Goal: Task Accomplishment & Management: Manage account settings

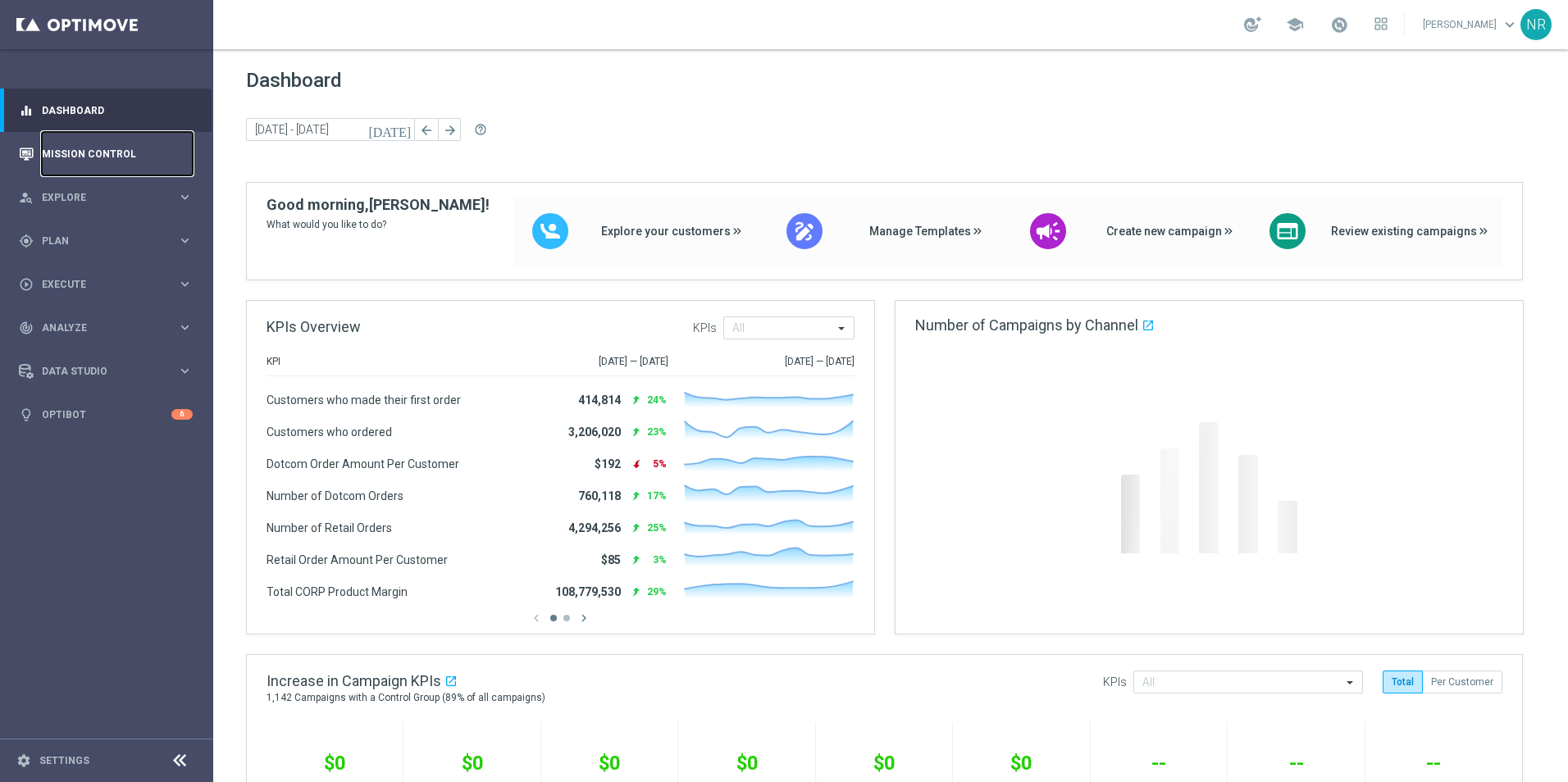
click at [87, 143] on link "Mission Control" at bounding box center [117, 154] width 151 height 43
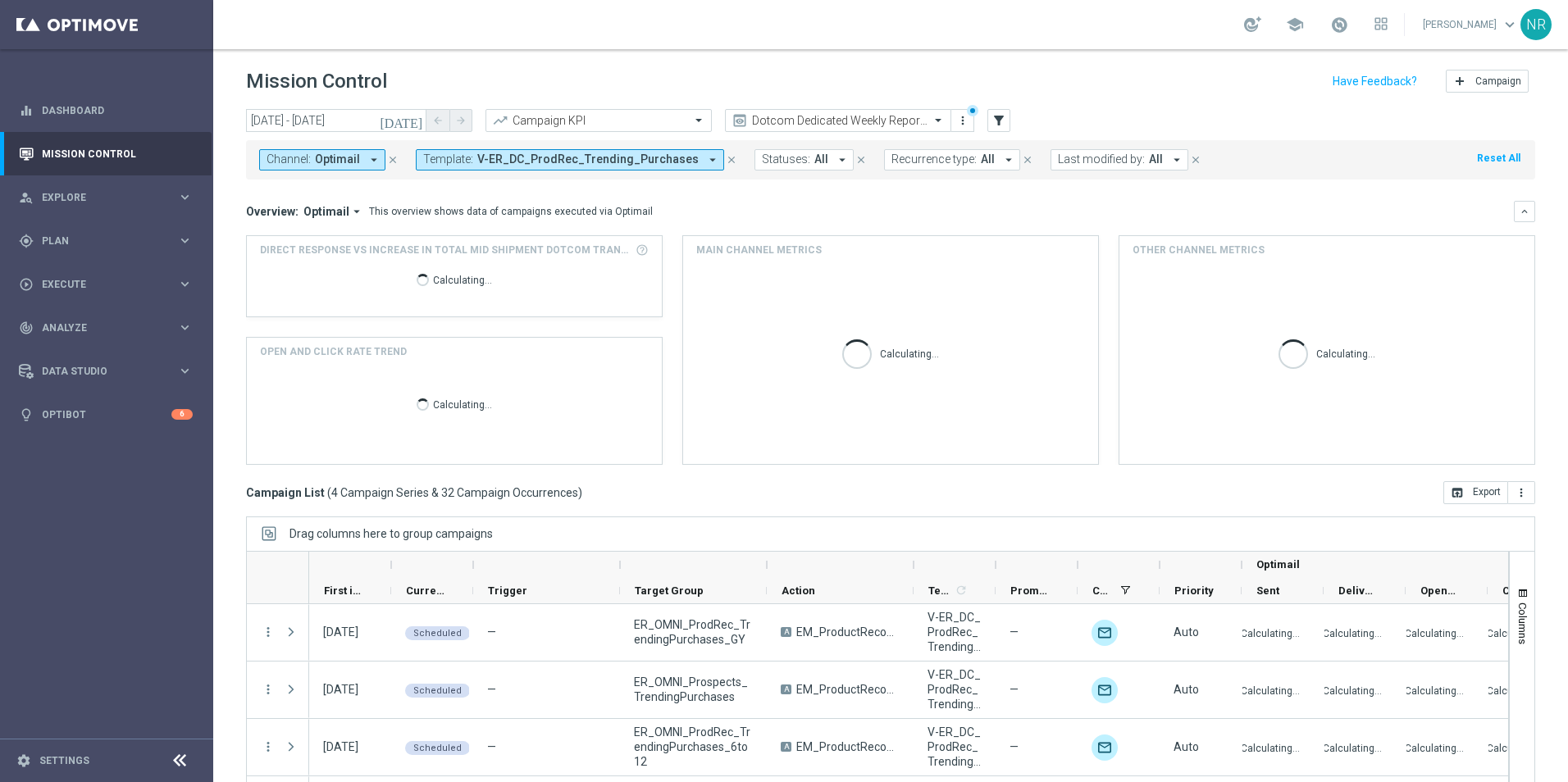
click at [726, 160] on icon "close" at bounding box center [732, 160] width 12 height 12
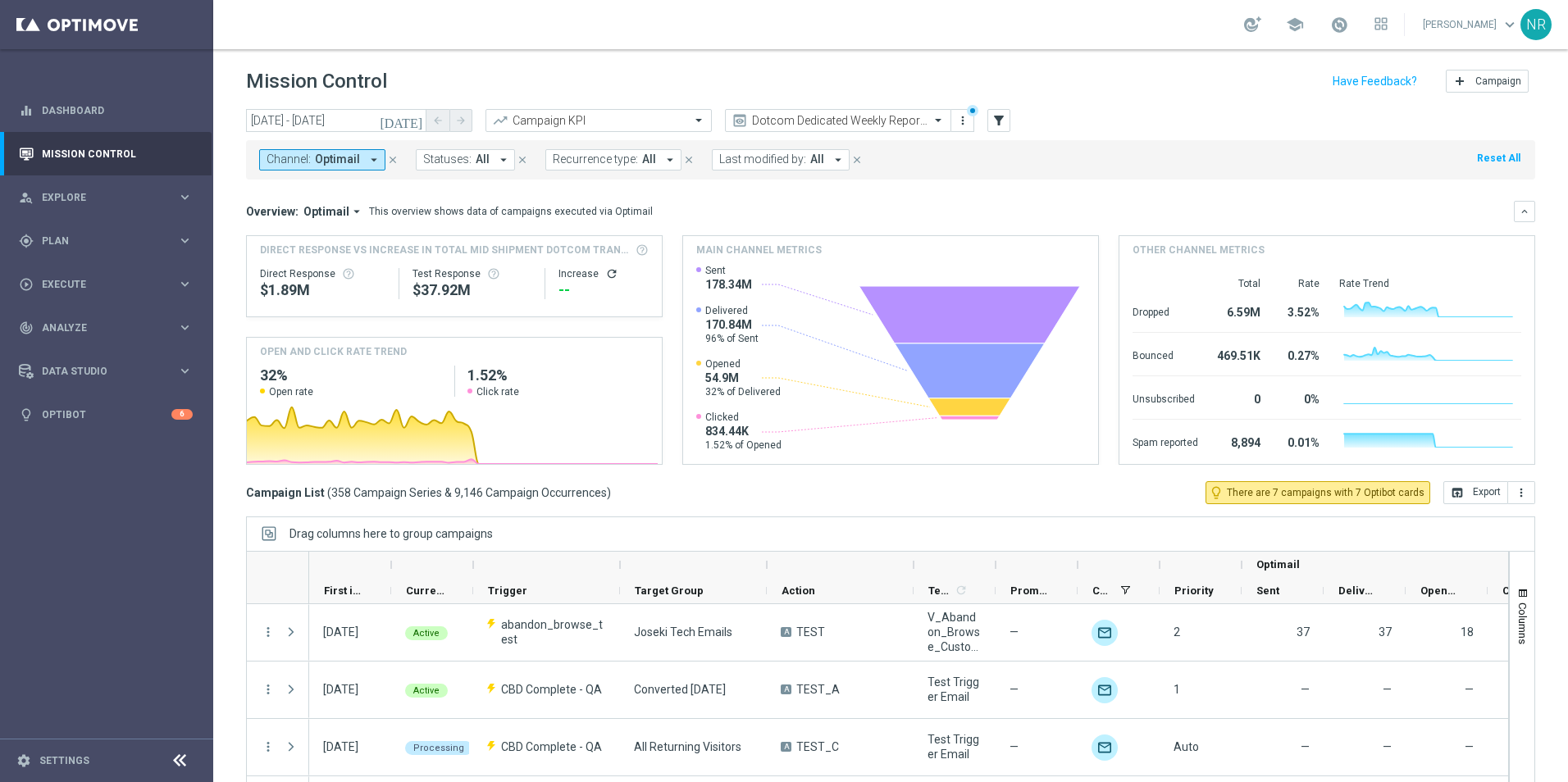
click at [997, 134] on div "Channel: Optimail arrow_drop_down close Statuses: All arrow_drop_down close Rec…" at bounding box center [891, 156] width 1289 height 46
click at [1000, 132] on div "today 01 Sep 2025 - 26 Oct 2025 arrow_back arrow_forward Campaign KPI trending_…" at bounding box center [891, 121] width 1289 height 25
click at [1001, 128] on button "filter_alt" at bounding box center [999, 121] width 23 height 23
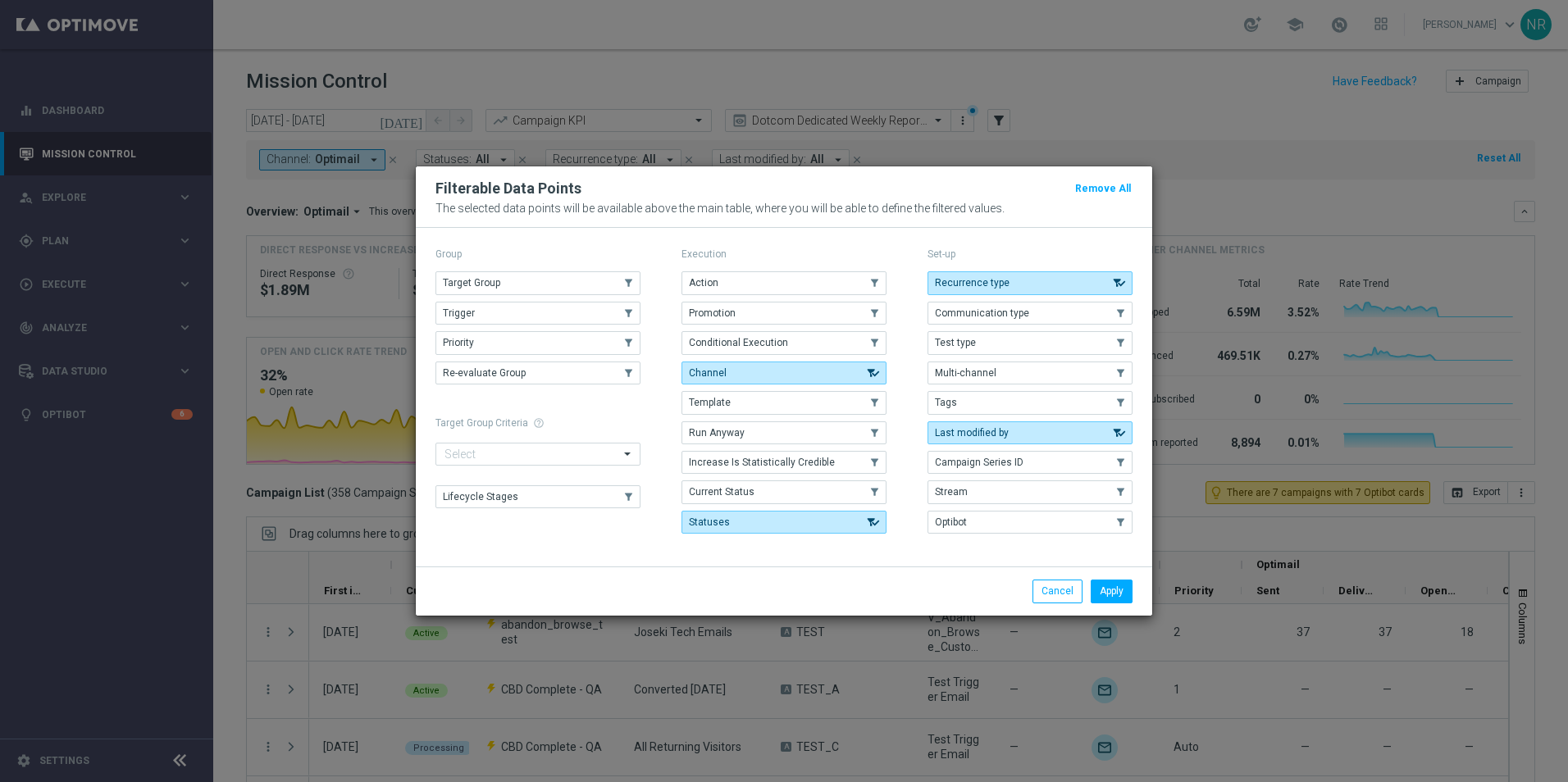
click at [556, 268] on div "Group Target Group .cls-1{fill:none;} .cls-1{fill:none;} Trigger .cls-1{fill:no…" at bounding box center [538, 392] width 205 height 297
click at [532, 276] on button "Target Group" at bounding box center [538, 283] width 205 height 23
click at [1122, 600] on button "Apply" at bounding box center [1112, 591] width 42 height 23
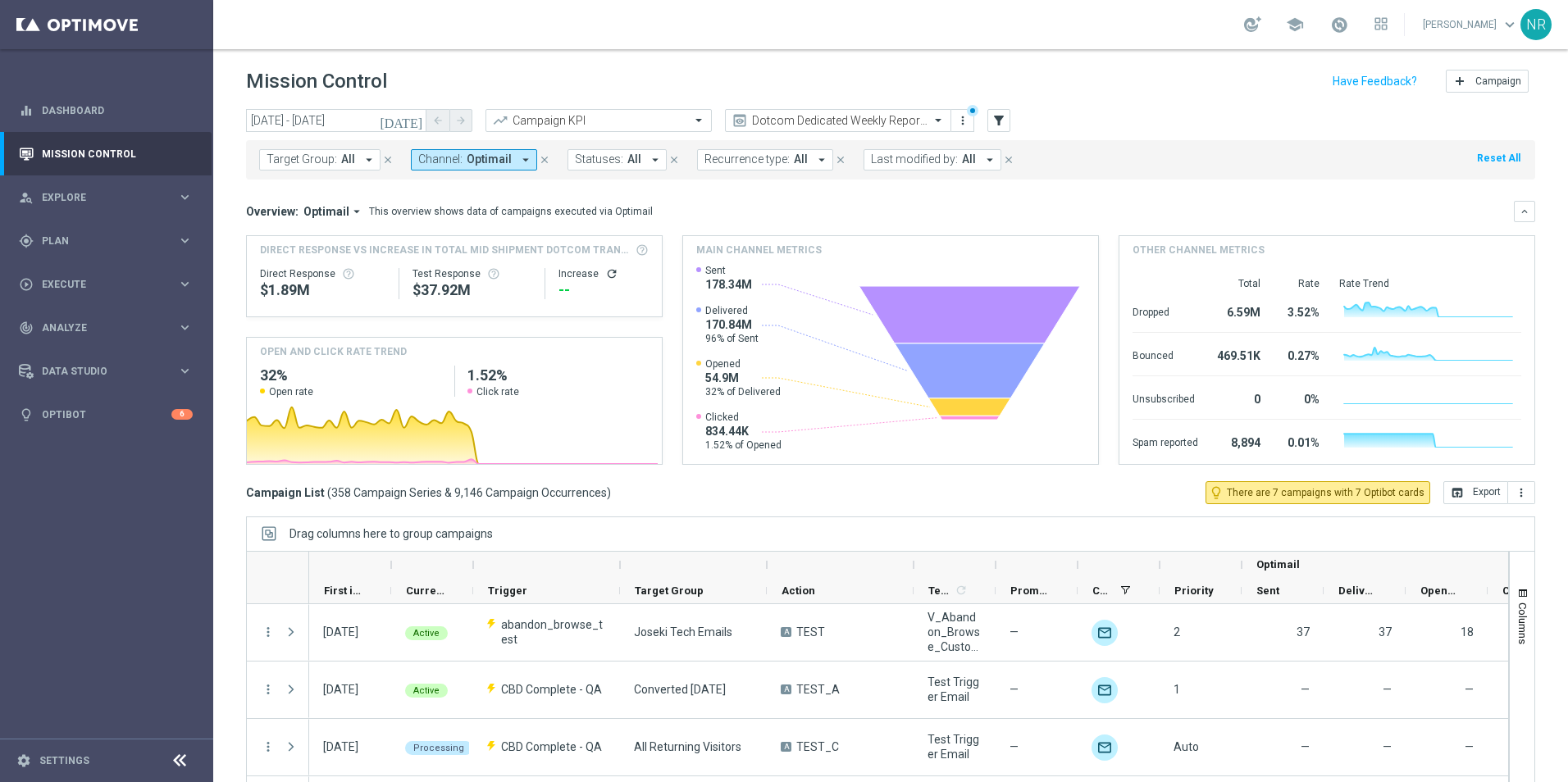
click at [349, 165] on span "All" at bounding box center [348, 159] width 14 height 14
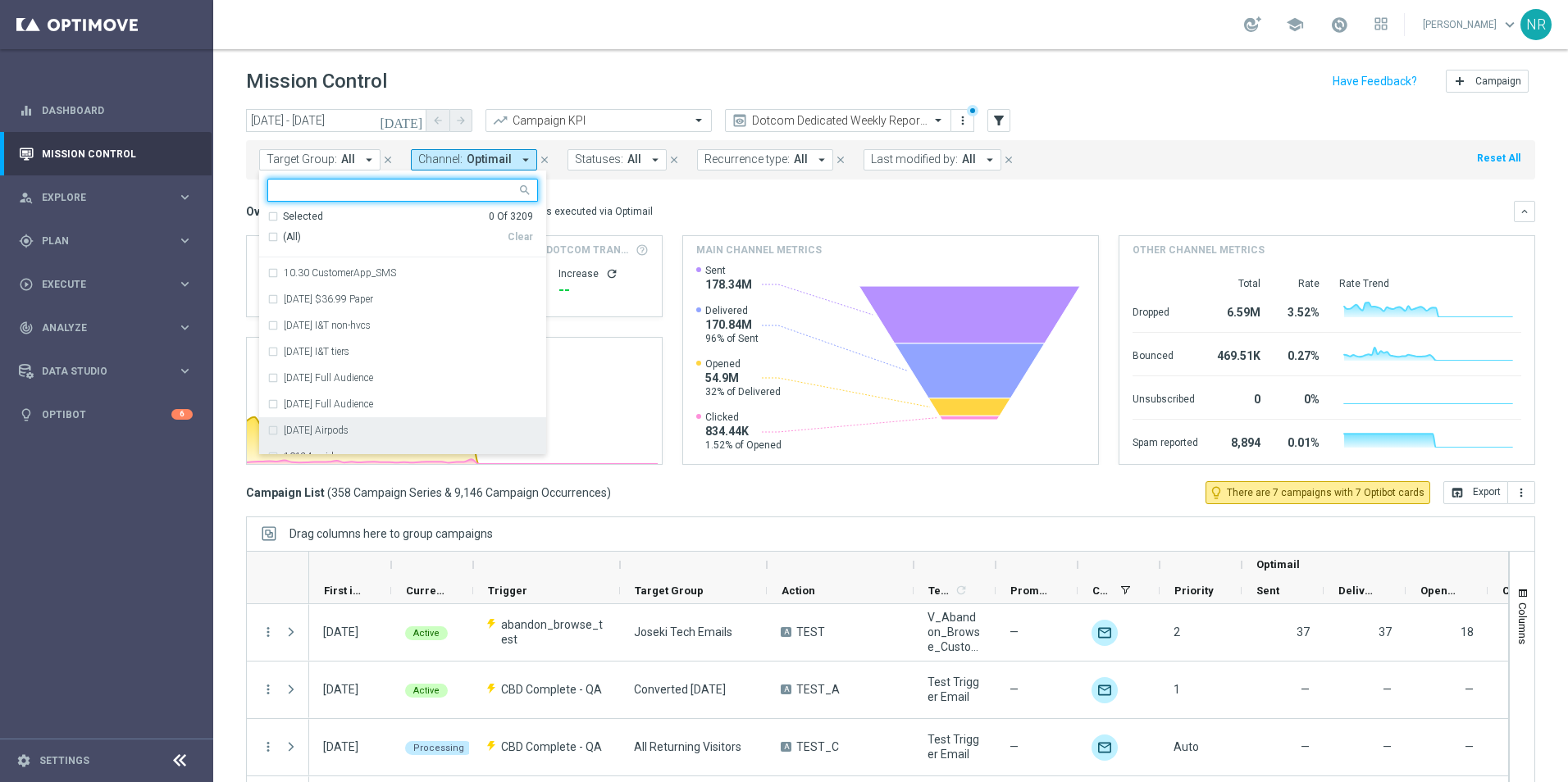
scroll to position [1312, 0]
click at [350, 184] on input "text" at bounding box center [396, 191] width 241 height 14
type input "l"
type input "in"
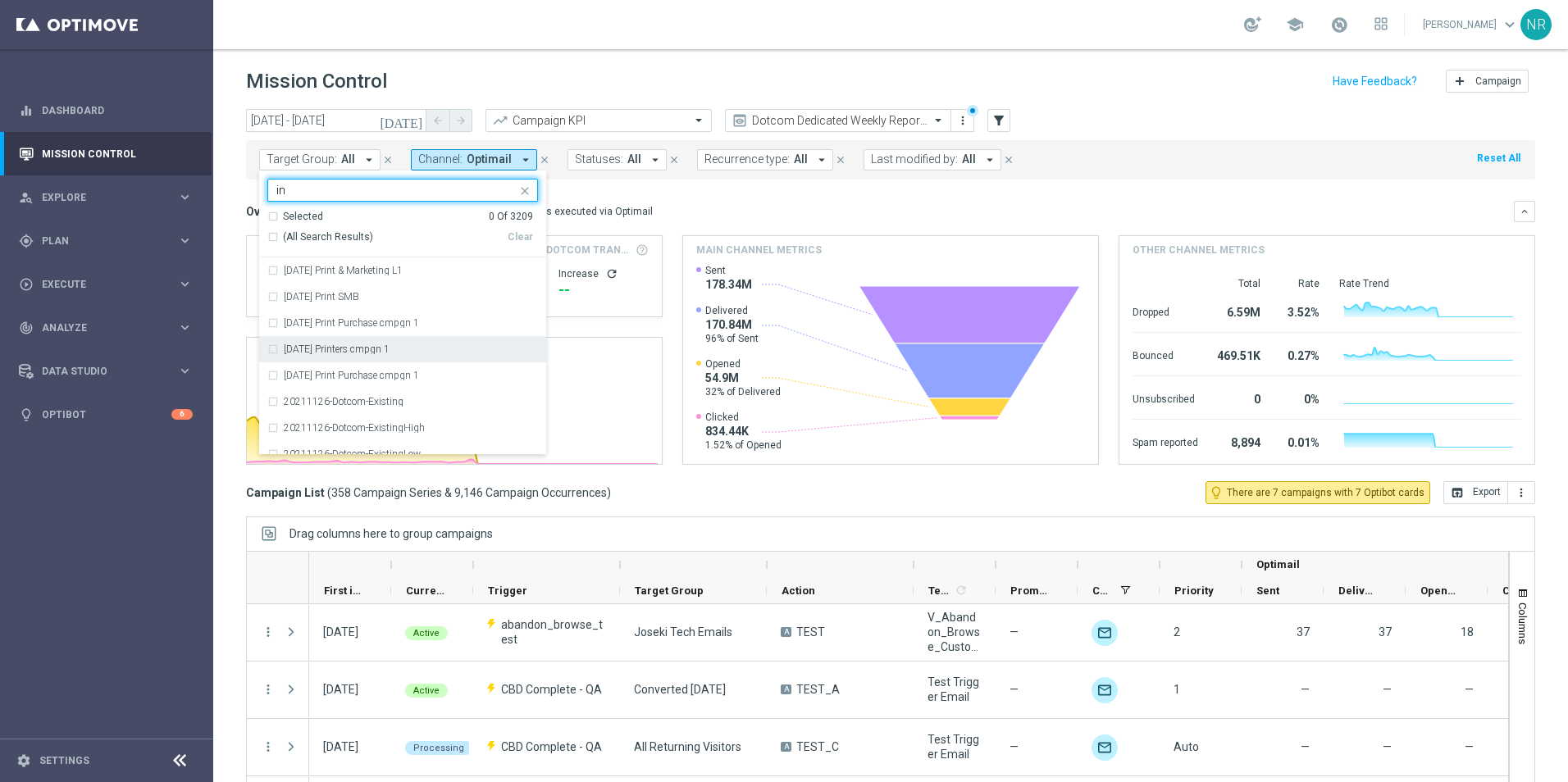
drag, startPoint x: 325, startPoint y: 187, endPoint x: 257, endPoint y: 182, distance: 68.2
click at [257, 182] on div "today 01 Sep 2025 - 26 Oct 2025 arrow_back arrow_forward Campaign KPI trending_…" at bounding box center [891, 438] width 1355 height 658
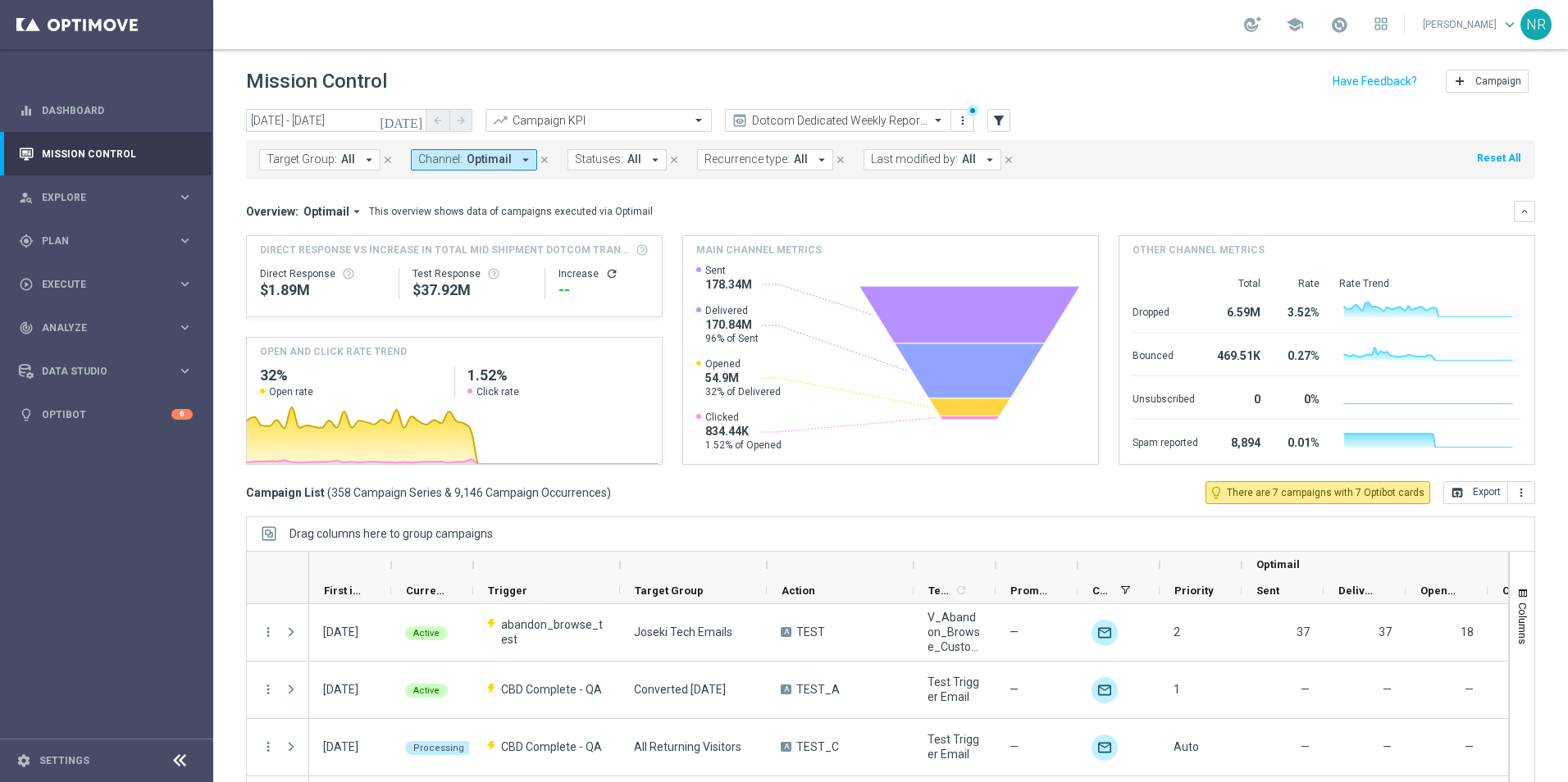
click at [1089, 77] on div "Mission Control add Campaign" at bounding box center [891, 82] width 1289 height 32
click at [1002, 130] on button "filter_alt" at bounding box center [999, 121] width 23 height 23
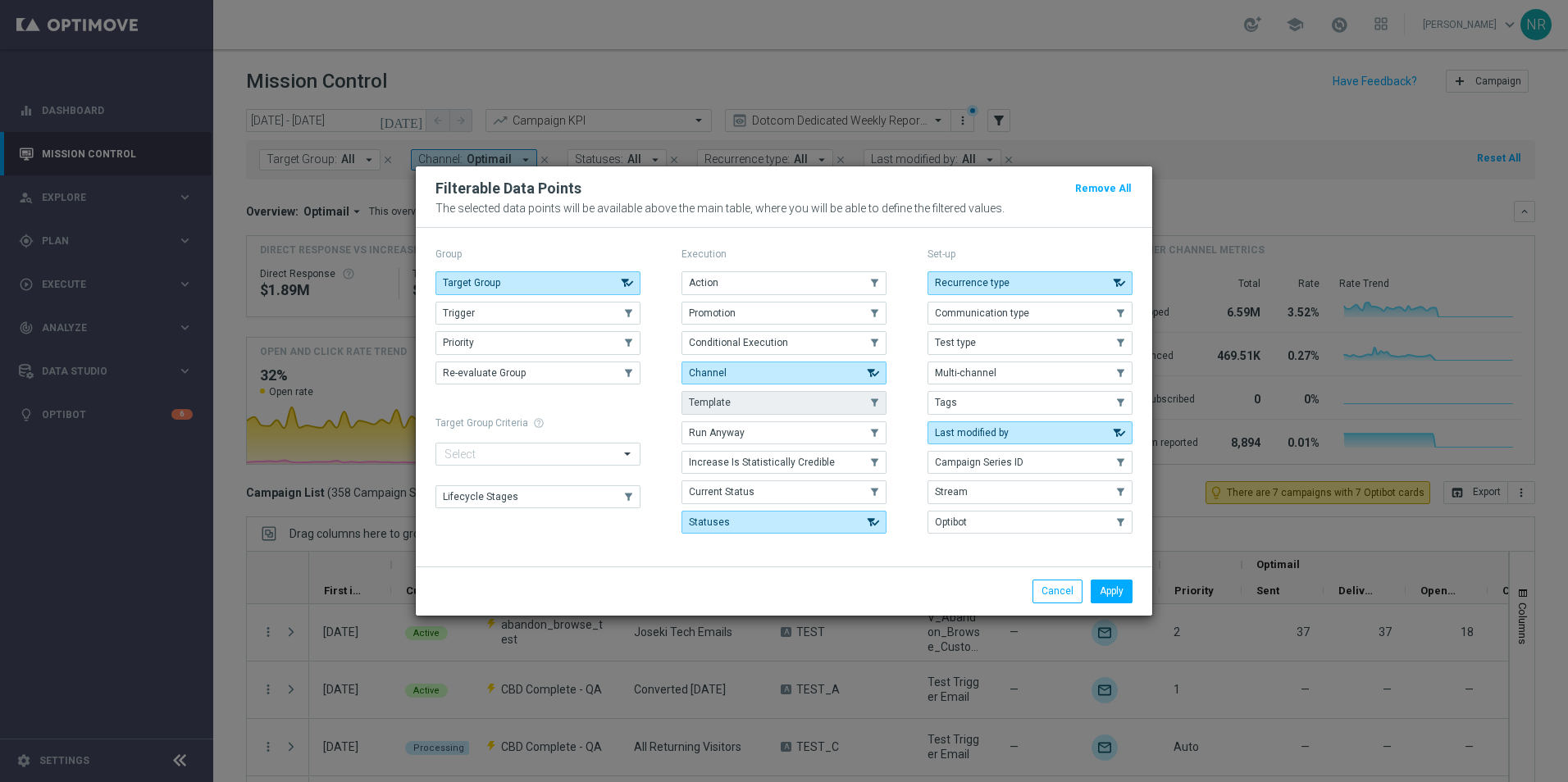
click at [758, 412] on button "Template" at bounding box center [784, 403] width 205 height 23
click at [1093, 589] on button "Apply" at bounding box center [1112, 591] width 42 height 23
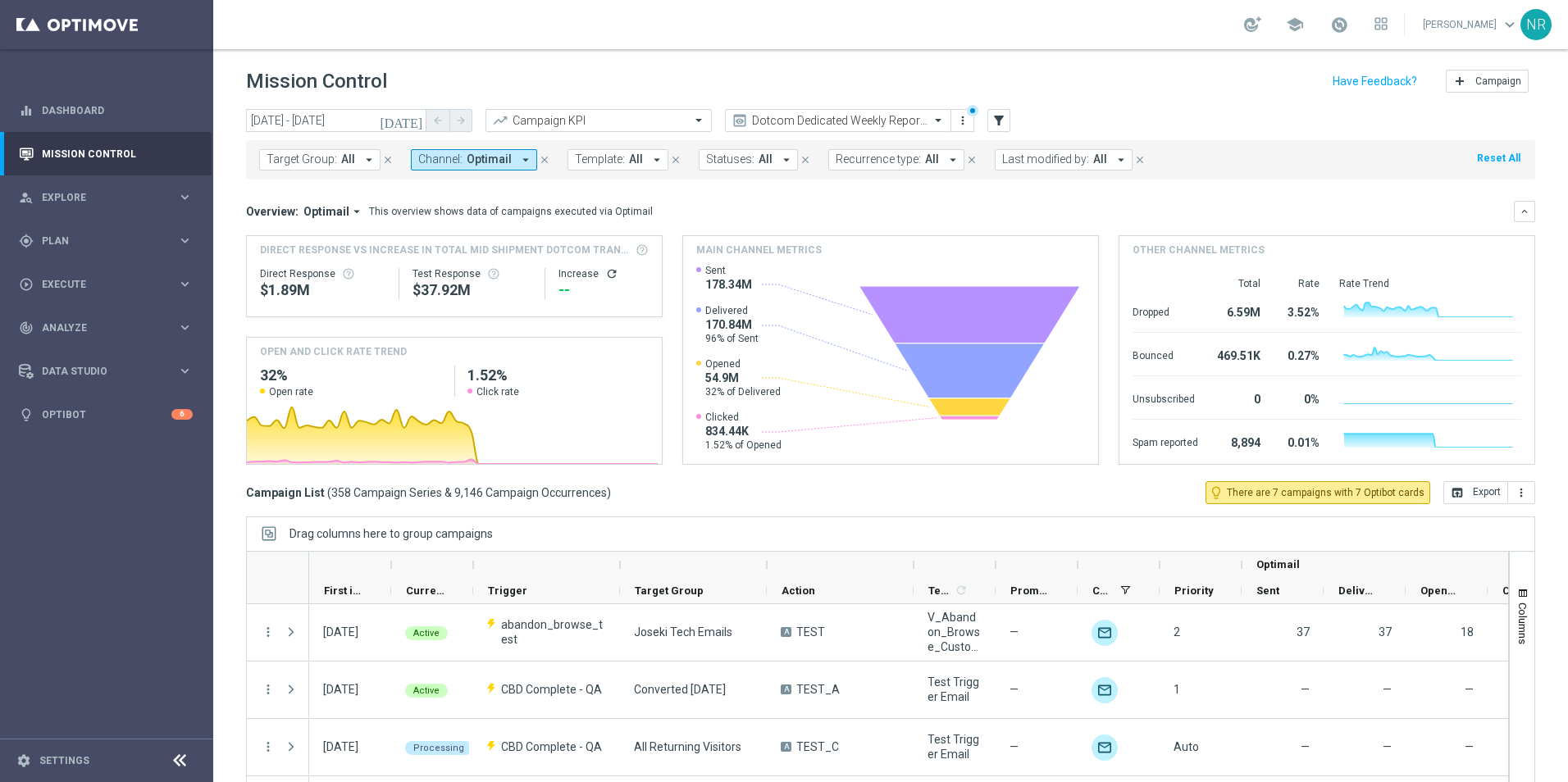
click at [578, 166] on span "Template:" at bounding box center [600, 159] width 50 height 14
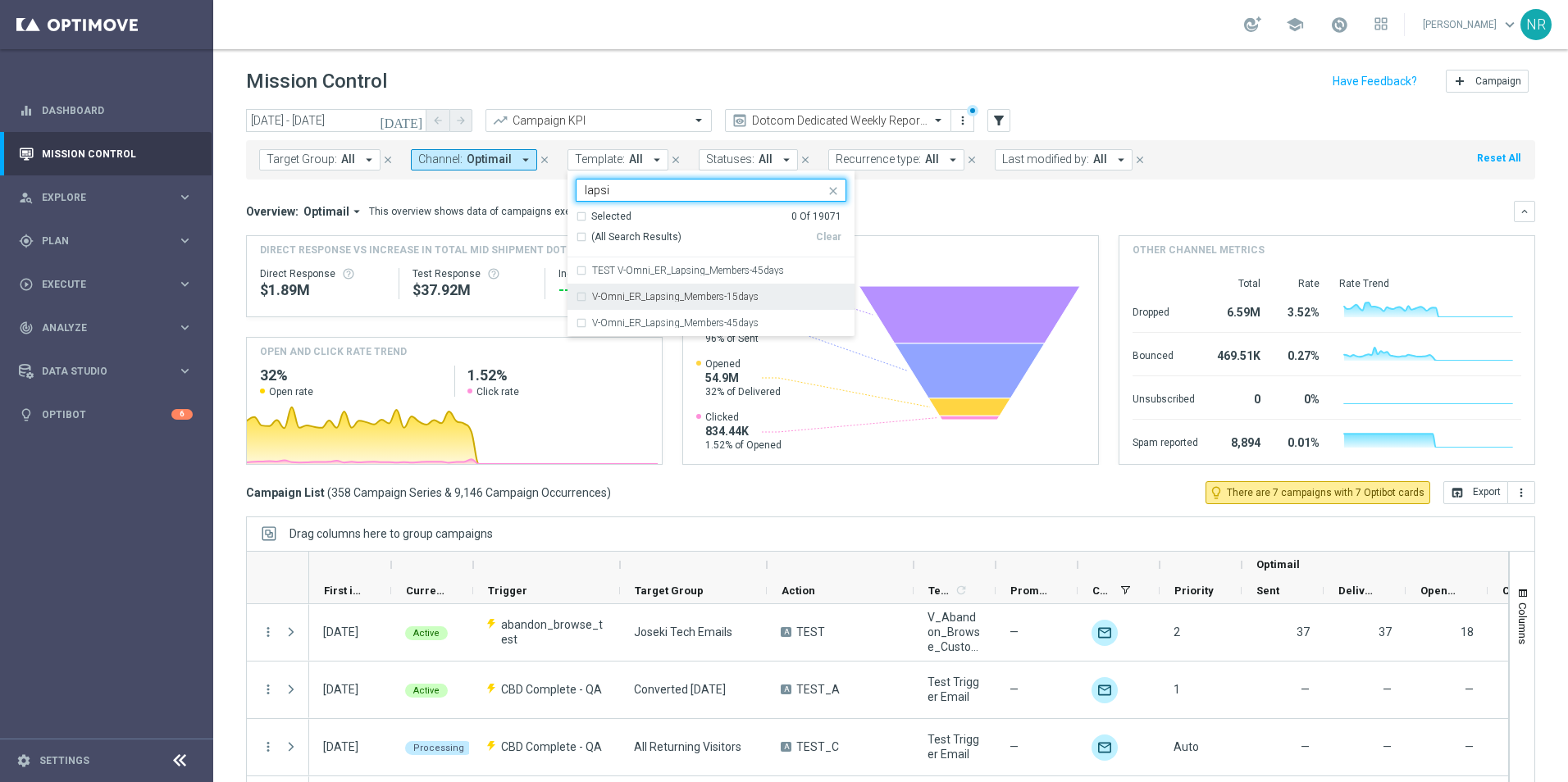
click at [754, 292] on div "V-Omni_ER_Lapsing_Members-15days" at bounding box center [719, 297] width 254 height 10
type input "lapsi"
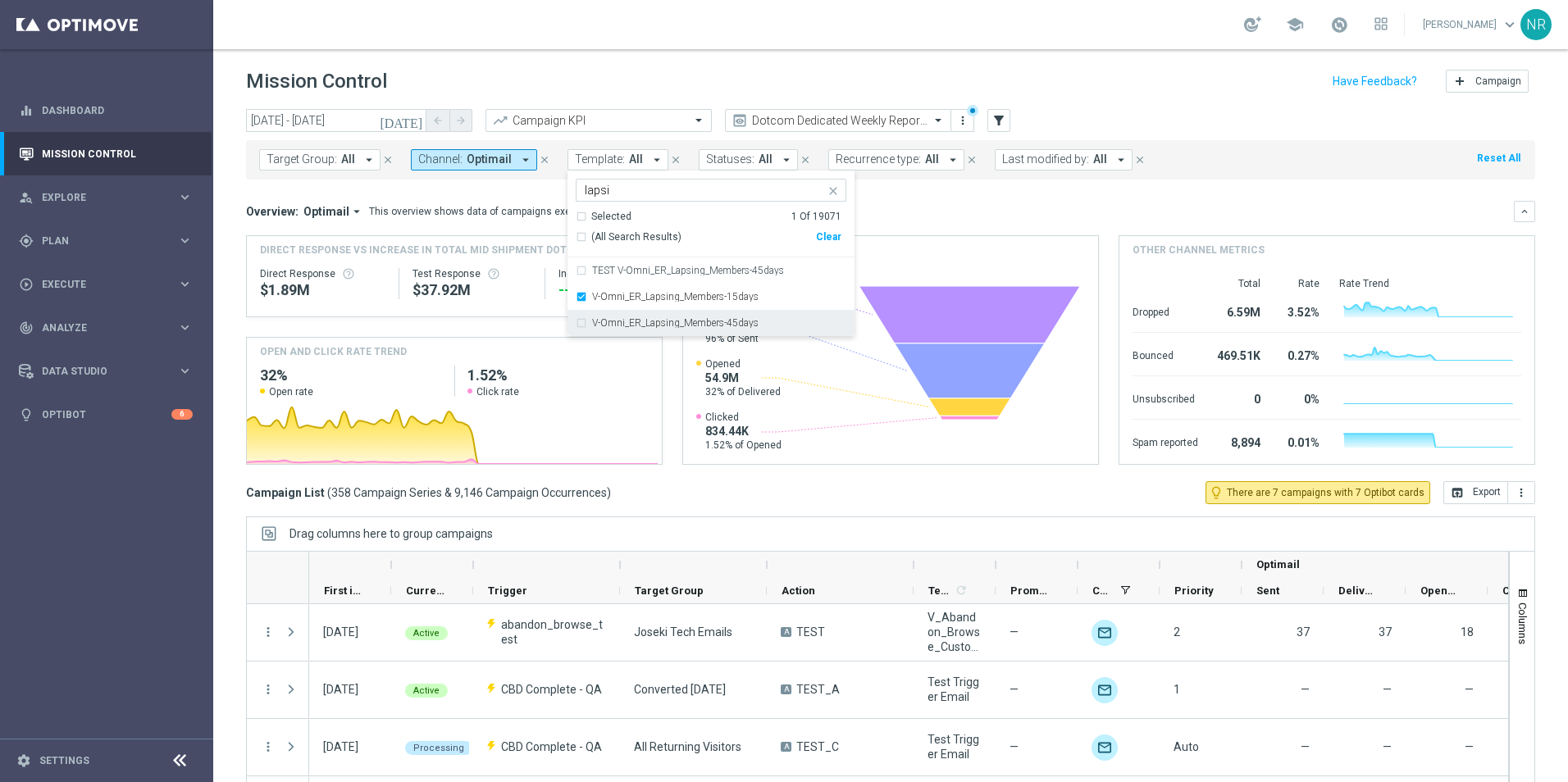
click at [740, 330] on div "V-Omni_ER_Lapsing_Members-45days" at bounding box center [711, 324] width 270 height 27
click at [929, 215] on div "Overview: Optimail arrow_drop_down This overview shows data of campaigns execut…" at bounding box center [881, 211] width 1268 height 15
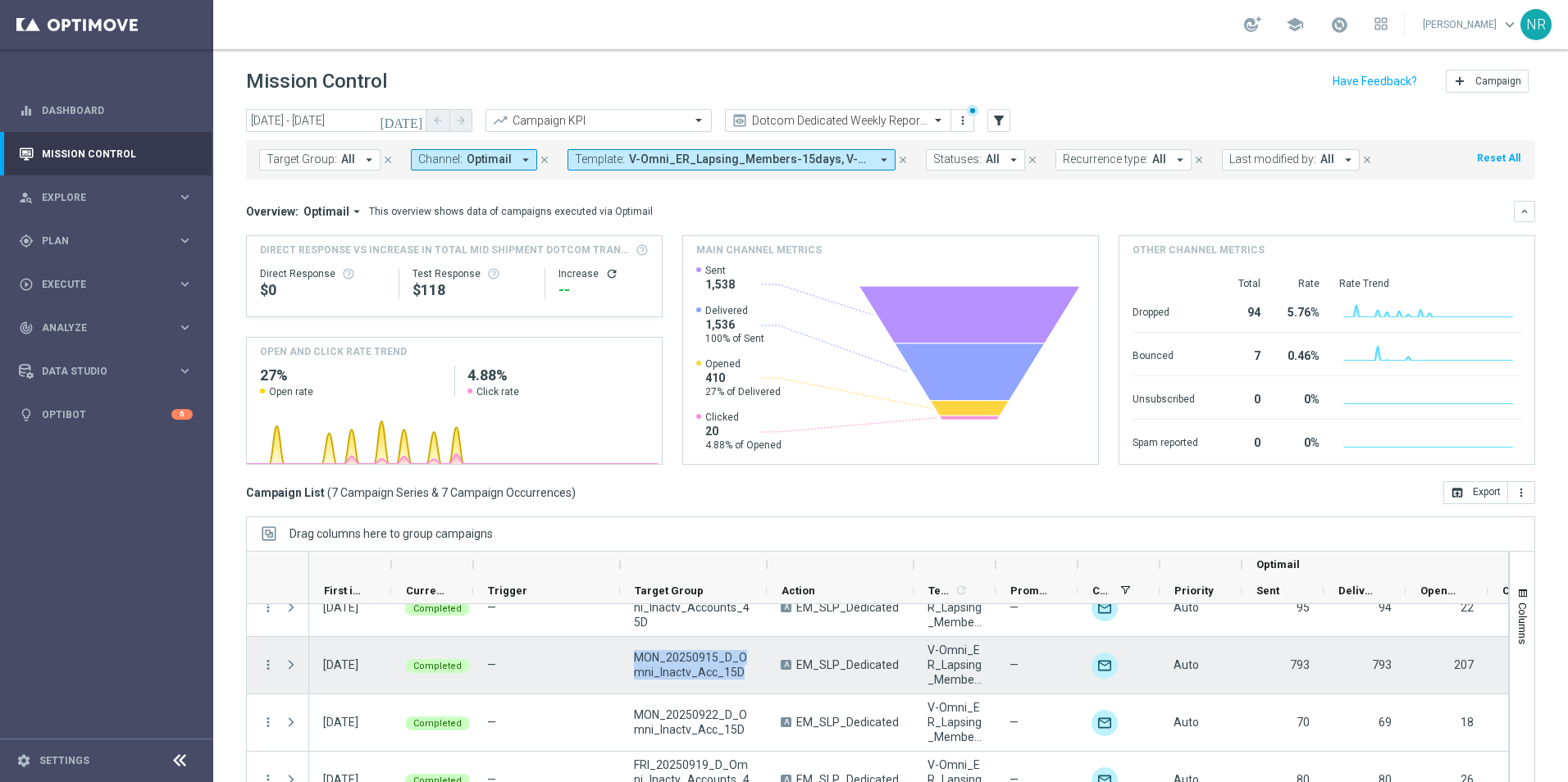
drag, startPoint x: 742, startPoint y: 671, endPoint x: 620, endPoint y: 644, distance: 125.0
click at [620, 644] on div "MON_20250915_D_Omni_Inactv_Acc_15D" at bounding box center [693, 666] width 146 height 57
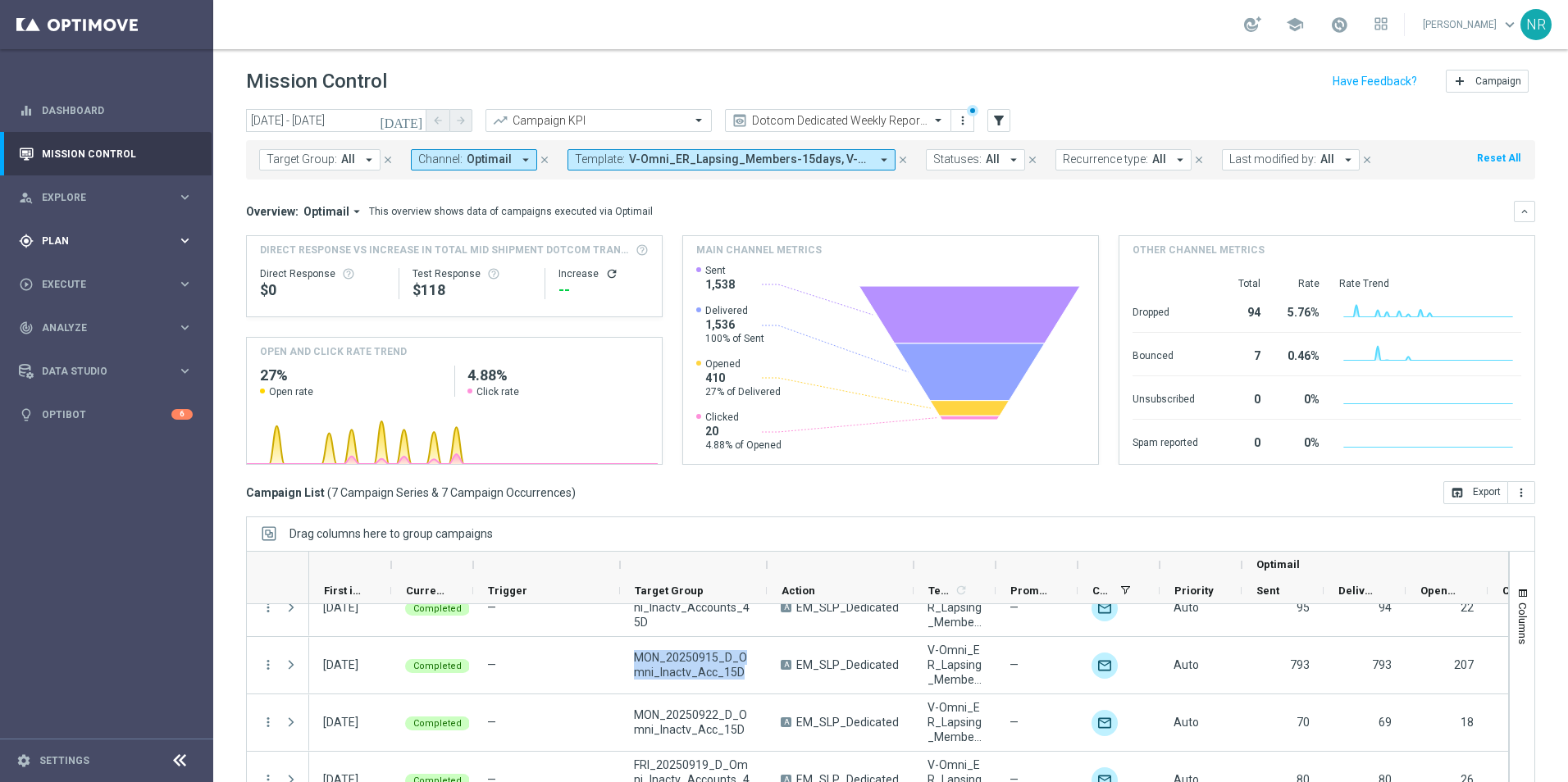
click at [95, 245] on span "Plan" at bounding box center [109, 241] width 136 height 10
click at [80, 272] on link "Target Groups" at bounding box center [107, 275] width 128 height 13
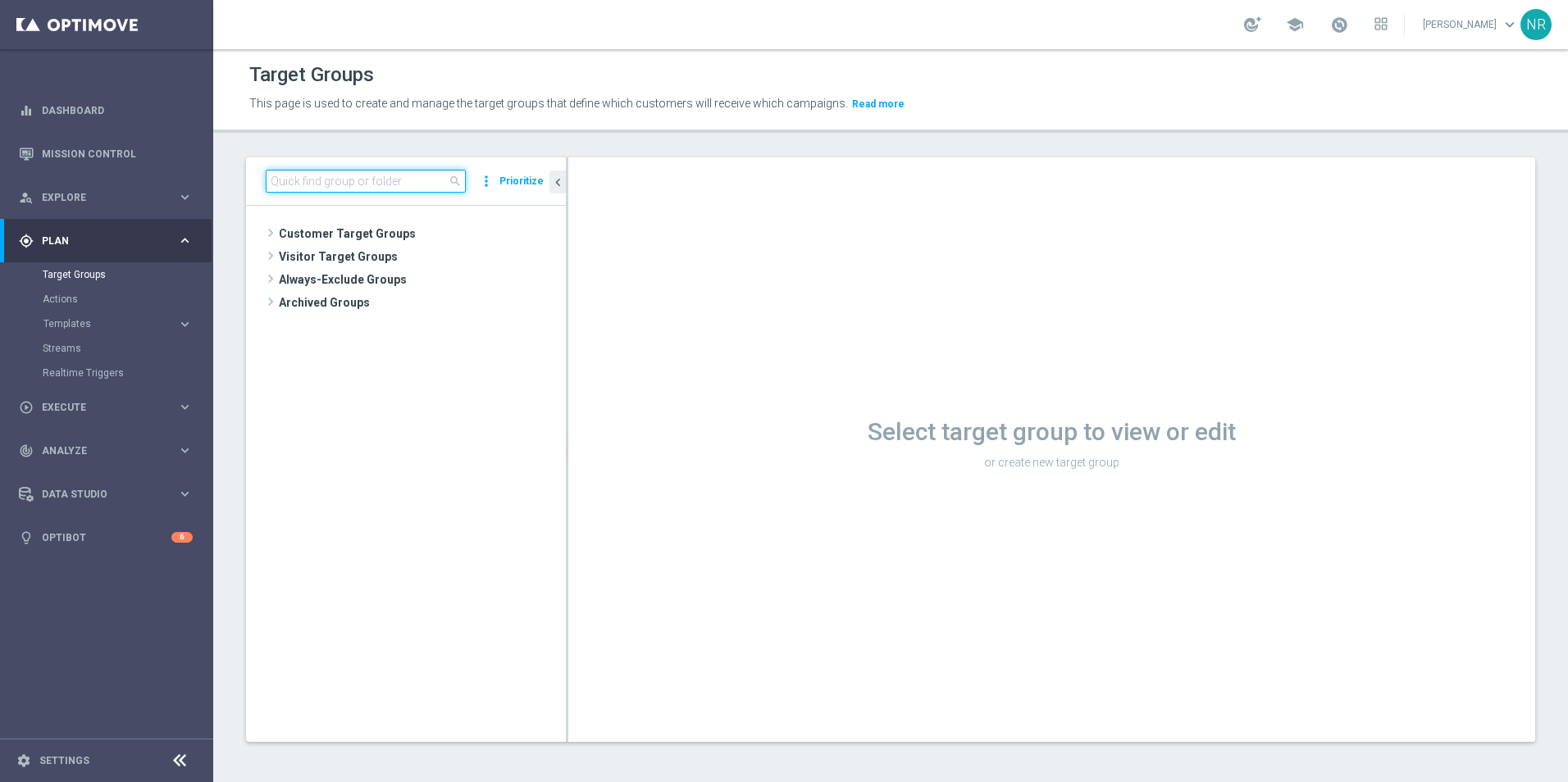
click at [375, 181] on input at bounding box center [365, 181] width 200 height 23
paste input "MON_20250915_D_Omni_Inactv_Acc_15D"
type input "MON_20250915_D_Omni_Inactv_Acc_15D"
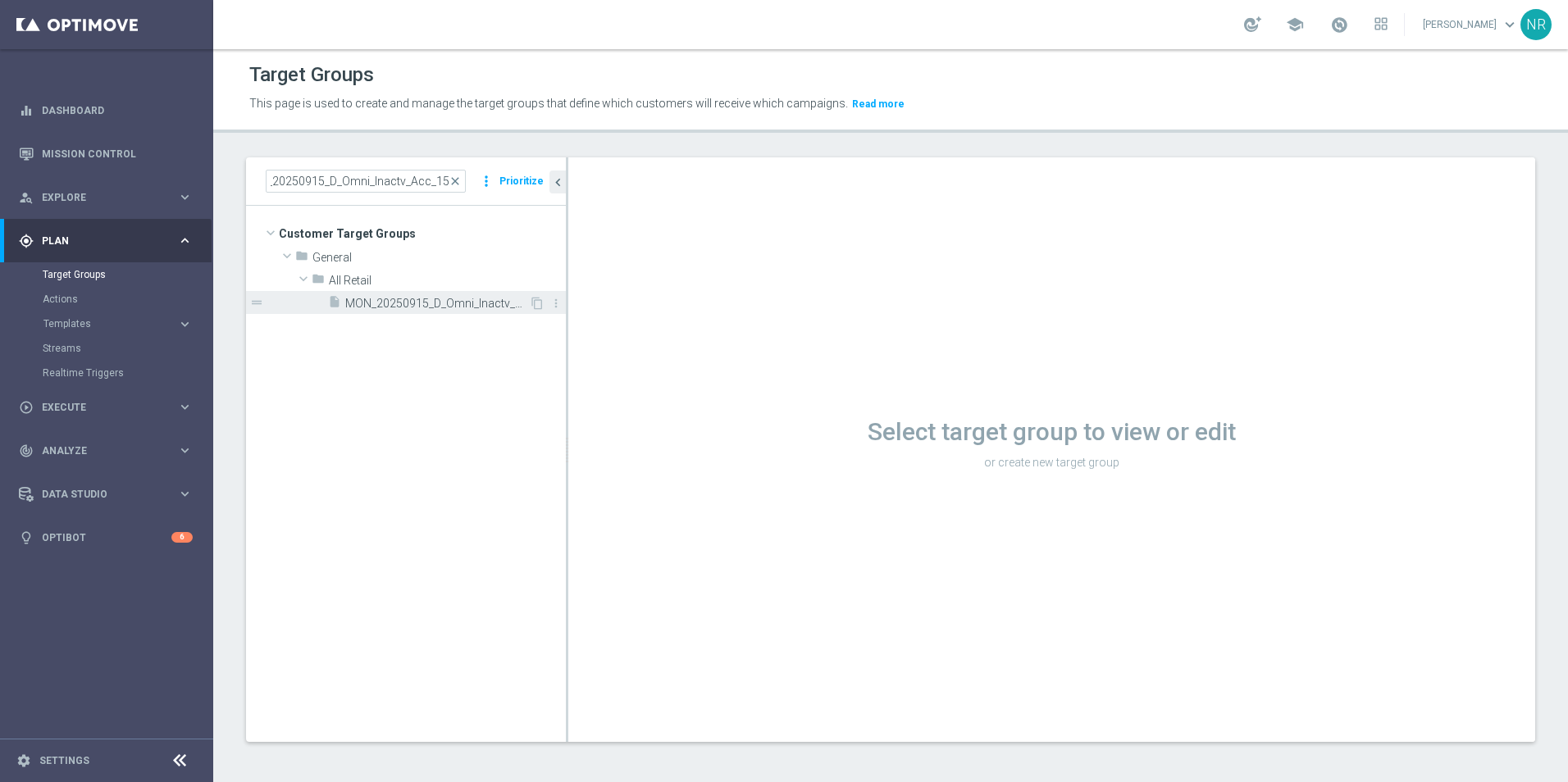
click at [453, 302] on span "MON_20250915_D_Omni_Inactv_Acc_15D" at bounding box center [437, 304] width 184 height 14
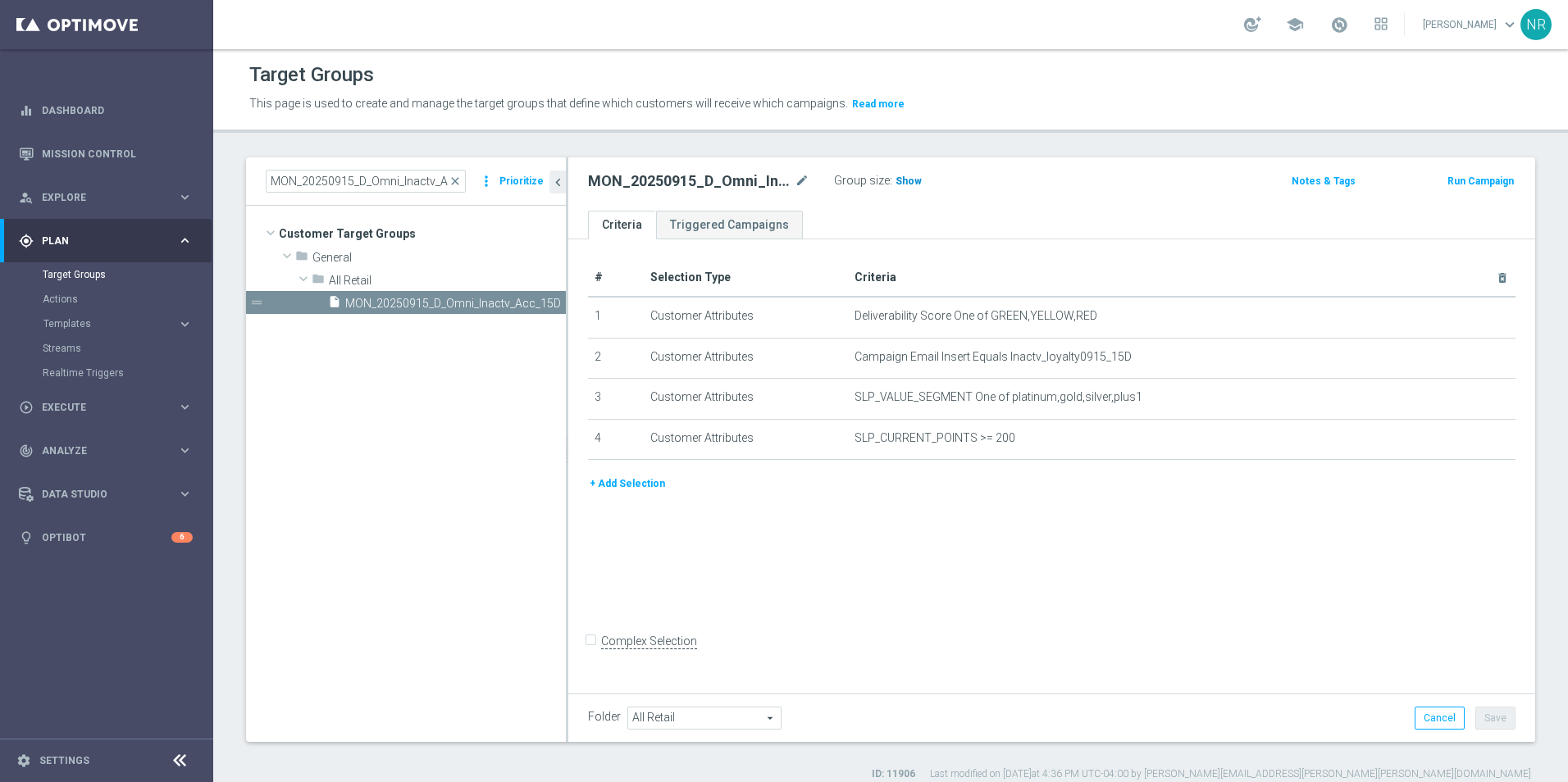
click at [918, 183] on h3 "Show" at bounding box center [908, 181] width 29 height 18
click at [560, 185] on icon "chevron_left" at bounding box center [558, 182] width 16 height 16
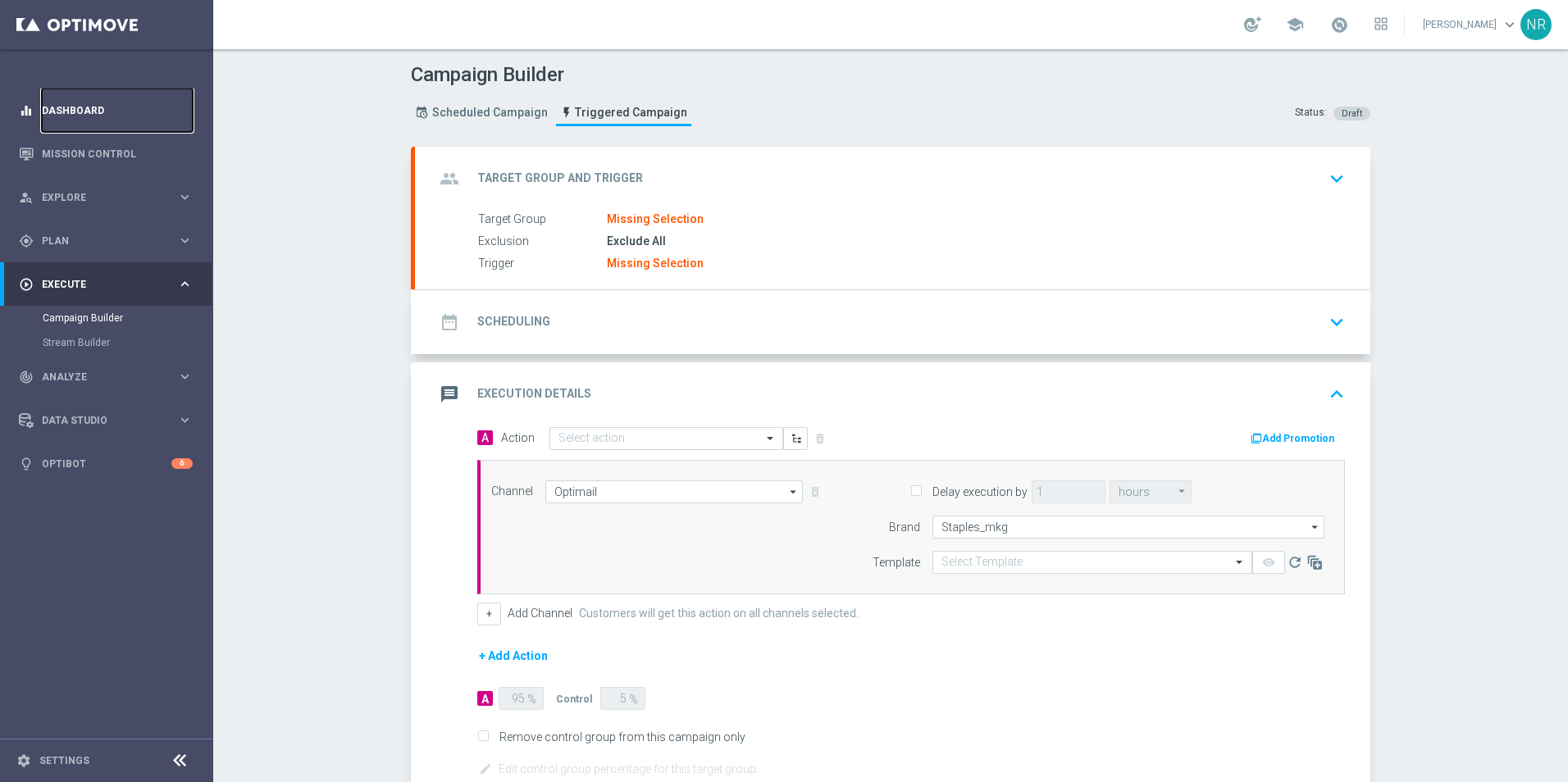
click at [112, 116] on link "Dashboard" at bounding box center [117, 110] width 151 height 43
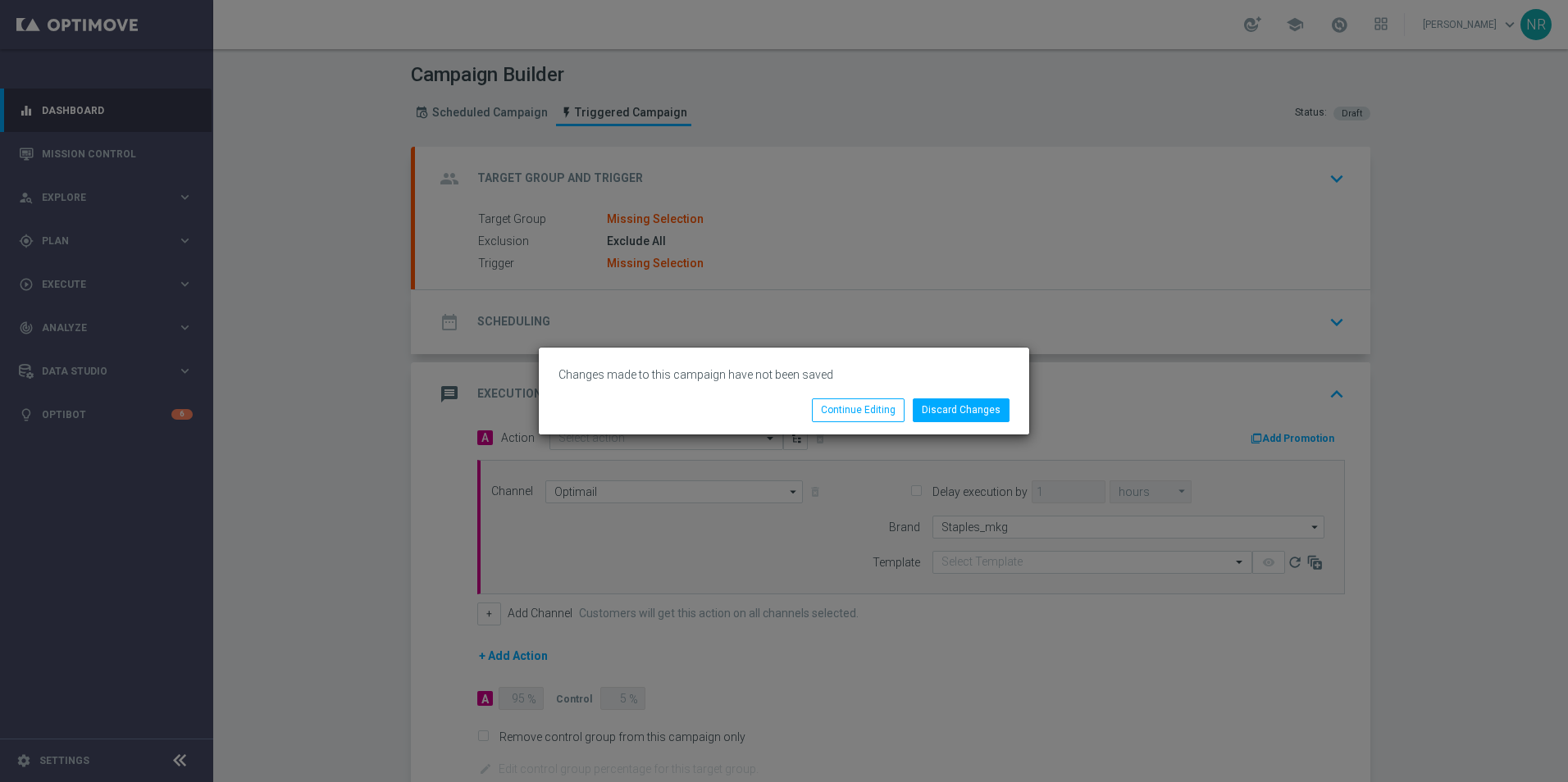
click at [1016, 412] on div "Discard Changes Continue Editing" at bounding box center [863, 410] width 317 height 23
click at [988, 412] on button "Discard Changes" at bounding box center [961, 410] width 97 height 23
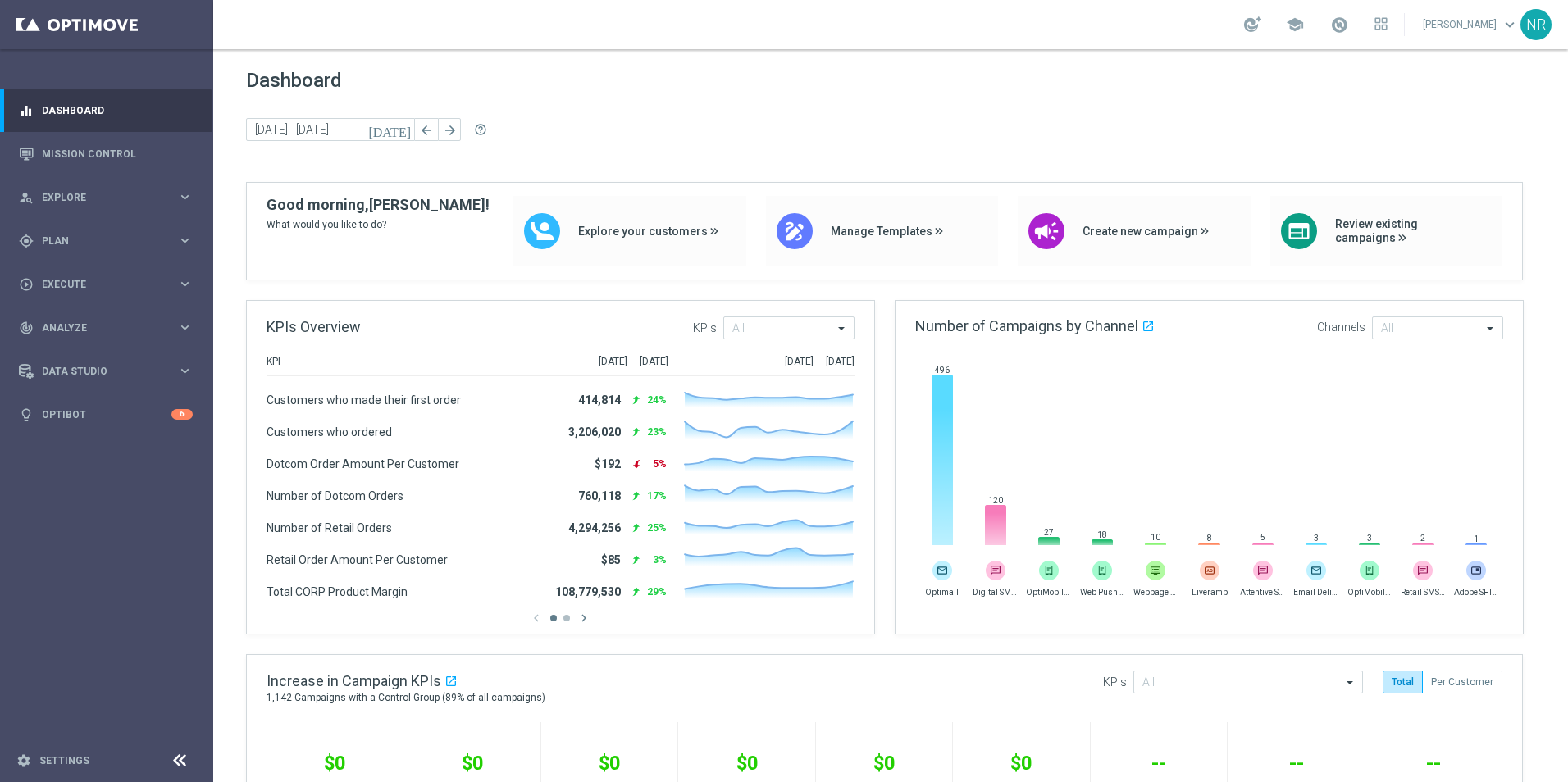
click at [767, 110] on div "Dashboard today 29 Sep 2025 - 01 Oct 2025 arrow_back arrow_forward help_outline" at bounding box center [891, 126] width 1289 height 113
click at [114, 142] on link "Mission Control" at bounding box center [117, 154] width 151 height 43
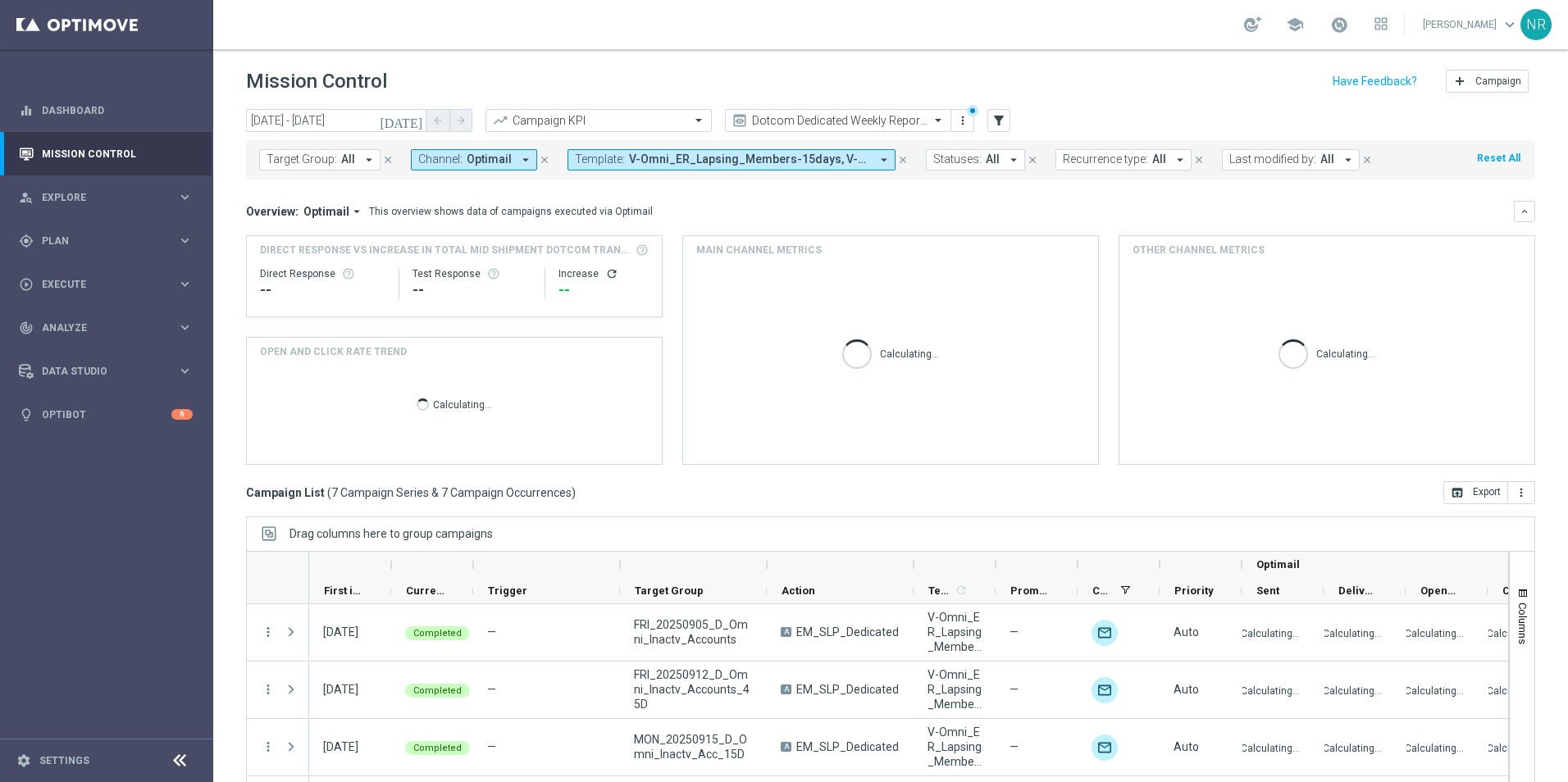
click at [899, 154] on icon "close" at bounding box center [903, 160] width 12 height 12
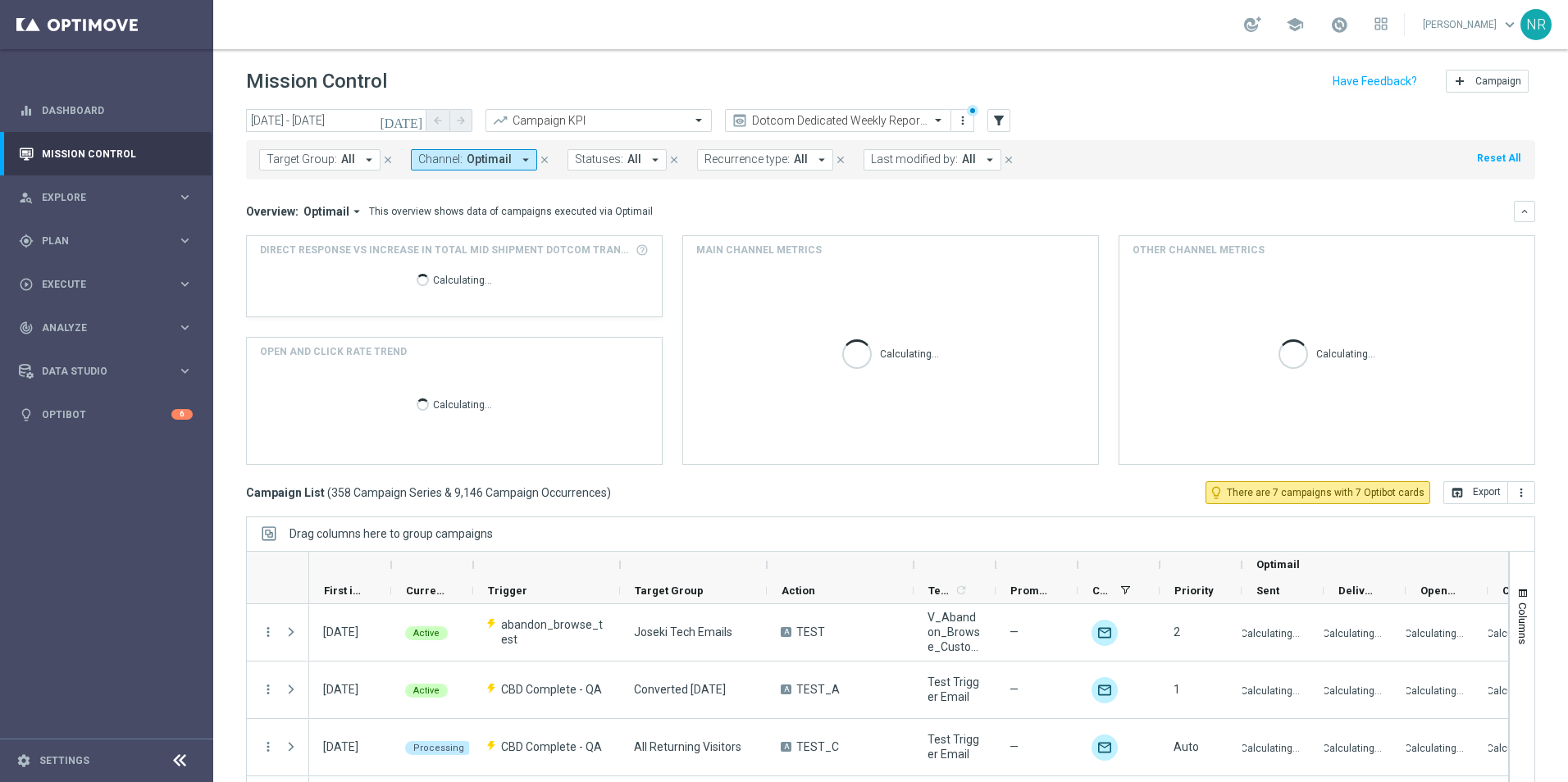
click at [325, 162] on span "Target Group:" at bounding box center [301, 159] width 71 height 14
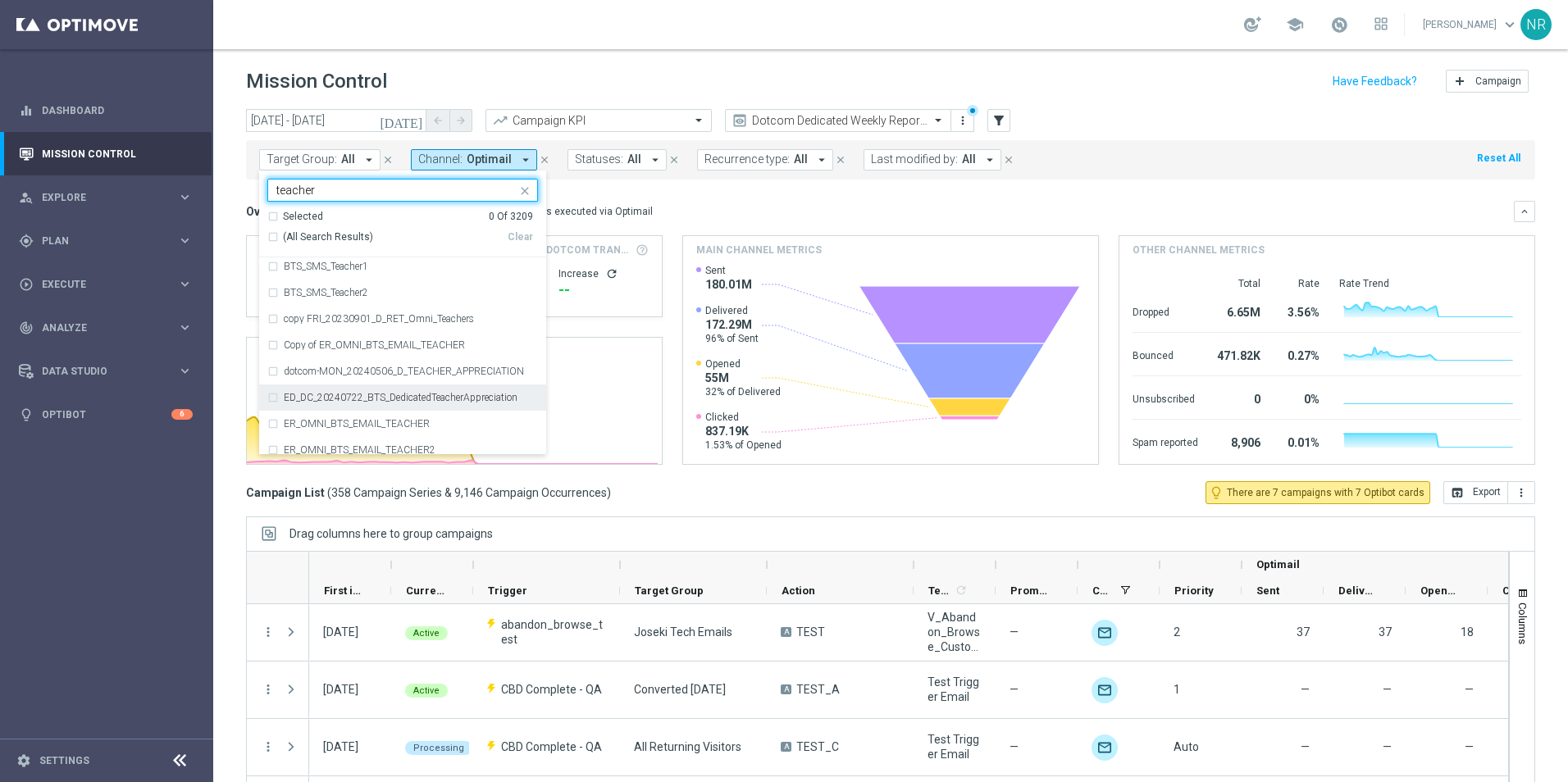
scroll to position [82, 0]
type input "teacher"
click at [610, 39] on div "school Nick Russo keyboard_arrow_down NR" at bounding box center [891, 24] width 1355 height 49
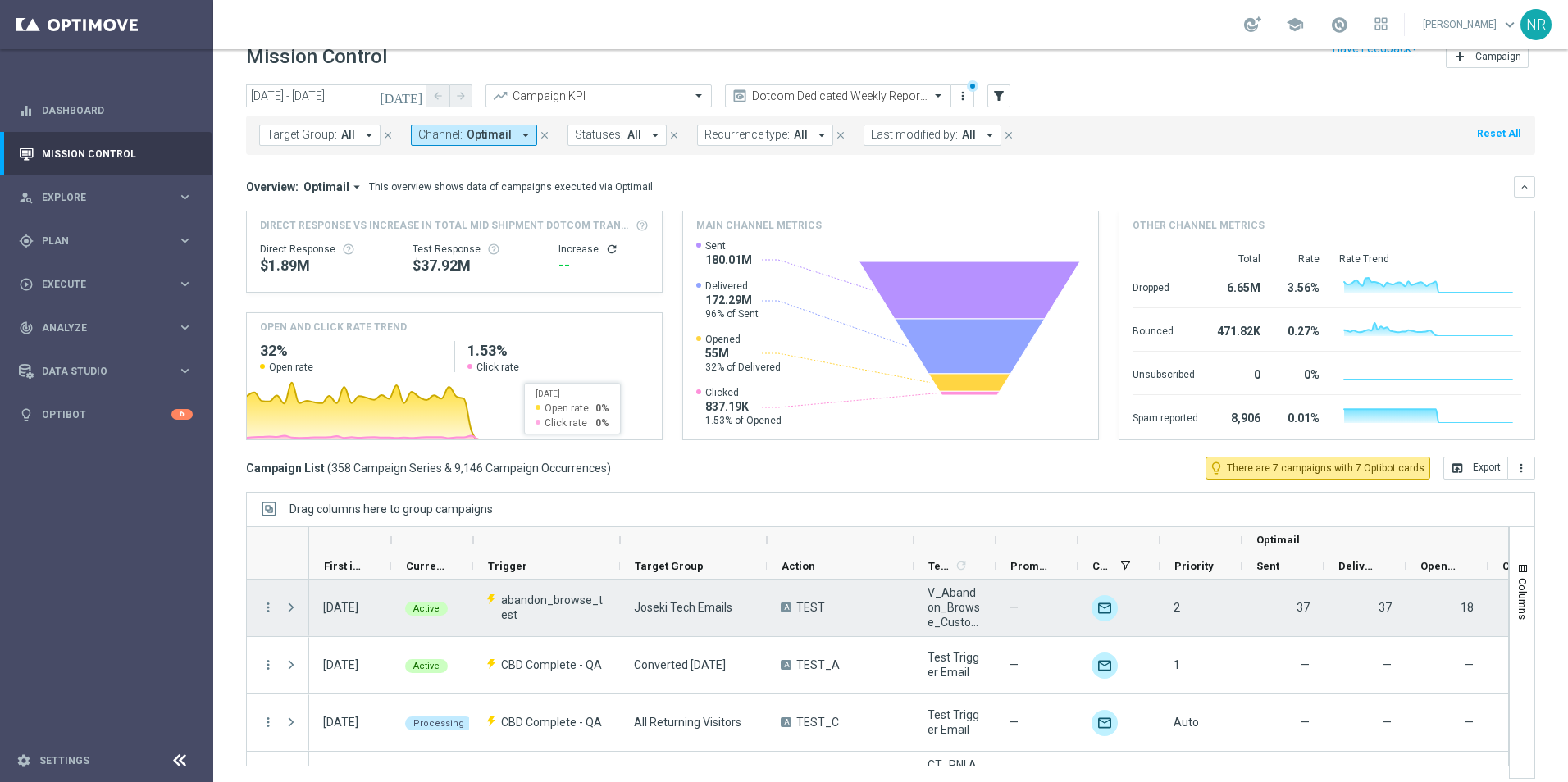
scroll to position [37, 0]
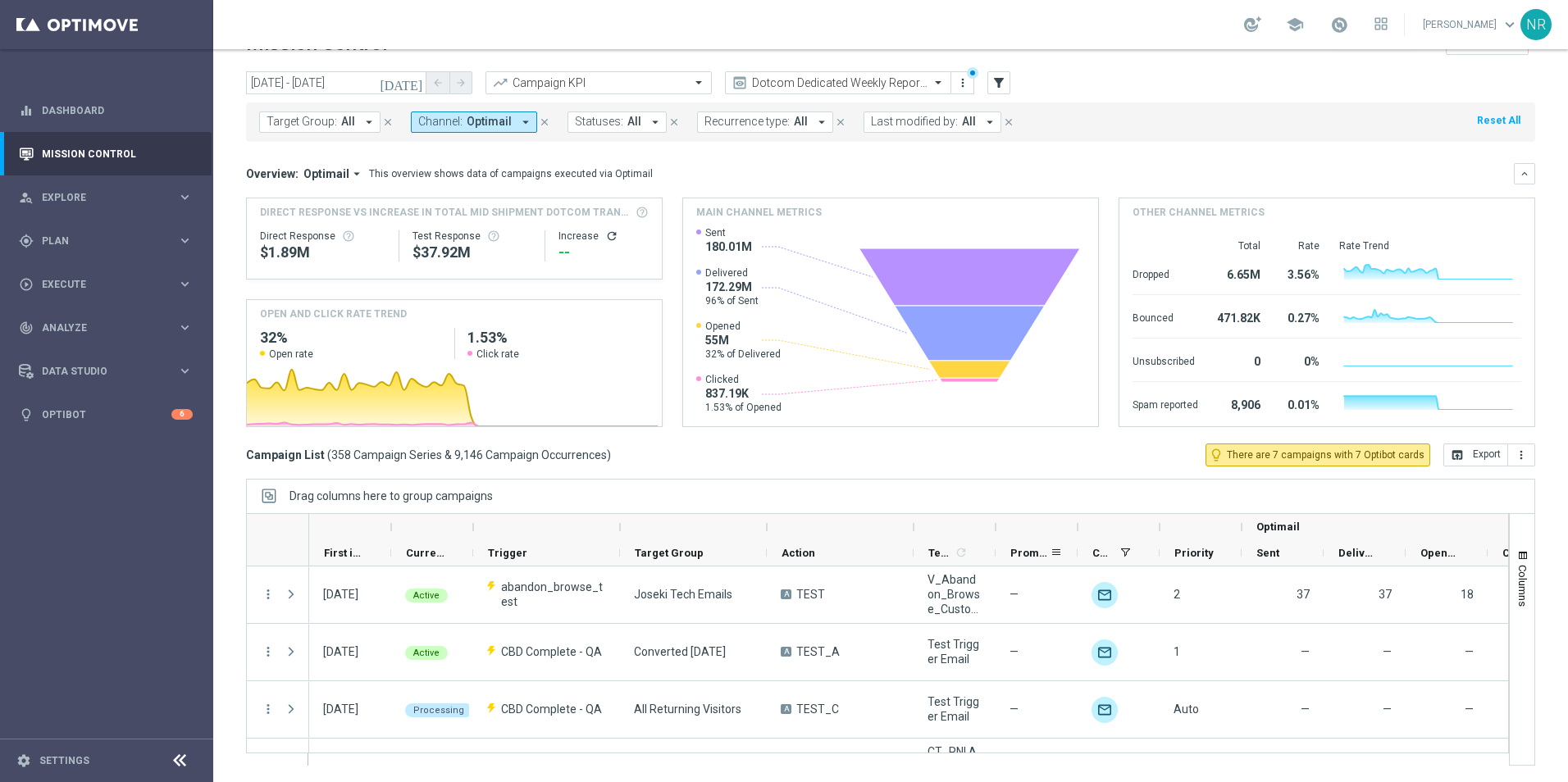
click at [1040, 545] on div "Promotions" at bounding box center [1030, 552] width 39 height 26
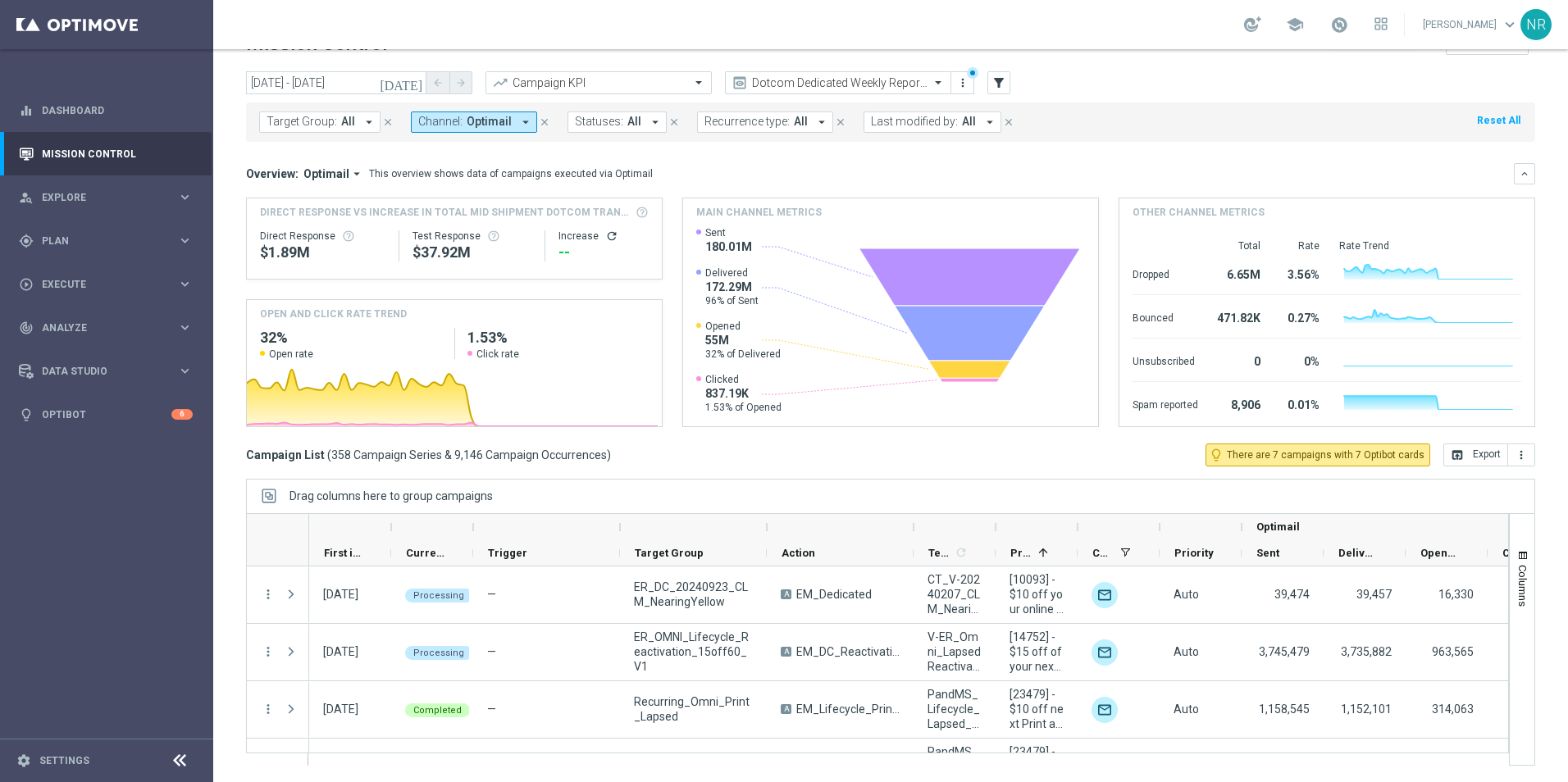
click at [414, 85] on icon "[DATE]" at bounding box center [401, 83] width 44 height 15
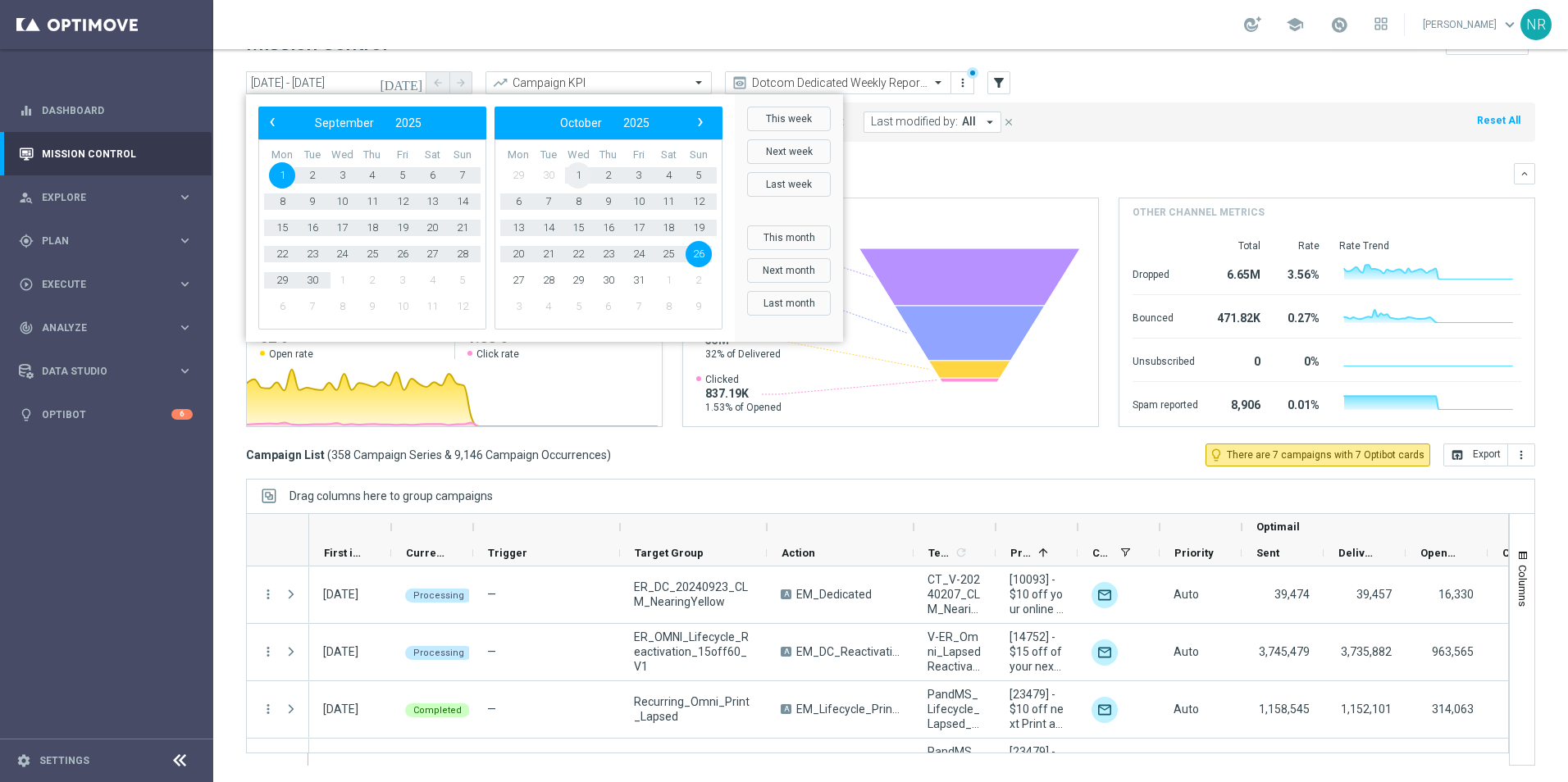
click at [578, 174] on span "1" at bounding box center [578, 176] width 27 height 27
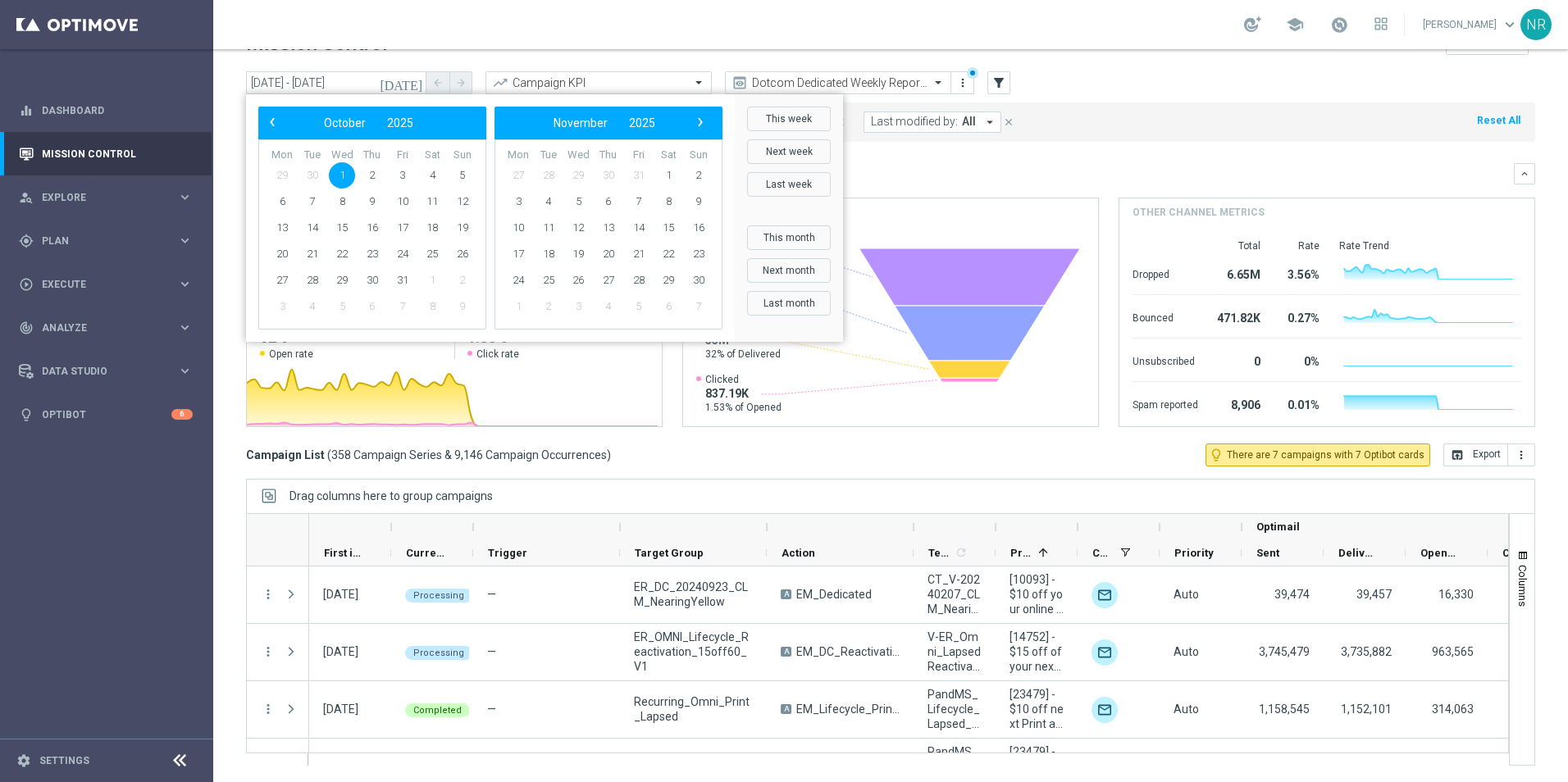
click at [578, 174] on span "29" at bounding box center [578, 176] width 27 height 27
click at [337, 169] on span "1" at bounding box center [342, 176] width 27 height 27
type input "01 Oct 2025 - 01 Oct 2025"
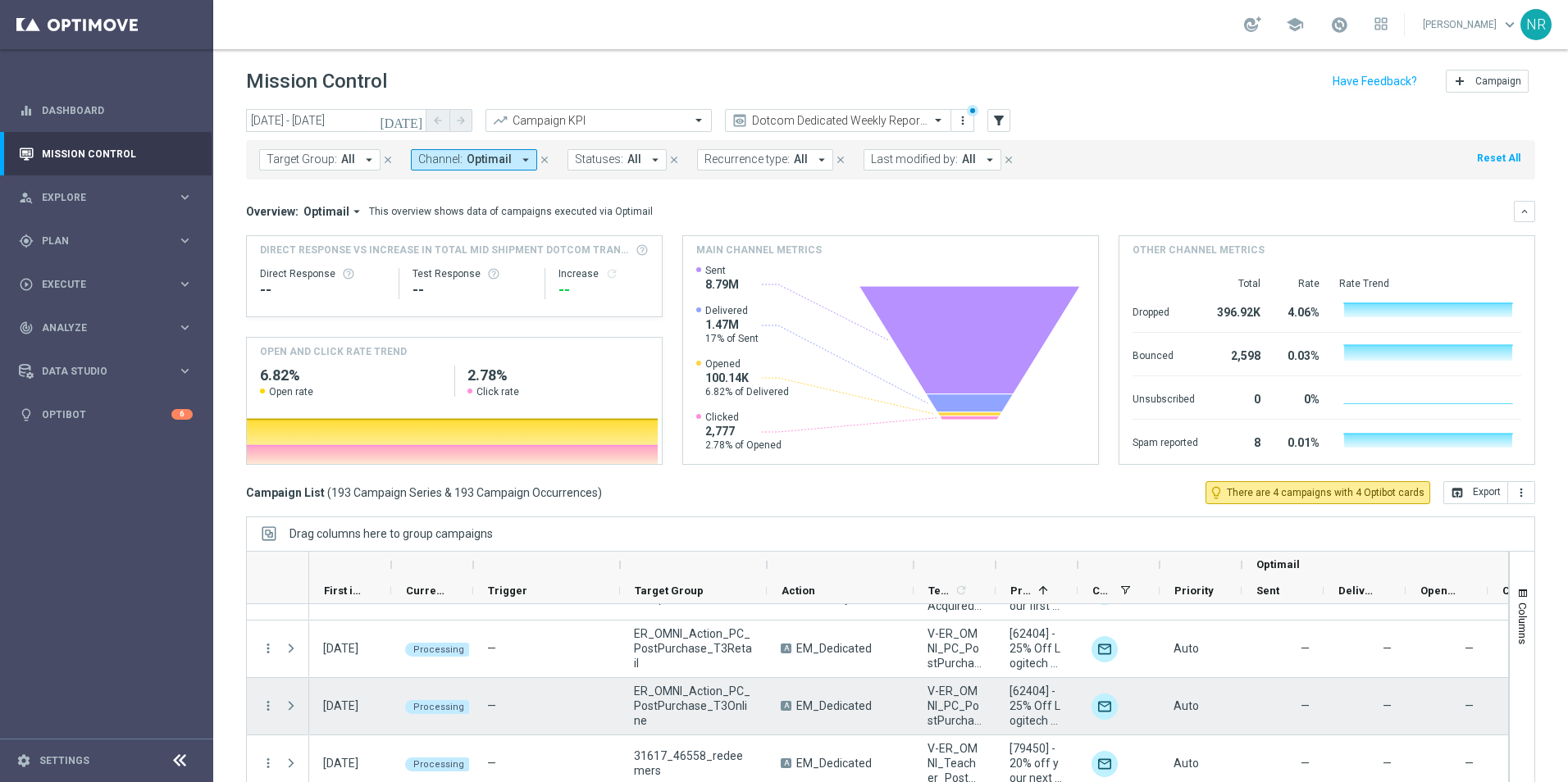
scroll to position [410, 0]
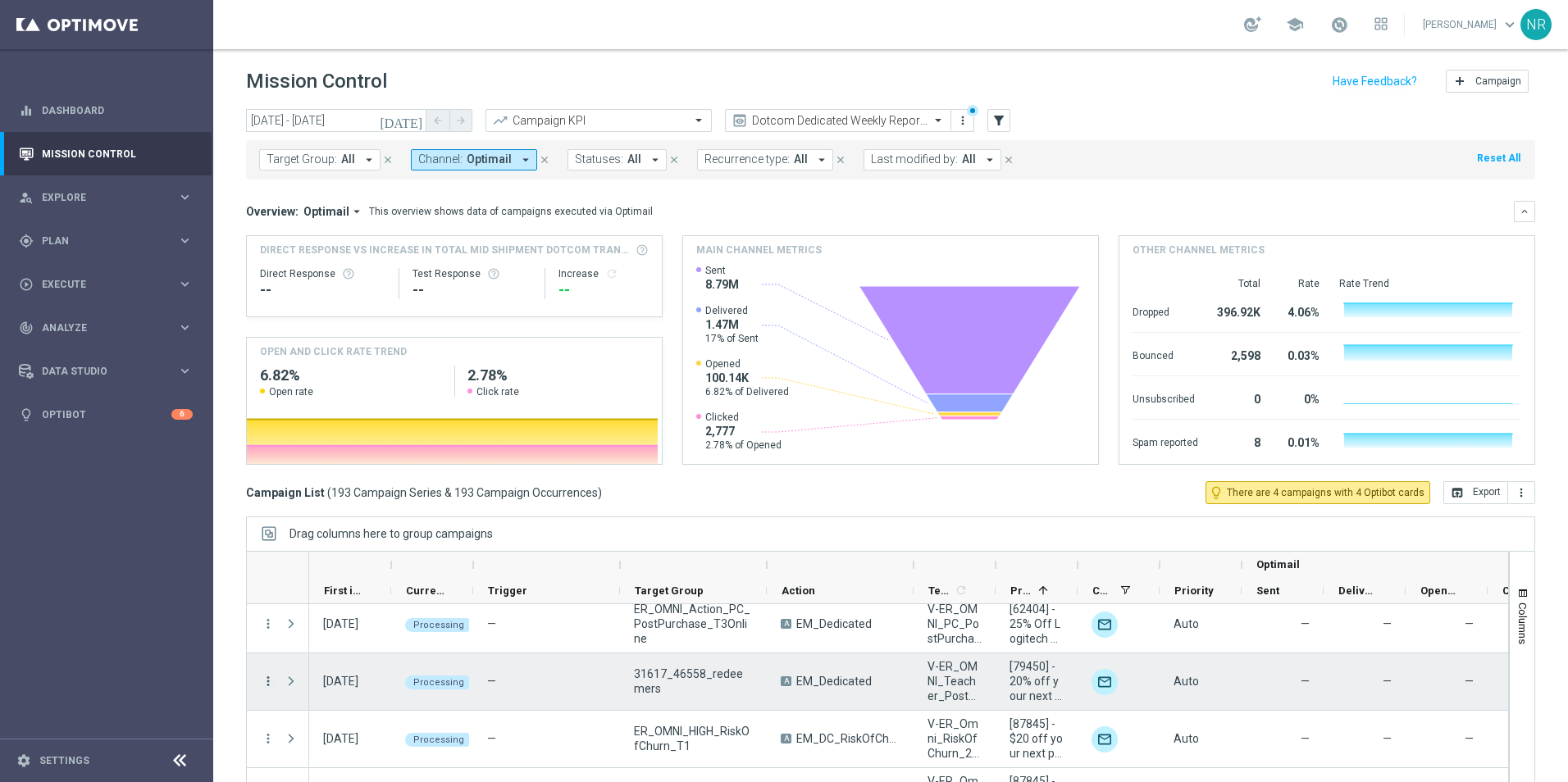
click at [265, 679] on icon "more_vert" at bounding box center [268, 681] width 15 height 15
click at [345, 484] on span "Campaign Details" at bounding box center [342, 487] width 83 height 12
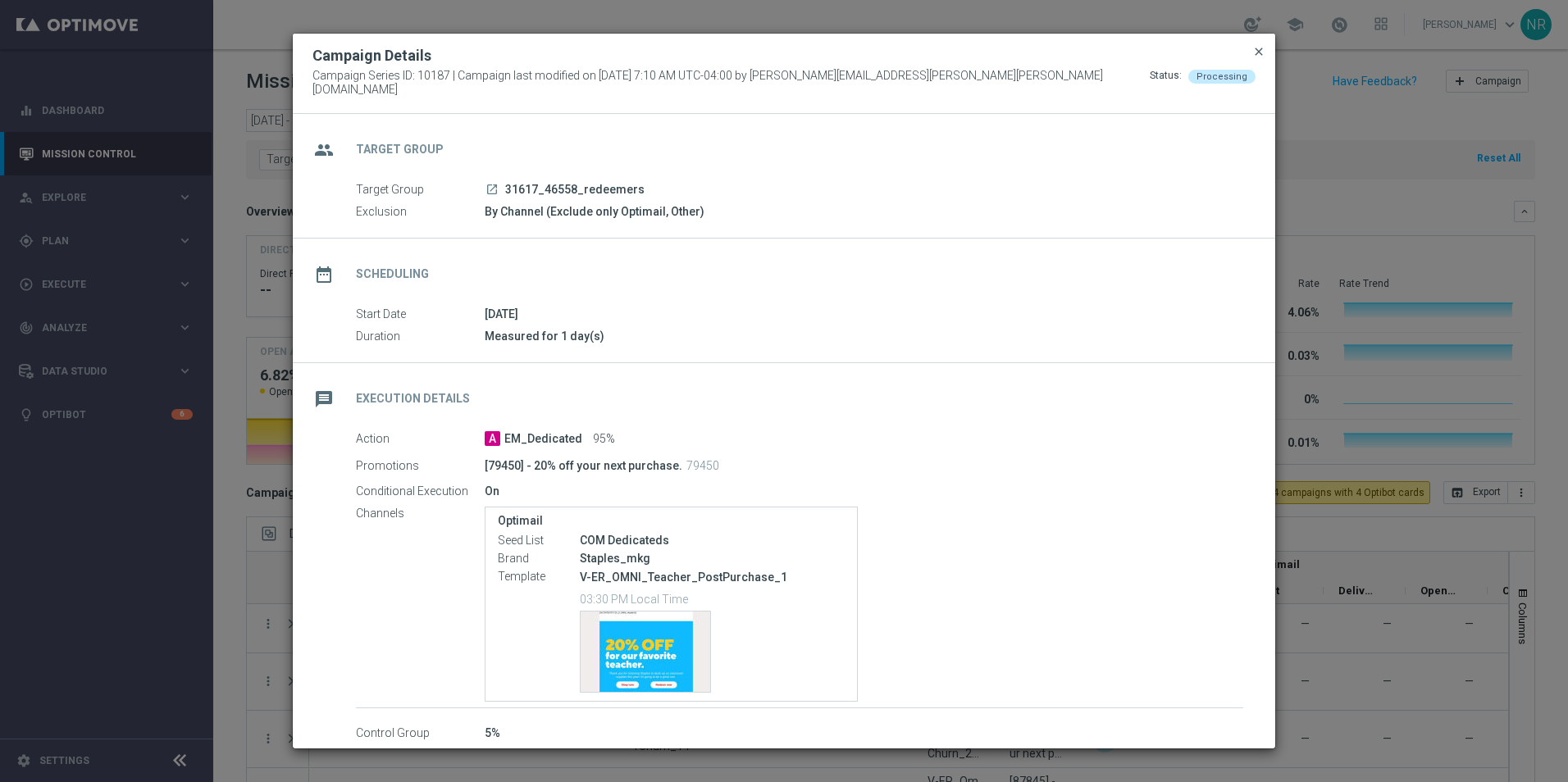
click at [1255, 58] on span "close" at bounding box center [1259, 52] width 13 height 13
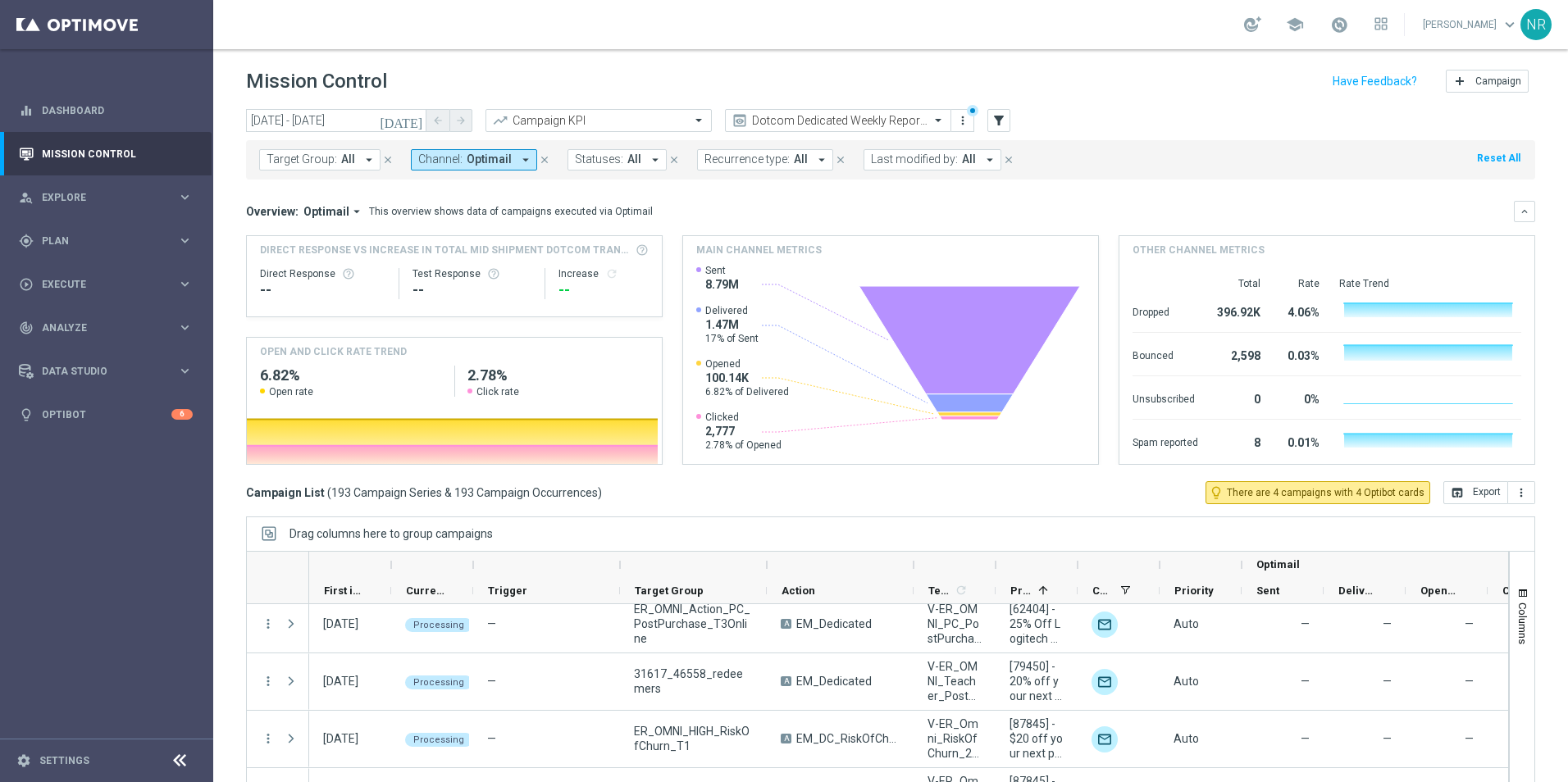
click at [1109, 77] on div "Mission Control add Campaign" at bounding box center [891, 82] width 1289 height 32
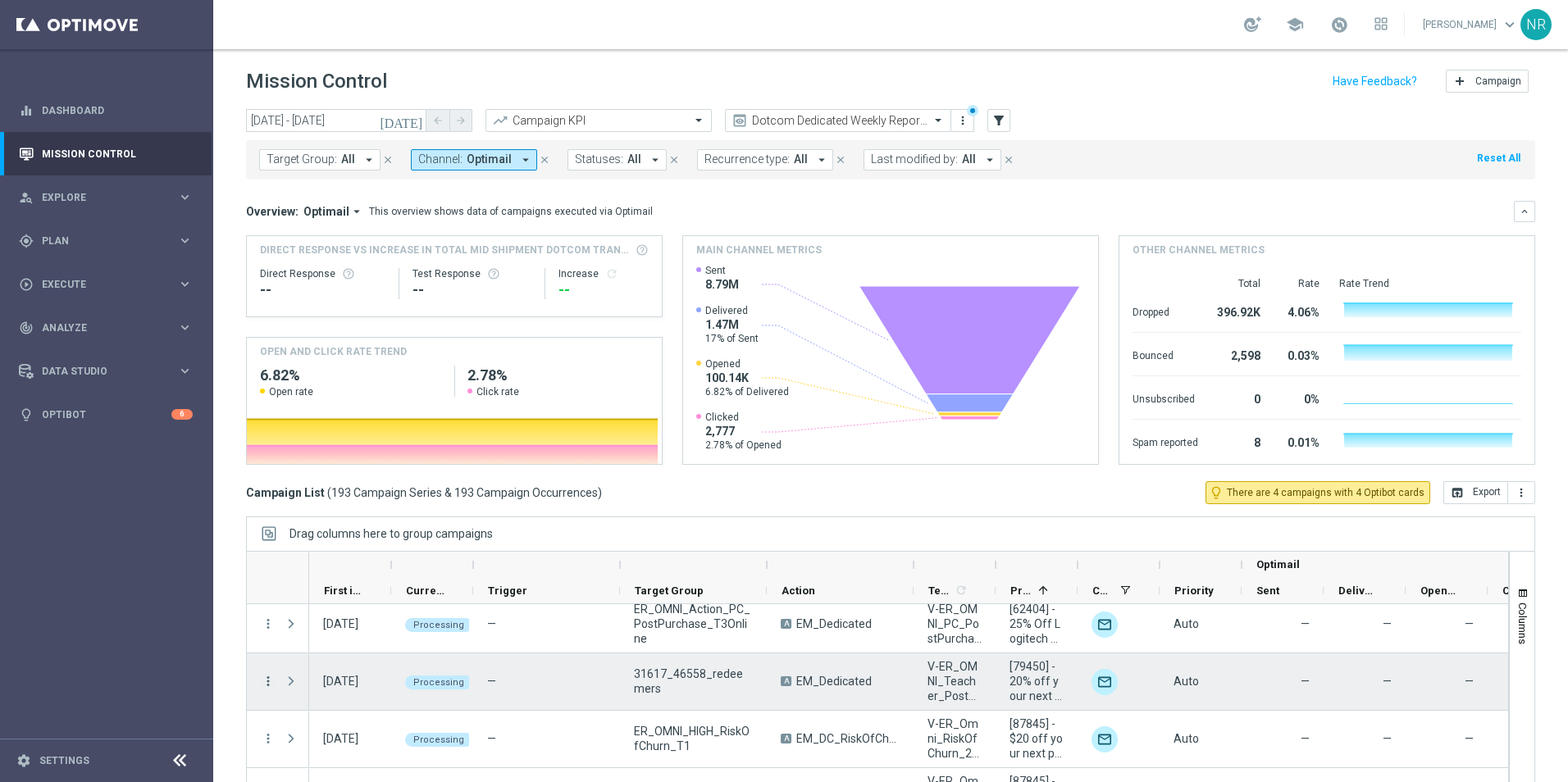
click at [266, 680] on icon "more_vert" at bounding box center [268, 681] width 15 height 15
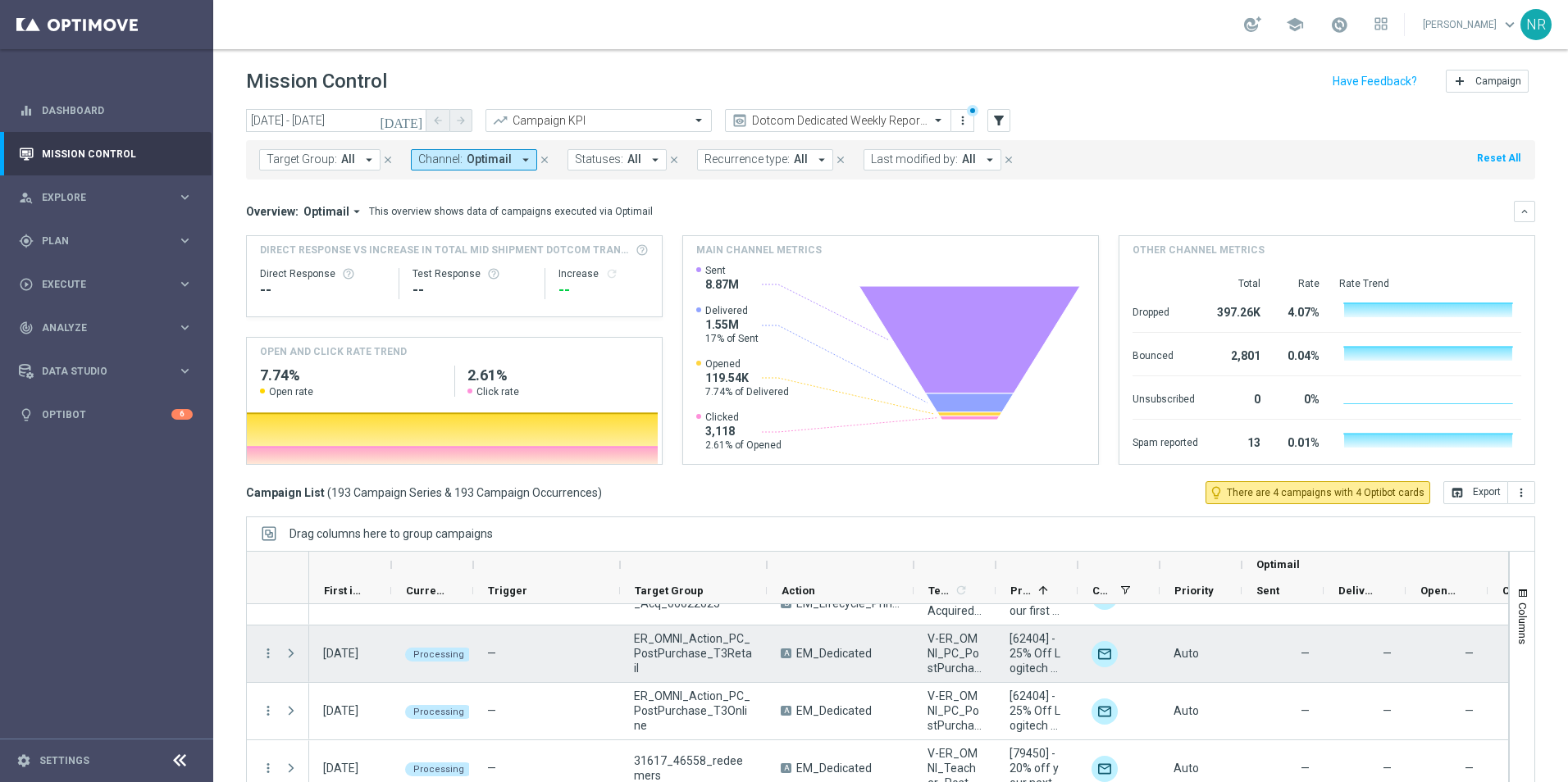
scroll to position [328, 0]
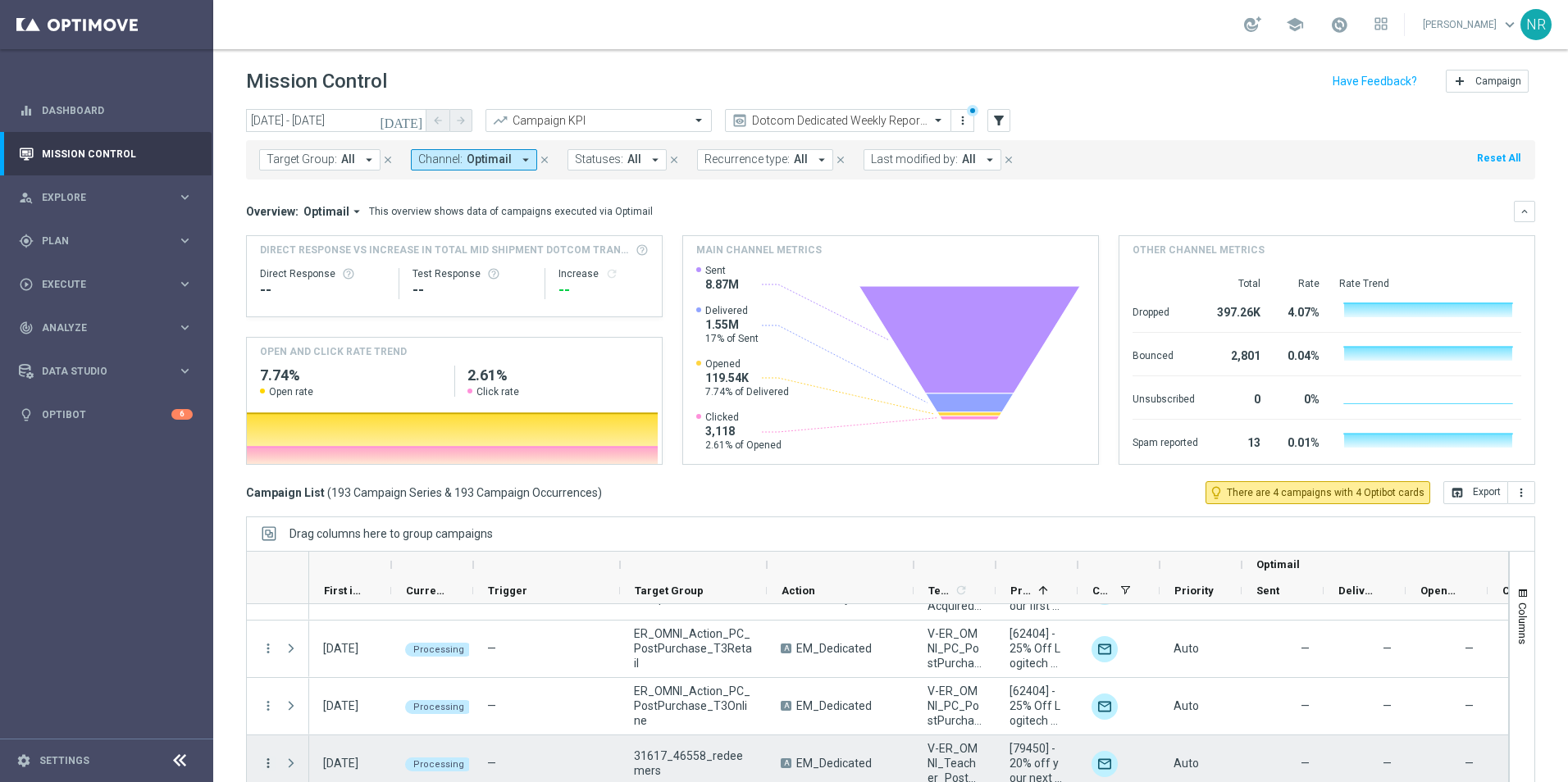
click at [267, 761] on icon "more_vert" at bounding box center [268, 764] width 15 height 15
click at [328, 740] on span "Delete" at bounding box center [315, 737] width 30 height 12
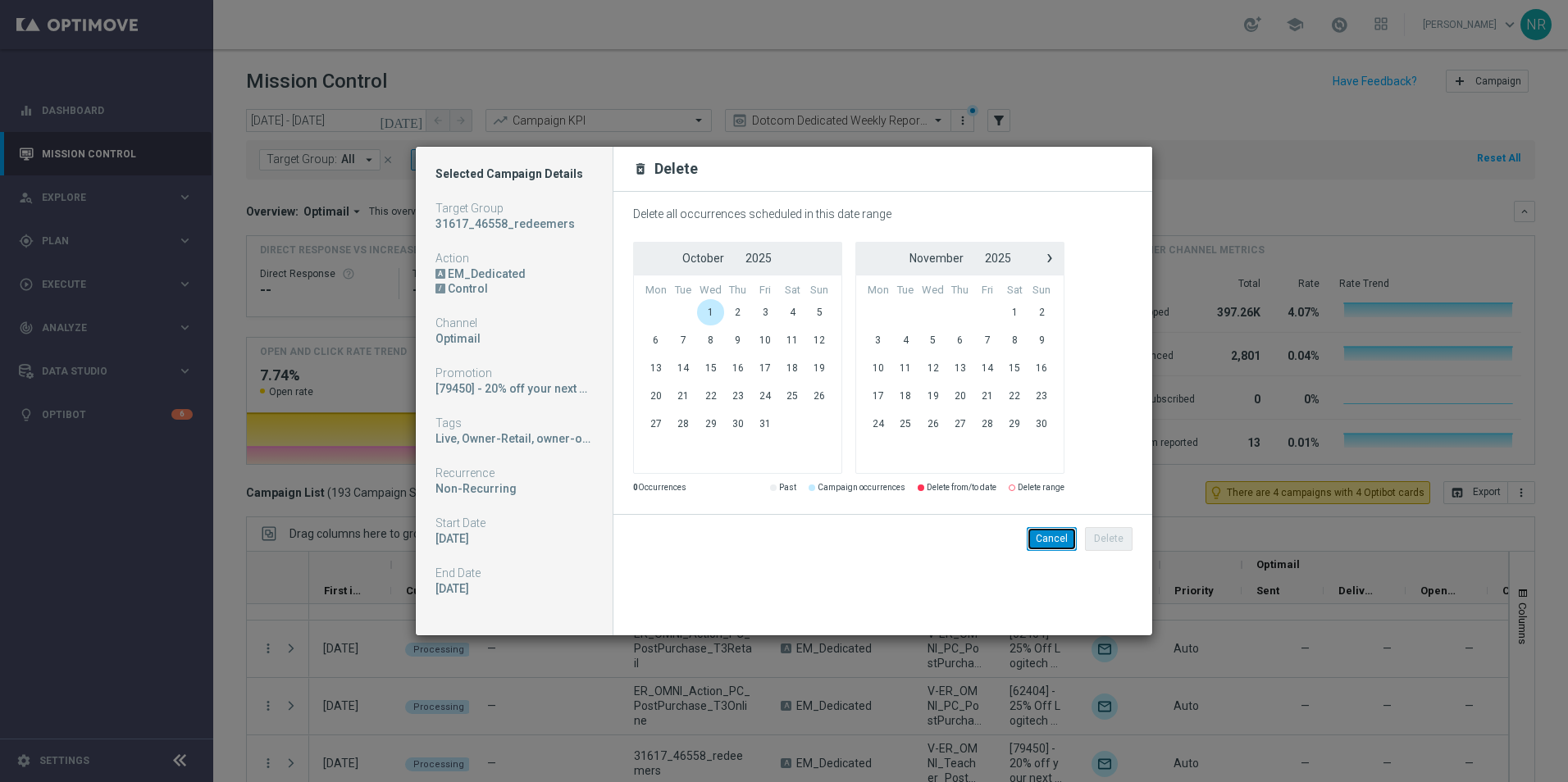
click at [1050, 543] on button "Cancel" at bounding box center [1052, 539] width 50 height 23
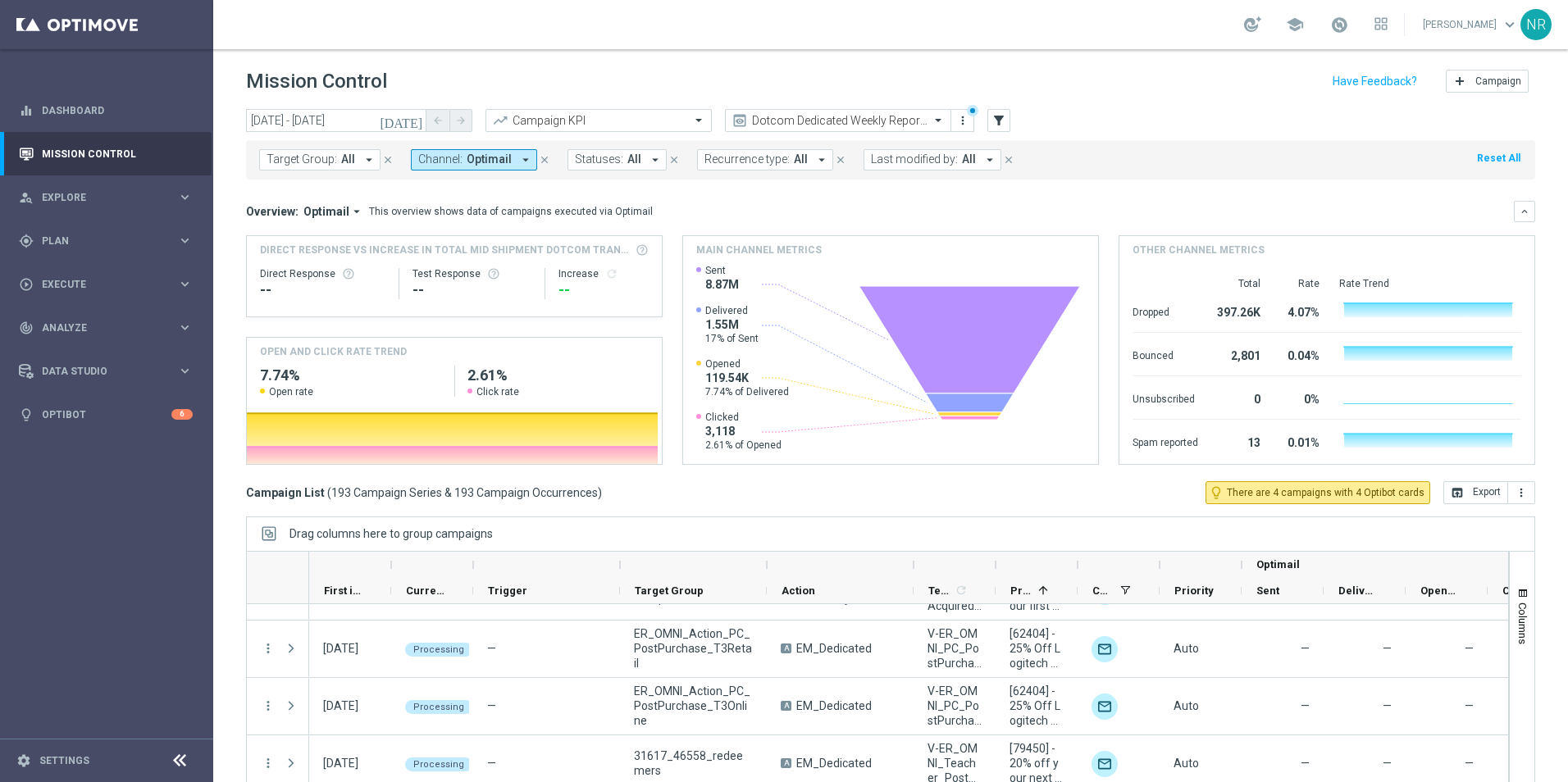
click at [1084, 503] on div "Campaign List ( 193 Campaign Series & 193 Campaign Occurrences ) lightbulb_outl…" at bounding box center [891, 492] width 1289 height 23
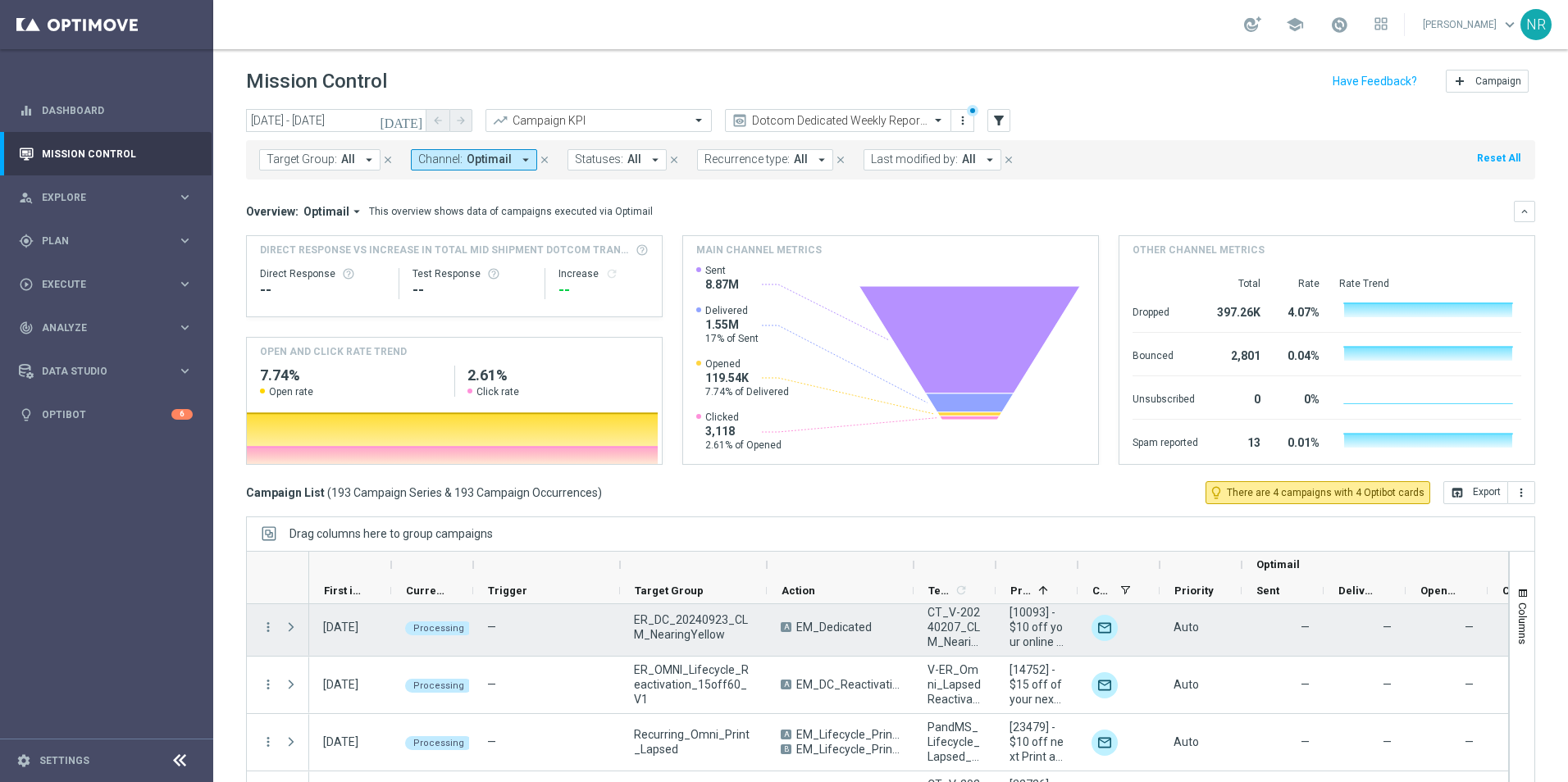
scroll to position [0, 0]
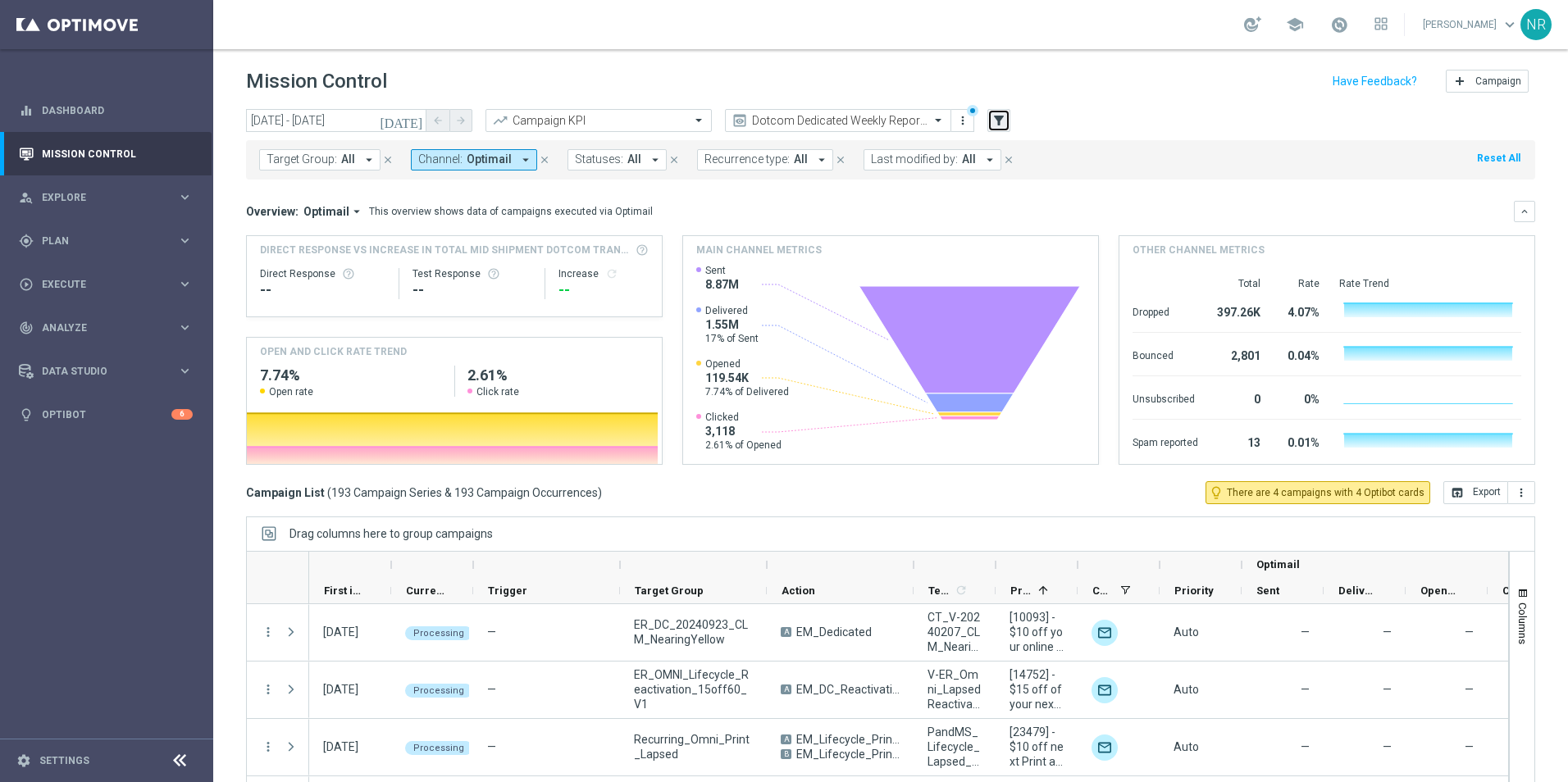
click at [1005, 119] on icon "filter_alt" at bounding box center [999, 121] width 15 height 15
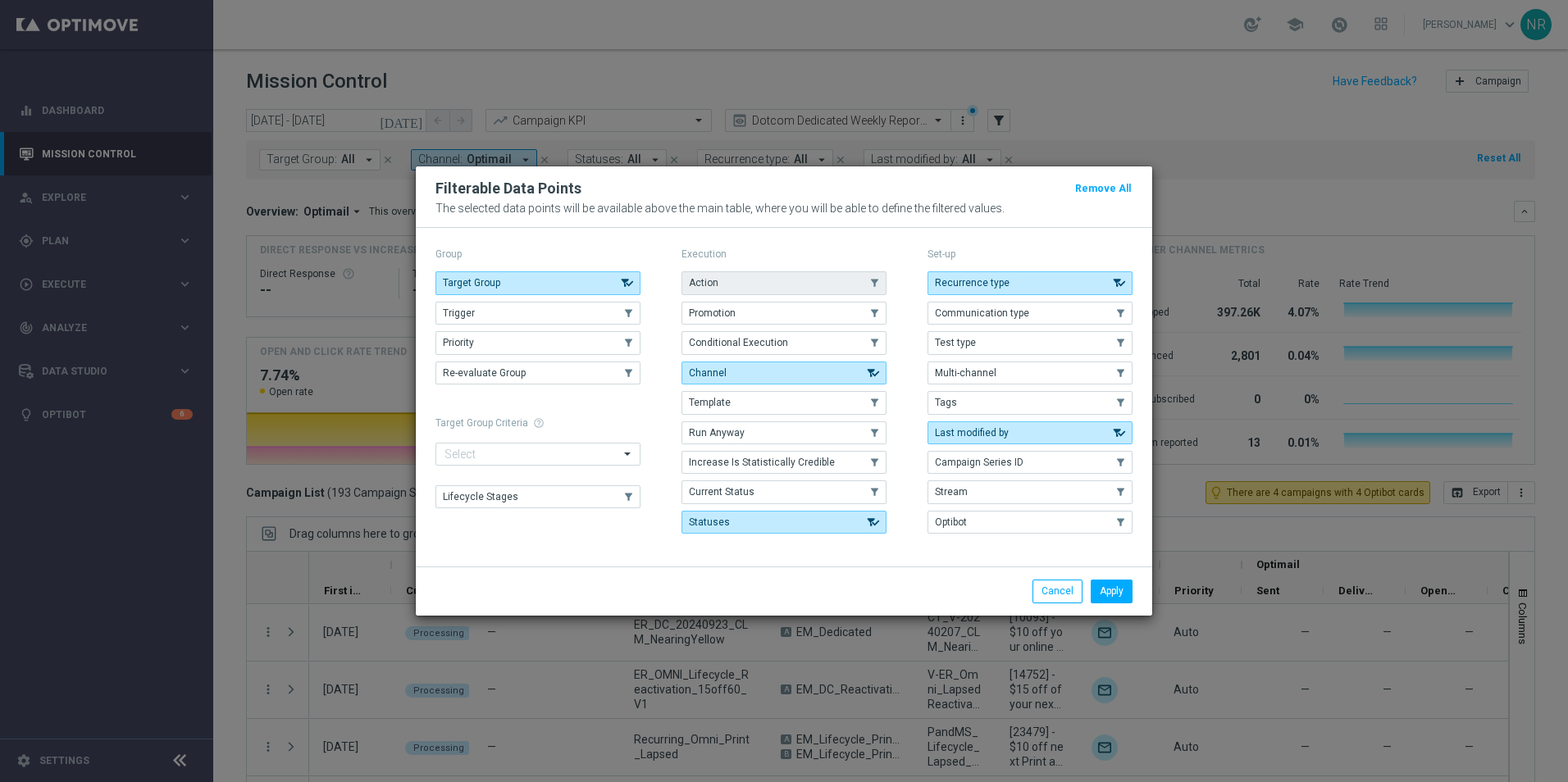
click at [807, 290] on button "Action" at bounding box center [784, 283] width 205 height 23
click at [787, 286] on button "Action" at bounding box center [784, 283] width 205 height 23
click at [1307, 130] on modal-container "Filterable Data Points Remove All The selected data points will be available ab…" at bounding box center [784, 391] width 1568 height 782
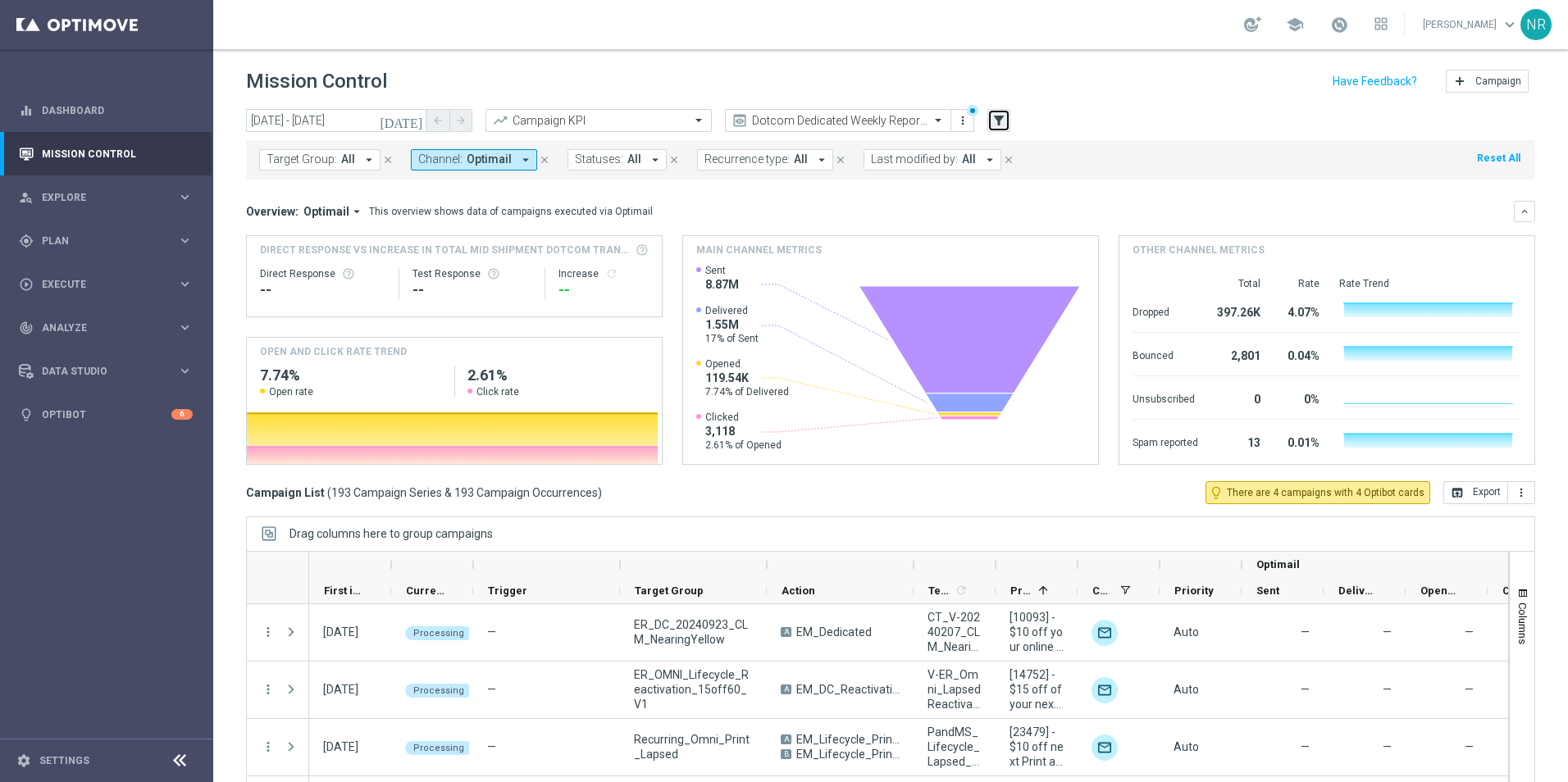
click at [997, 115] on icon "filter_alt" at bounding box center [999, 121] width 15 height 15
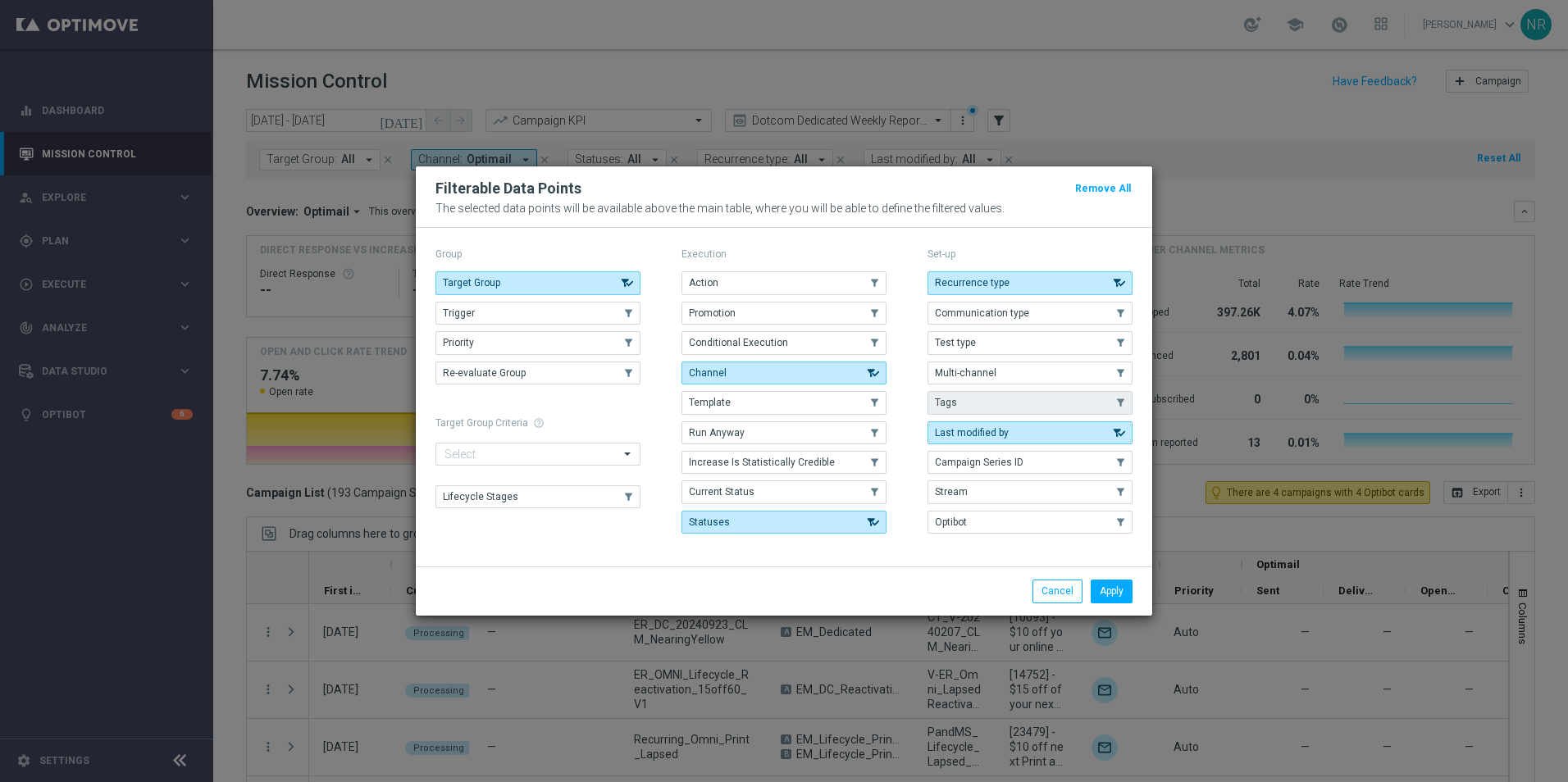
click at [995, 414] on button "Tags" at bounding box center [1030, 403] width 205 height 23
click at [1109, 596] on button "Apply" at bounding box center [1112, 591] width 42 height 23
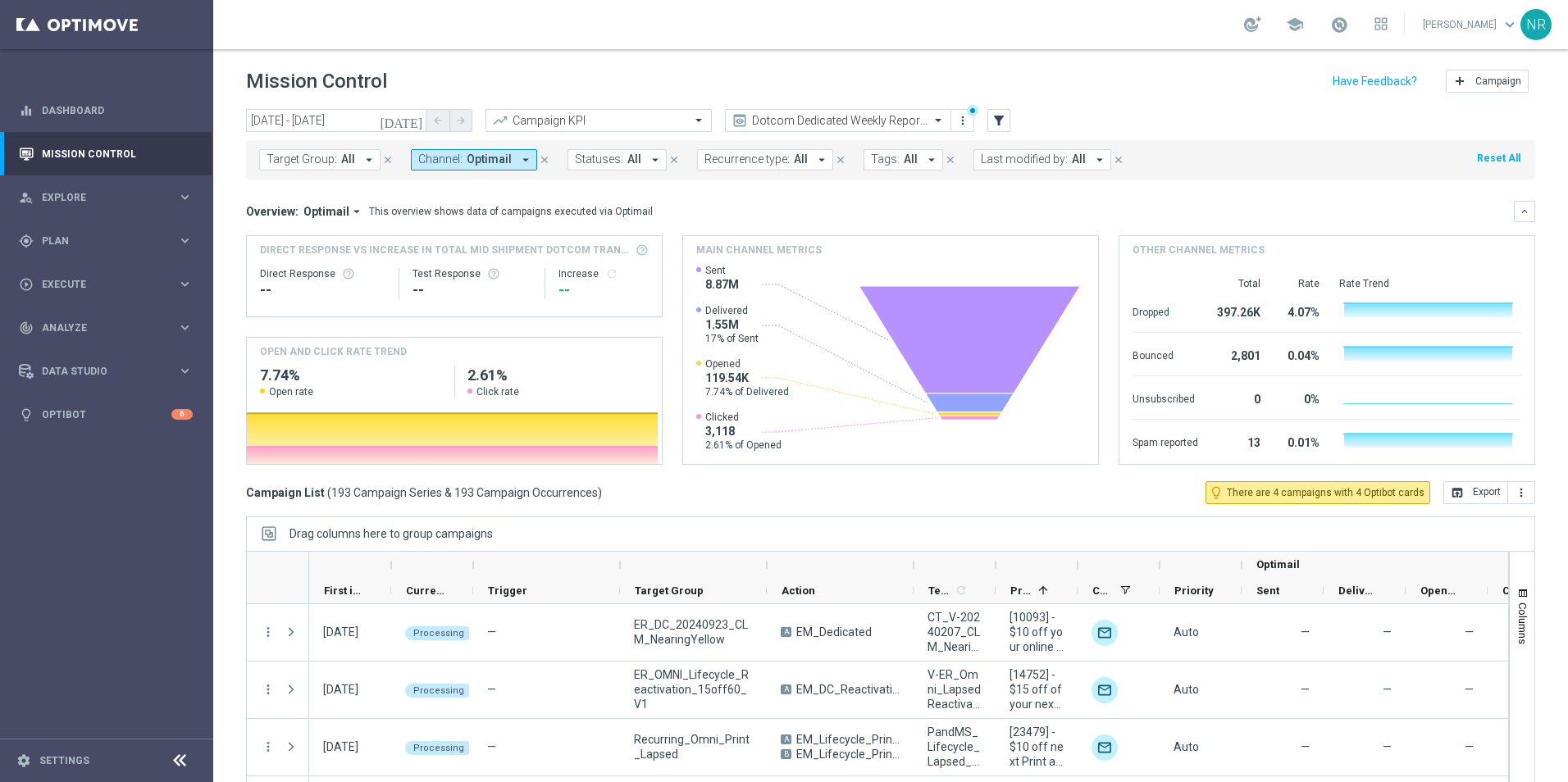
click at [874, 165] on span "Tags:" at bounding box center [886, 159] width 28 height 14
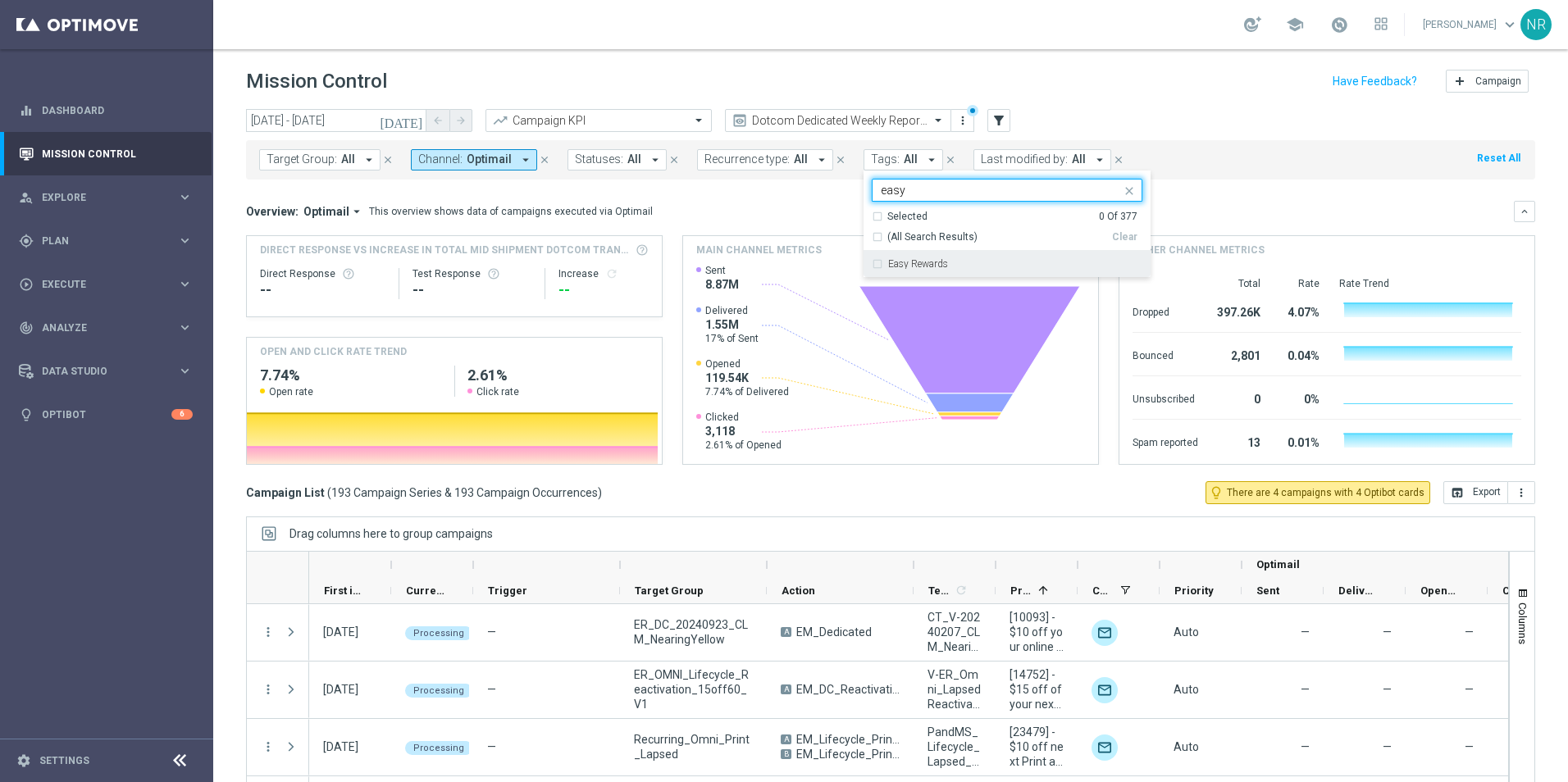
click at [923, 265] on label "Easy Rewards" at bounding box center [918, 264] width 60 height 10
type input "easy"
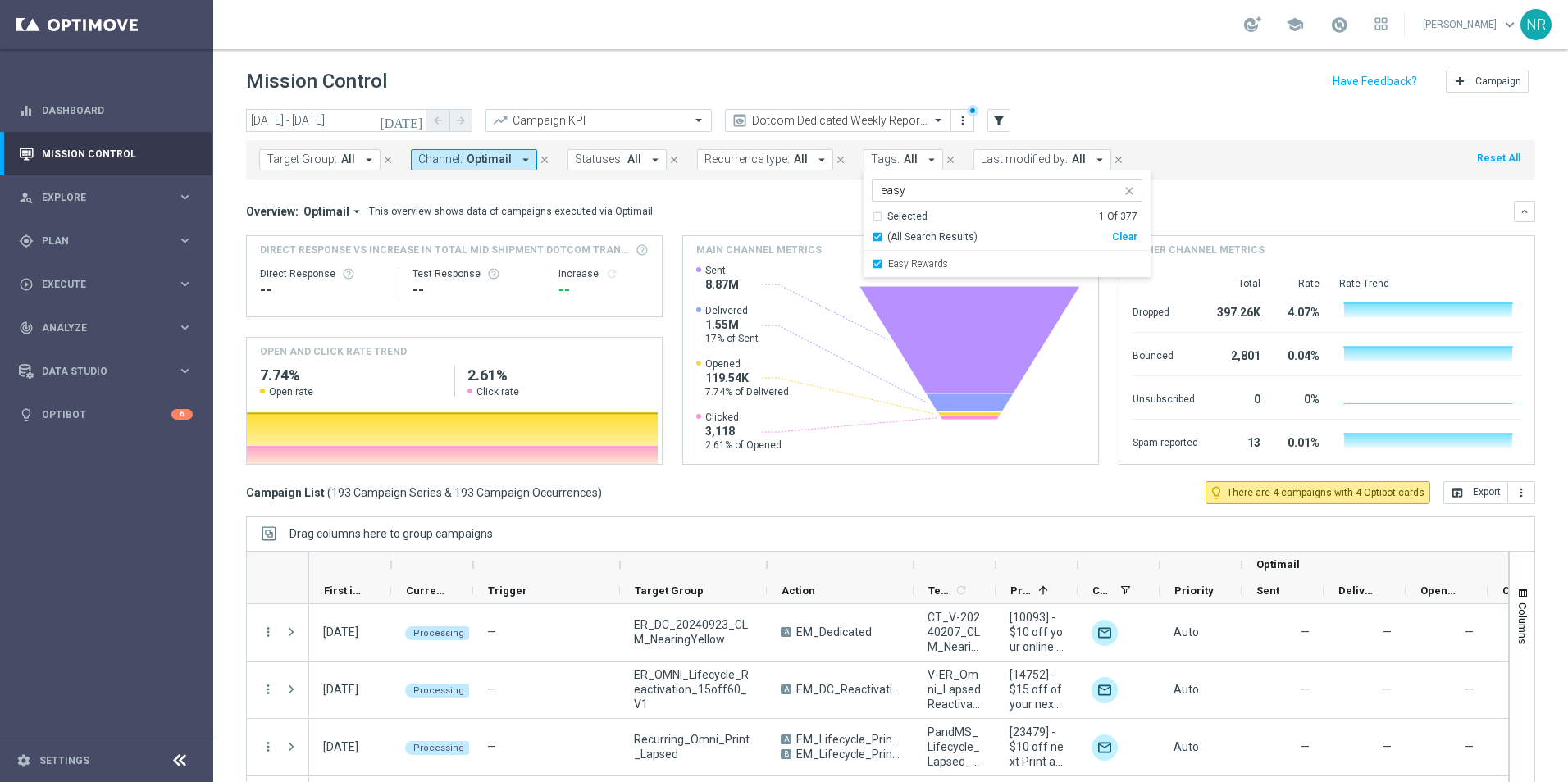
click at [1321, 159] on div "Target Group: All arrow_drop_down close Channel: Optimail arrow_drop_down close…" at bounding box center [891, 160] width 1289 height 39
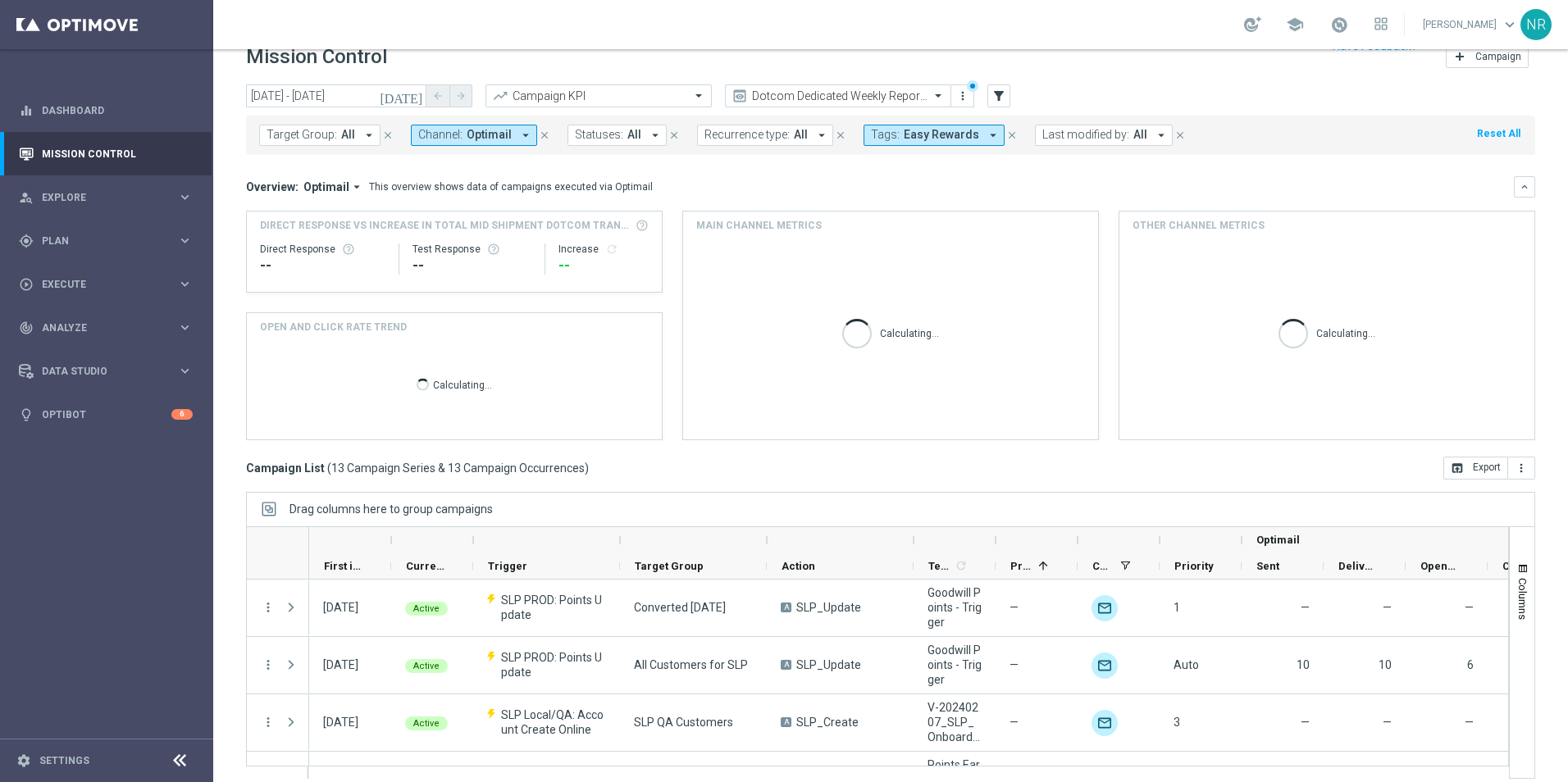
scroll to position [37, 0]
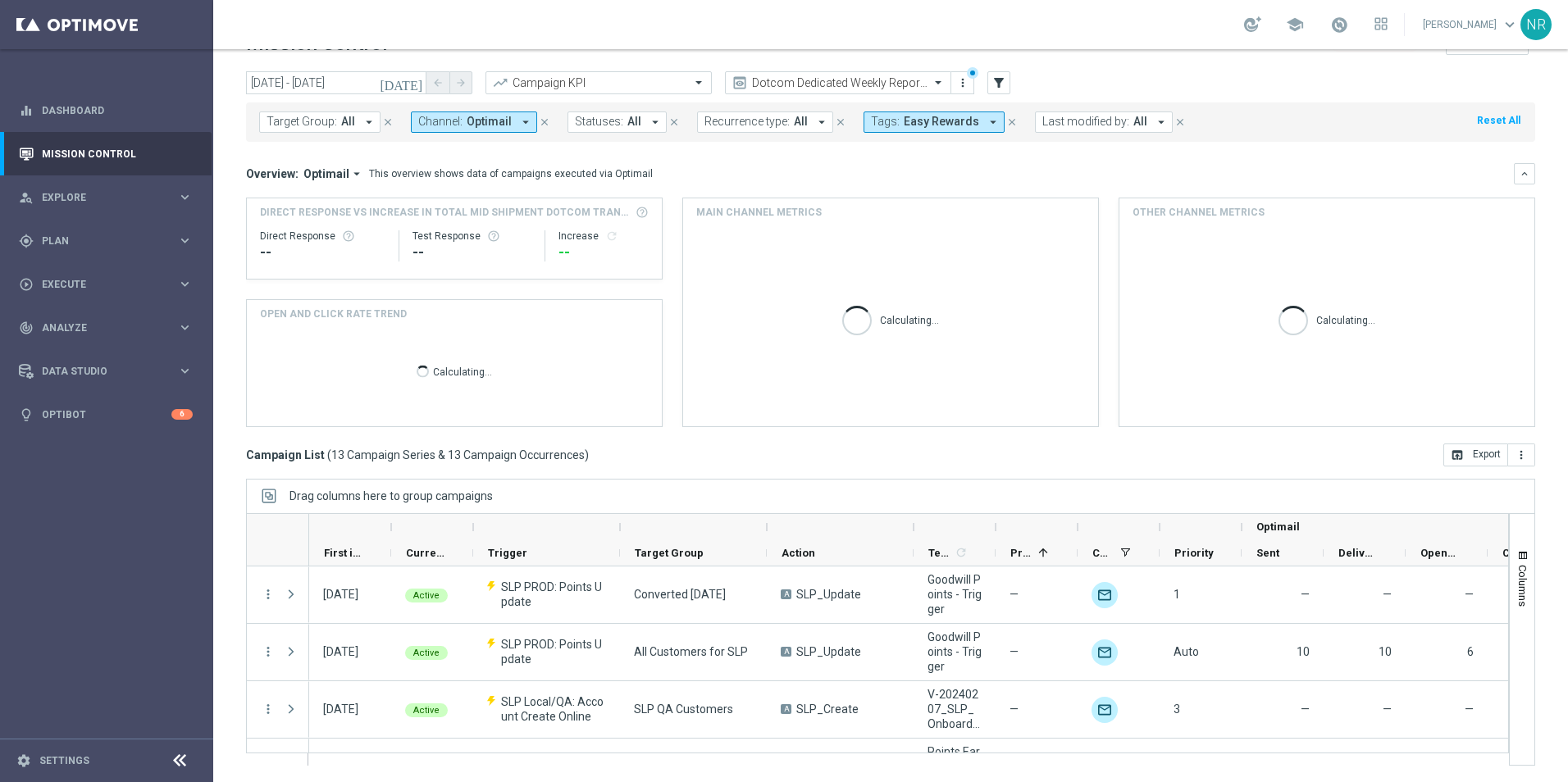
click at [412, 87] on icon "[DATE]" at bounding box center [401, 83] width 44 height 15
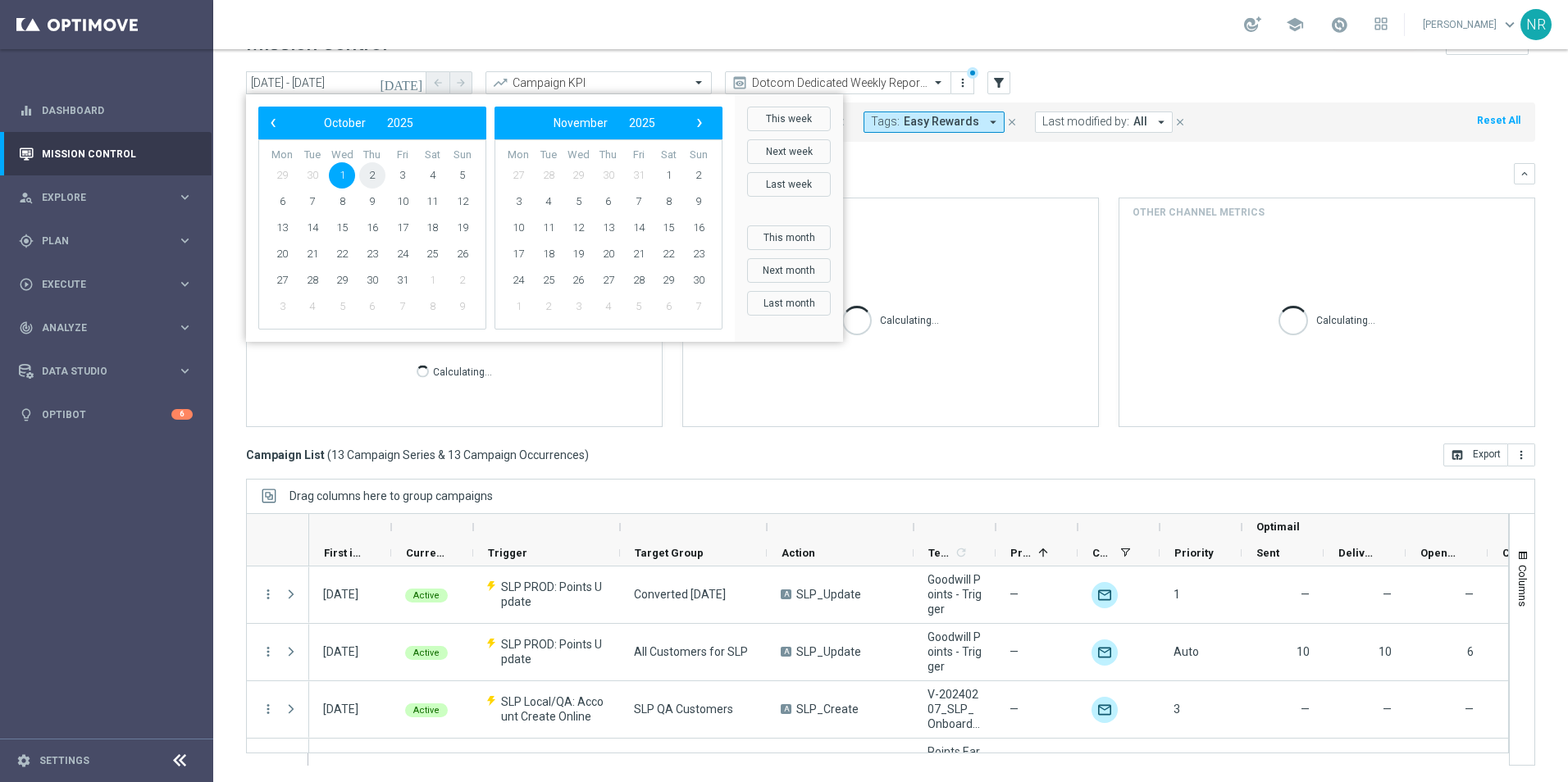
click at [371, 175] on span "2" at bounding box center [373, 176] width 27 height 27
click at [432, 181] on span "4" at bounding box center [433, 176] width 27 height 27
type input "02 Oct 2025 - 04 Oct 2025"
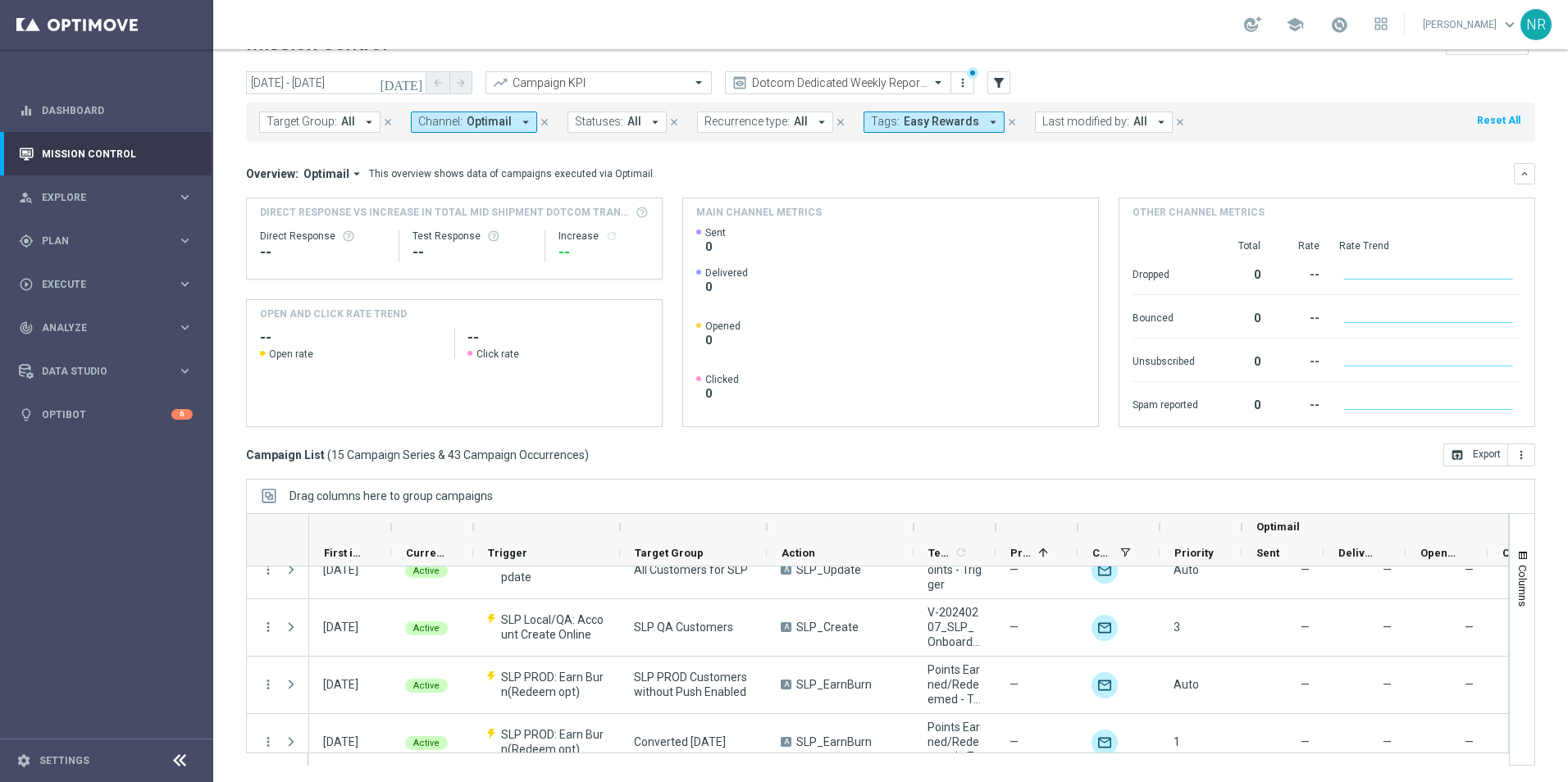
scroll to position [492, 0]
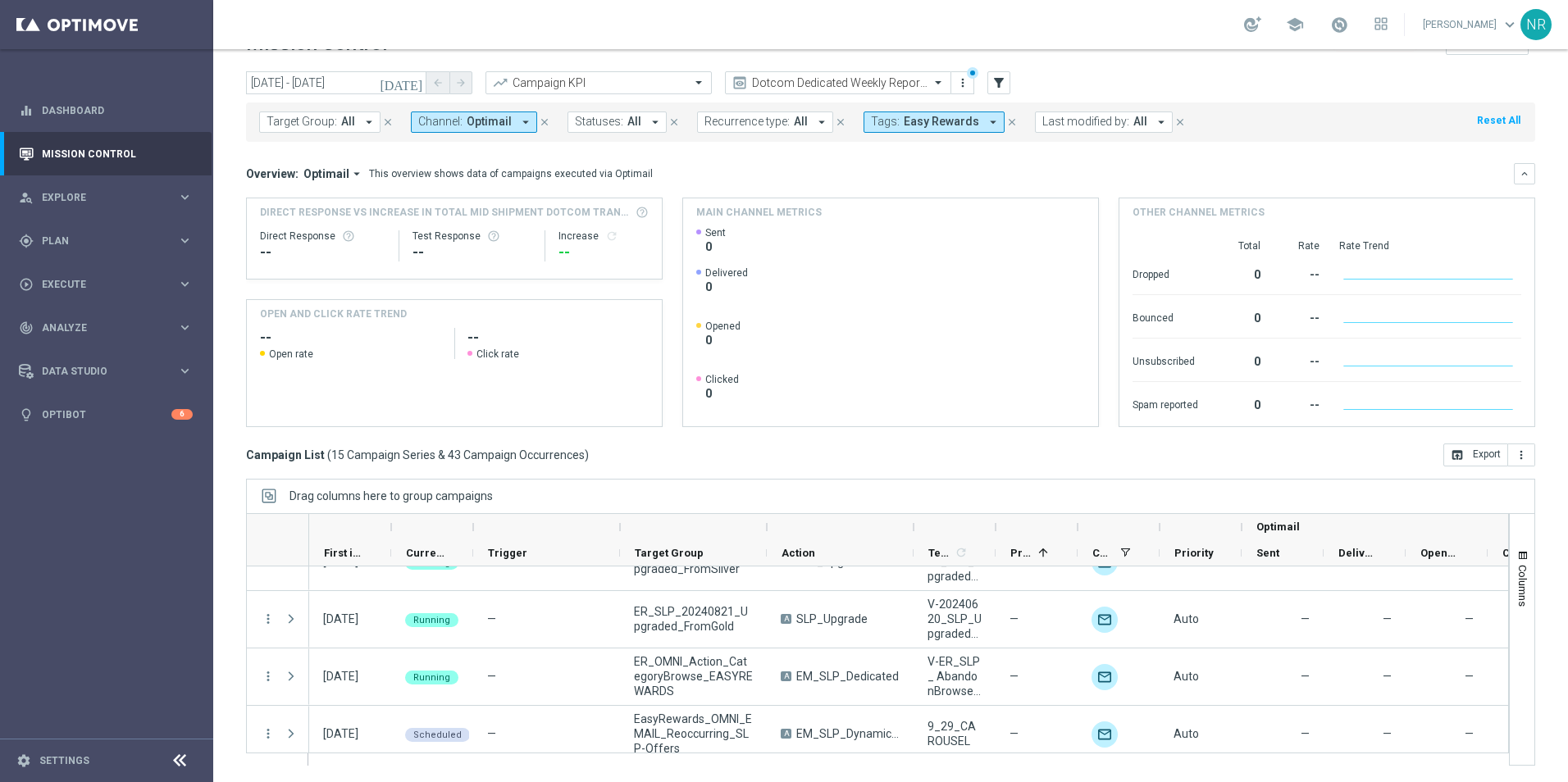
click at [1479, 468] on div "today 02 Oct 2025 - 04 Oct 2025 arrow_back arrow_forward Campaign KPI trending_…" at bounding box center [891, 400] width 1355 height 658
click at [1477, 462] on button "open_in_browser Export" at bounding box center [1476, 455] width 65 height 23
click at [915, 465] on div "Campaign List ( 15 Campaign Series & 43 Campaign Occurrences ) open_in_browser …" at bounding box center [891, 455] width 1289 height 23
click at [252, 473] on div "today 02 Oct 2025 - 04 Oct 2025 arrow_back arrow_forward Campaign KPI trending_…" at bounding box center [891, 400] width 1355 height 658
click at [1478, 448] on button "open_in_browser Export" at bounding box center [1476, 455] width 65 height 23
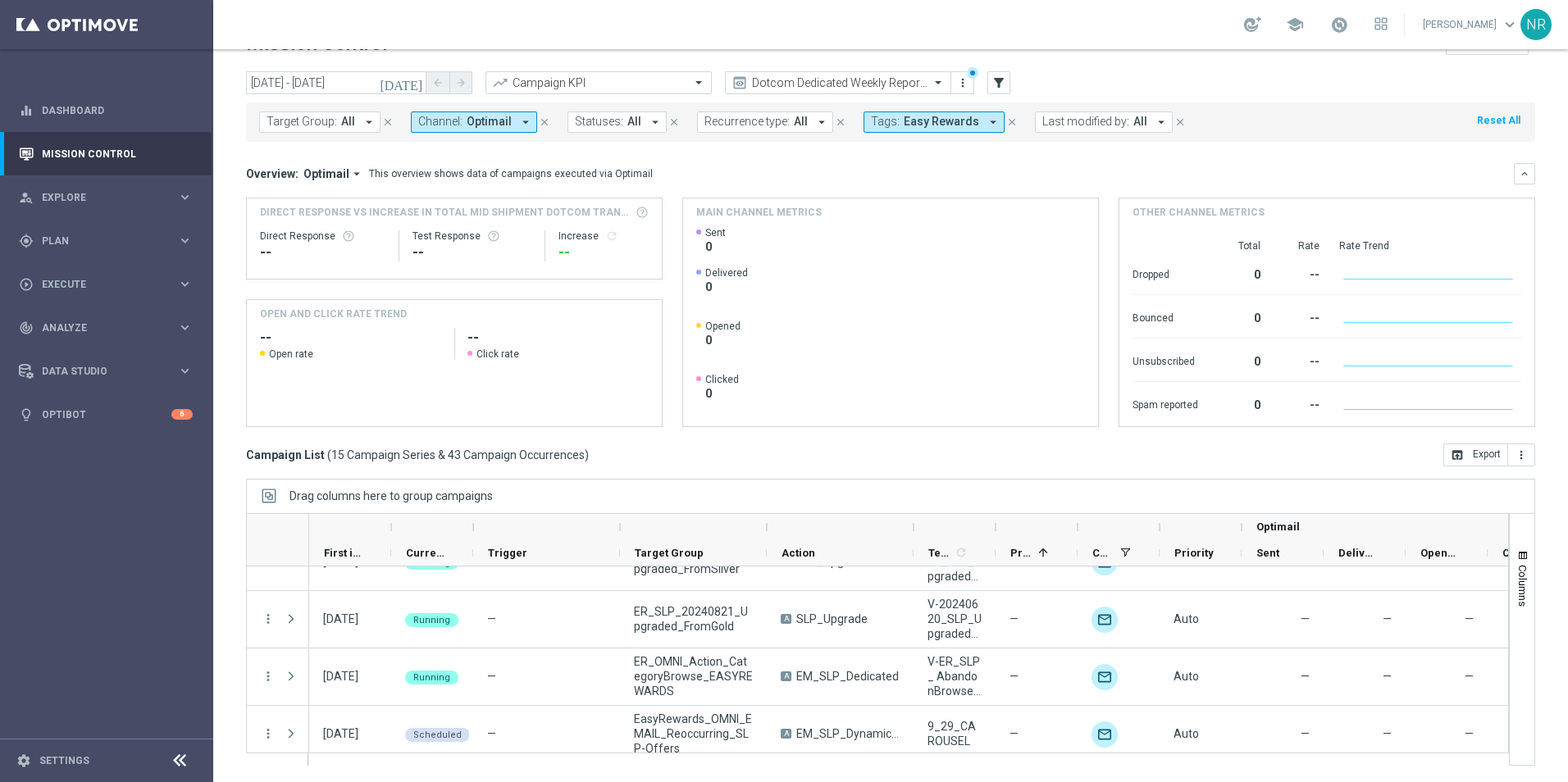
click at [322, 107] on div "Target Group: All arrow_drop_down close Channel: Optimail arrow_drop_down close…" at bounding box center [891, 121] width 1289 height 39
click at [320, 113] on button "Target Group: All arrow_drop_down" at bounding box center [320, 122] width 122 height 22
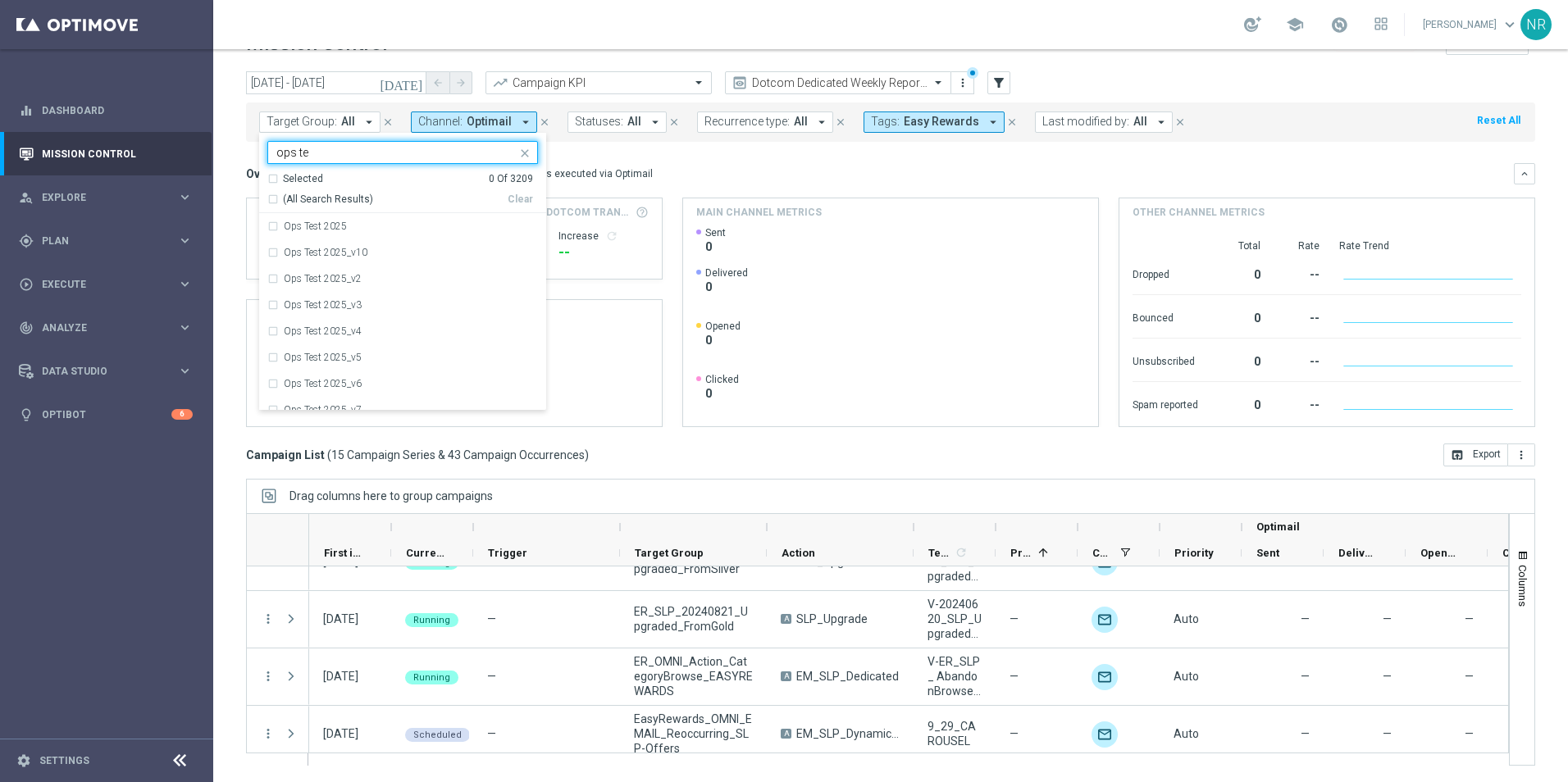
click at [307, 194] on span "(All Search Results)" at bounding box center [328, 200] width 90 height 14
type input "ops te"
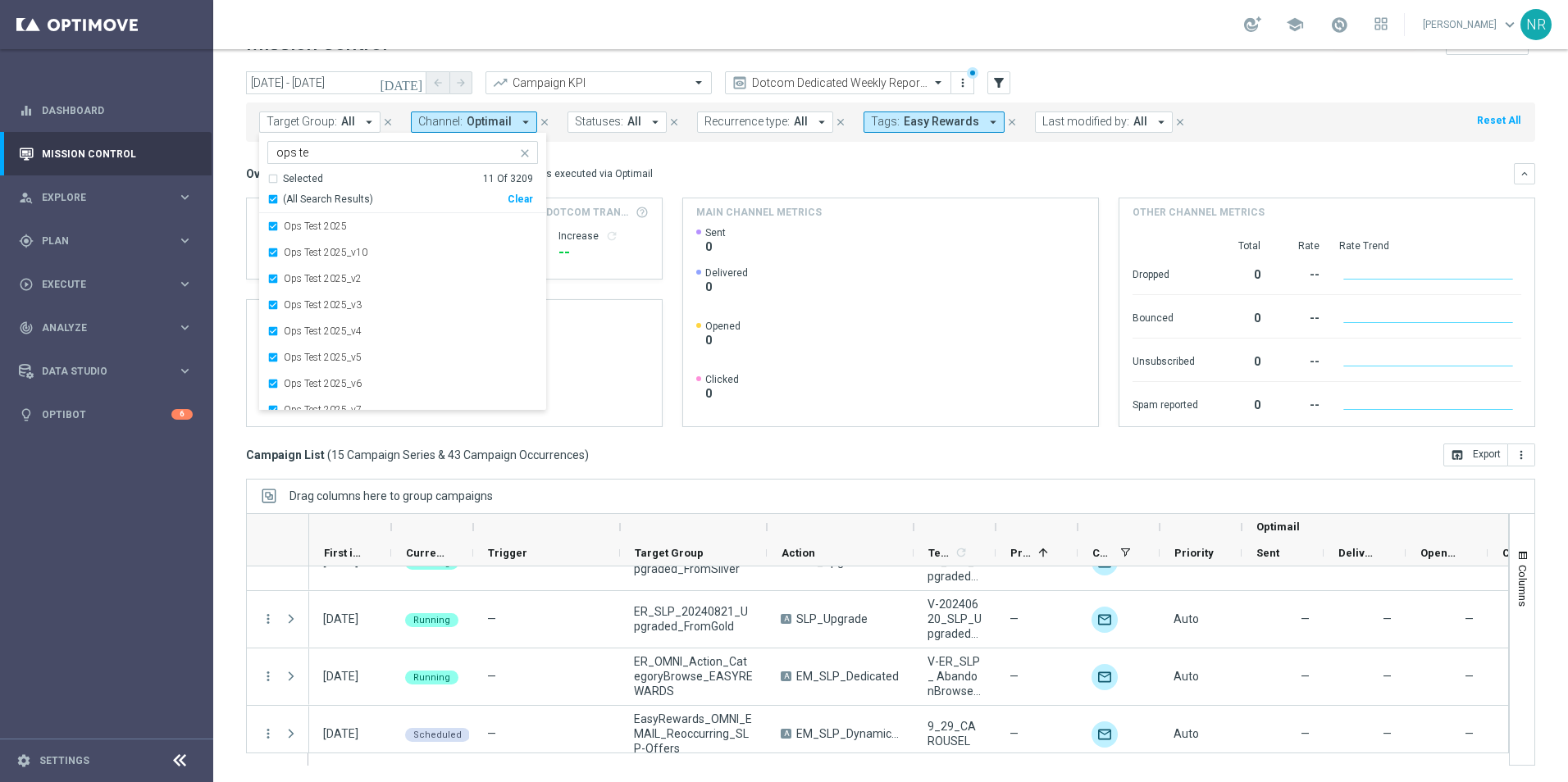
click at [414, 90] on button "[DATE]" at bounding box center [401, 84] width 49 height 25
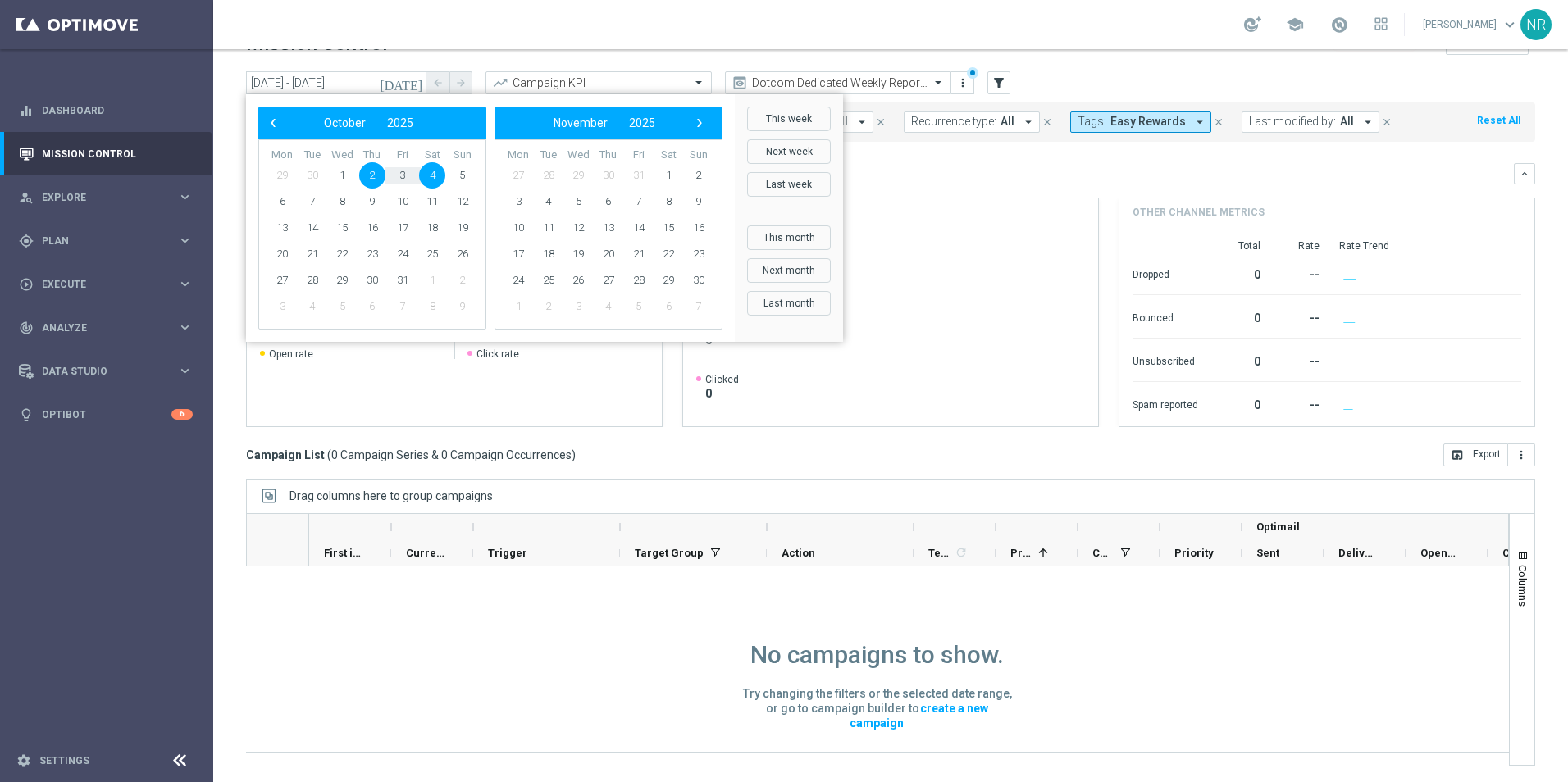
scroll to position [1, 0]
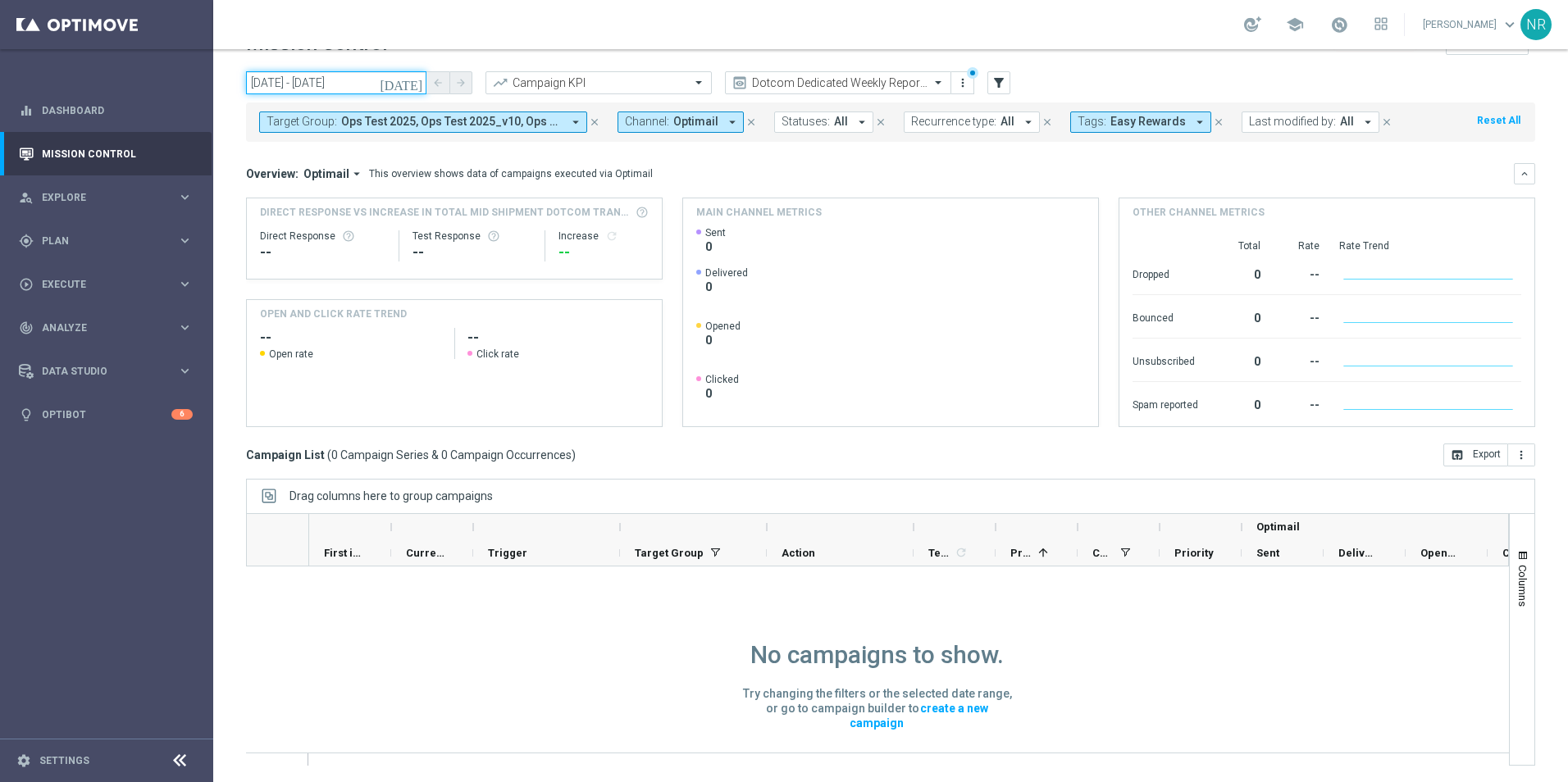
click at [400, 87] on input "02 Oct 2025 - 04 Oct 2025" at bounding box center [336, 83] width 181 height 23
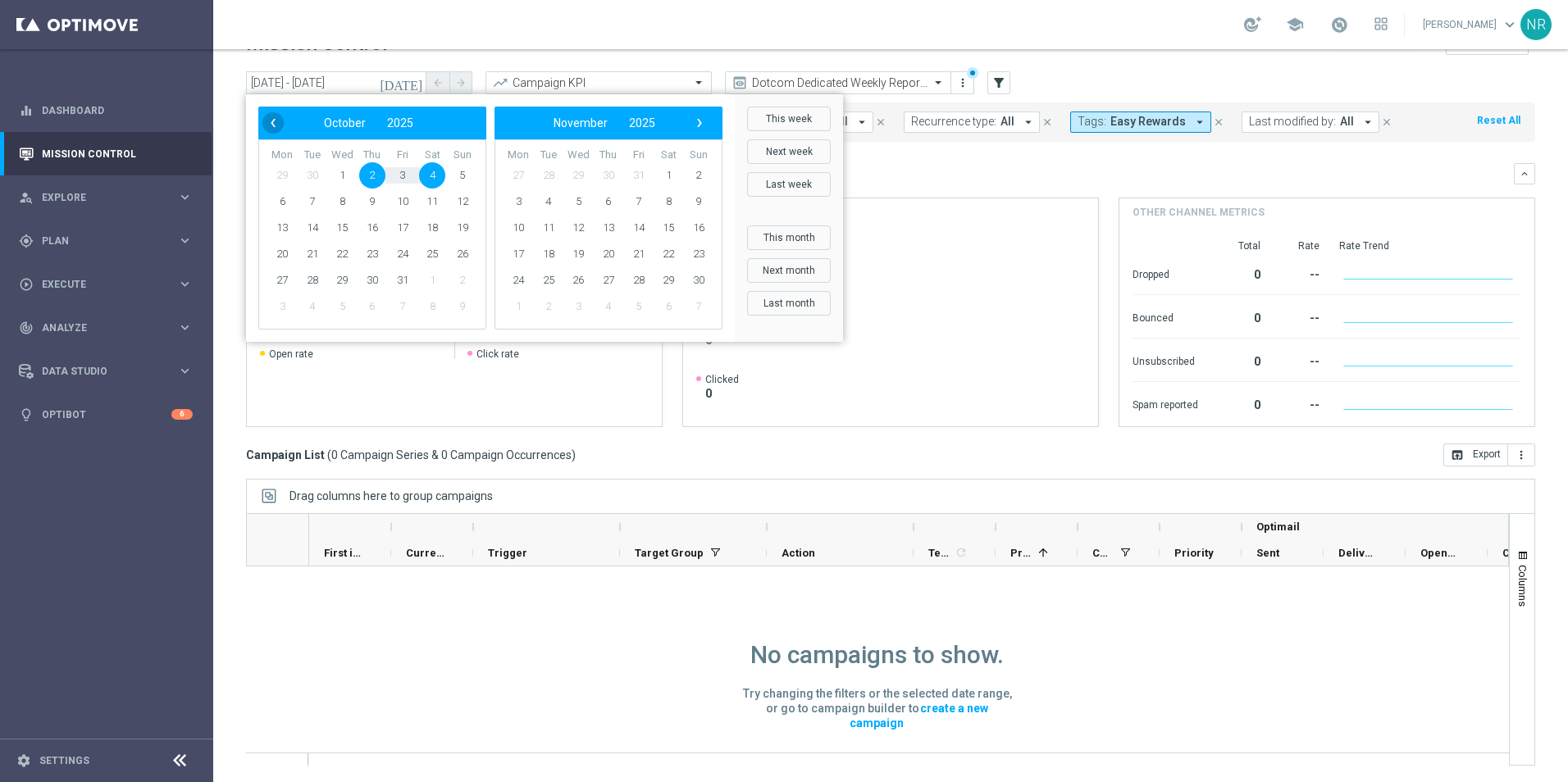
click at [268, 121] on span "‹" at bounding box center [273, 123] width 22 height 22
click at [284, 168] on span "1" at bounding box center [282, 176] width 27 height 27
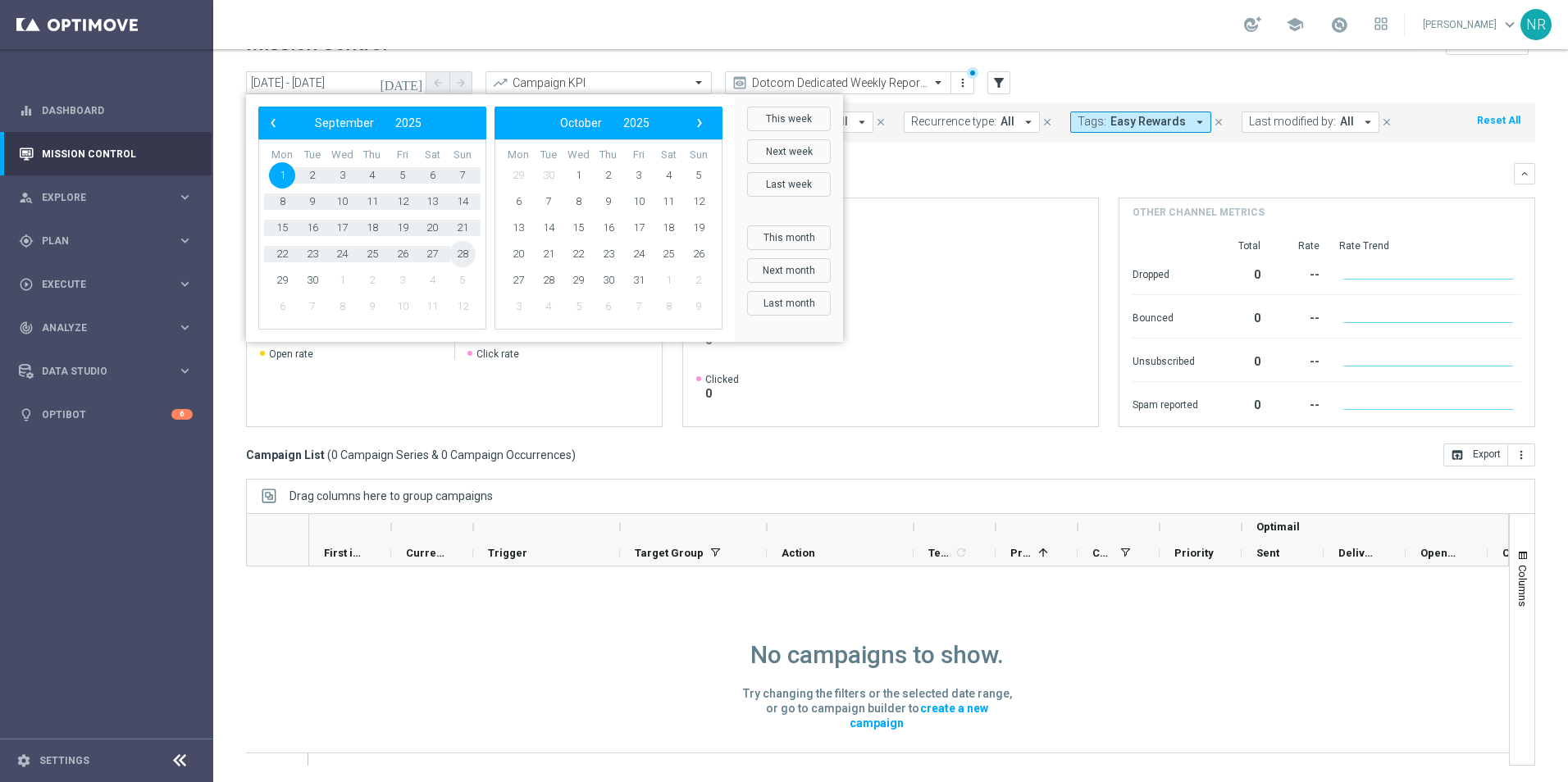
click at [464, 250] on span "28" at bounding box center [463, 255] width 27 height 27
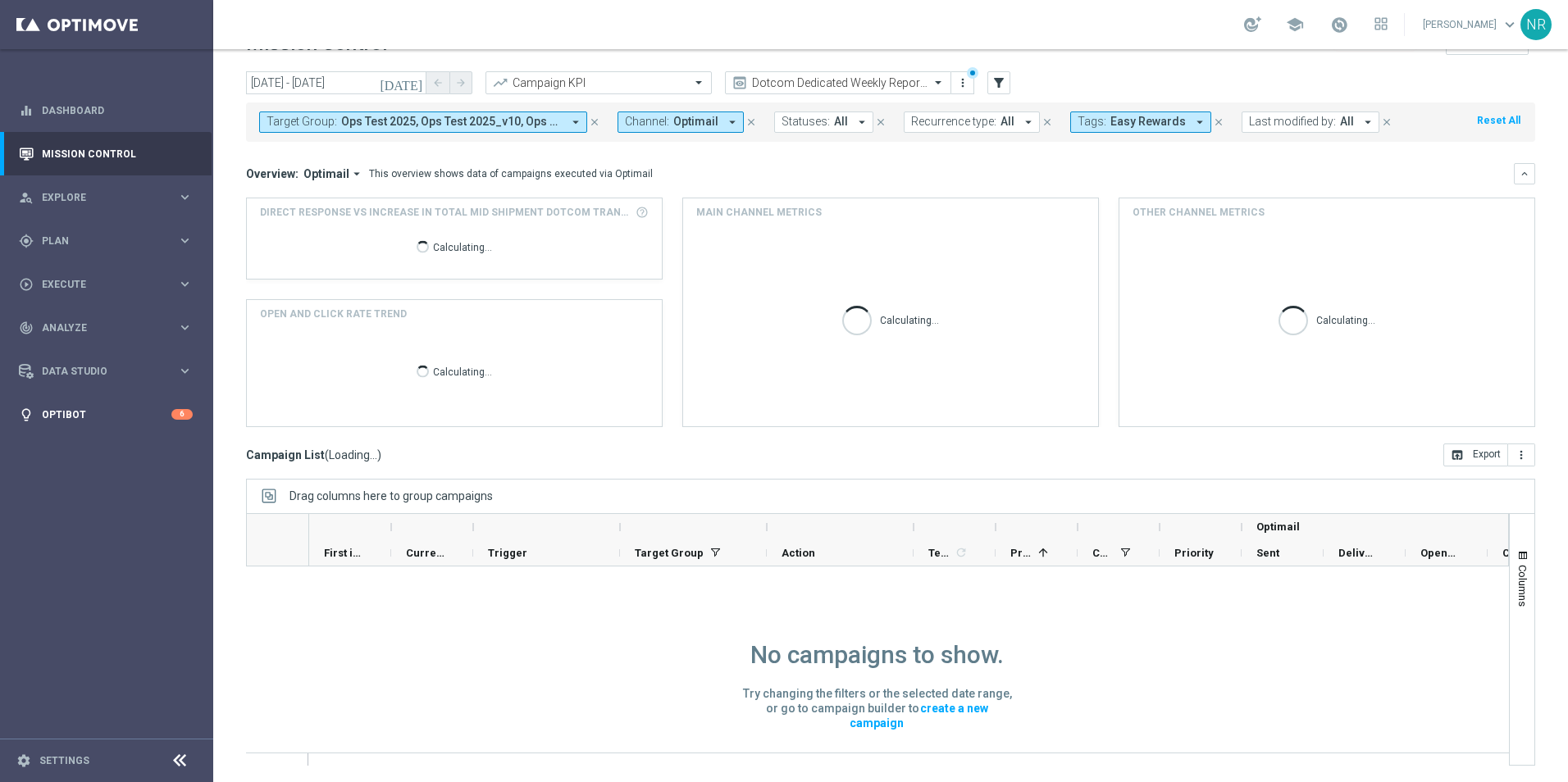
scroll to position [0, 0]
click at [1213, 124] on icon "close" at bounding box center [1218, 122] width 12 height 12
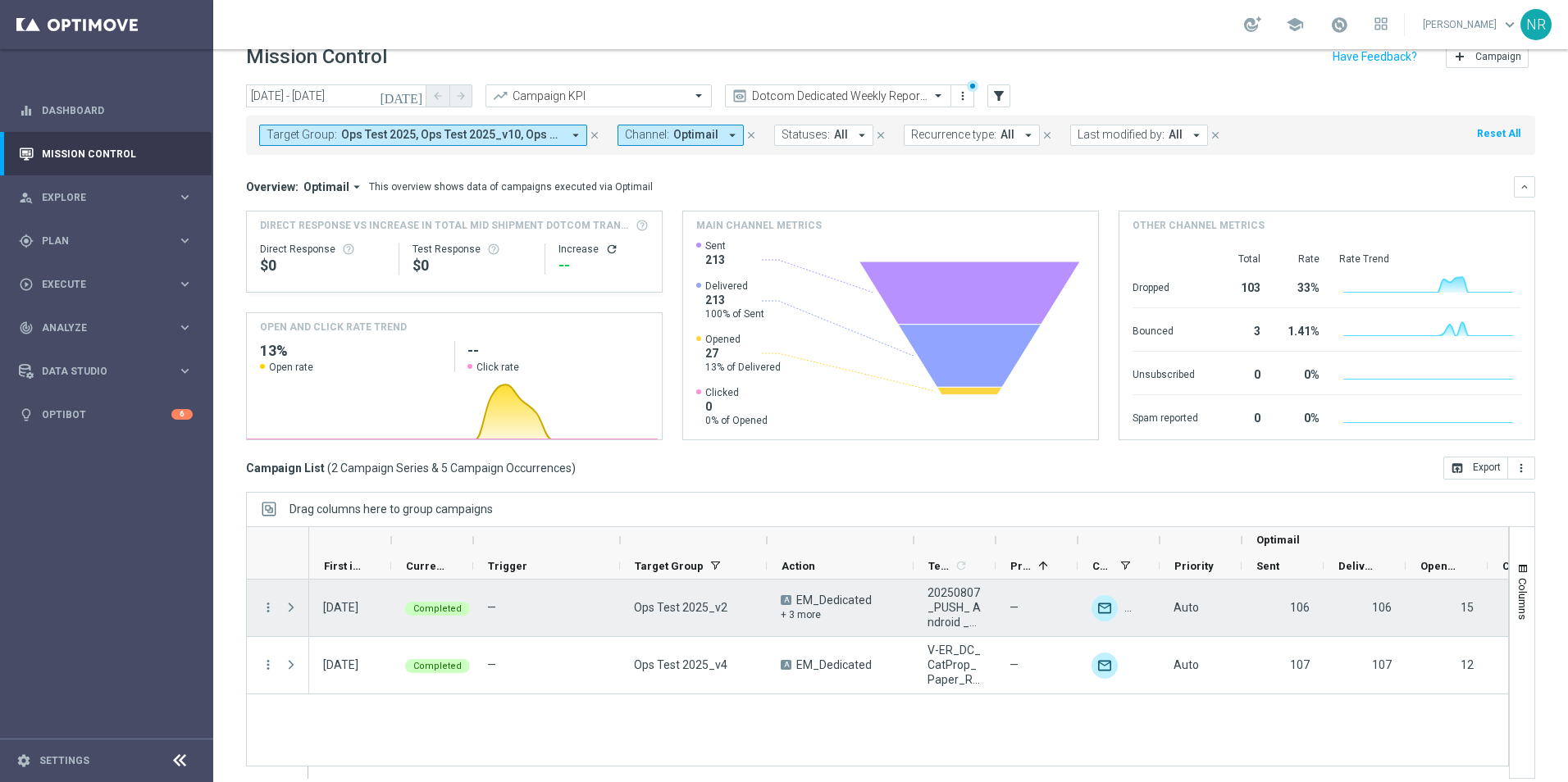
scroll to position [37, 0]
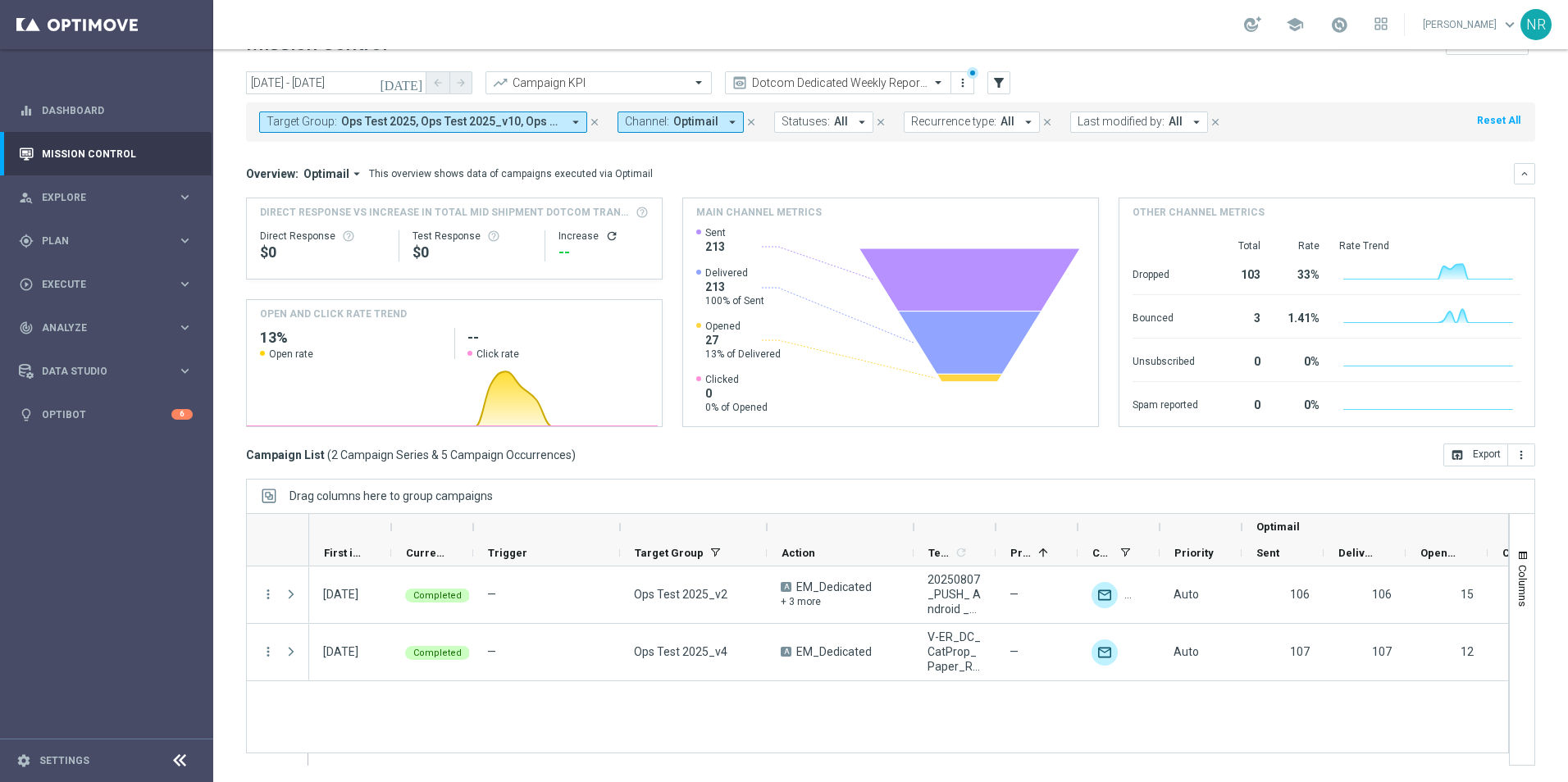
click at [746, 125] on icon "close" at bounding box center [752, 122] width 12 height 12
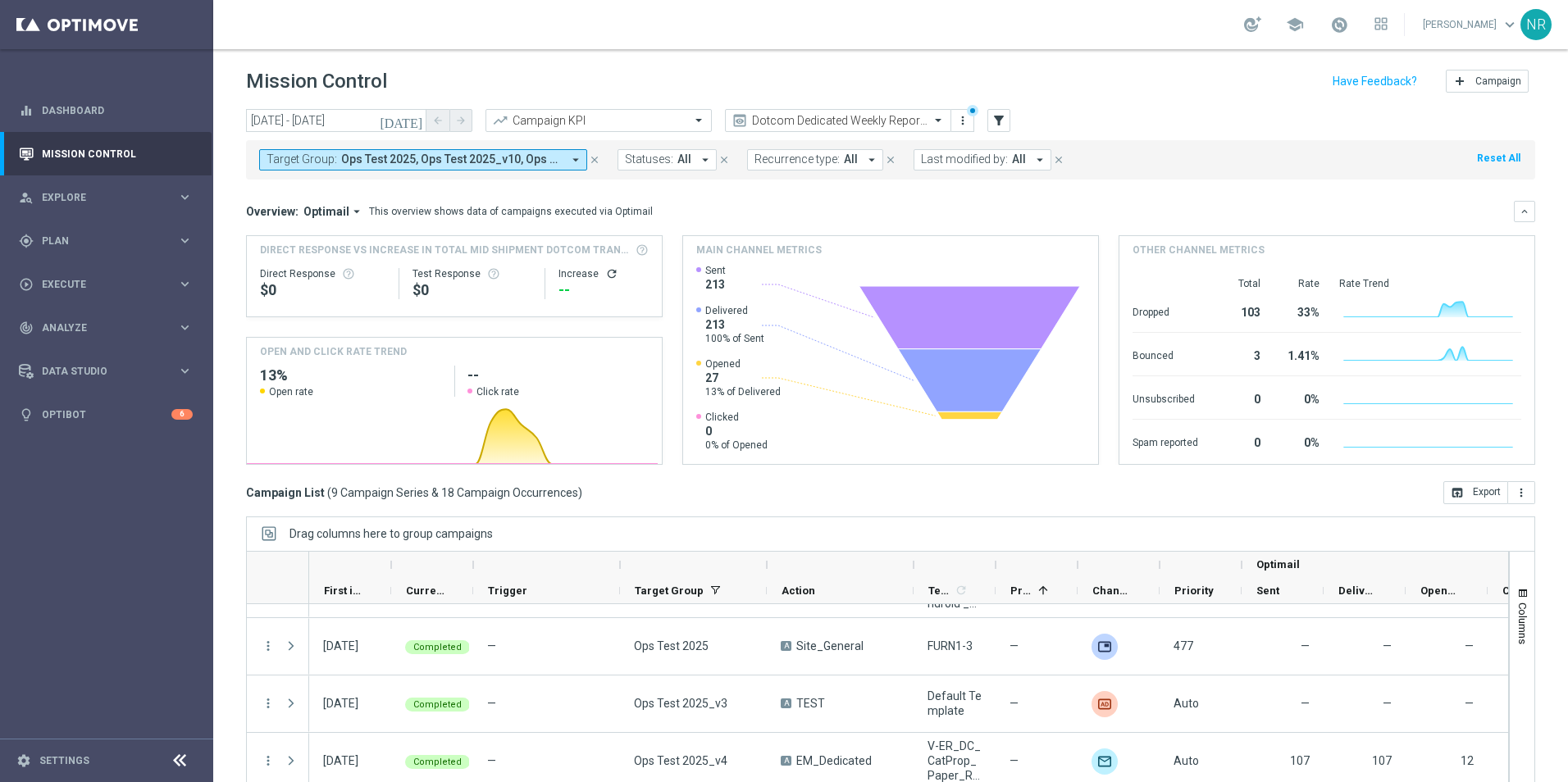
scroll to position [0, 0]
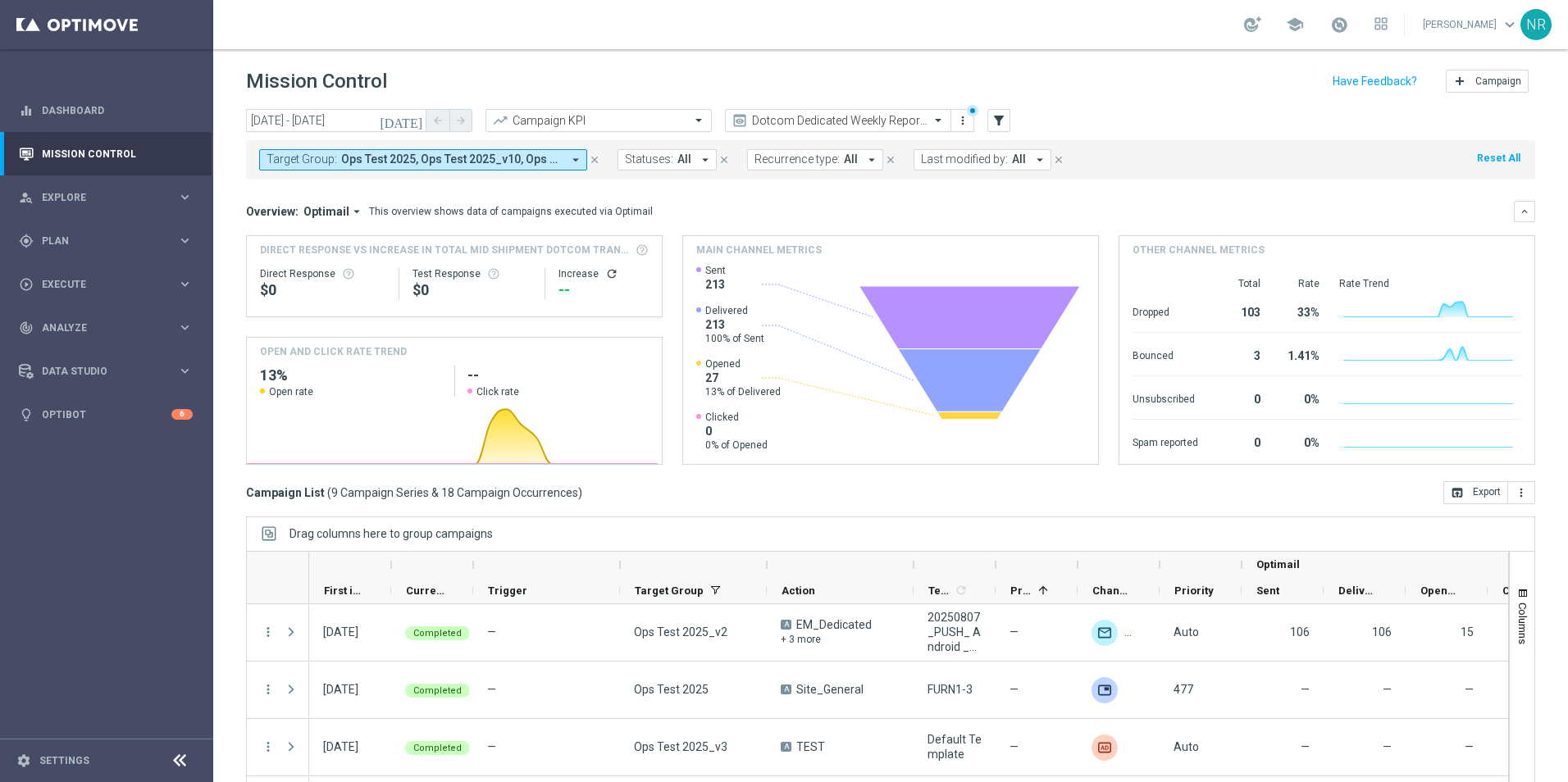
click at [895, 205] on div "Overview: Optimail arrow_drop_down This overview shows data of campaigns execut…" at bounding box center [881, 211] width 1268 height 15
click at [764, 215] on div "Overview: Optimail arrow_drop_down This overview shows data of campaigns execut…" at bounding box center [881, 211] width 1268 height 15
click at [643, 89] on div "Mission Control add Campaign" at bounding box center [891, 82] width 1289 height 32
click at [419, 118] on icon "[DATE]" at bounding box center [401, 121] width 44 height 15
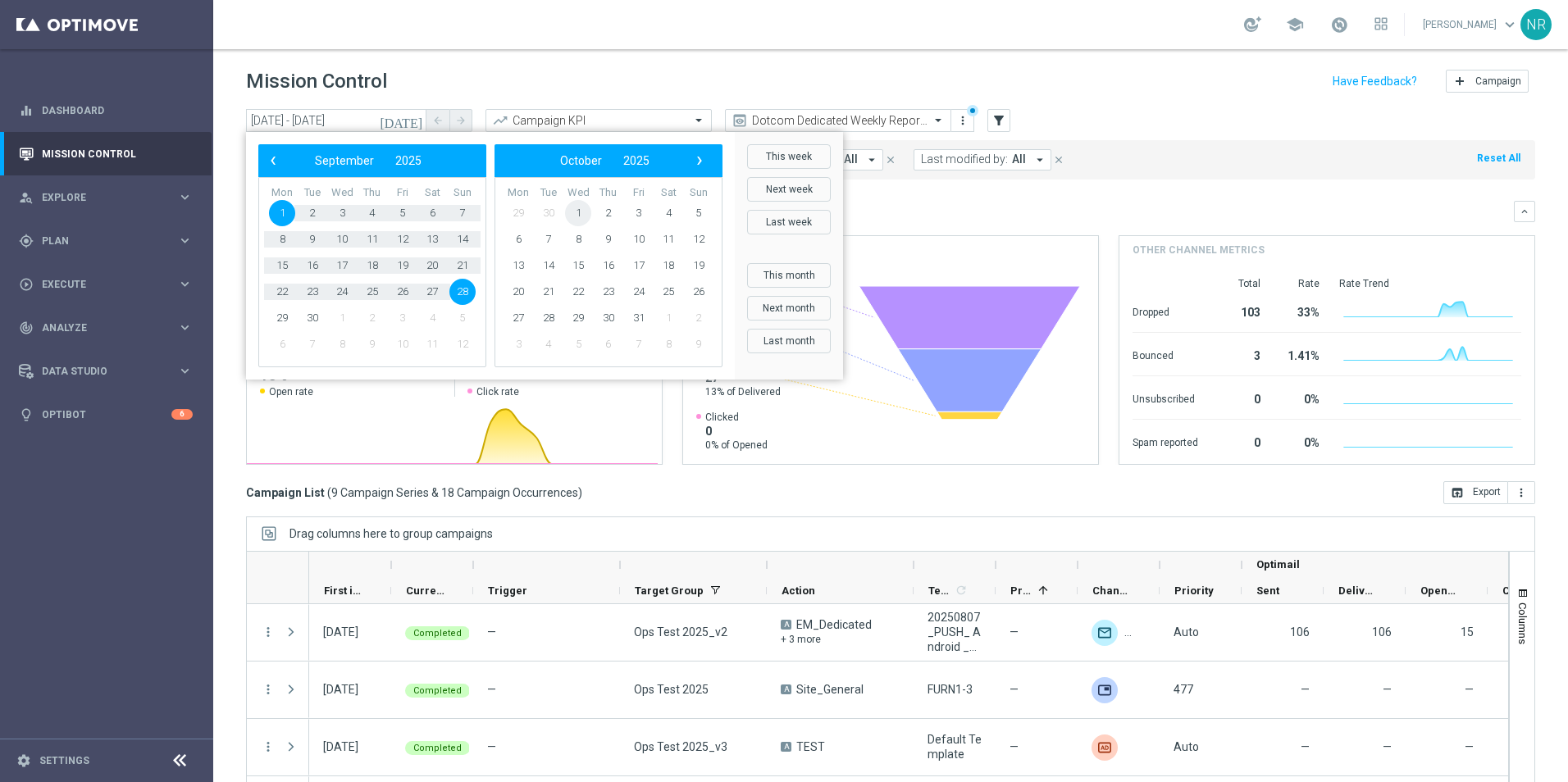
click at [578, 210] on span "1" at bounding box center [578, 213] width 27 height 27
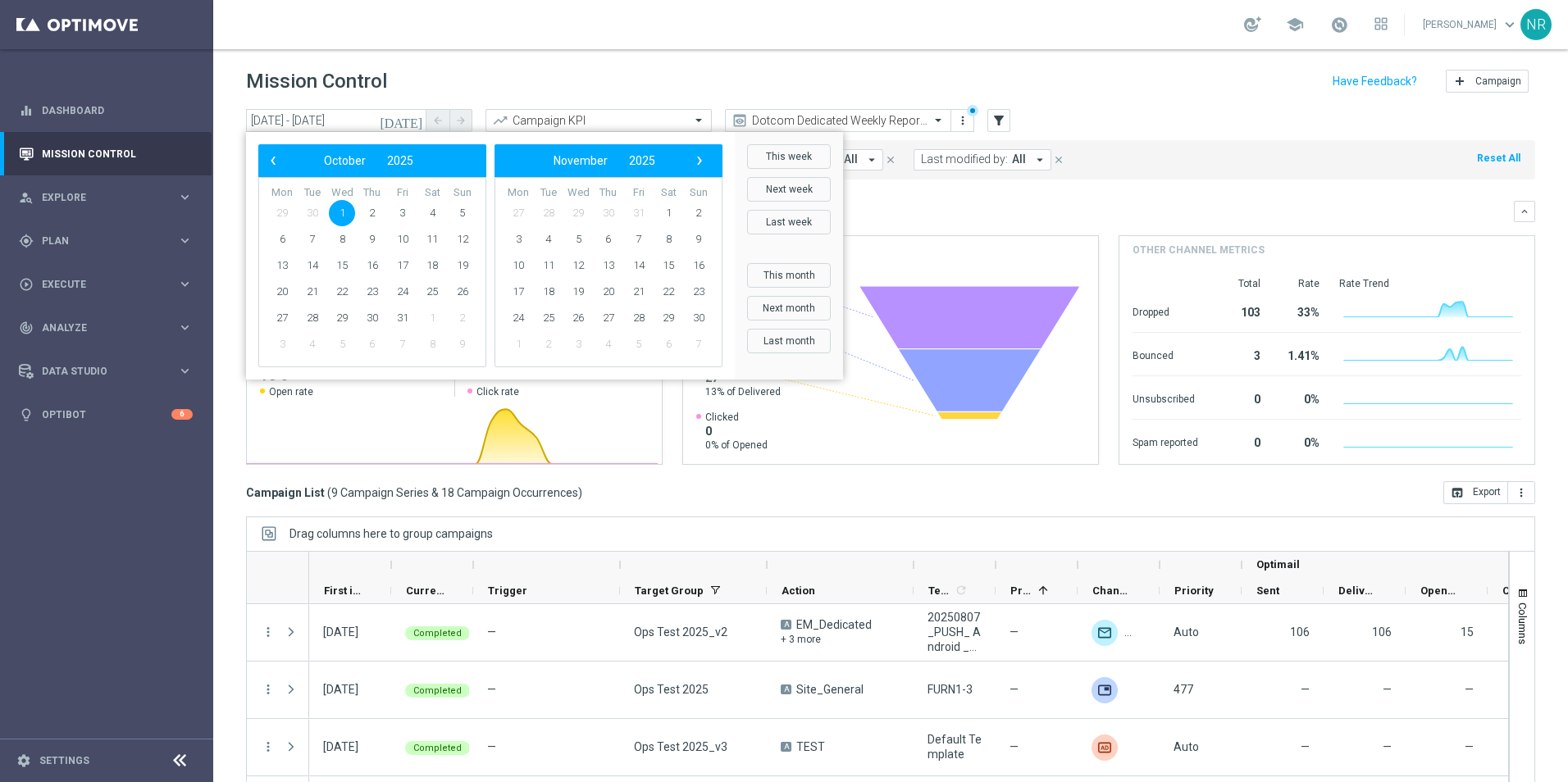
click at [345, 205] on span "1" at bounding box center [342, 213] width 27 height 27
type input "01 Oct 2025 - 01 Oct 2025"
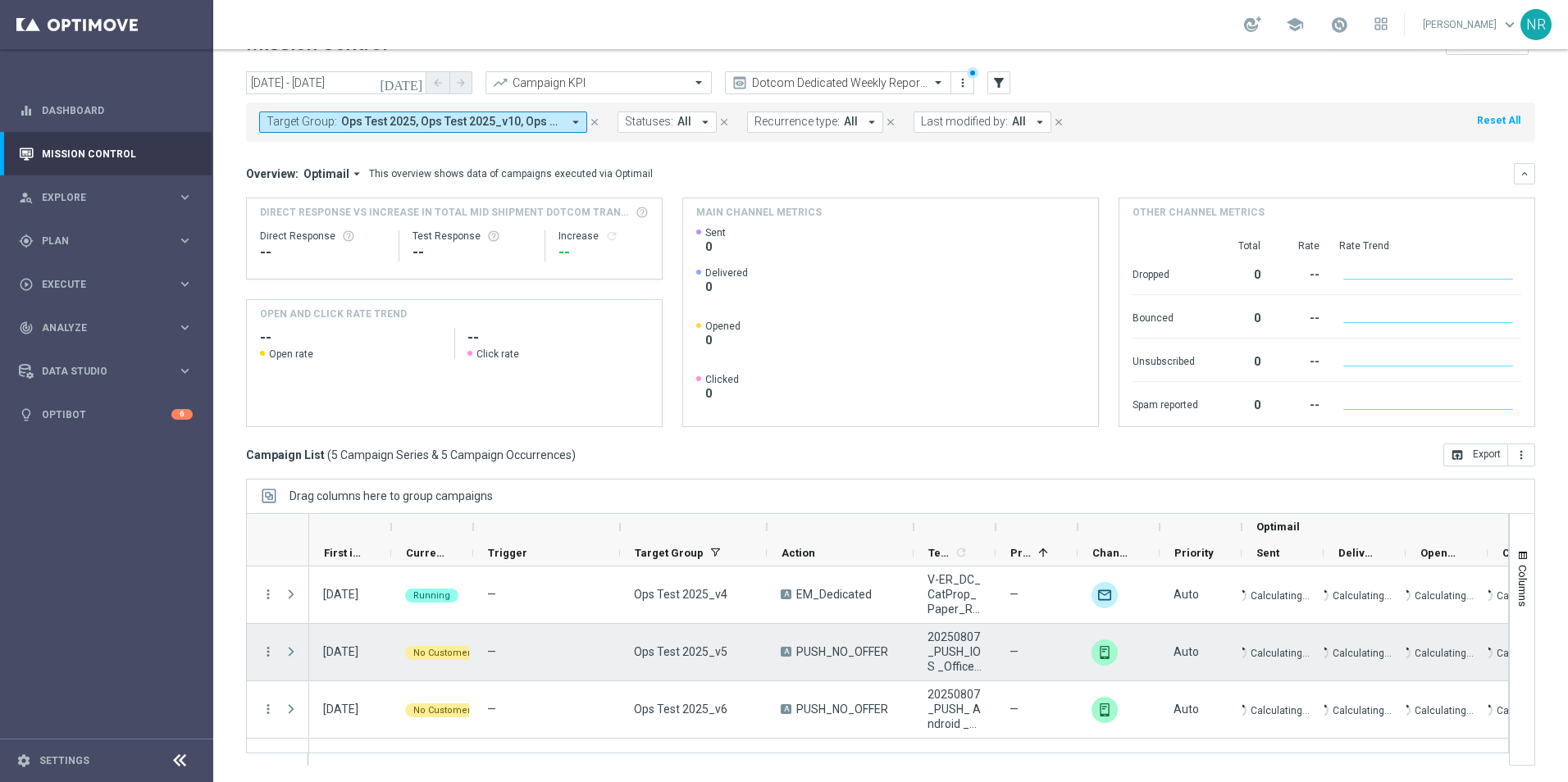
click at [296, 653] on span "Press SPACE to select this row." at bounding box center [291, 652] width 15 height 13
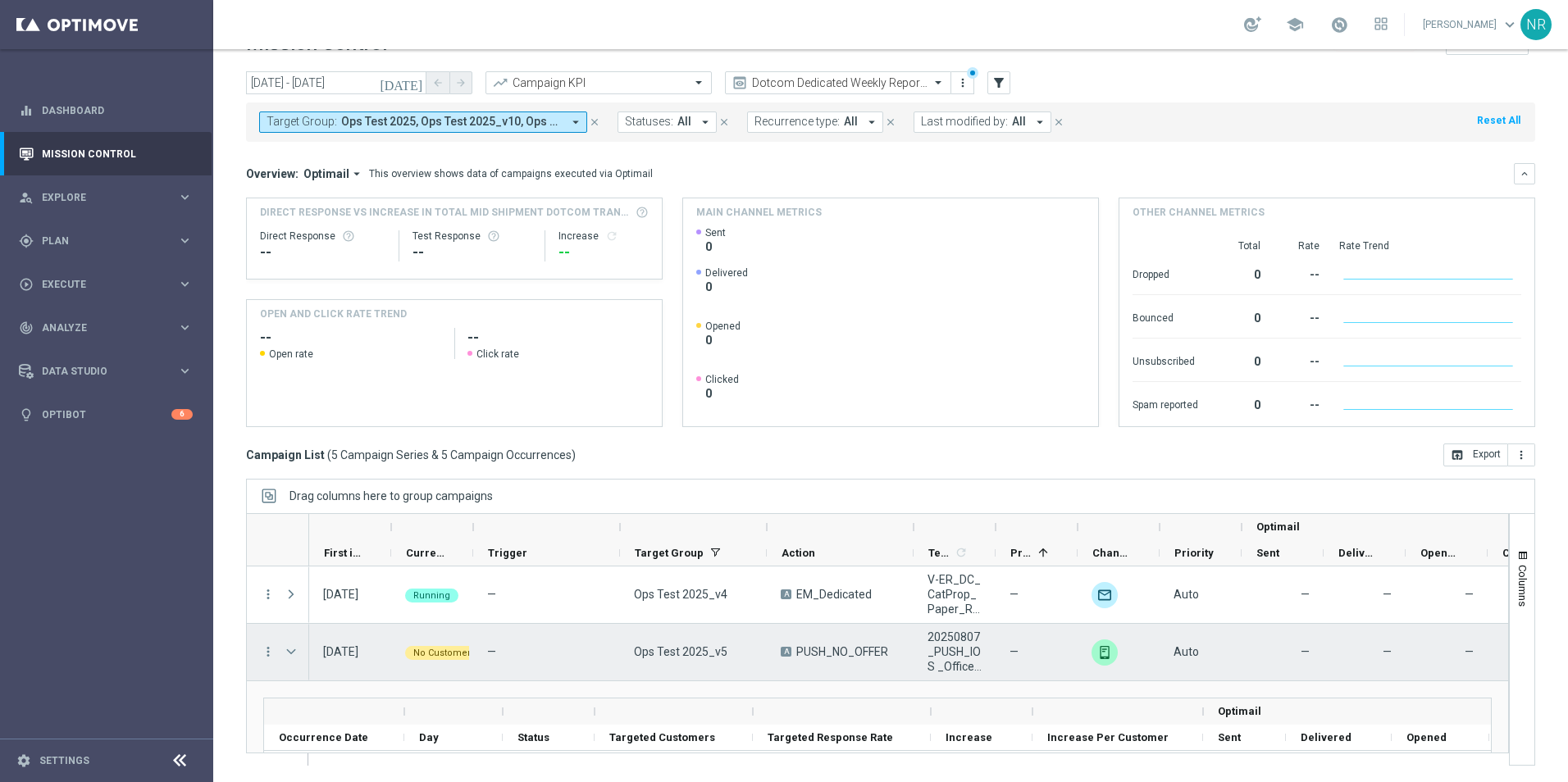
click at [285, 650] on span "Press SPACE to select this row." at bounding box center [291, 652] width 15 height 13
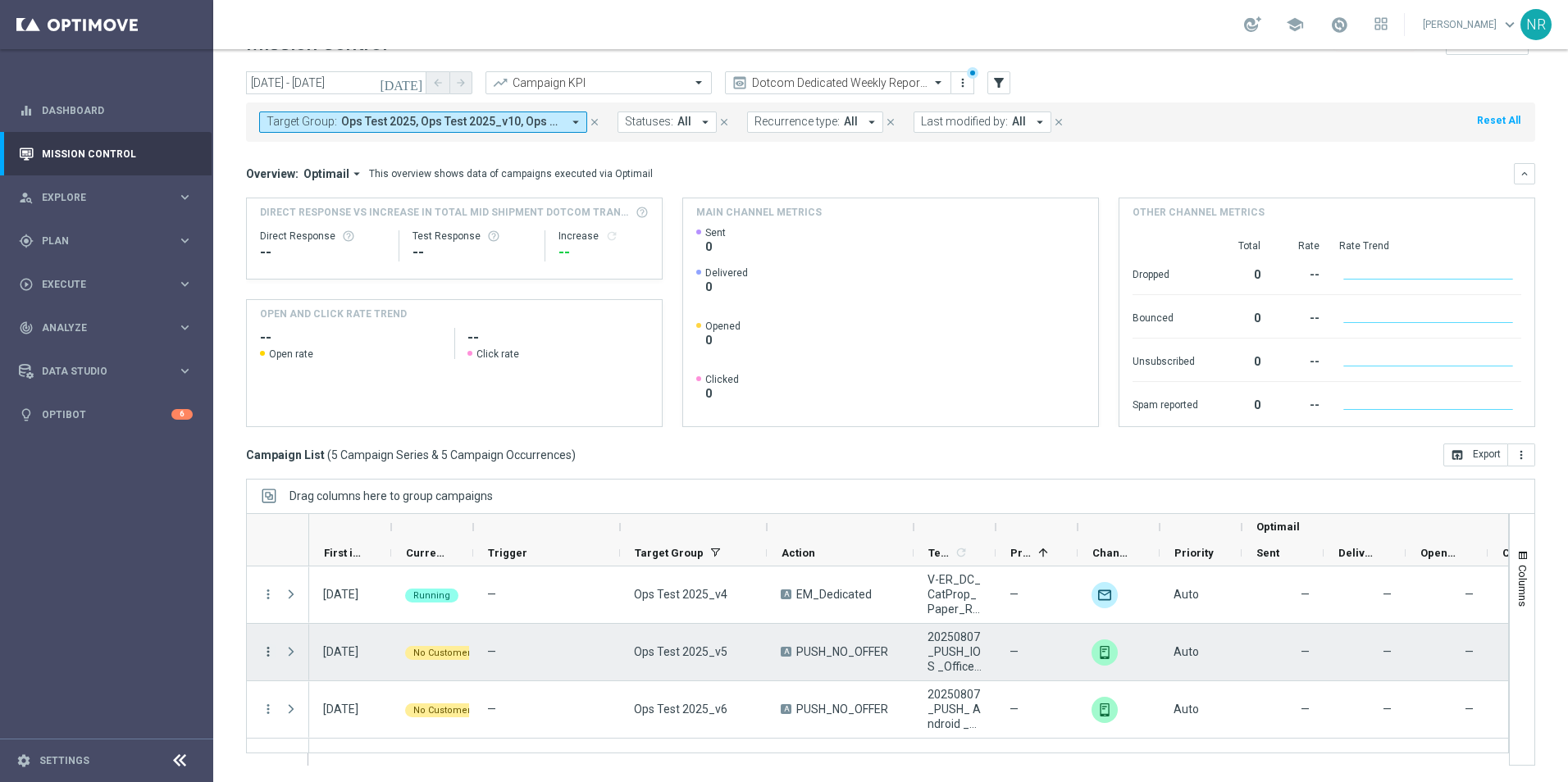
click at [268, 656] on icon "more_vert" at bounding box center [268, 652] width 15 height 15
click at [341, 455] on span "Campaign Details" at bounding box center [342, 458] width 83 height 12
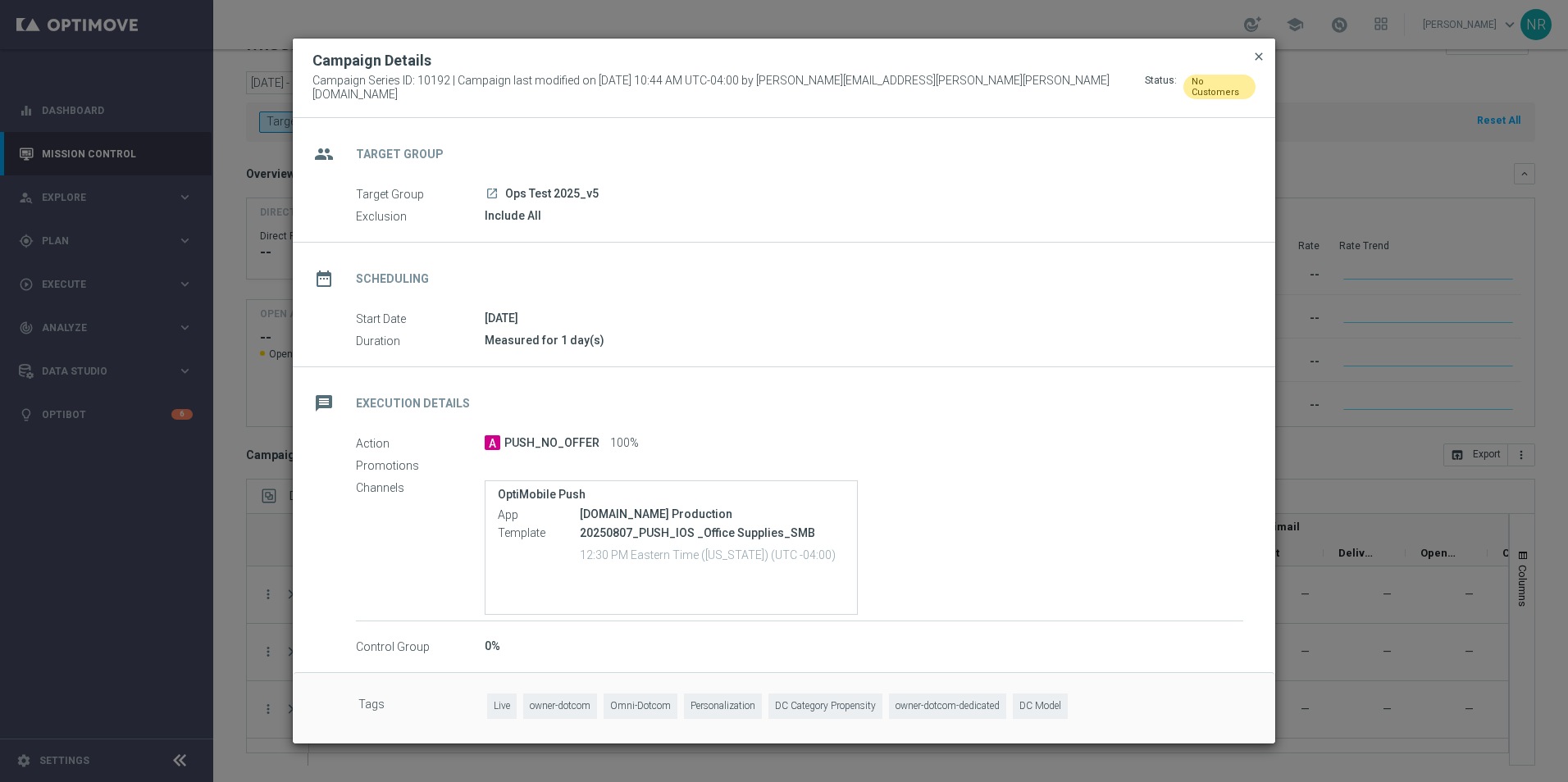
click at [1261, 63] on span "close" at bounding box center [1259, 57] width 13 height 13
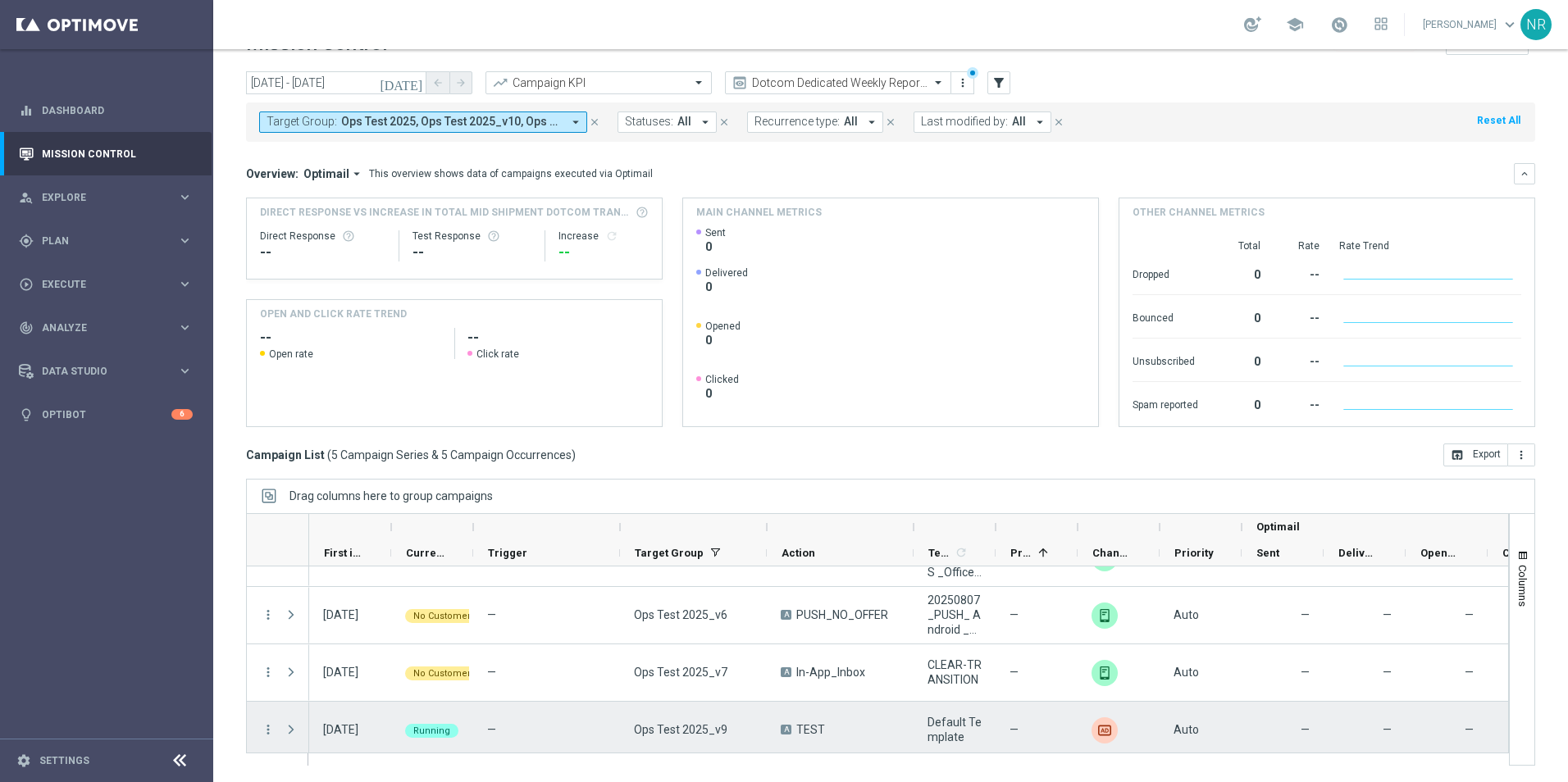
scroll to position [101, 0]
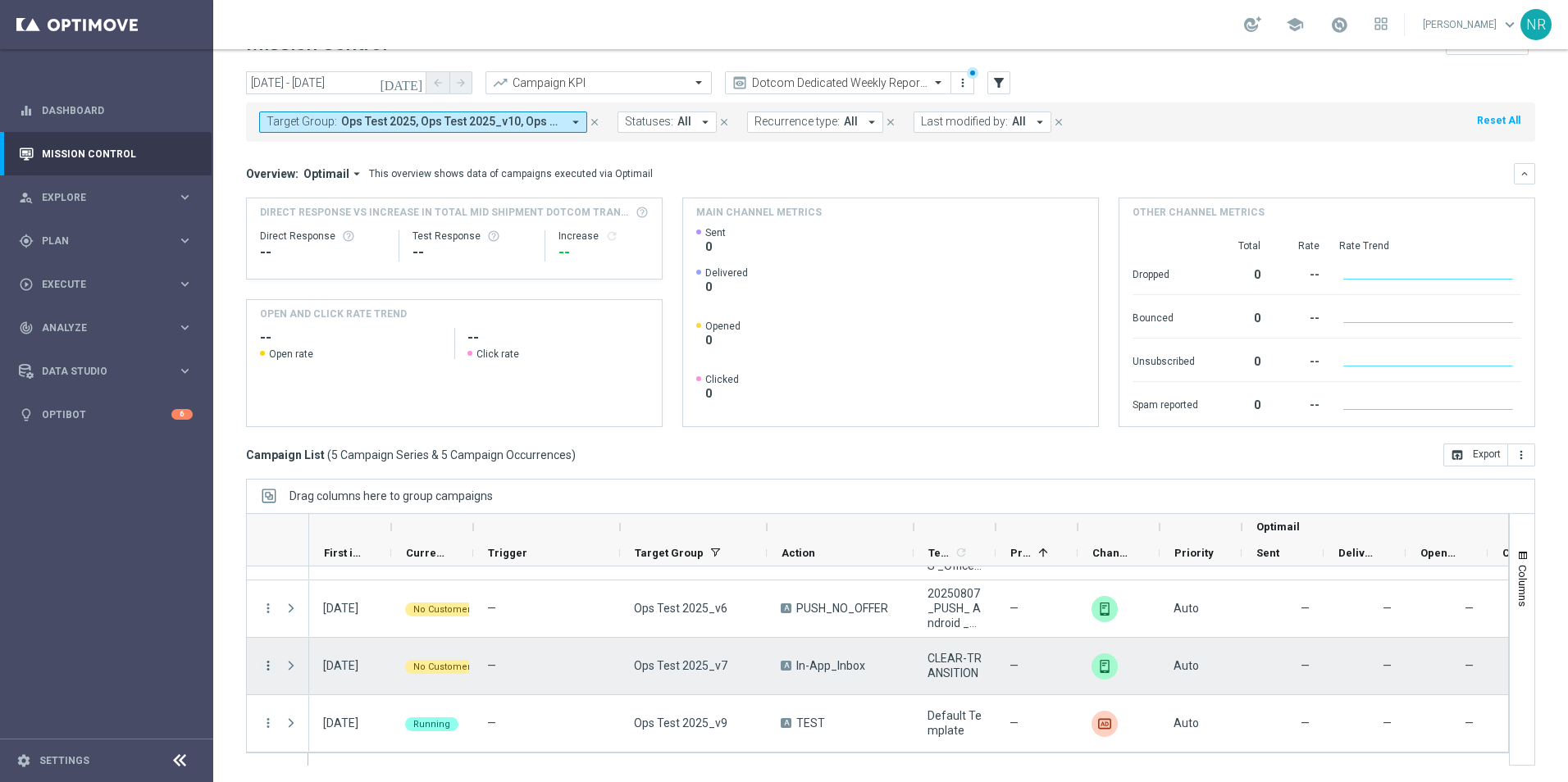
click at [265, 661] on icon "more_vert" at bounding box center [268, 666] width 15 height 15
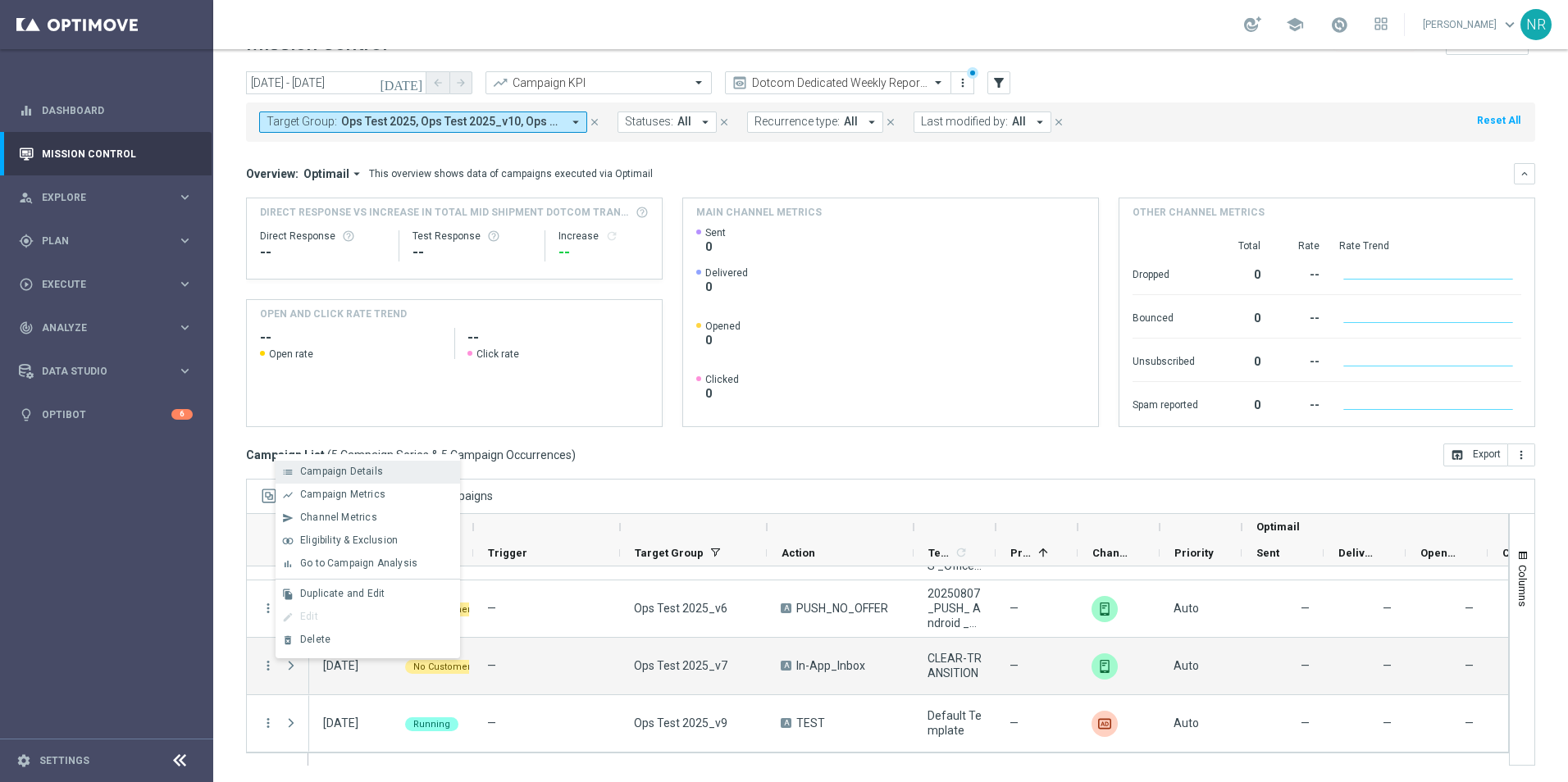
click at [348, 463] on div "list Campaign Details" at bounding box center [368, 473] width 185 height 23
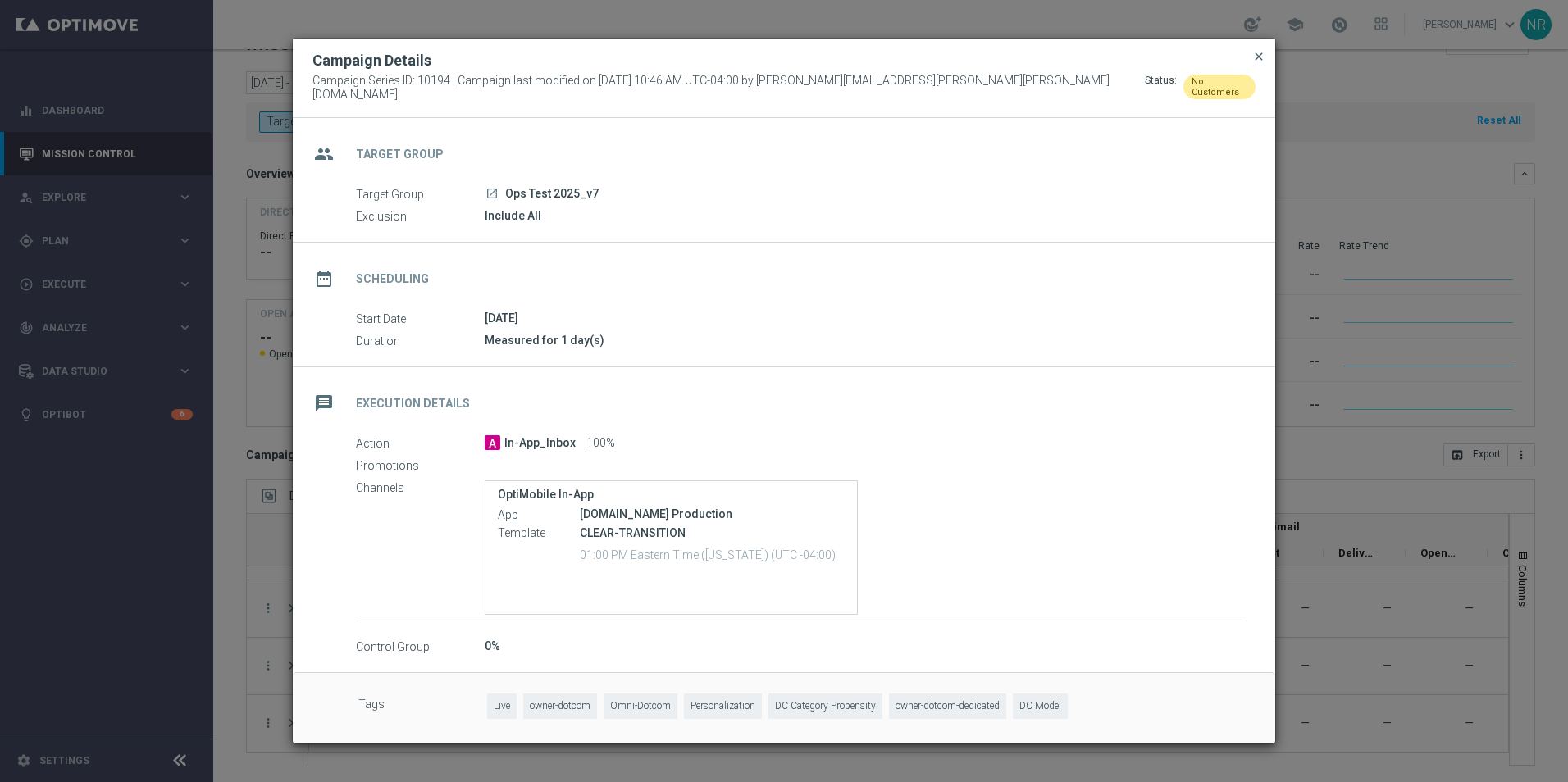
click at [1254, 63] on span "close" at bounding box center [1259, 57] width 13 height 13
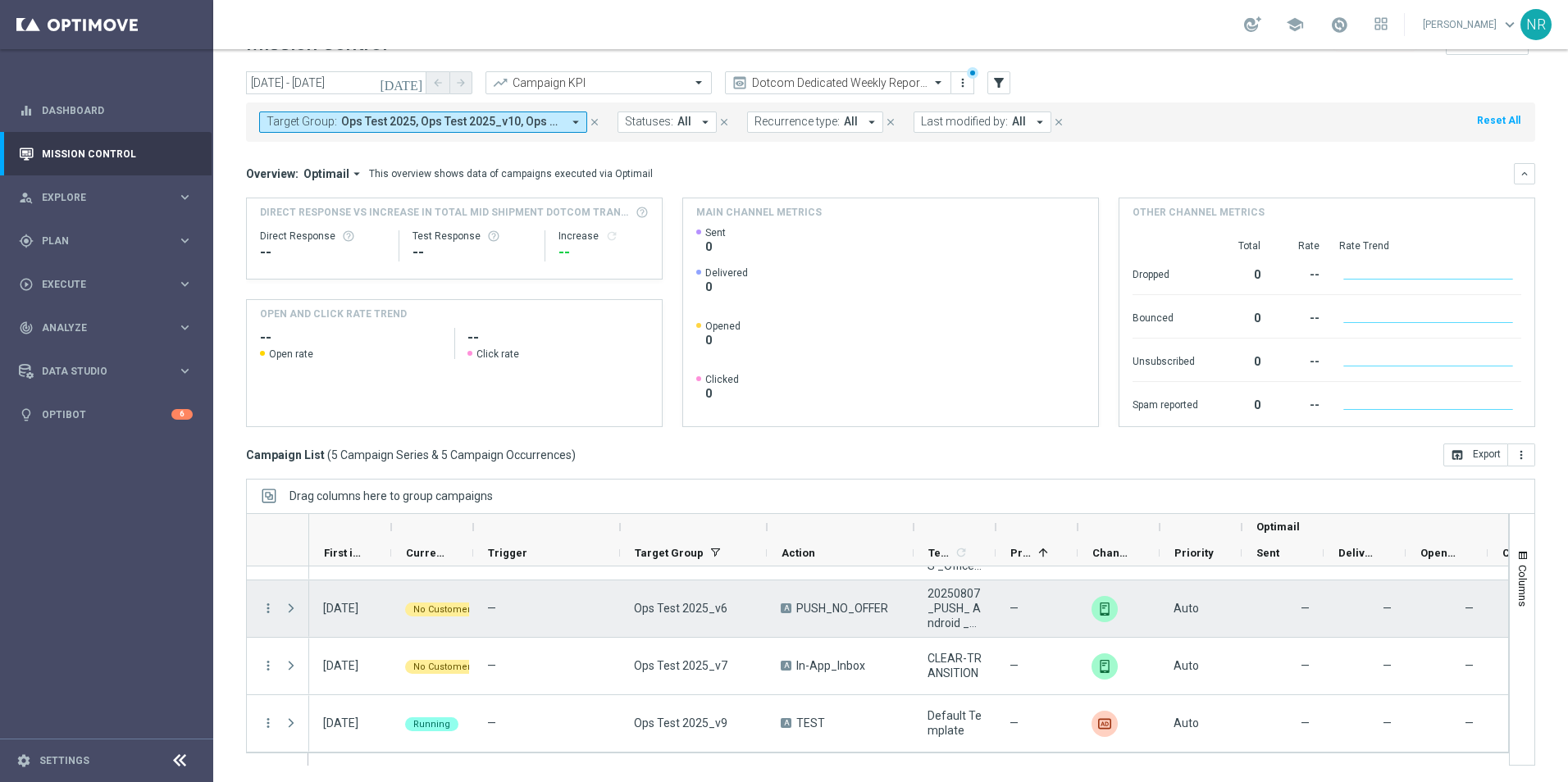
click at [297, 606] on span "Press SPACE to select this row." at bounding box center [291, 608] width 15 height 13
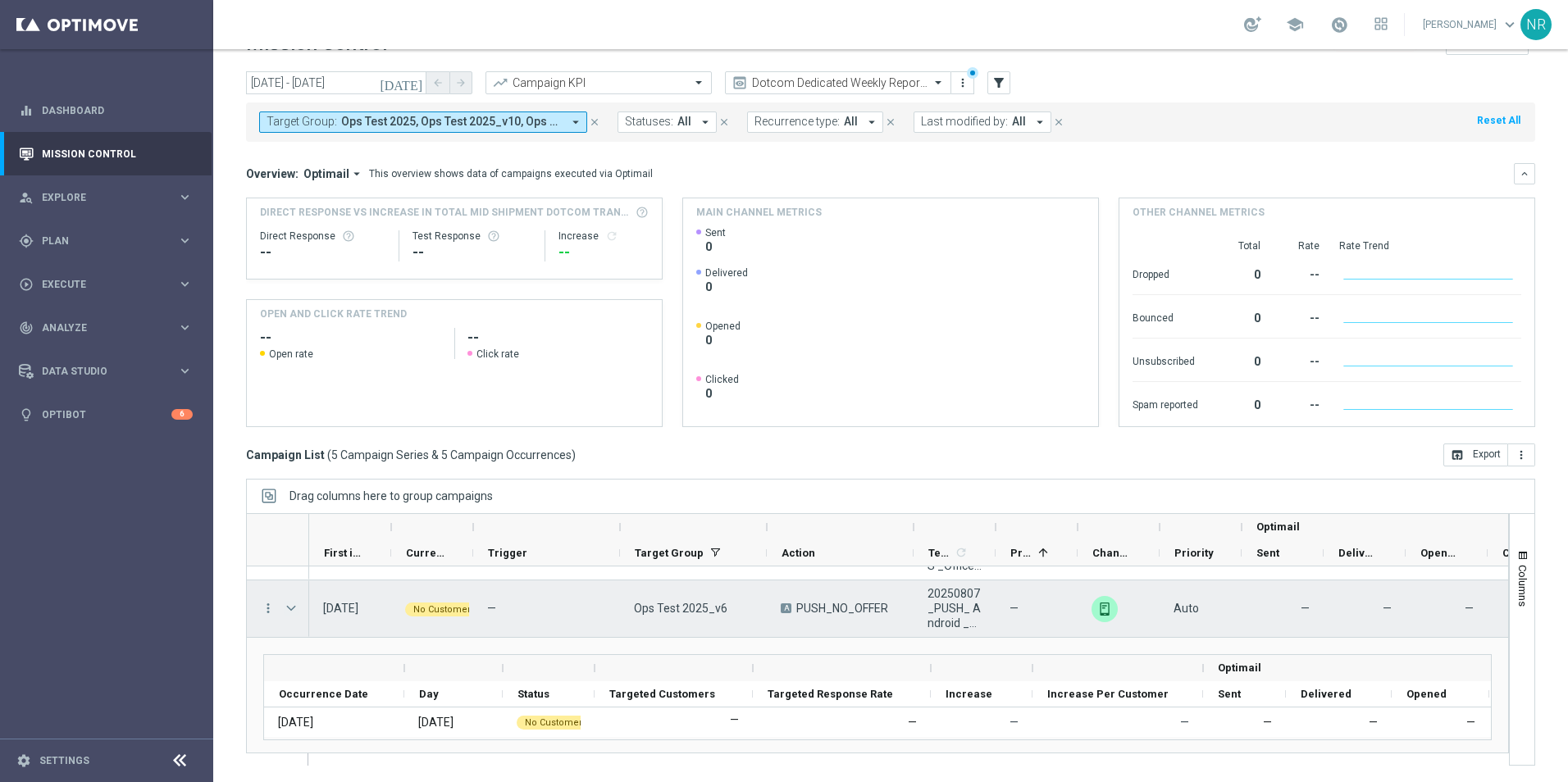
click at [291, 612] on span "Press SPACE to select this row." at bounding box center [291, 608] width 15 height 13
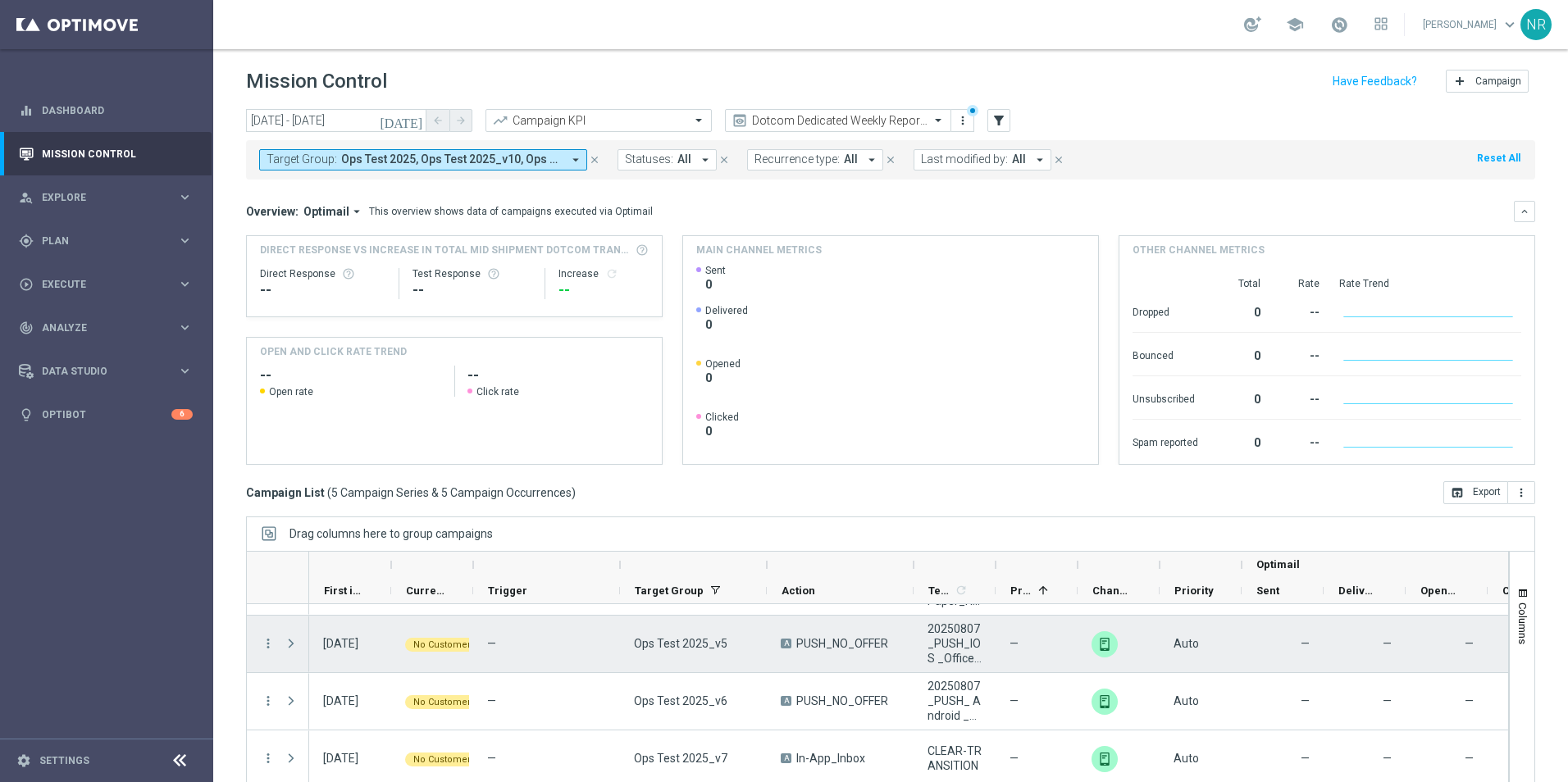
scroll to position [82, 0]
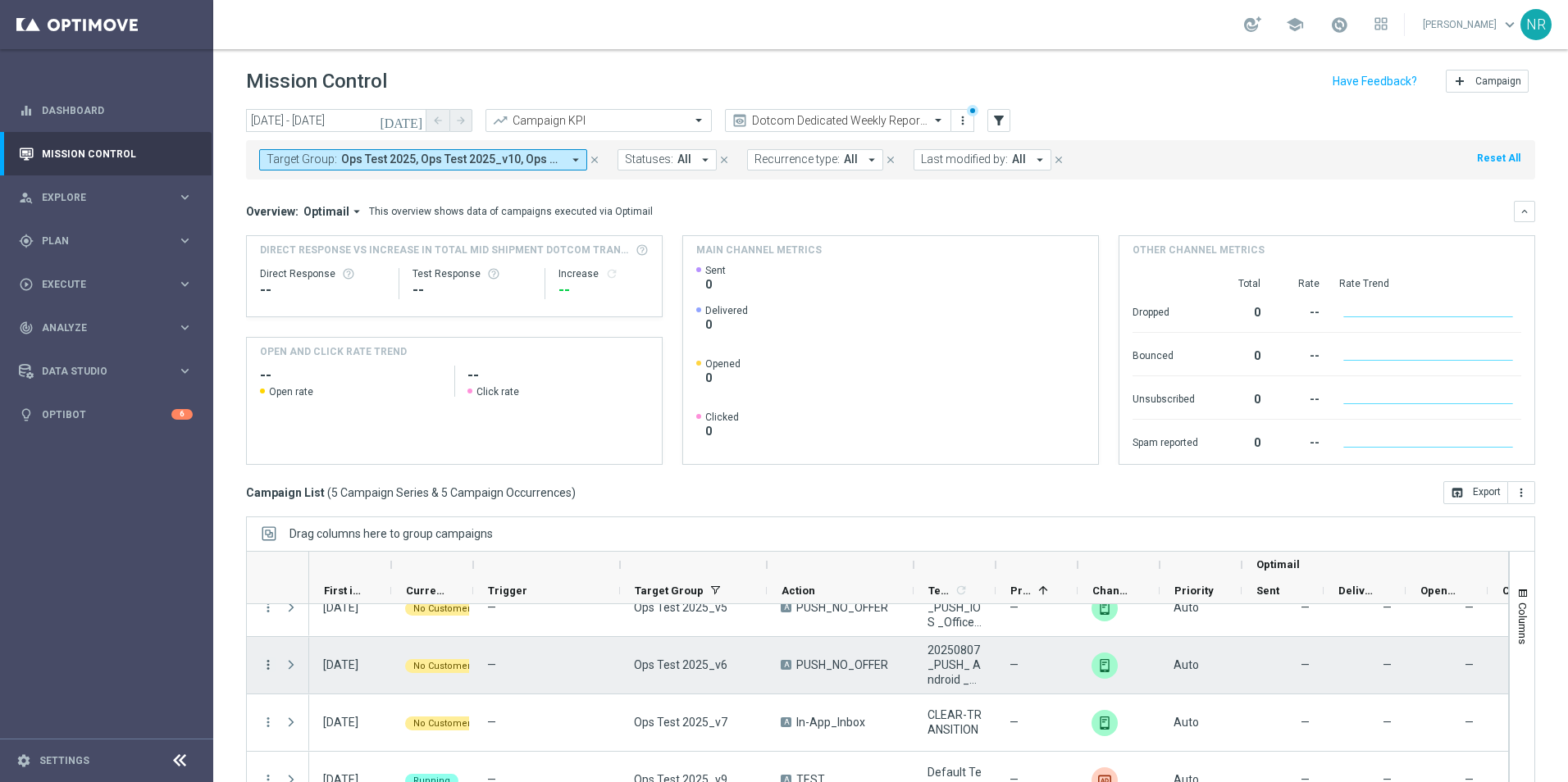
click at [268, 661] on icon "more_vert" at bounding box center [268, 665] width 15 height 15
click at [675, 507] on div "today 01 Oct 2025 - 01 Oct 2025 arrow_back arrow_forward Campaign KPI trending_…" at bounding box center [891, 438] width 1355 height 658
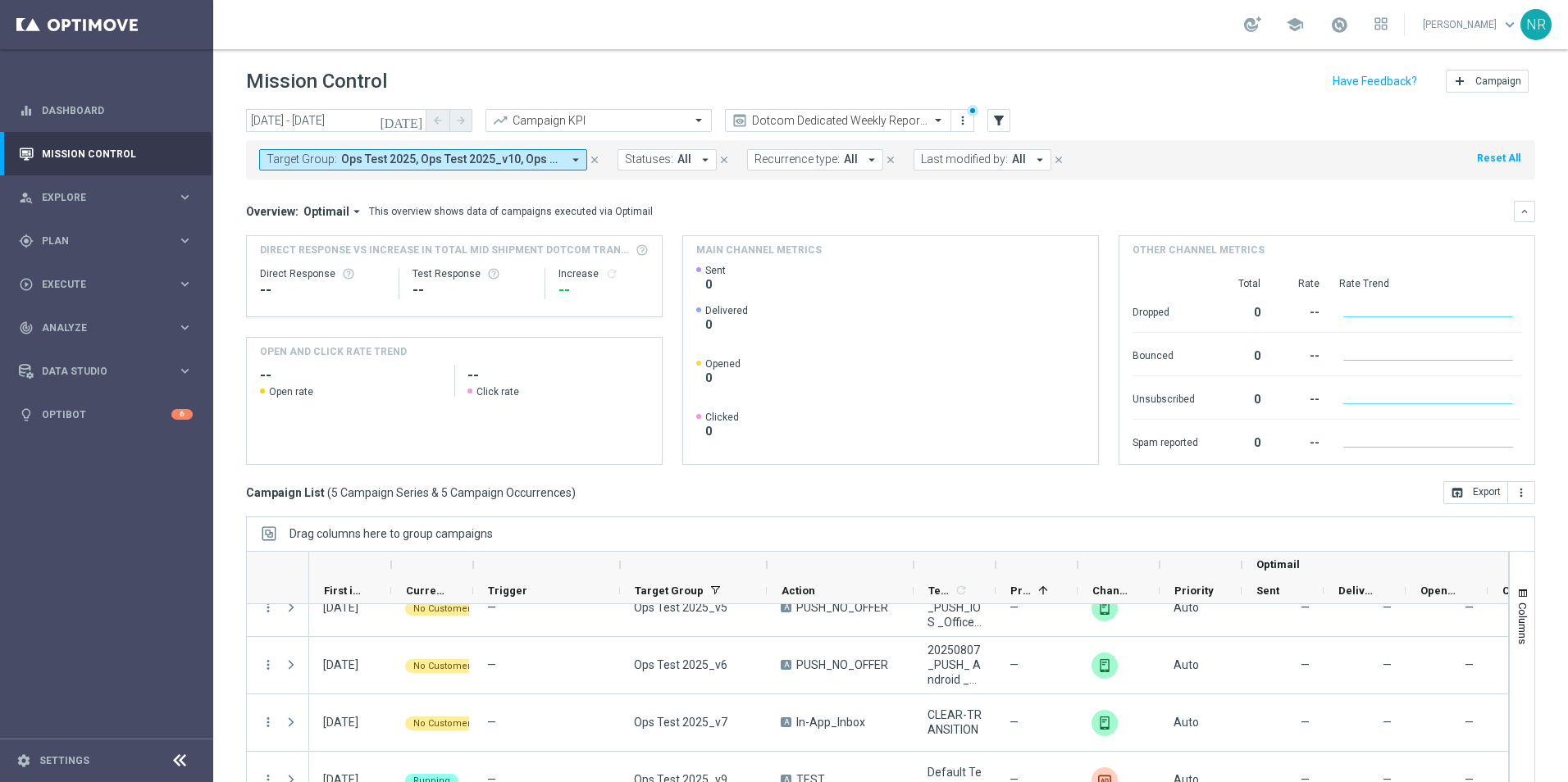
click at [1013, 118] on div "today 01 Oct 2025 - 01 Oct 2025 arrow_back arrow_forward Campaign KPI trending_…" at bounding box center [891, 121] width 1289 height 25
click at [1008, 118] on button "filter_alt" at bounding box center [999, 121] width 23 height 23
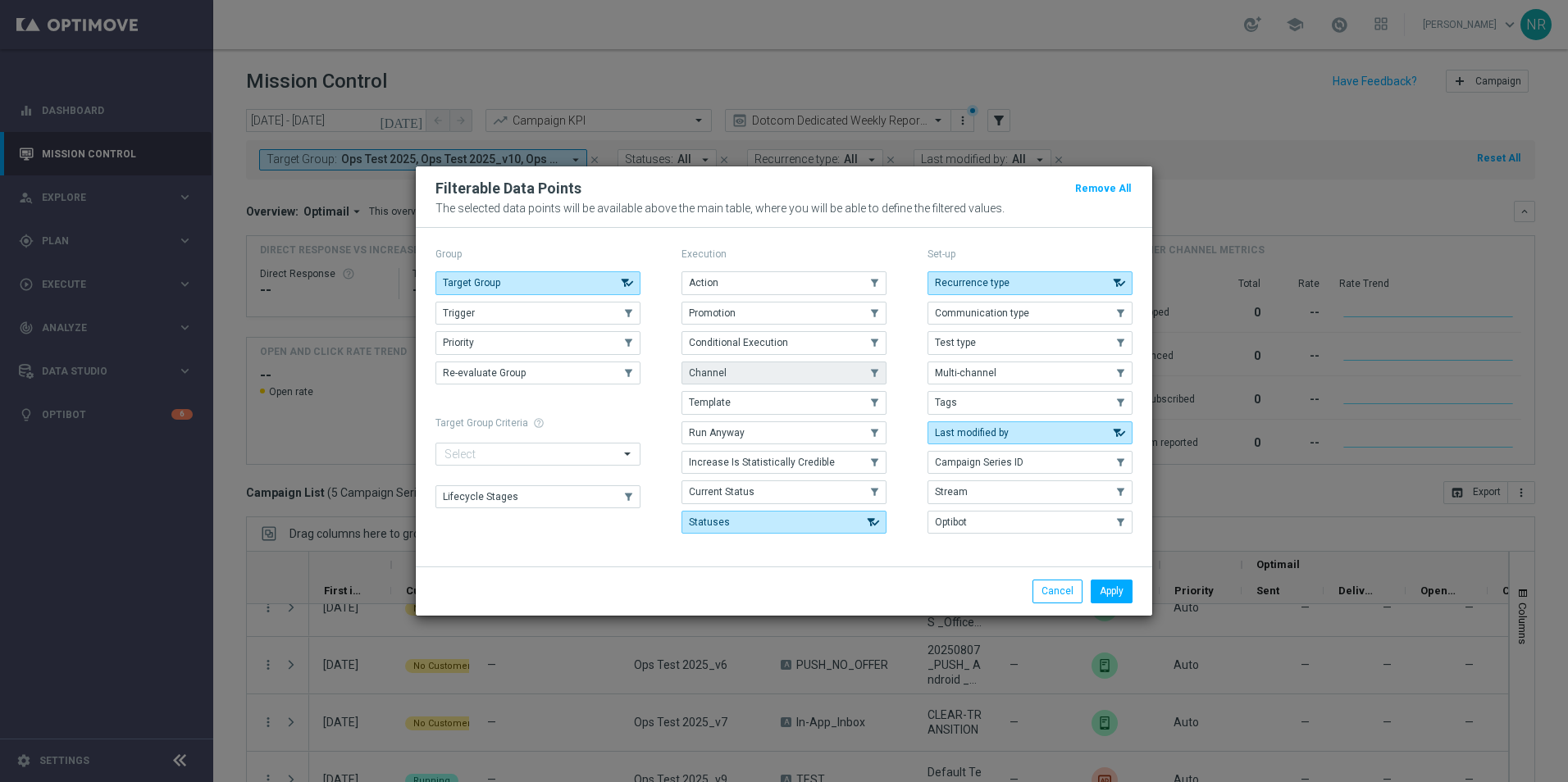
click at [719, 370] on span "Channel" at bounding box center [707, 373] width 37 height 12
click at [1108, 581] on button "Apply" at bounding box center [1112, 591] width 42 height 23
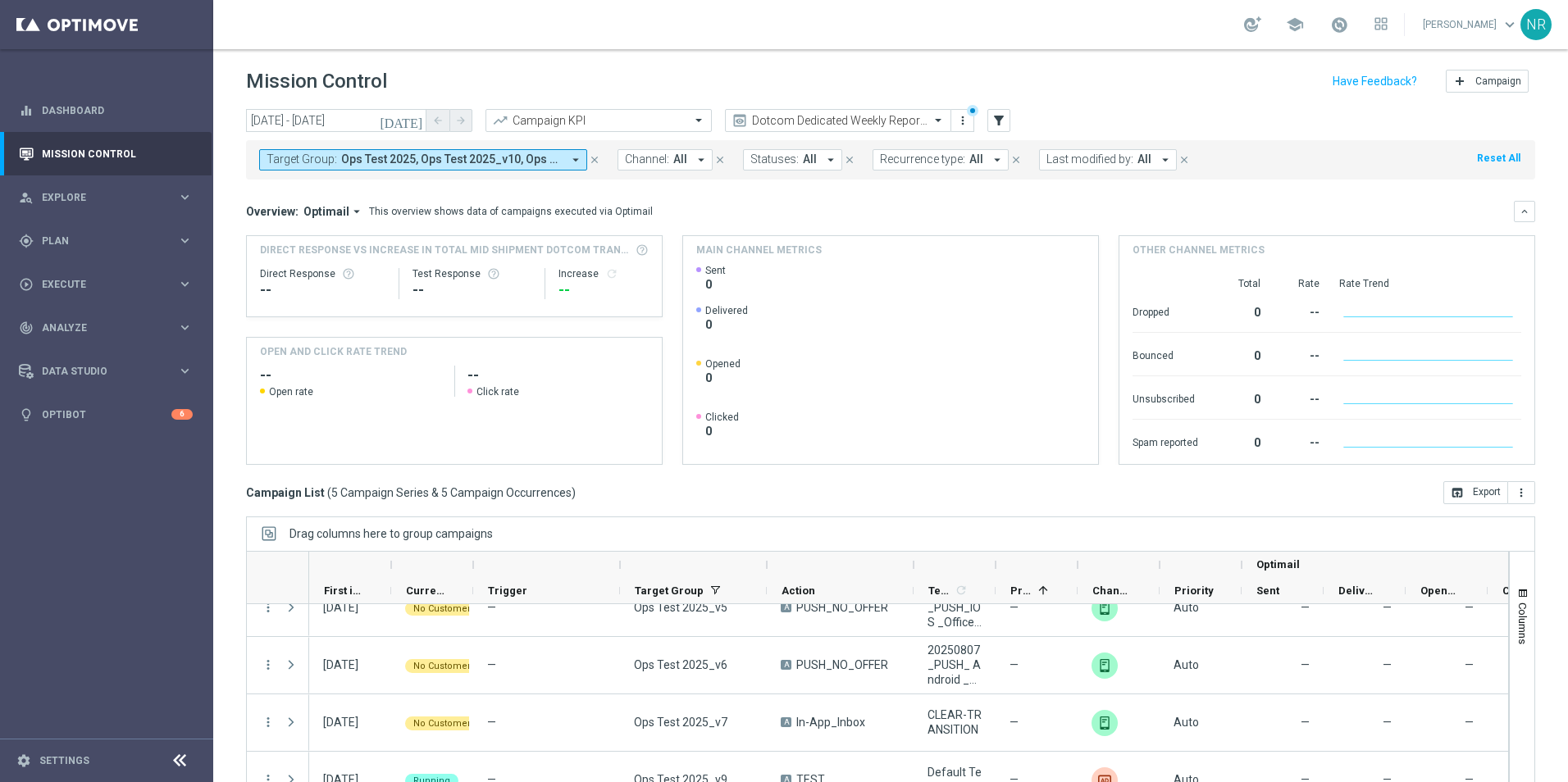
click at [672, 169] on button "Channel: All arrow_drop_down" at bounding box center [665, 160] width 95 height 22
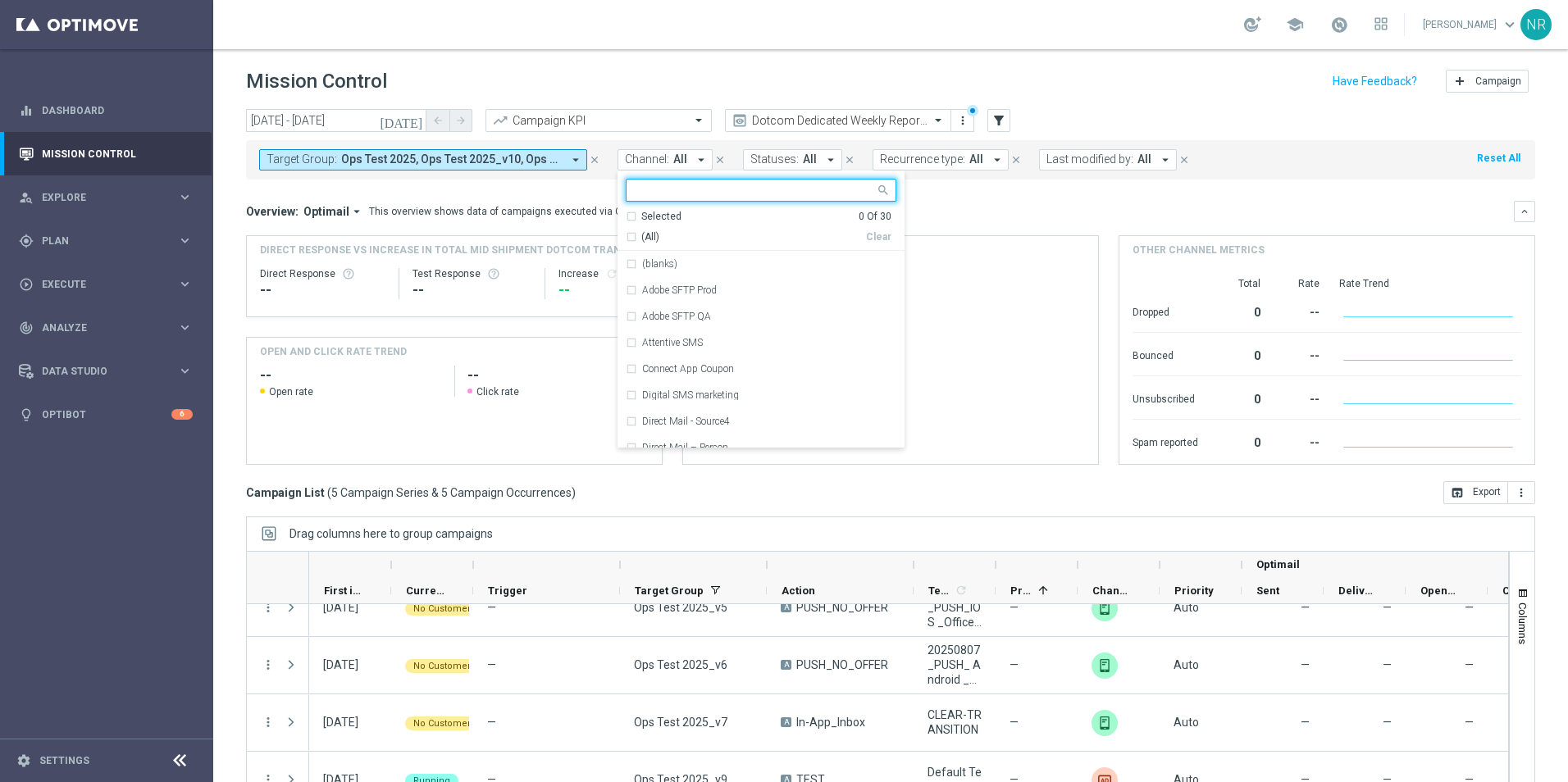
click at [592, 157] on icon "close" at bounding box center [595, 160] width 12 height 12
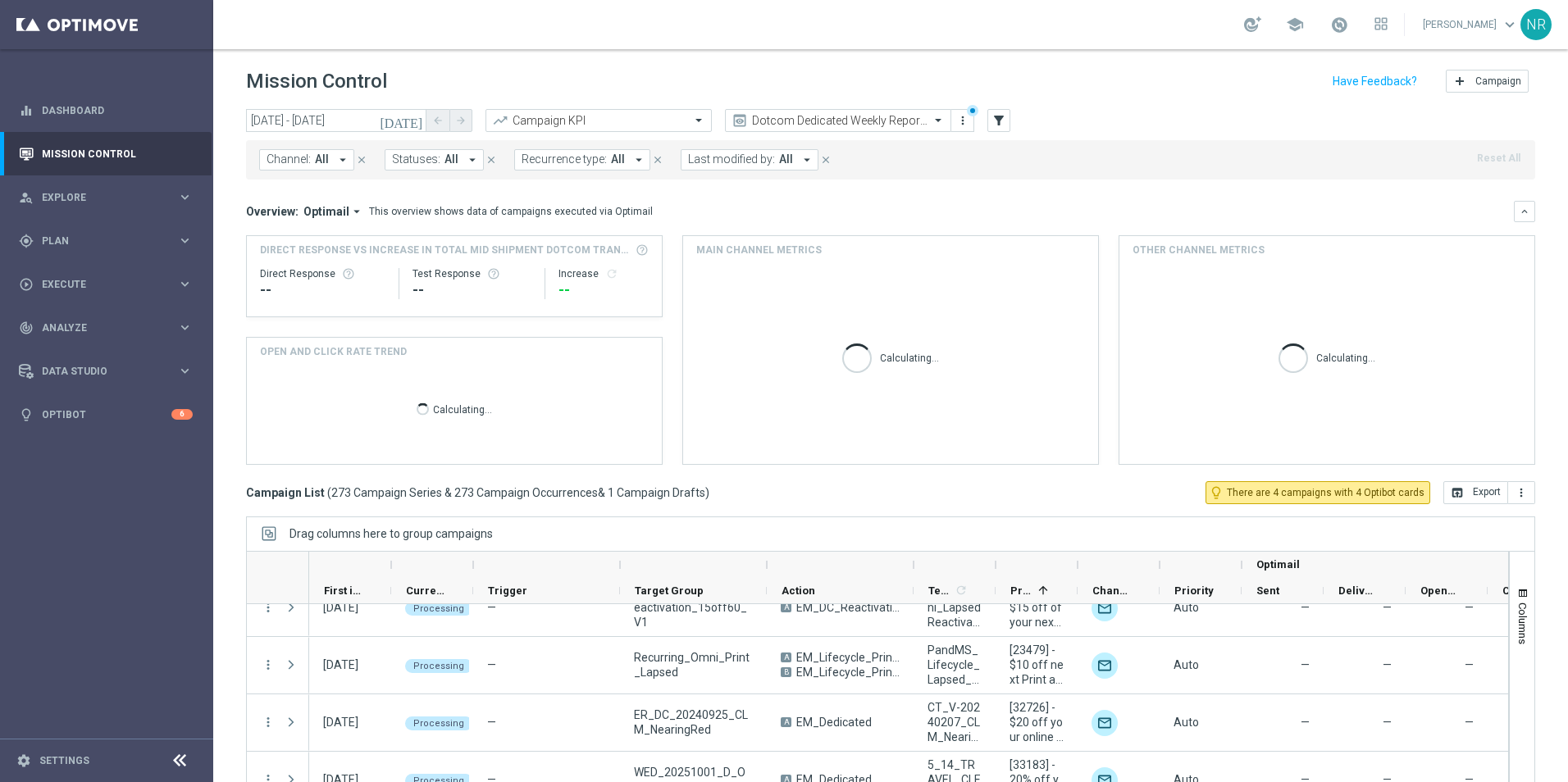
click at [291, 153] on span "Channel:" at bounding box center [288, 159] width 44 height 14
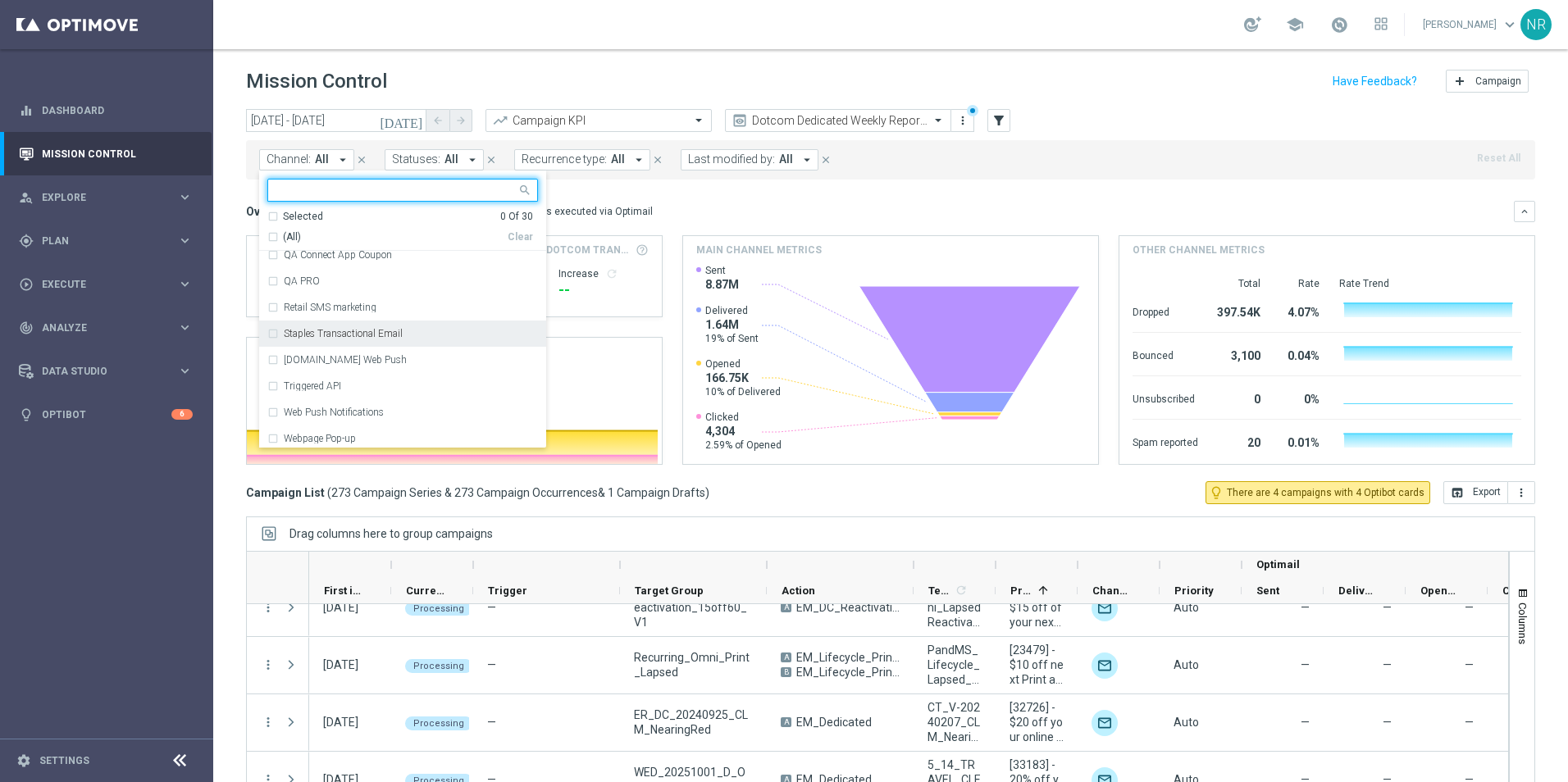
scroll to position [591, 0]
click at [369, 402] on div "Web Push Notifications" at bounding box center [402, 408] width 270 height 27
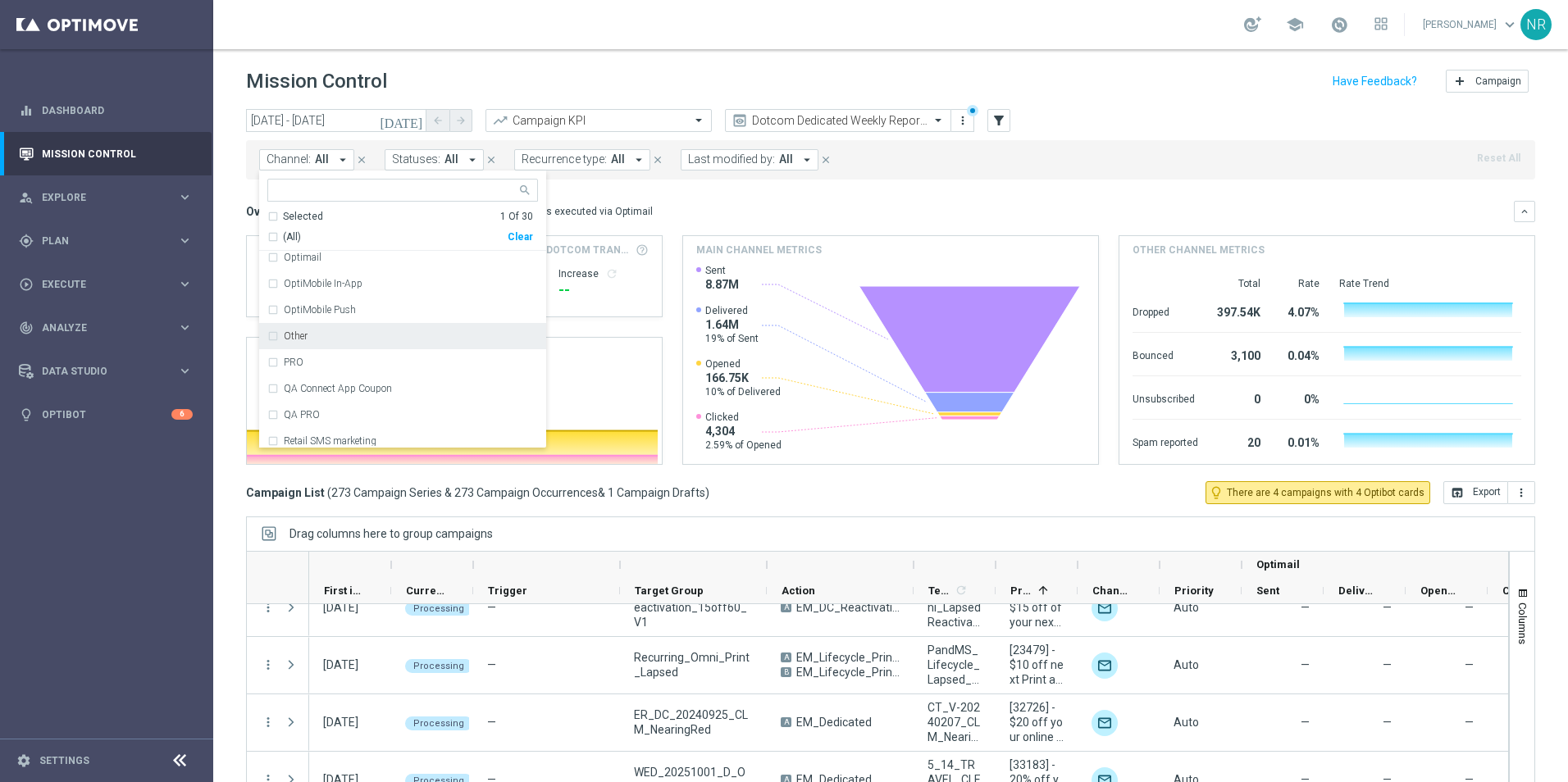
scroll to position [426, 0]
click at [355, 315] on div "OptiMobile In-App" at bounding box center [402, 310] width 270 height 27
click at [344, 327] on div "OptiMobile Push" at bounding box center [402, 336] width 270 height 27
click at [1007, 212] on div "Overview: Optimail arrow_drop_down This overview shows data of campaigns execut…" at bounding box center [881, 211] width 1268 height 15
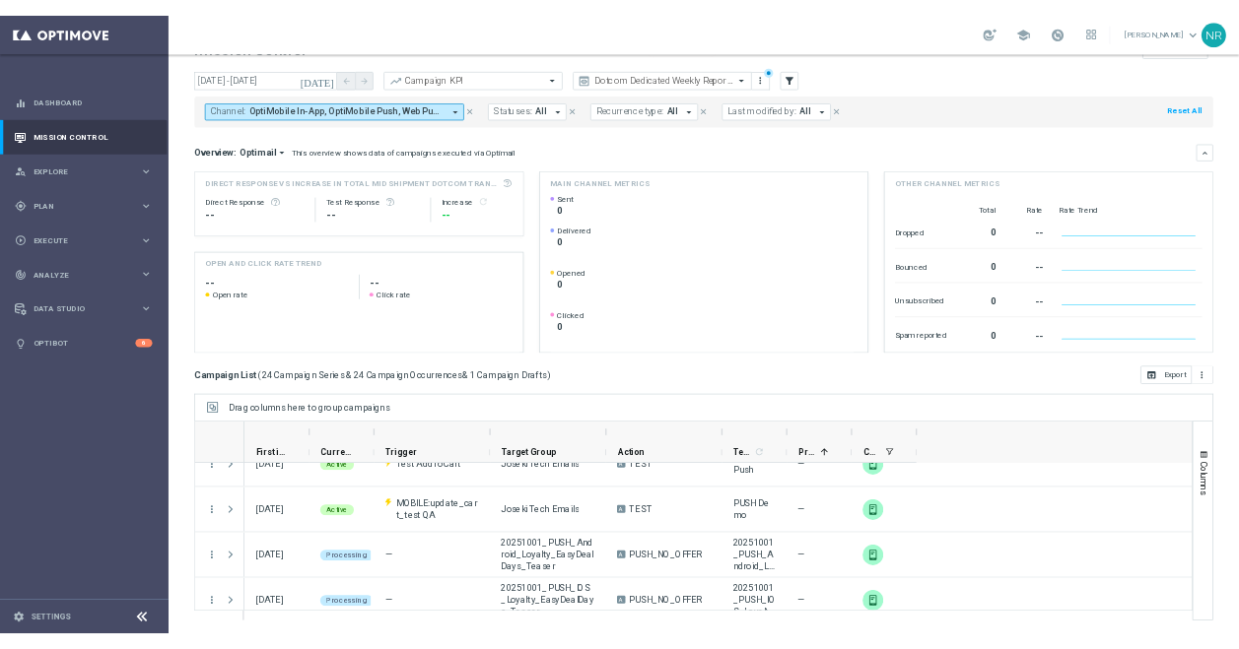
scroll to position [1205, 0]
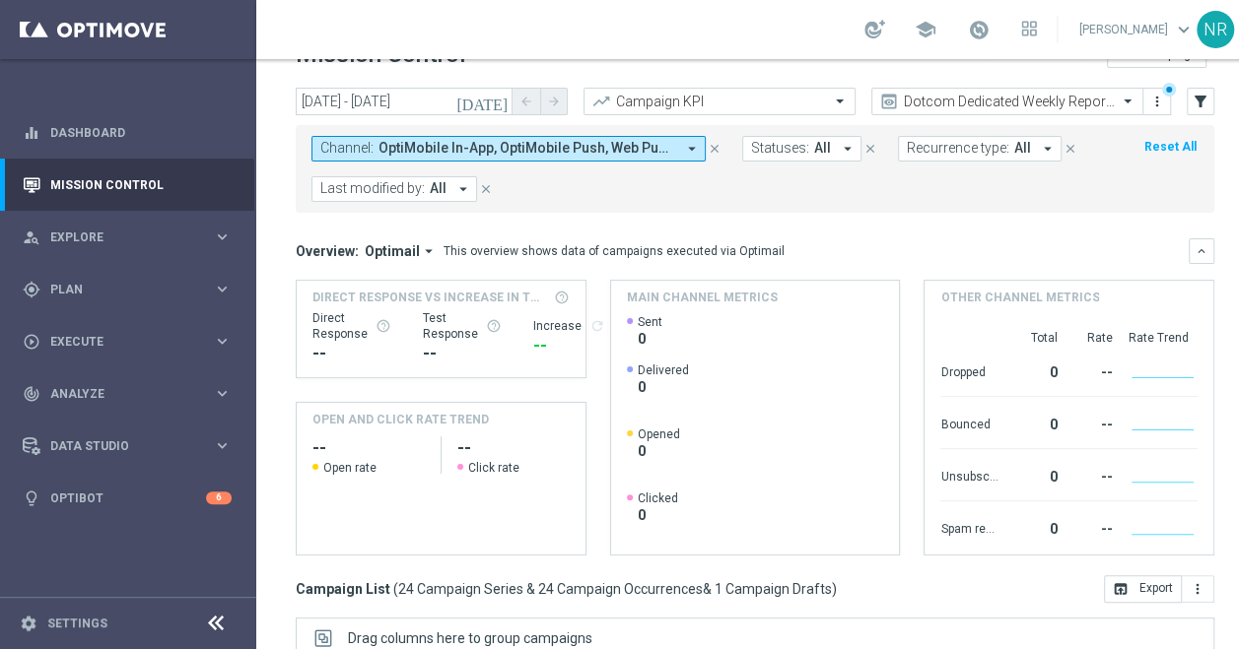
click at [459, 152] on span "OptiMobile In-App, OptiMobile Push, Web Push Notifications" at bounding box center [526, 148] width 297 height 17
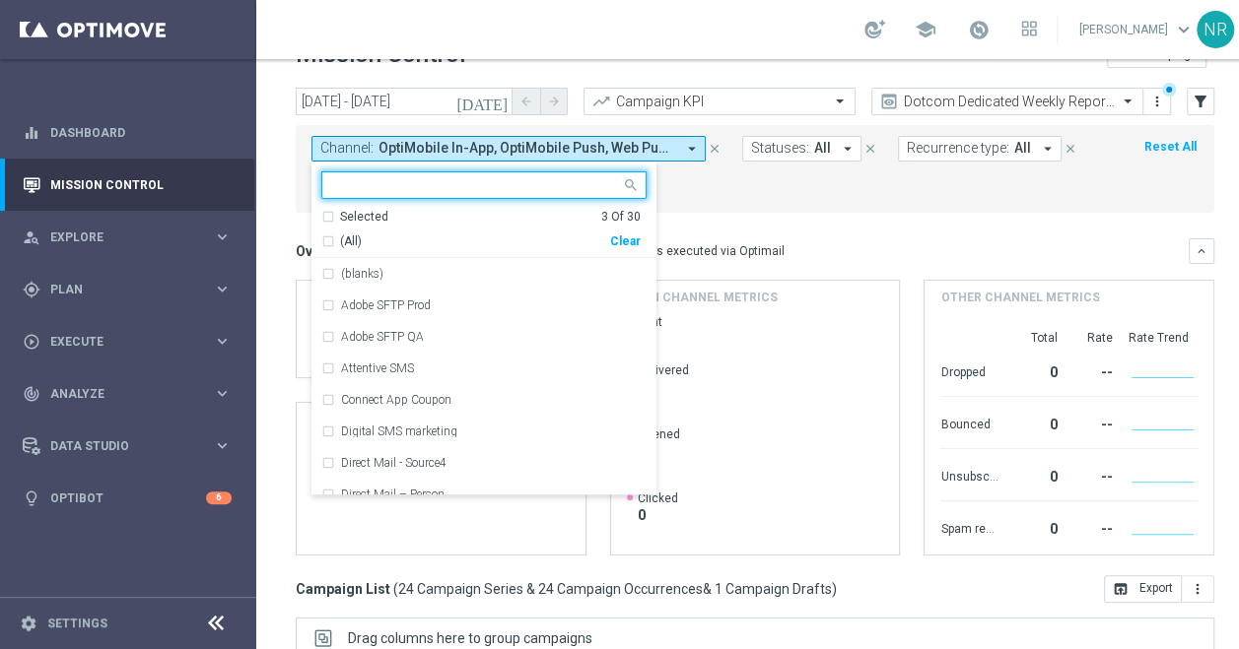
click at [0, 0] on div "Clear" at bounding box center [0, 0] width 0 height 0
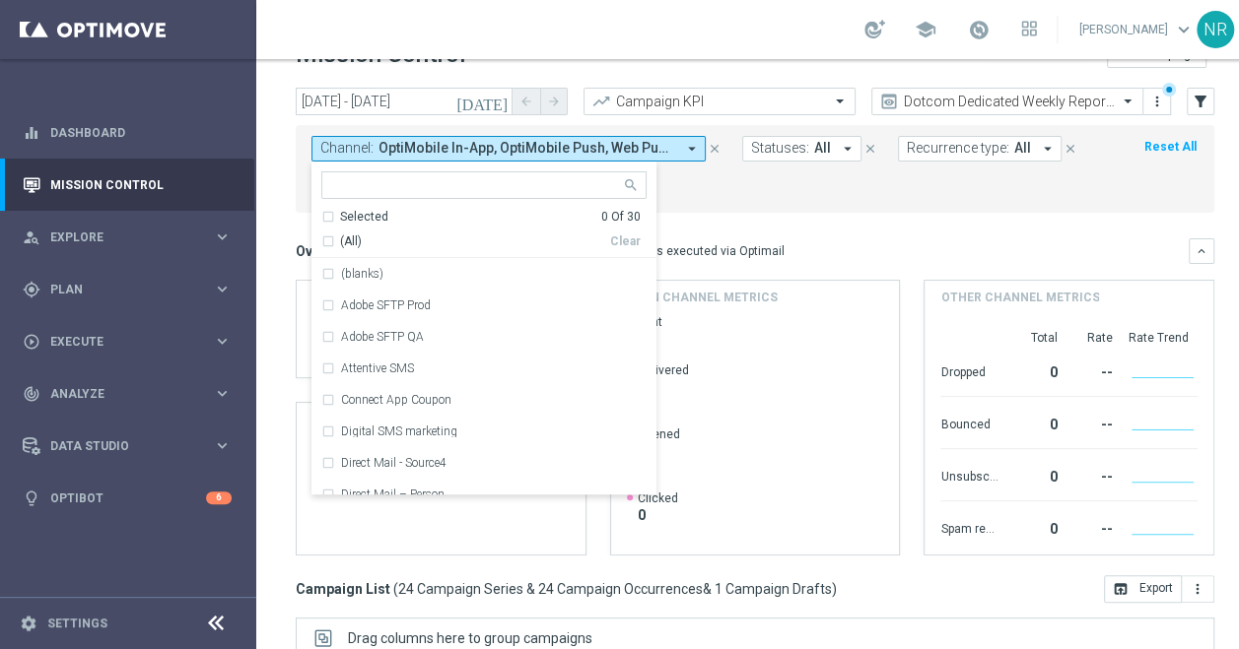
click at [974, 252] on div "Overview: Optimail arrow_drop_down This overview shows data of campaigns execut…" at bounding box center [742, 251] width 893 height 18
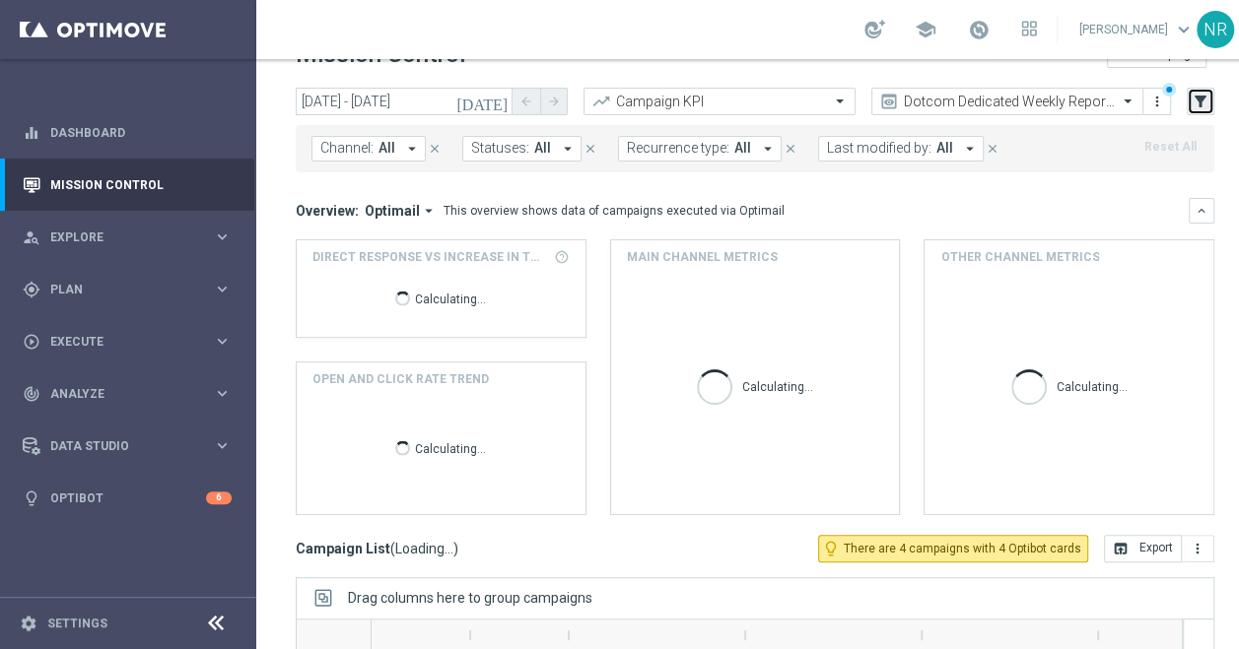
click at [1195, 93] on icon "filter_alt" at bounding box center [1200, 102] width 18 height 18
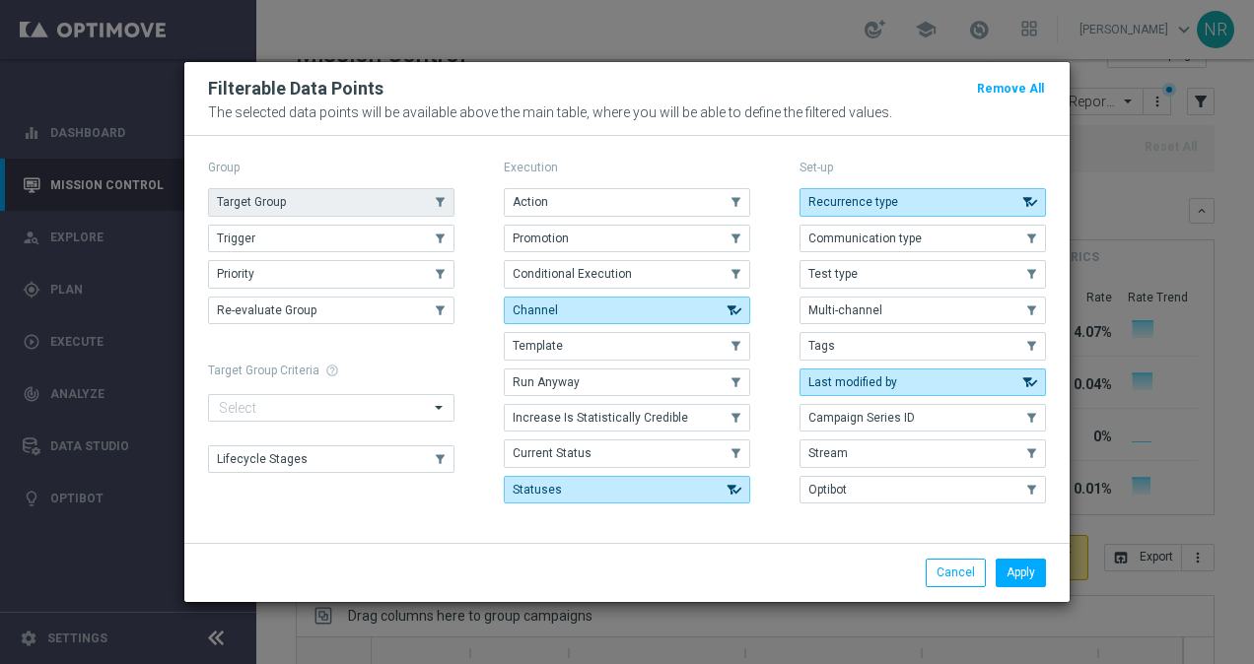
click at [360, 202] on button "Target Group" at bounding box center [331, 202] width 246 height 28
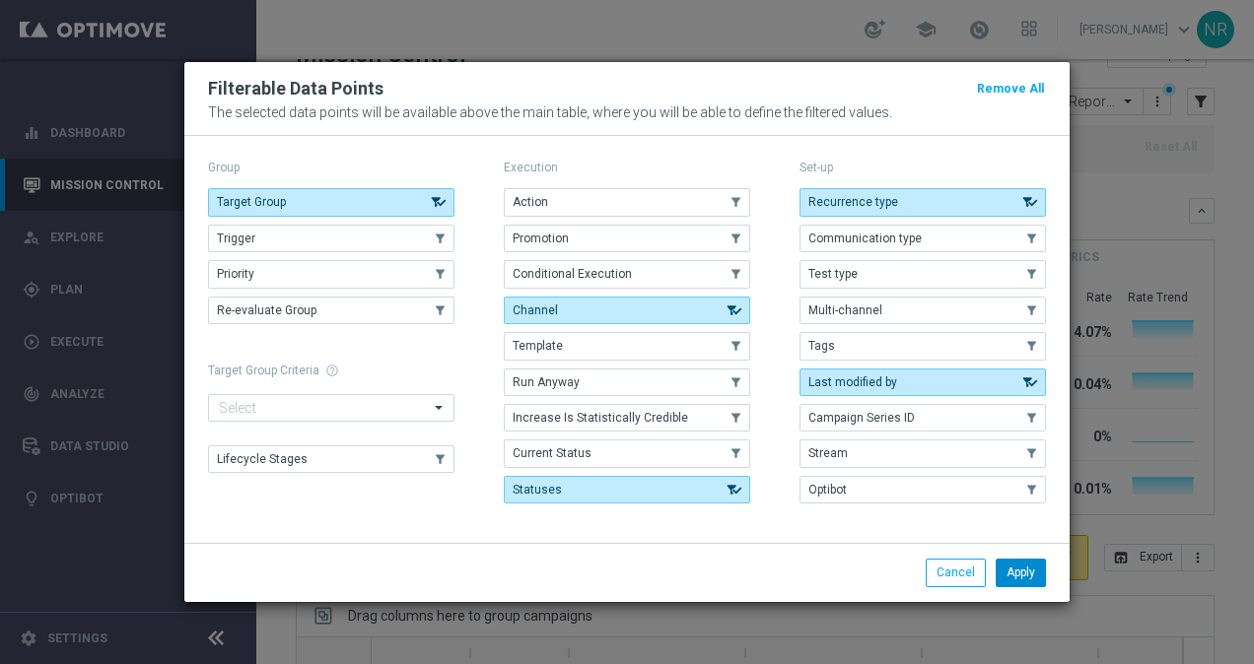
click at [1019, 574] on button "Apply" at bounding box center [1020, 573] width 50 height 28
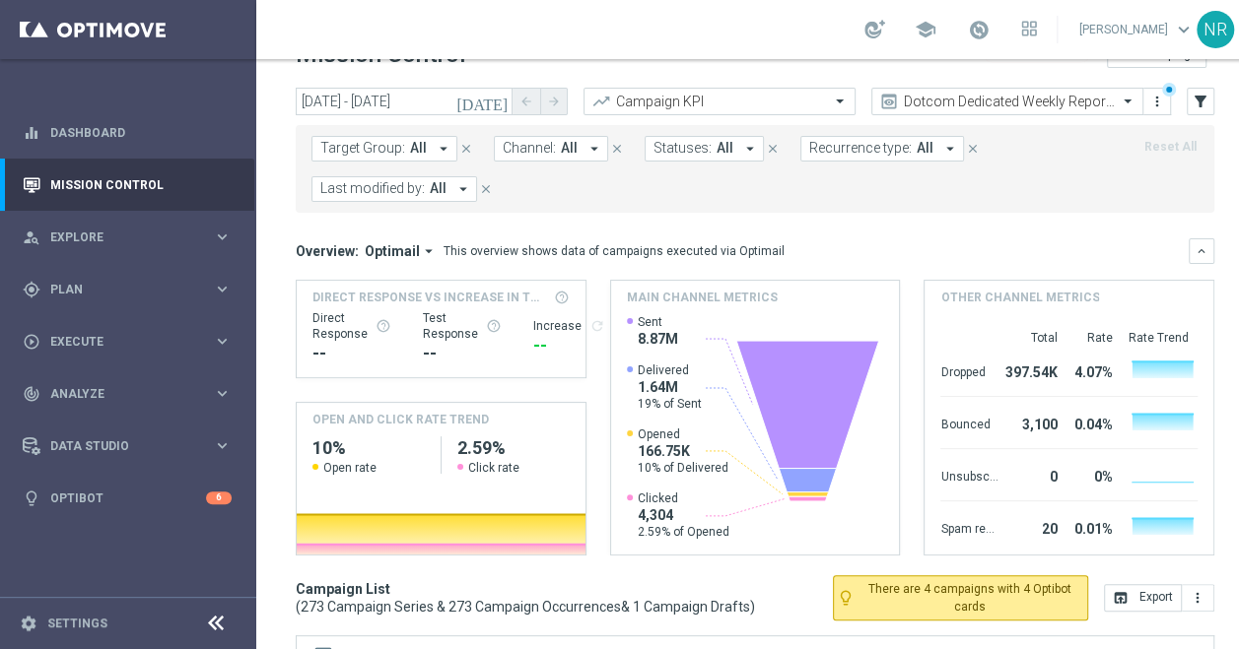
click at [368, 146] on span "Target Group:" at bounding box center [362, 148] width 85 height 17
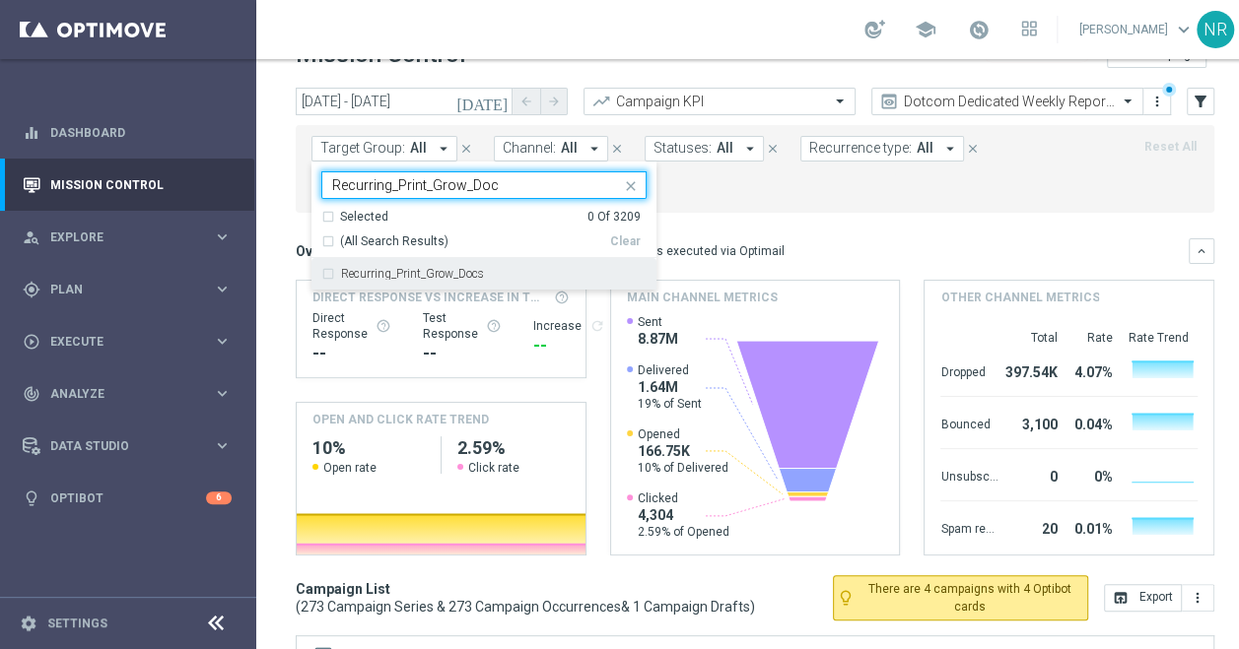
click at [408, 280] on div "Recurring_Print_Grow_Docs" at bounding box center [483, 274] width 325 height 32
drag, startPoint x: 506, startPoint y: 180, endPoint x: 341, endPoint y: 189, distance: 164.8
click at [341, 189] on input "Recurring_Print_Grow_Doc" at bounding box center [476, 185] width 289 height 17
type input "R"
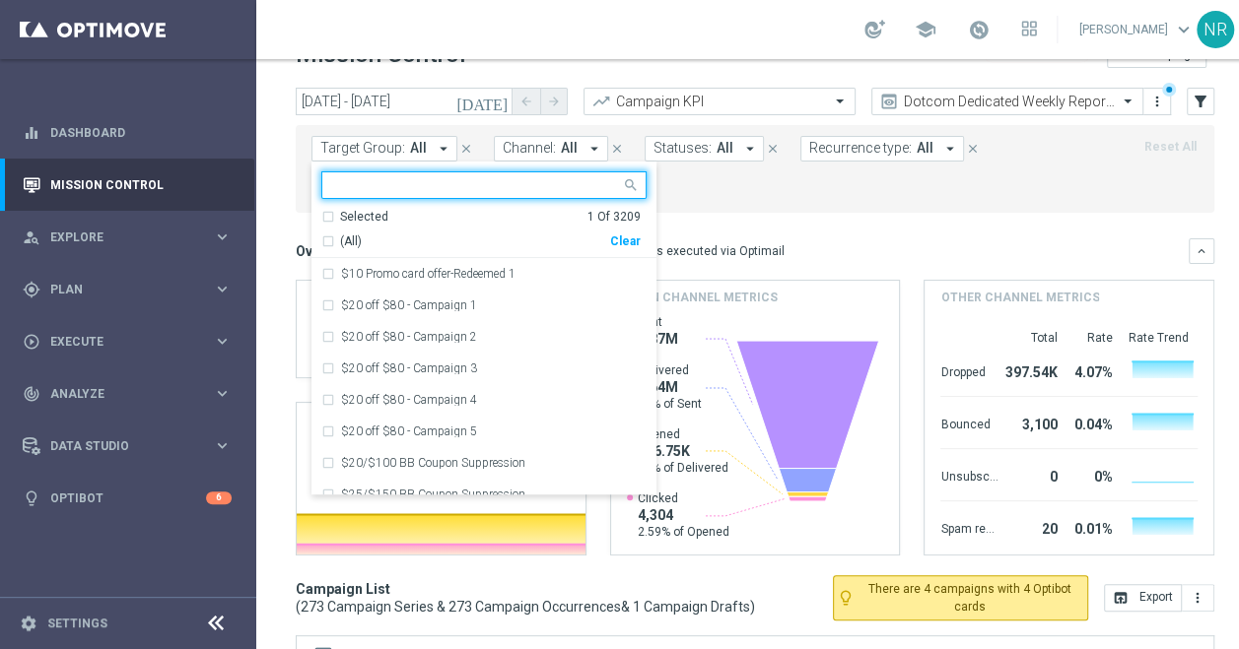
paste input "Recurring_Print_Grow_Signs"
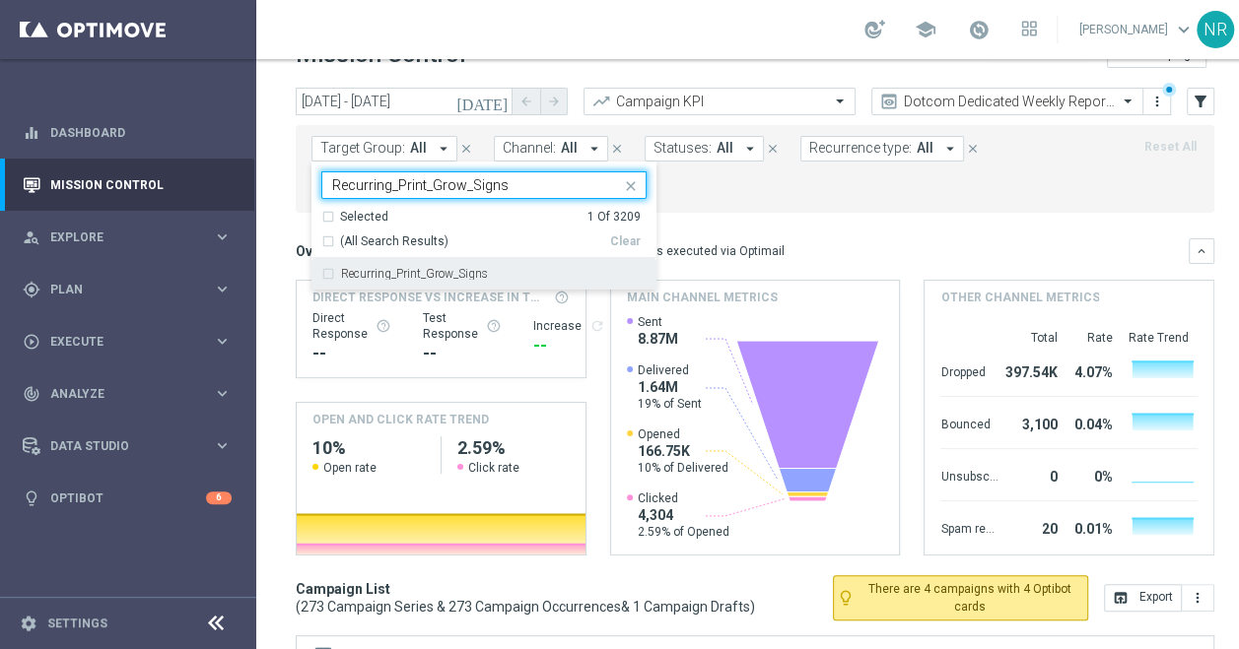
click at [438, 274] on label "Recurring_Print_Grow_Signs" at bounding box center [414, 274] width 147 height 12
drag, startPoint x: 514, startPoint y: 177, endPoint x: 315, endPoint y: 166, distance: 199.4
click at [315, 166] on div "Selected 2 of 3209 Recurring_Print_Grow_Signs Selected 2 Of 3209 (All Search Re…" at bounding box center [483, 226] width 345 height 129
paste input "Biz_Card"
click at [437, 270] on label "Recurring_Print_Grow_Biz_Cards" at bounding box center [425, 274] width 169 height 12
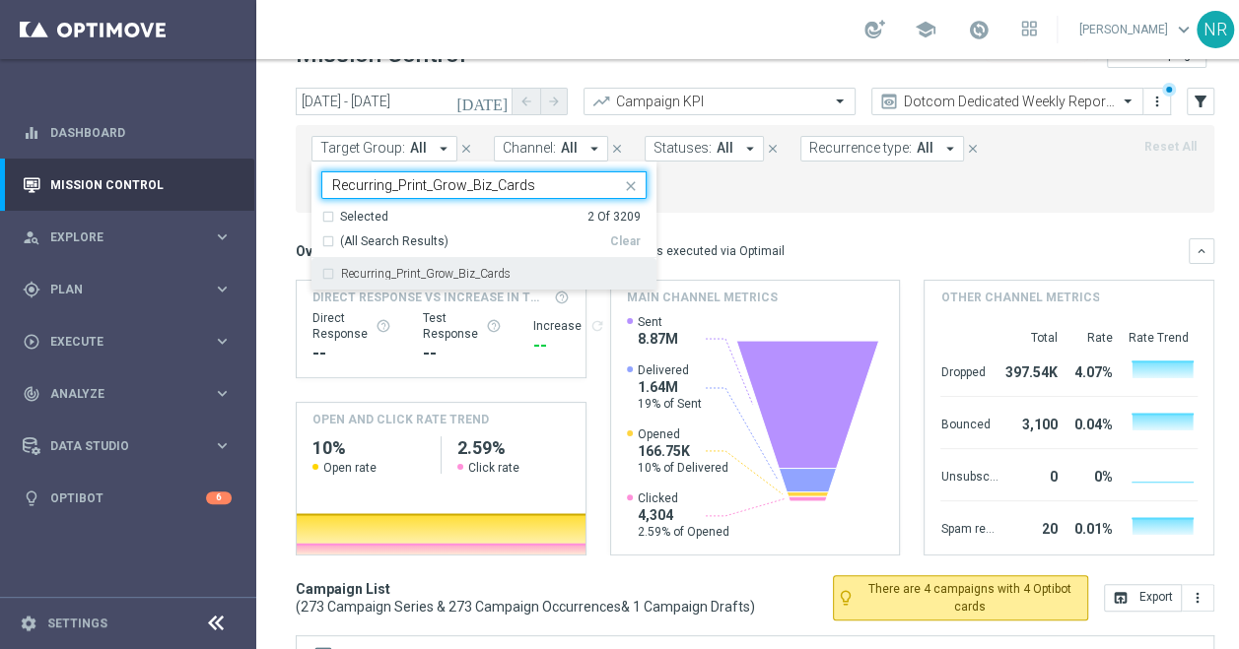
type input "Recurring_Print_Grow_Biz_Cards"
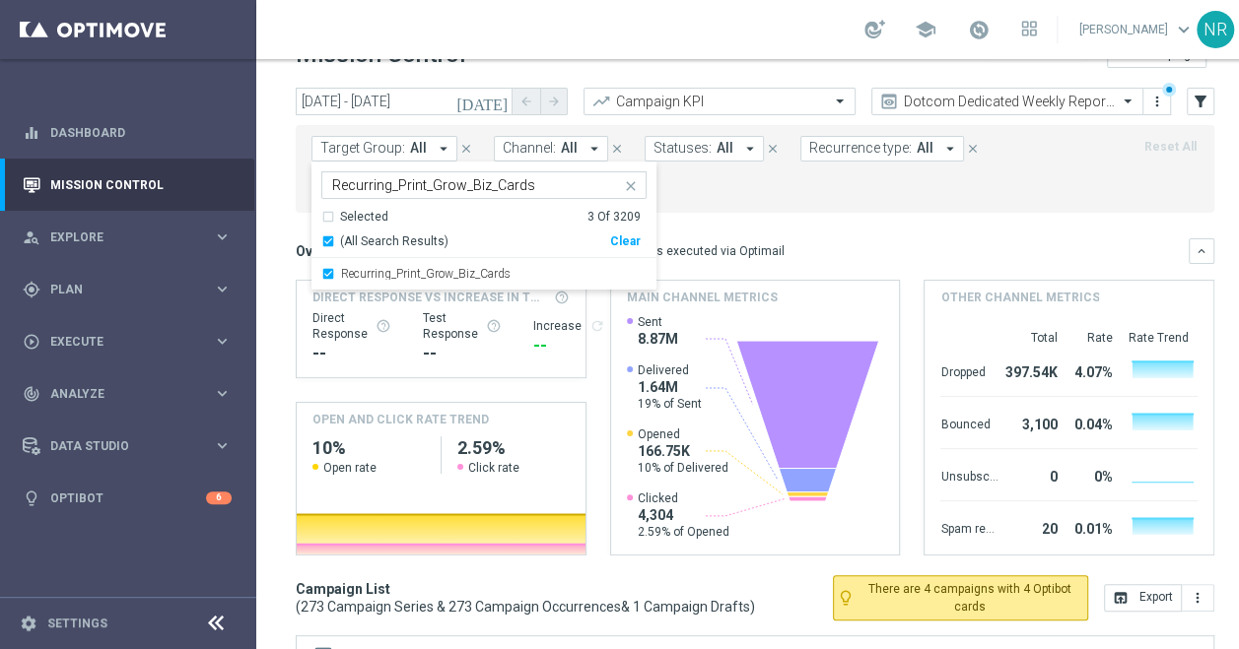
click at [872, 227] on mini-dashboard "Overview: Optimail arrow_drop_down This overview shows data of campaigns execut…" at bounding box center [755, 394] width 918 height 363
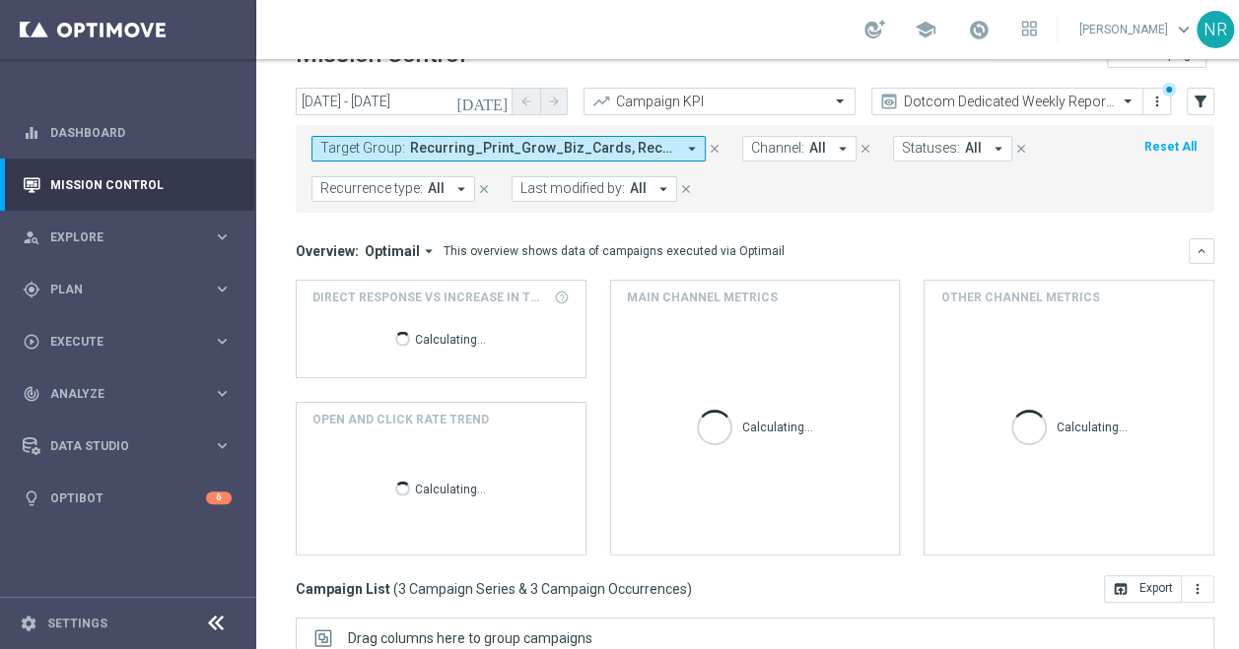
scroll to position [0, 0]
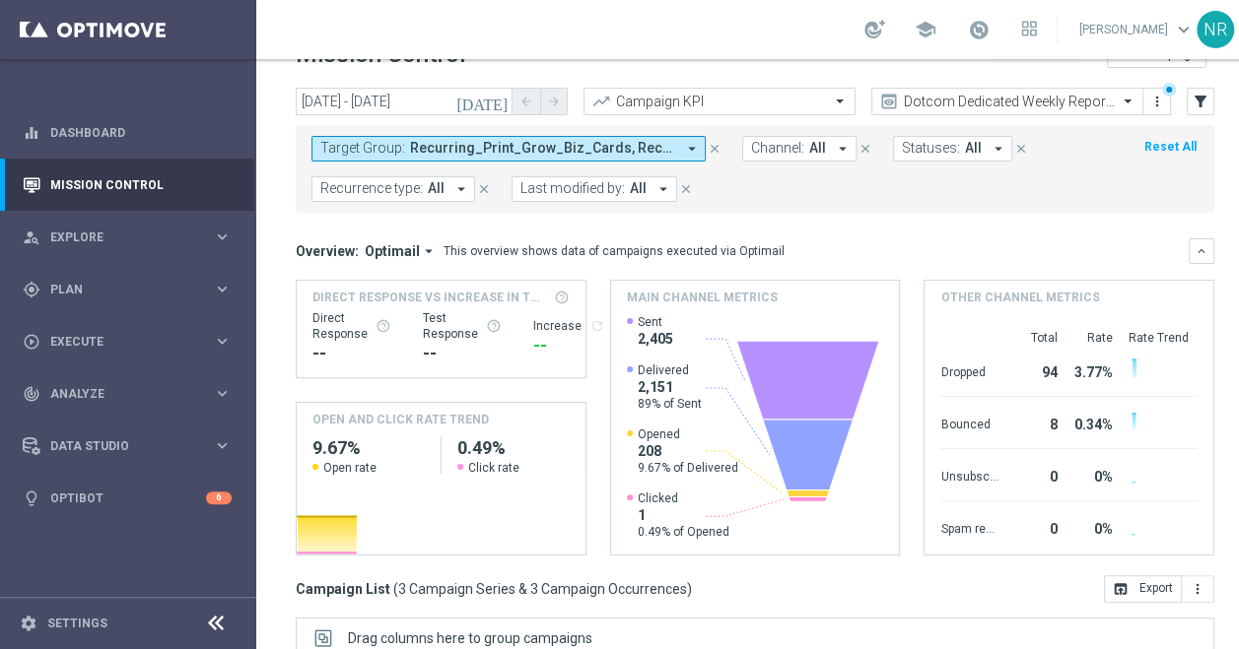
click at [501, 88] on button "[DATE]" at bounding box center [482, 103] width 59 height 30
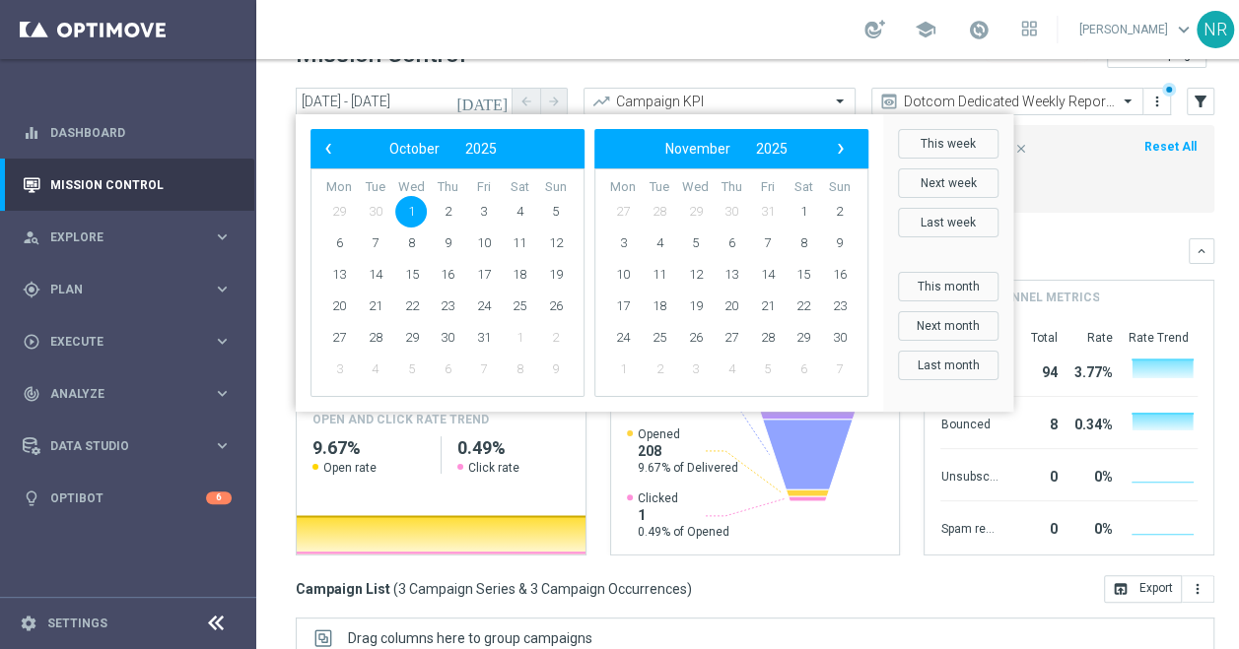
click at [418, 214] on span "1" at bounding box center [411, 212] width 32 height 32
click at [491, 214] on span "3" at bounding box center [484, 212] width 32 height 32
type input "01 Oct 2025 - 03 Oct 2025"
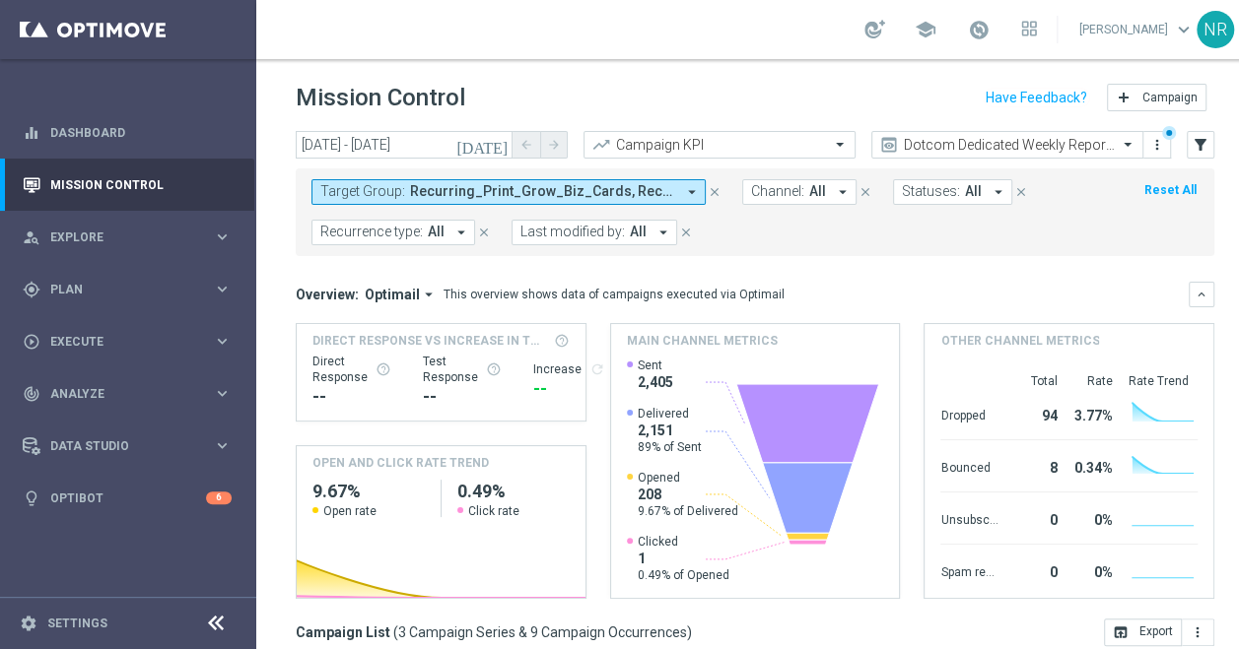
click at [587, 187] on span "Recurring_Print_Grow_Biz_Cards, Recurring_Print_Grow_Docs, Recurring_Print_Grow…" at bounding box center [542, 191] width 265 height 17
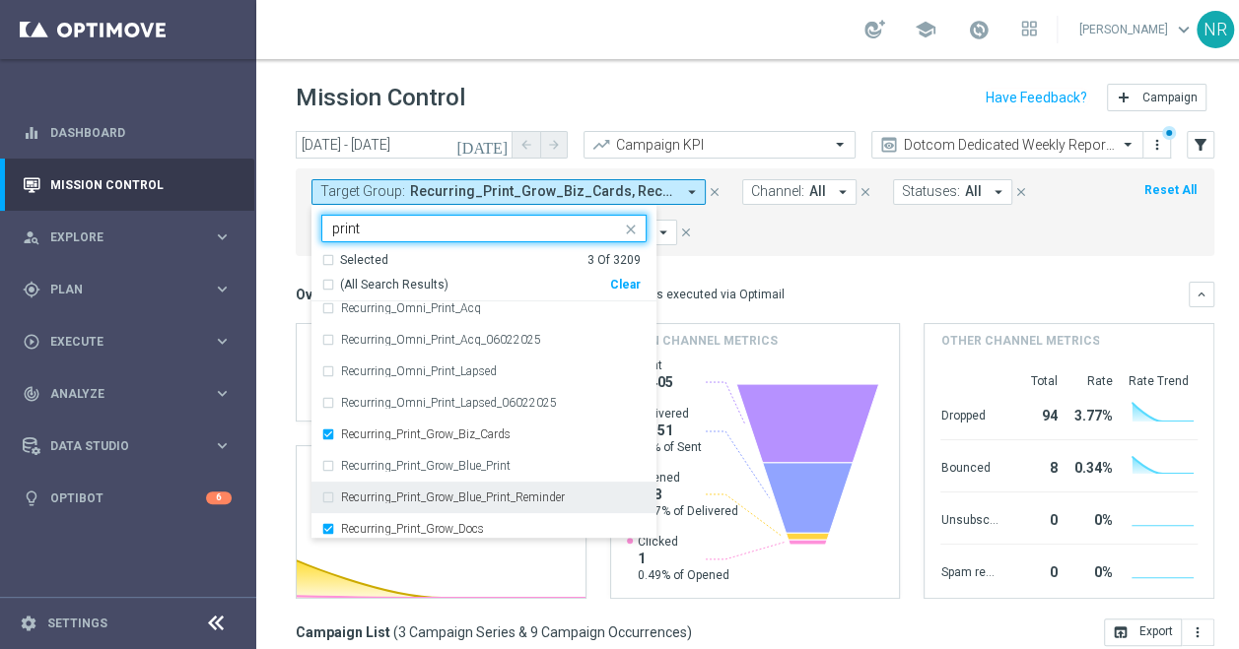
scroll to position [5434, 0]
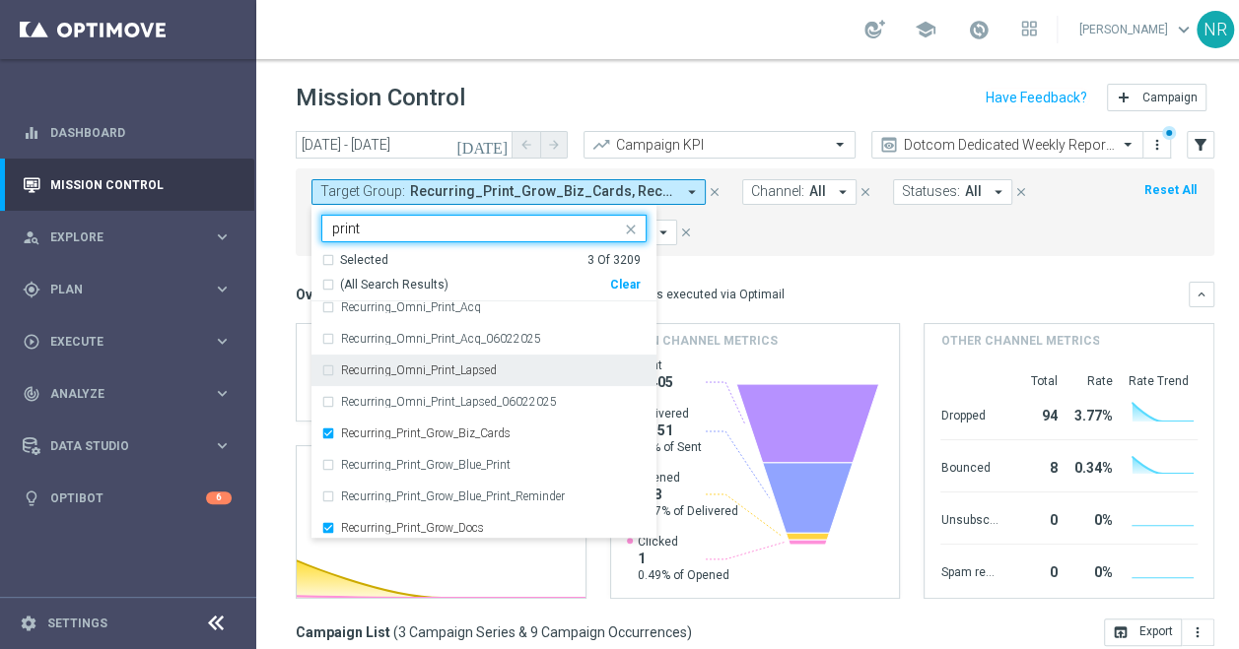
click at [479, 361] on div "Recurring_Omni_Print_Lapsed" at bounding box center [483, 371] width 325 height 32
type input "print"
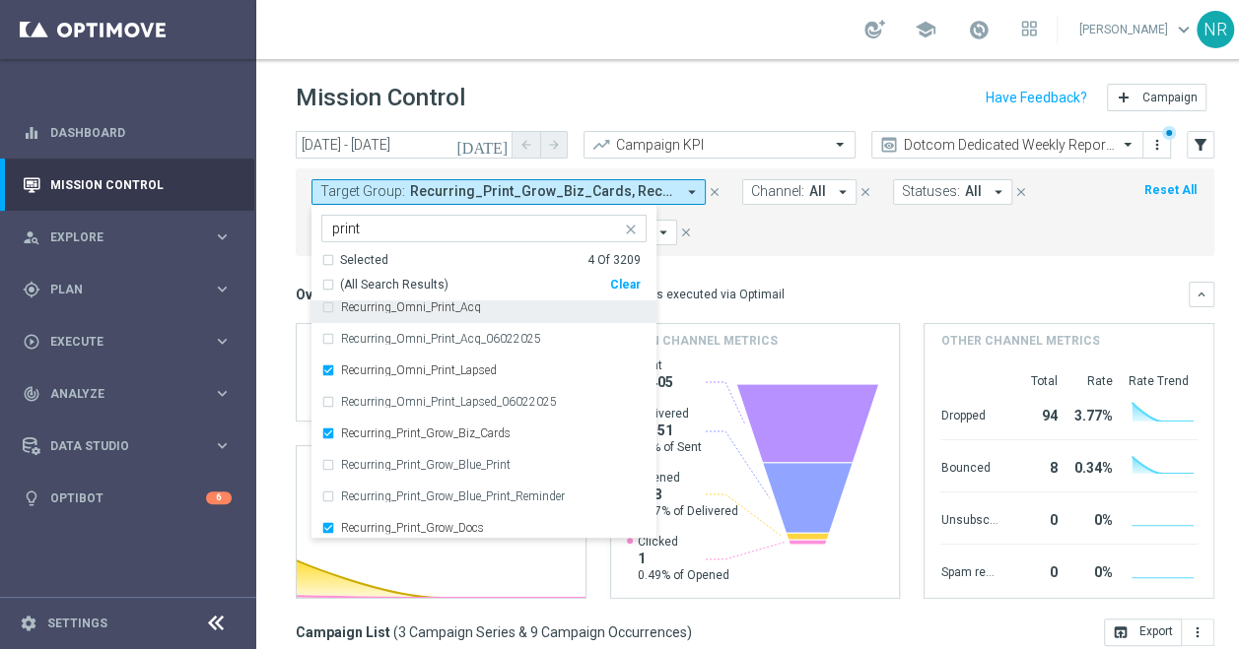
click at [841, 256] on mini-dashboard "Overview: Optimail arrow_drop_down This overview shows data of campaigns execut…" at bounding box center [755, 437] width 918 height 363
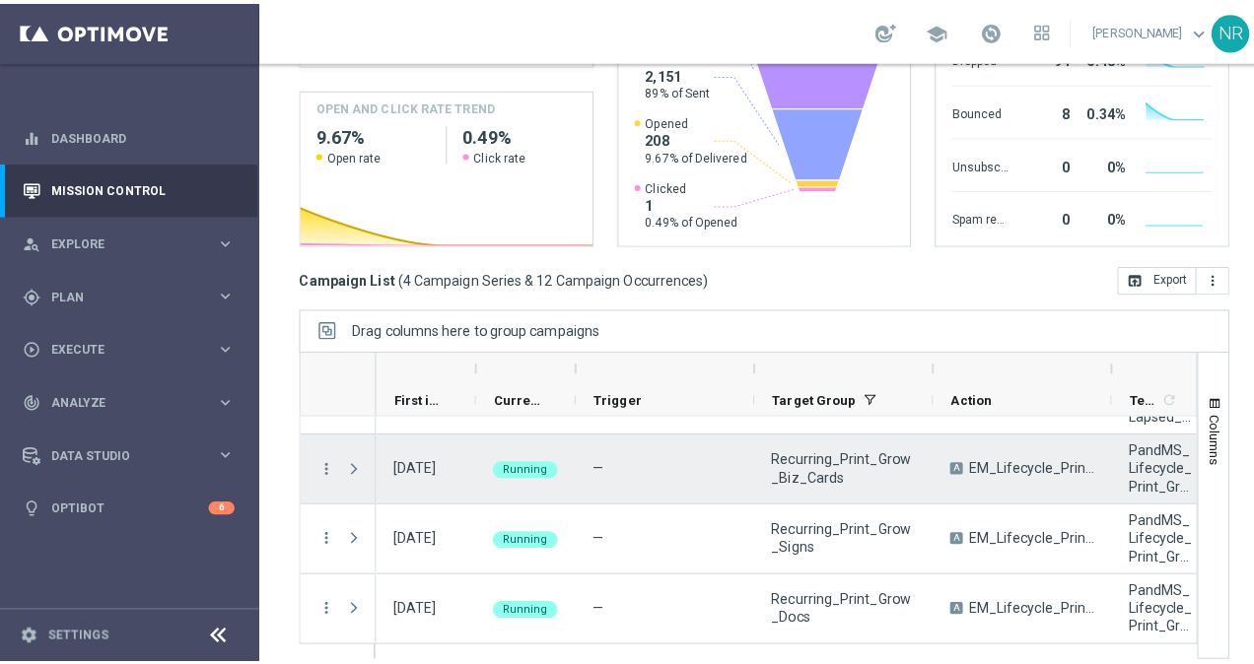
scroll to position [0, 0]
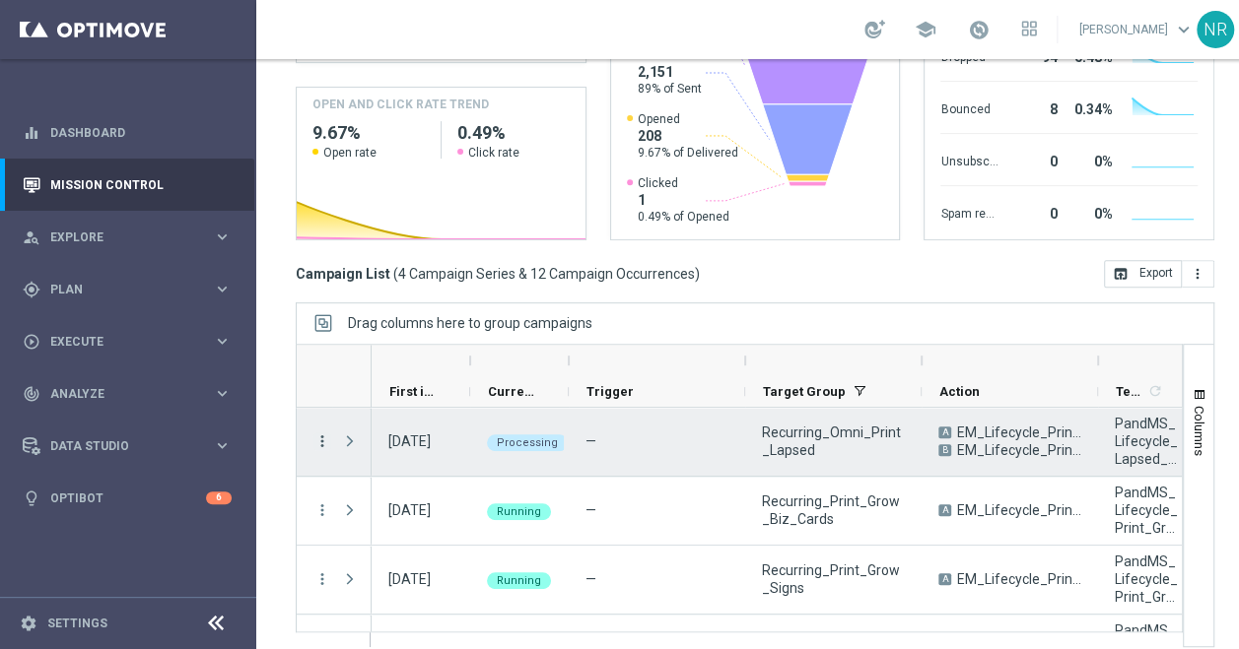
click at [322, 438] on icon "more_vert" at bounding box center [322, 442] width 18 height 18
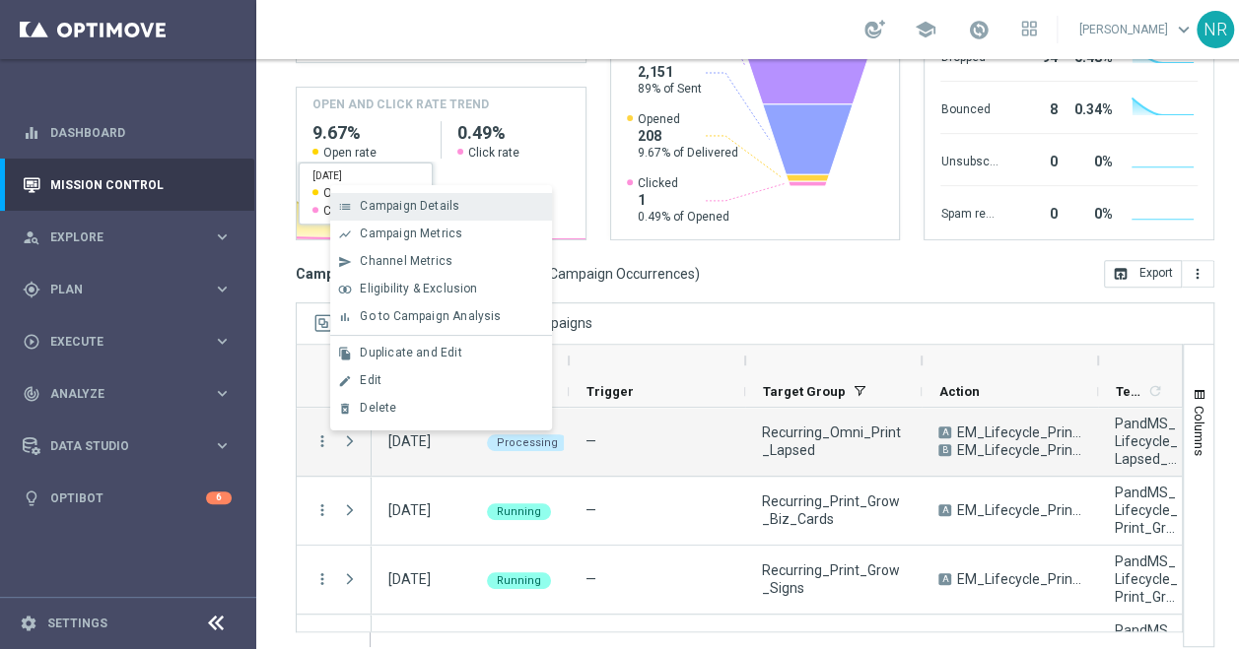
click at [419, 210] on span "Campaign Details" at bounding box center [410, 206] width 100 height 14
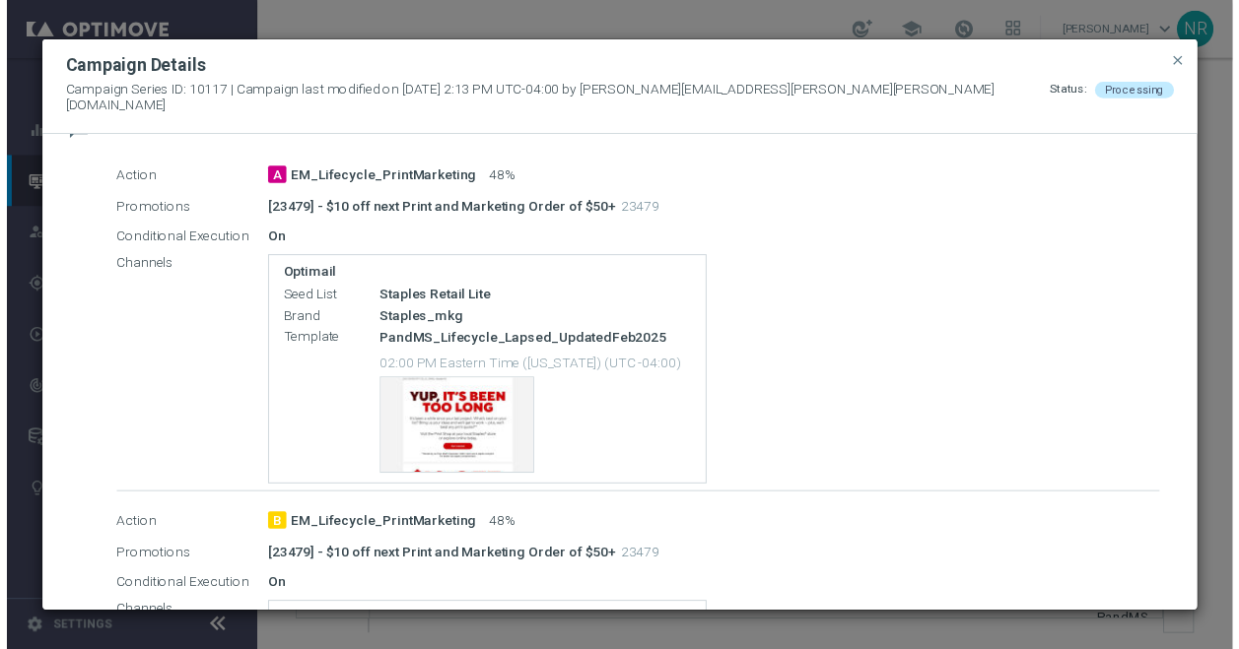
scroll to position [376, 0]
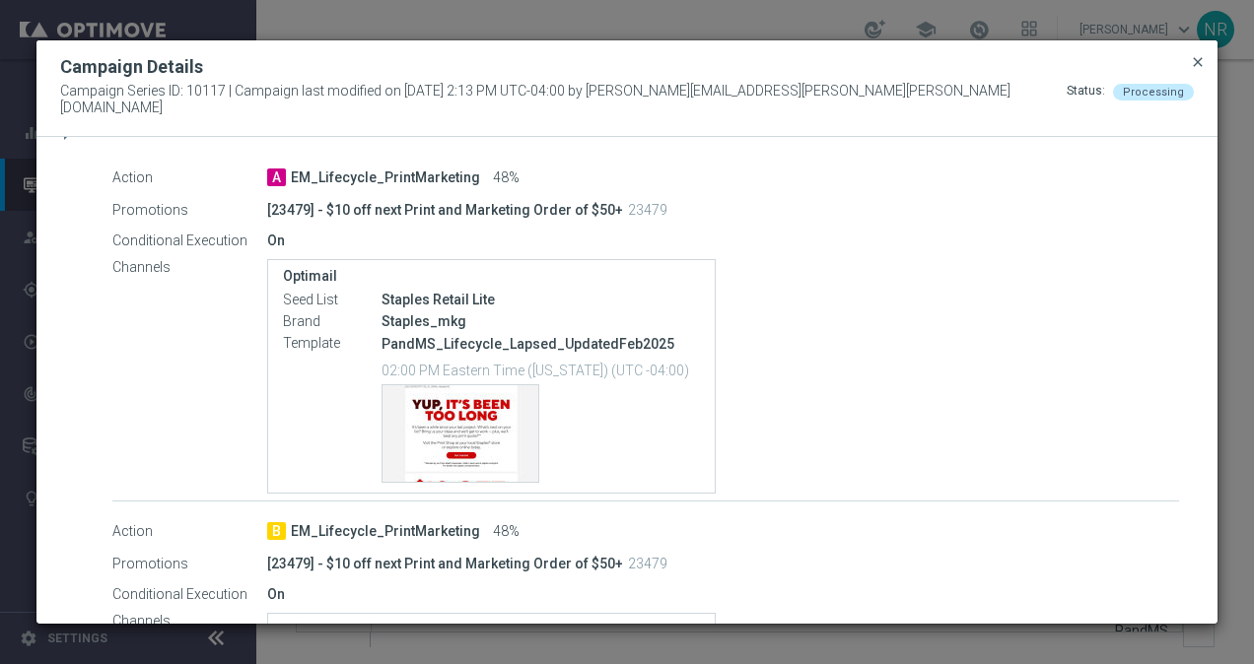
click at [1204, 70] on span "close" at bounding box center [1197, 62] width 16 height 16
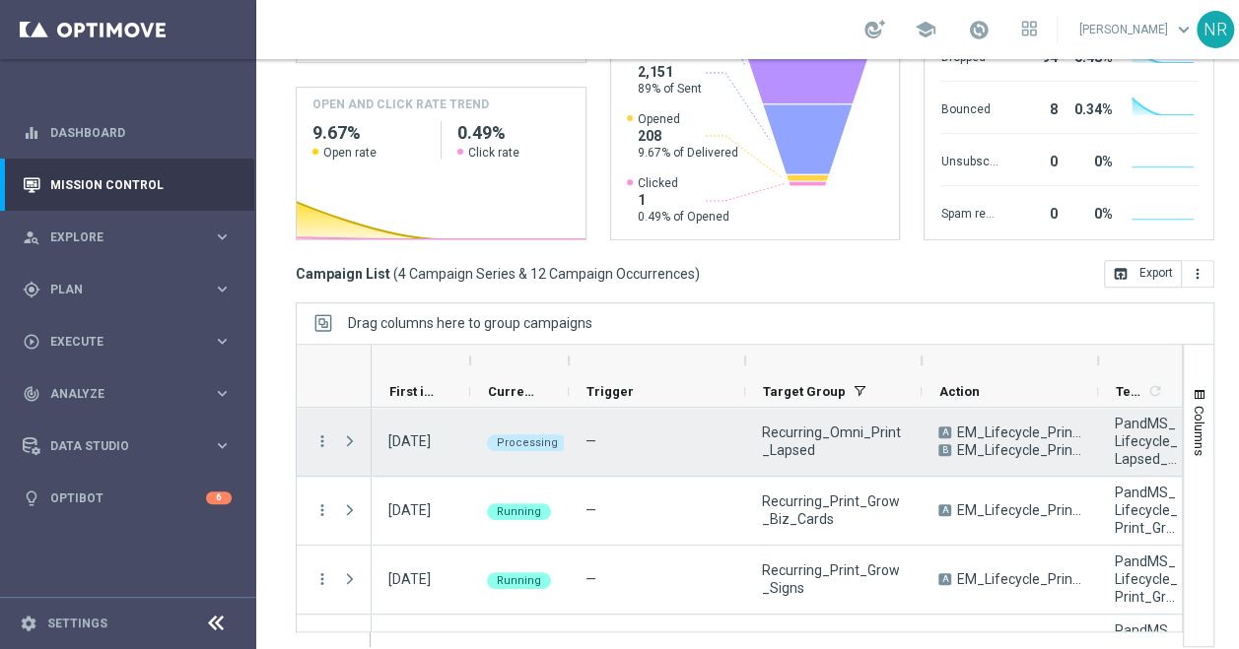
scroll to position [51, 0]
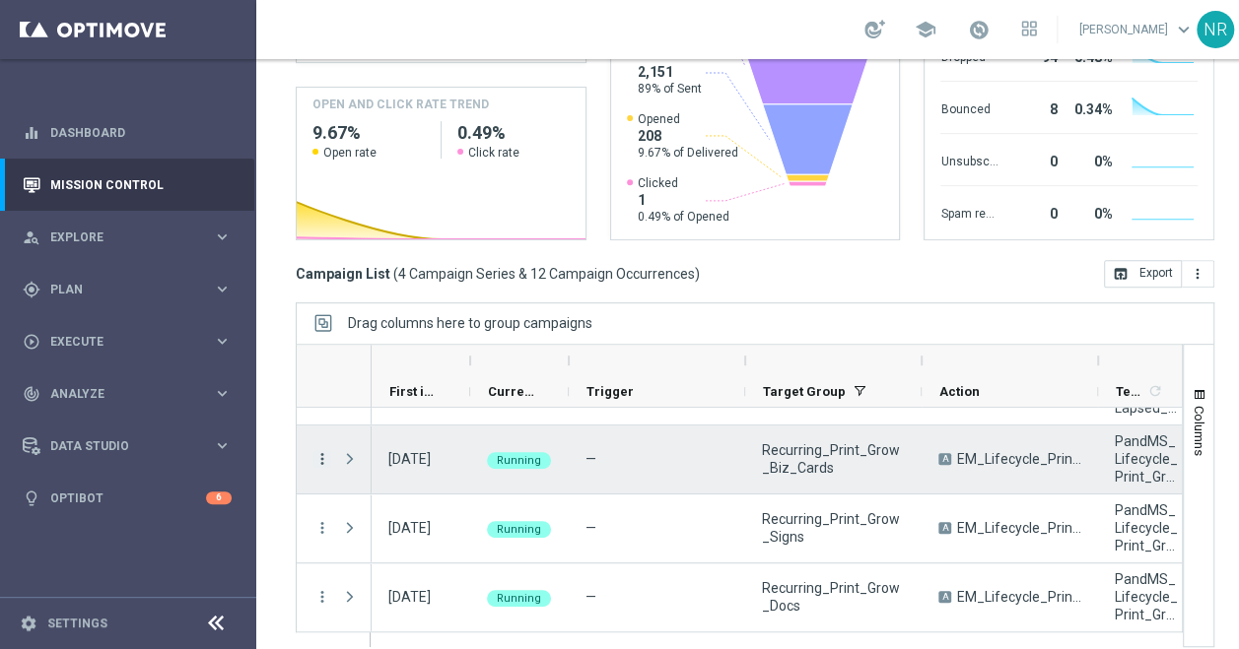
click at [317, 450] on icon "more_vert" at bounding box center [322, 459] width 18 height 18
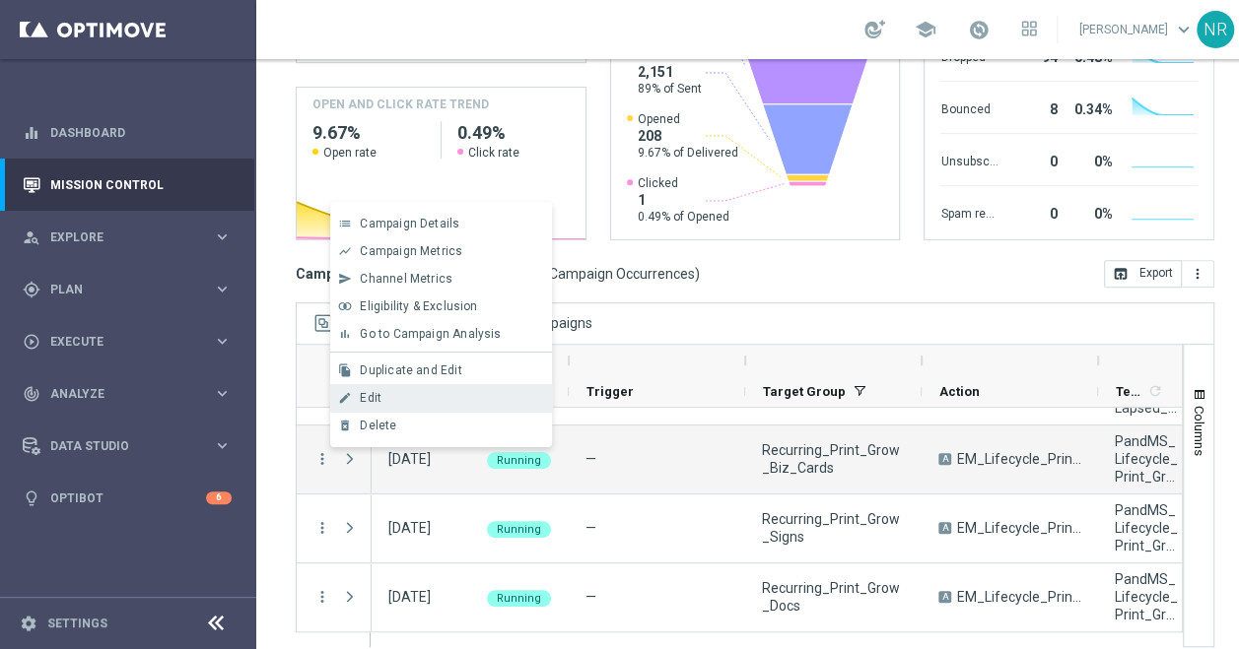
click at [404, 402] on div "Edit" at bounding box center [451, 398] width 183 height 14
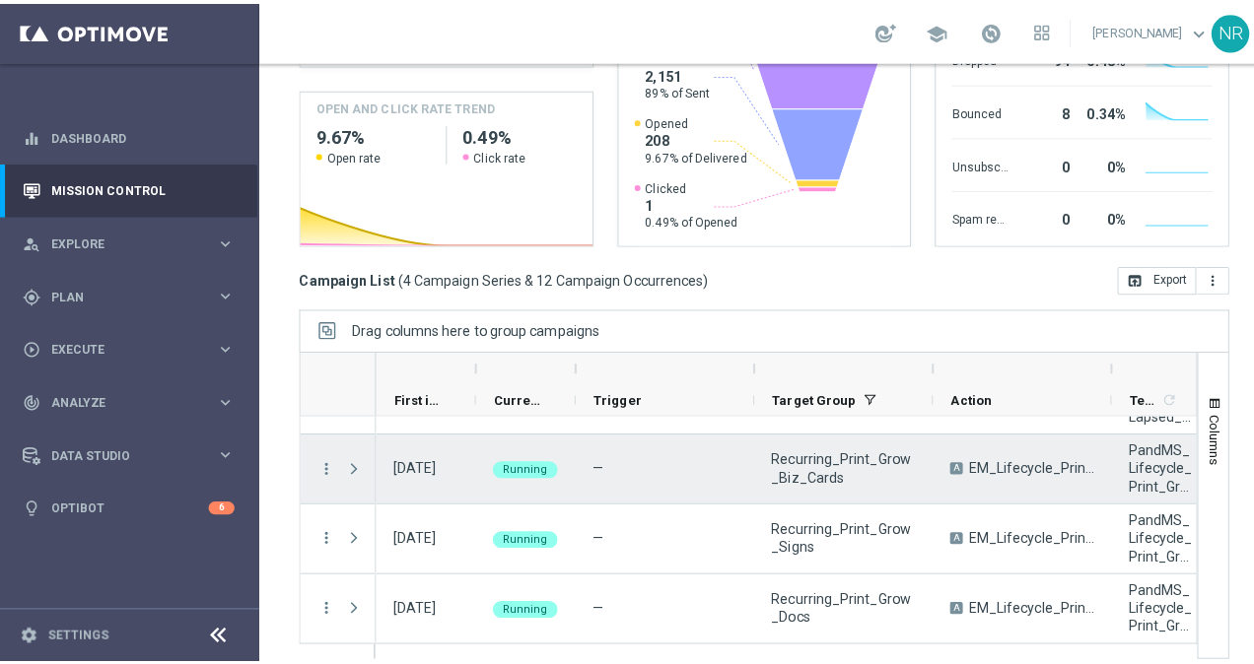
scroll to position [0, 0]
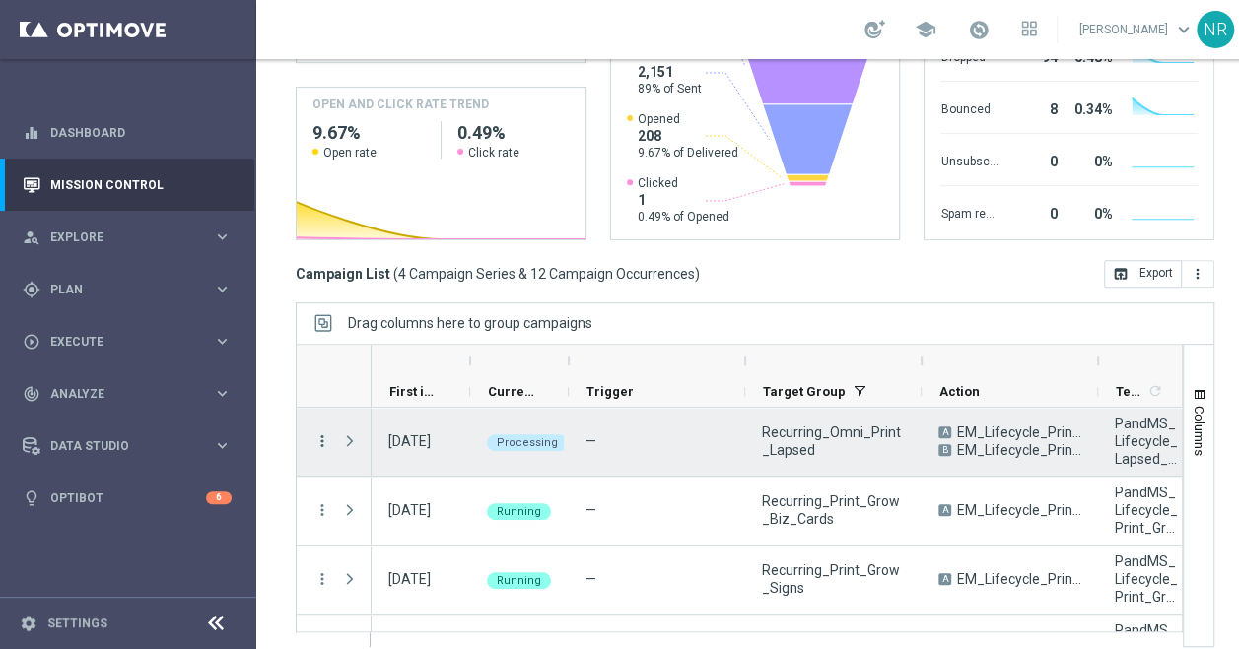
click at [320, 438] on icon "more_vert" at bounding box center [322, 442] width 18 height 18
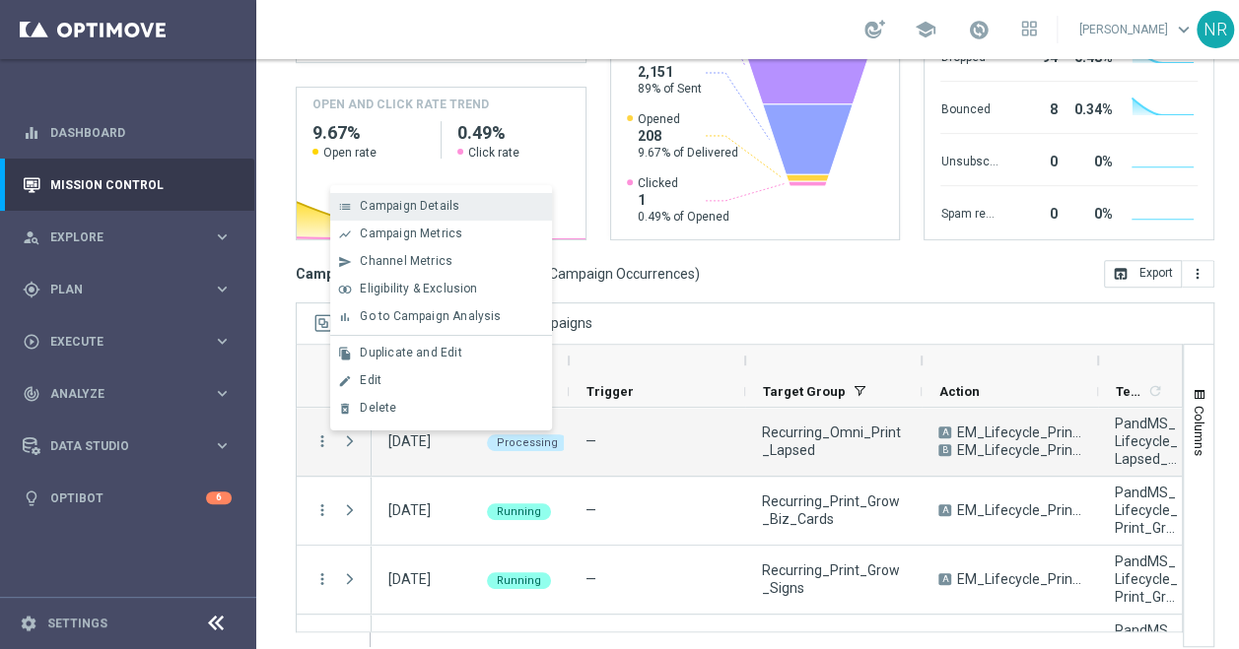
click at [418, 206] on span "Campaign Details" at bounding box center [410, 206] width 100 height 14
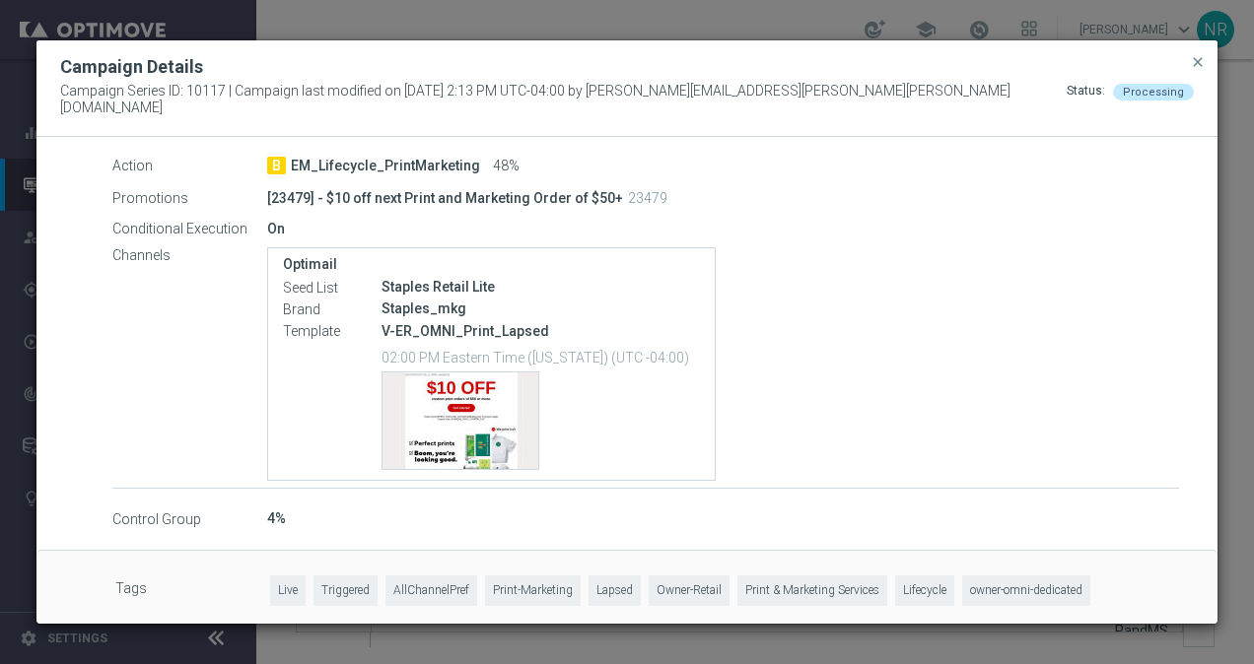
scroll to position [751, 0]
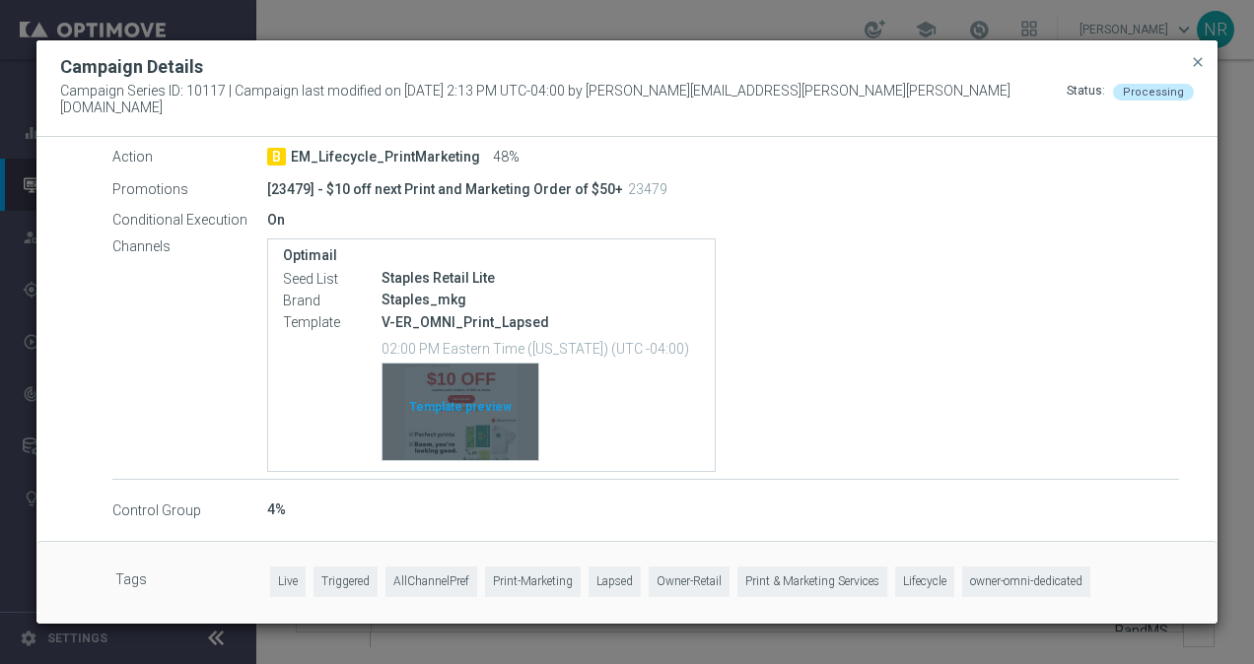
click at [453, 406] on div "Template preview" at bounding box center [460, 412] width 156 height 97
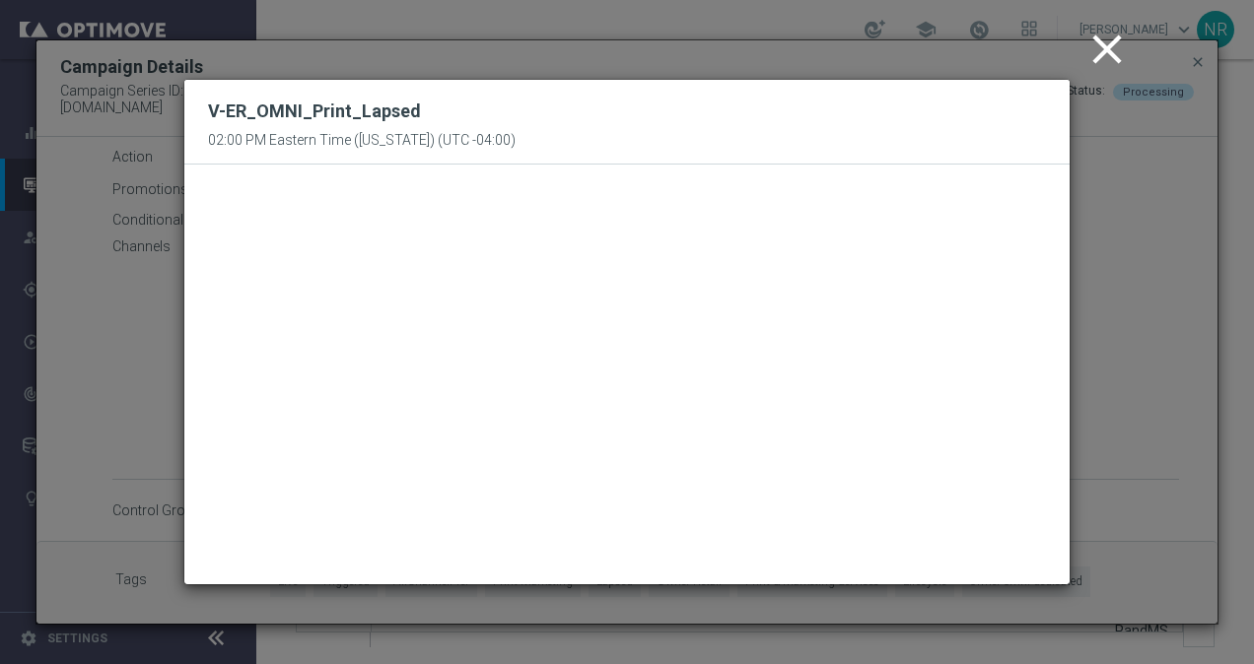
click at [1104, 46] on icon "close" at bounding box center [1106, 49] width 49 height 49
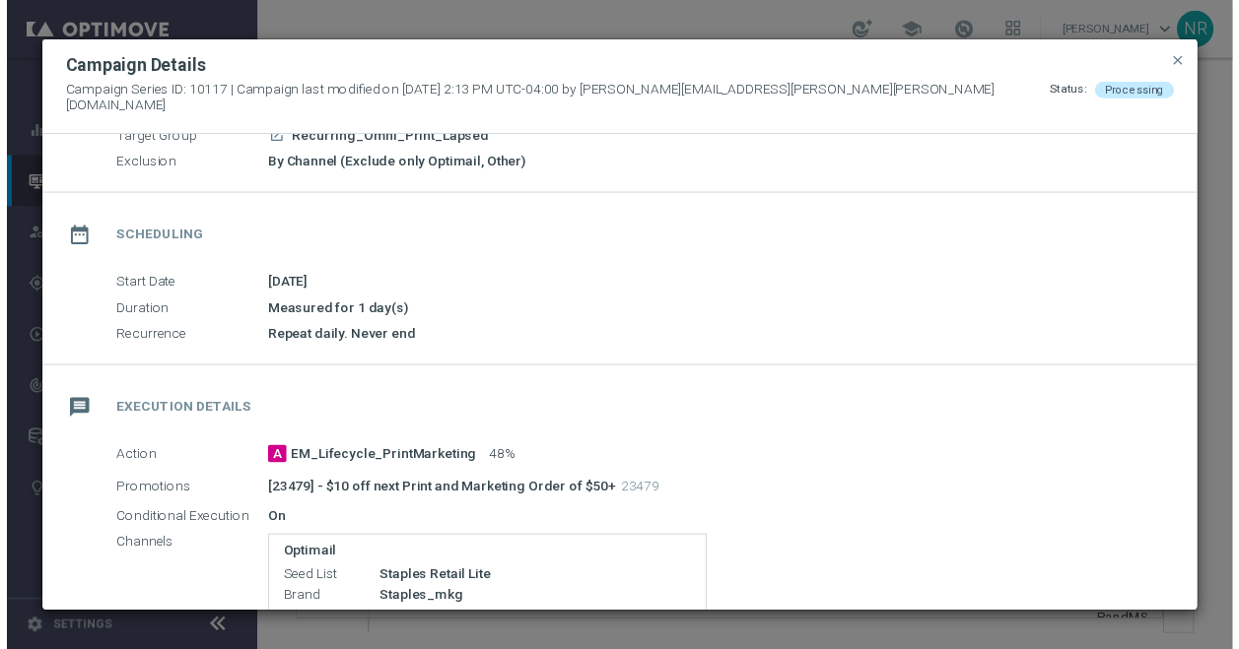
scroll to position [82, 0]
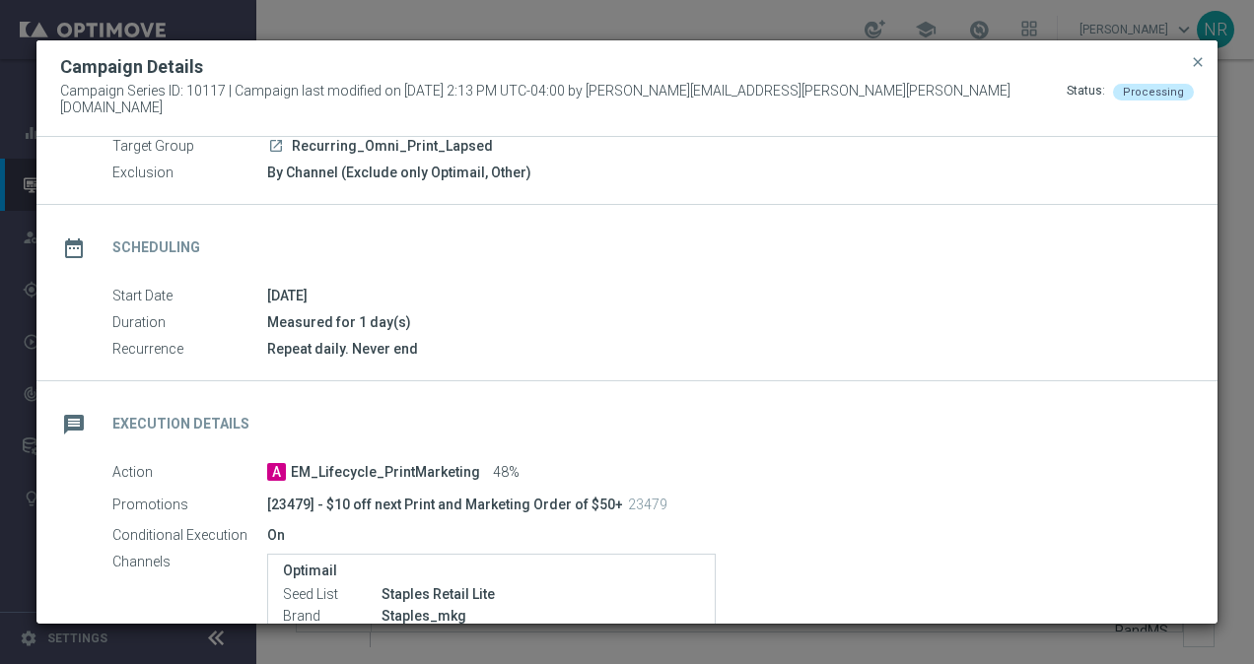
click at [1206, 69] on button "close" at bounding box center [1197, 62] width 20 height 24
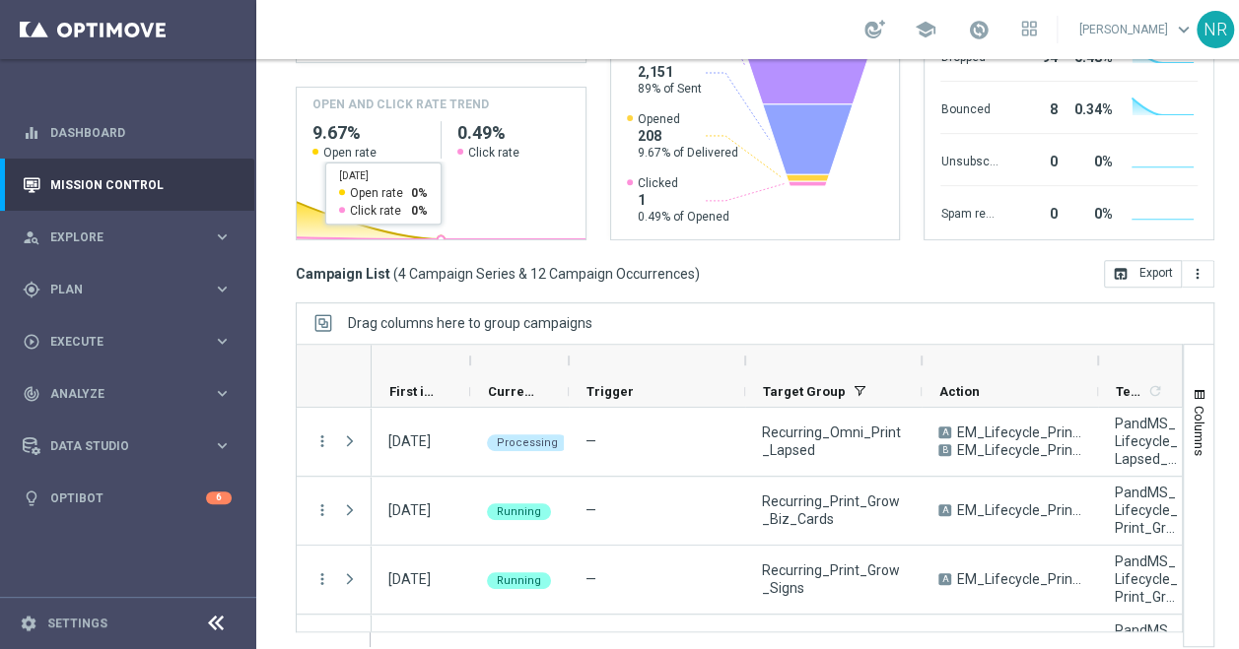
scroll to position [0, 0]
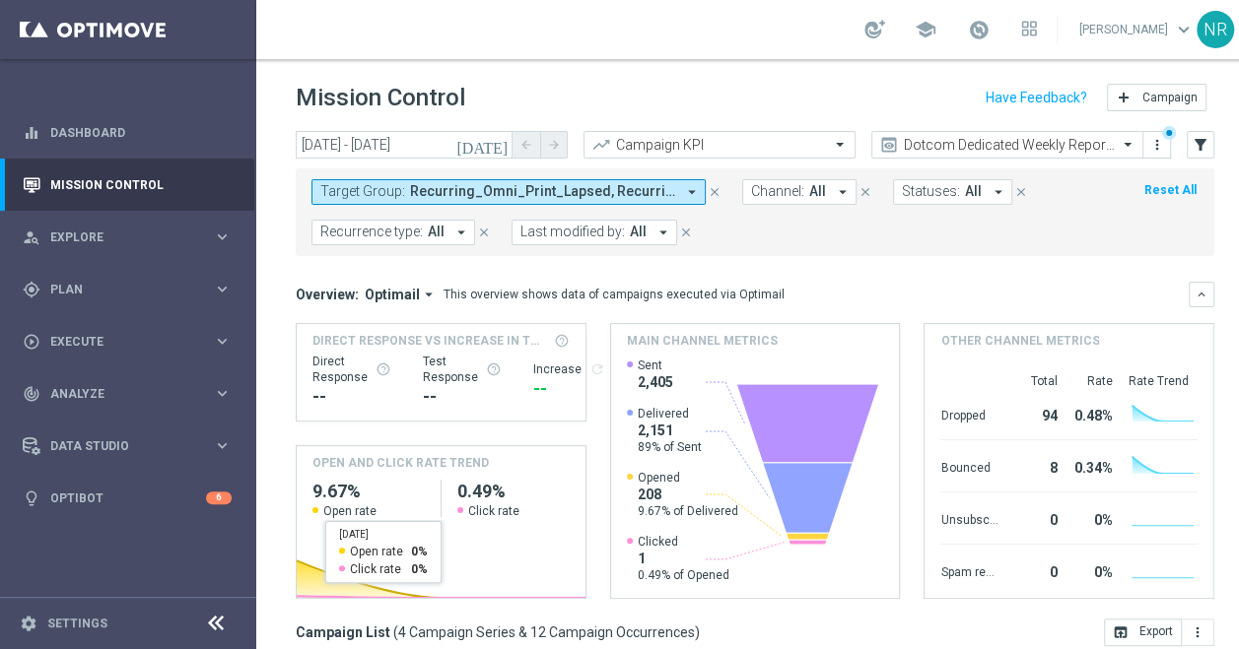
click at [506, 184] on span "Recurring_Omni_Print_Lapsed, Recurring_Print_Grow_Biz_Cards, Recurring_Print_Gr…" at bounding box center [542, 191] width 265 height 17
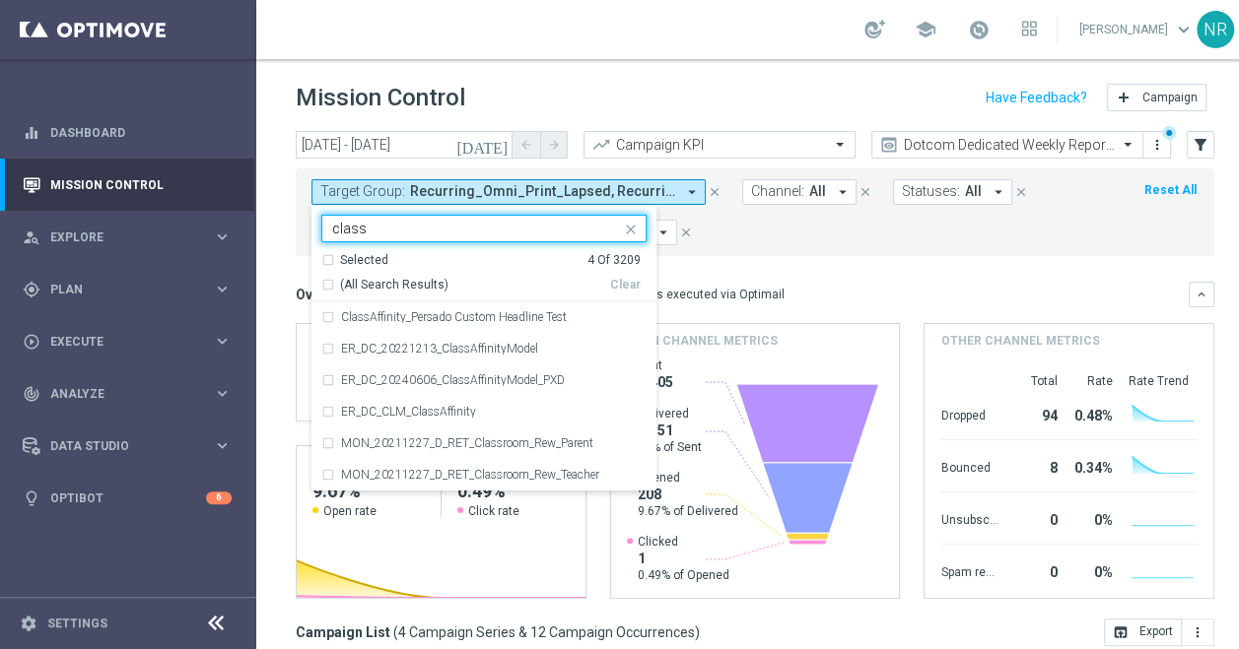
click at [394, 286] on span "(All Search Results)" at bounding box center [394, 285] width 108 height 17
type input "class"
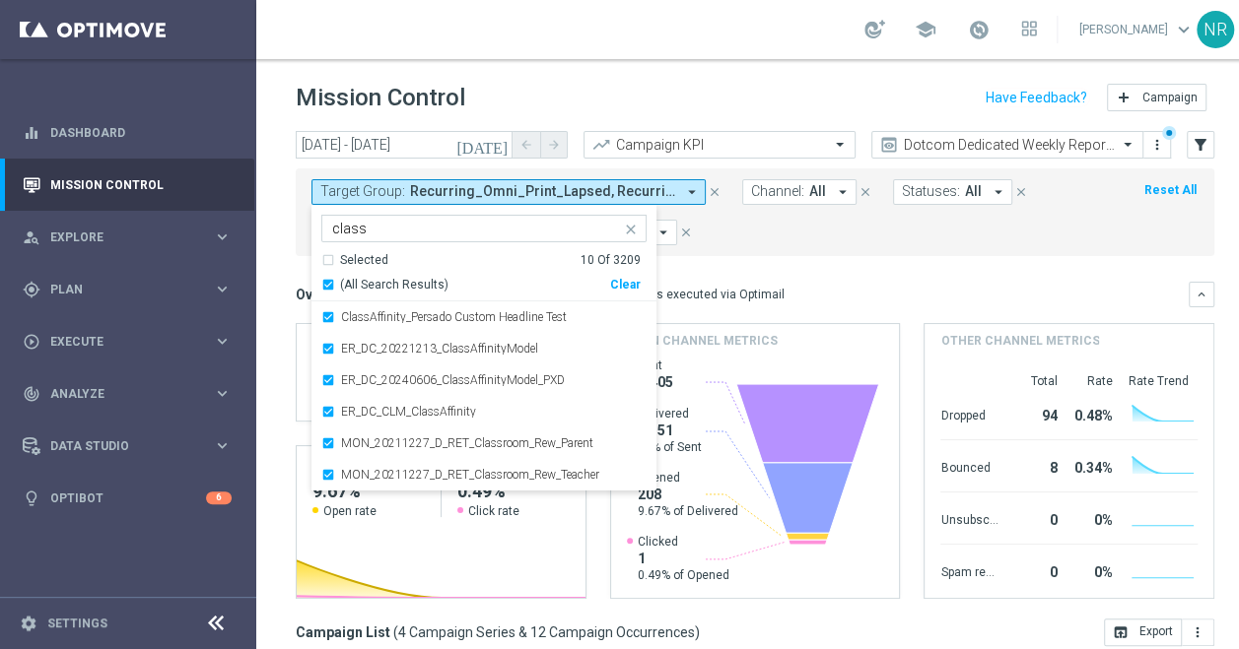
click at [0, 0] on div "Clear" at bounding box center [0, 0] width 0 height 0
click at [441, 254] on div "Selected 4 Of 3209" at bounding box center [480, 260] width 319 height 17
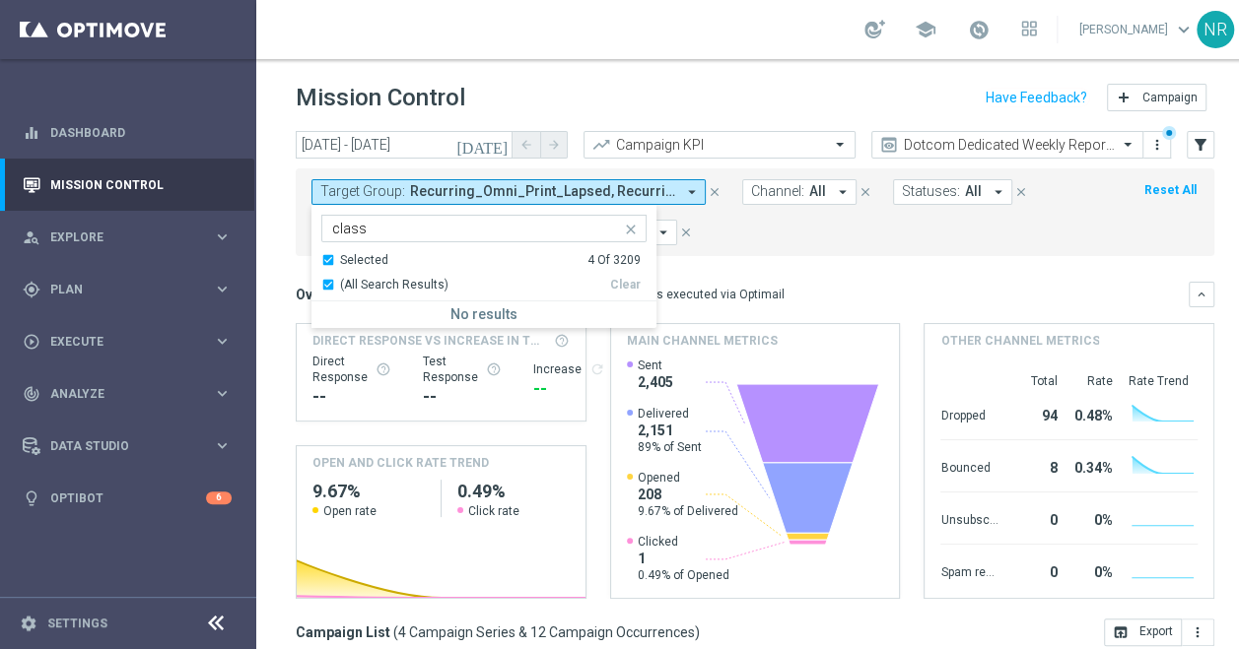
click at [364, 258] on div "Selected" at bounding box center [364, 260] width 48 height 17
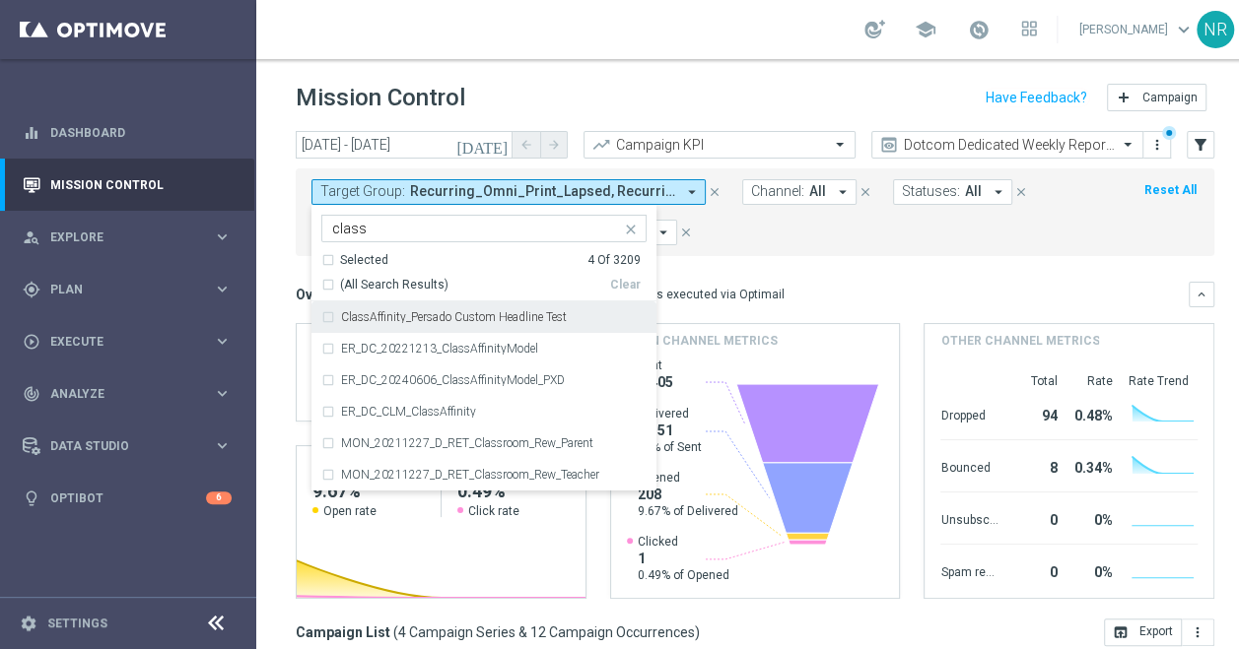
click at [827, 237] on form "Target Group: Recurring_Omni_Print_Lapsed, Recurring_Print_Grow_Biz_Cards, Recu…" at bounding box center [710, 212] width 799 height 66
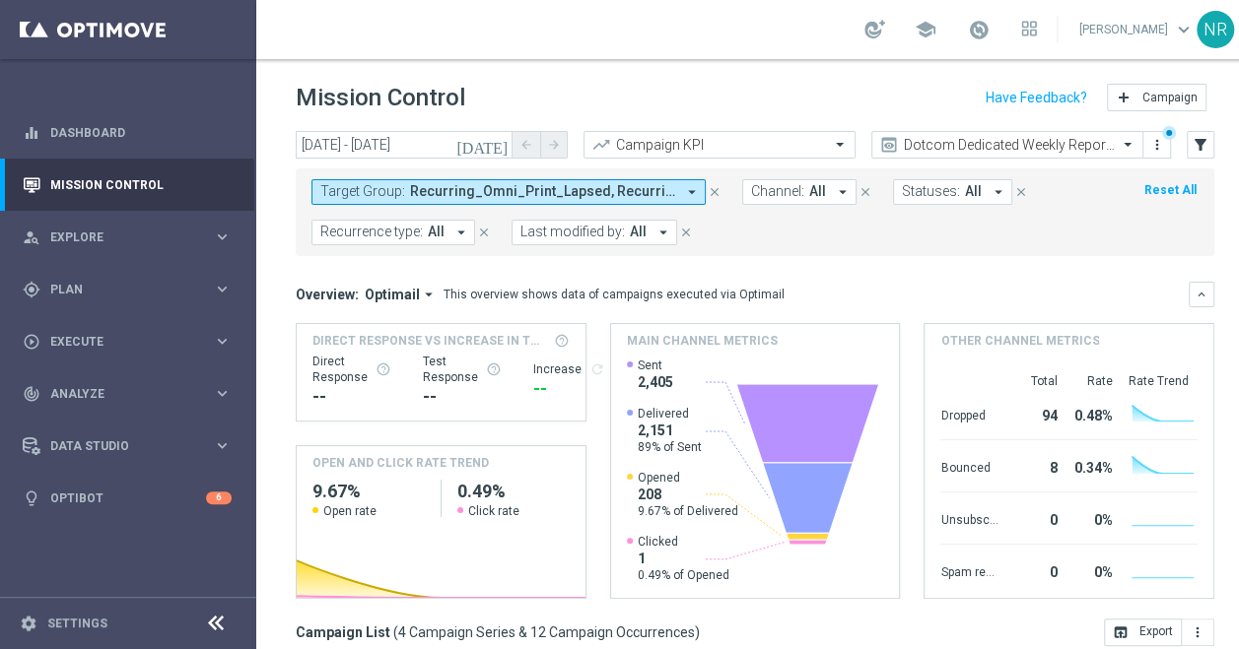
click at [697, 196] on icon "arrow_drop_down" at bounding box center [692, 192] width 18 height 18
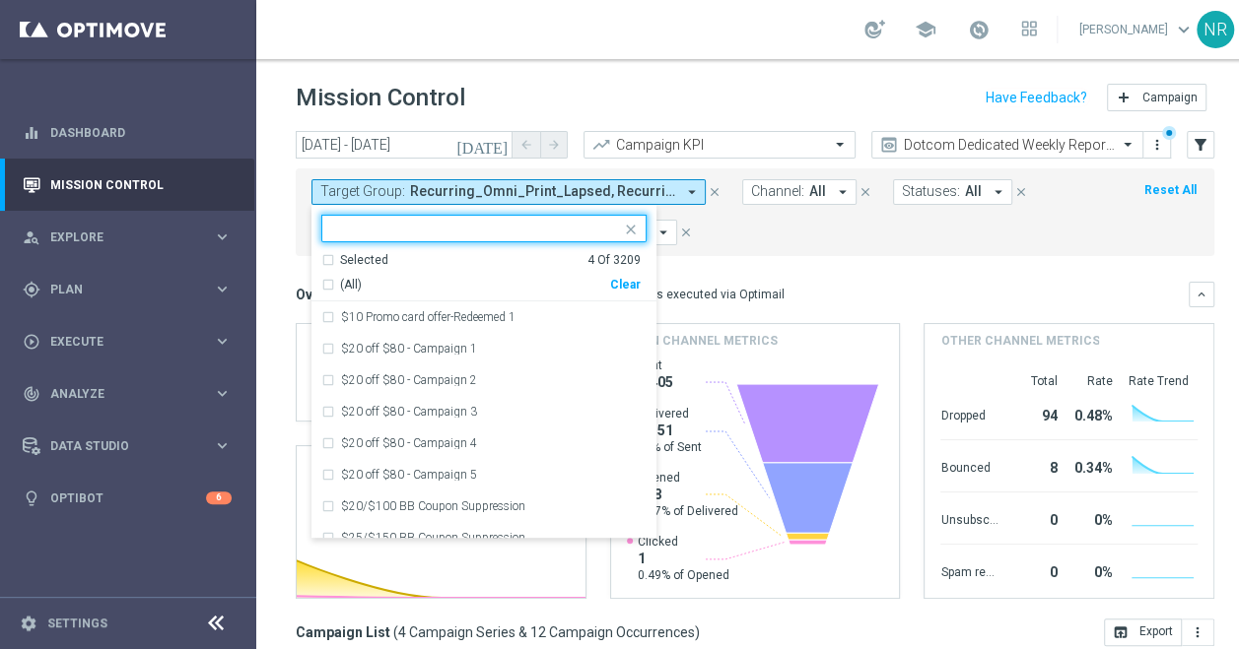
click at [617, 293] on div "Selected 4 Of 3209 (All) Clear" at bounding box center [483, 277] width 345 height 50
click at [0, 0] on div "Clear" at bounding box center [0, 0] width 0 height 0
click at [535, 217] on div at bounding box center [471, 228] width 299 height 25
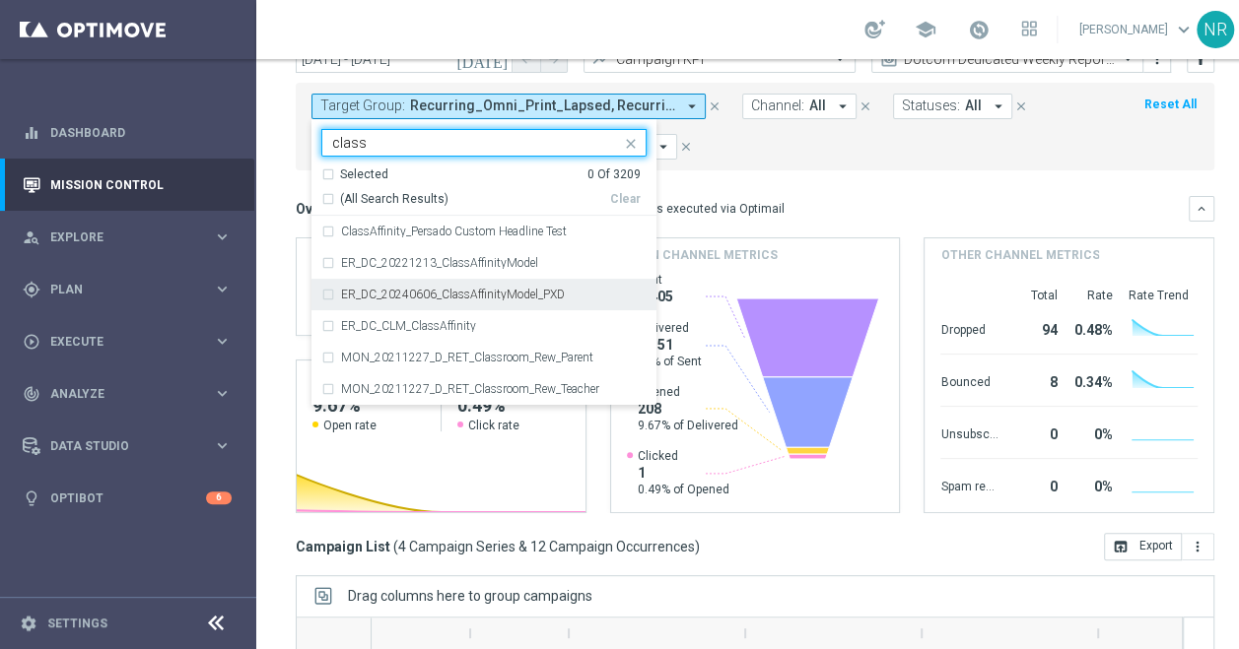
scroll to position [77, 0]
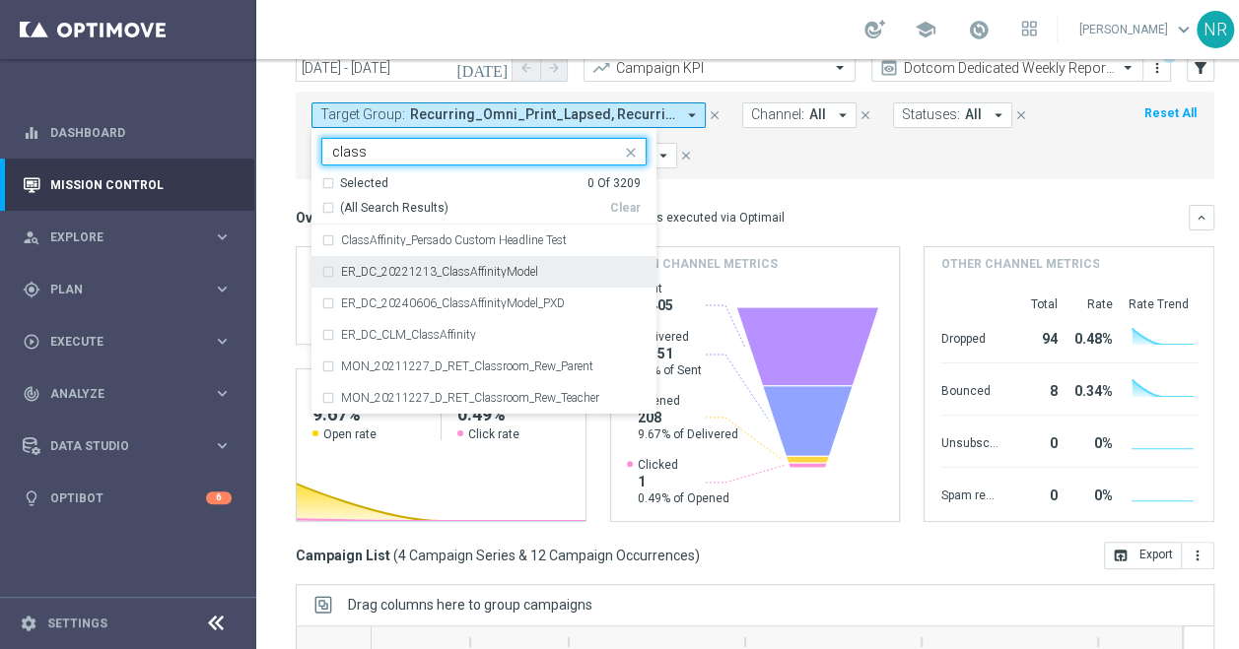
click at [558, 271] on div "ER_DC_20221213_ClassAffinityModel" at bounding box center [493, 272] width 305 height 12
type input "class"
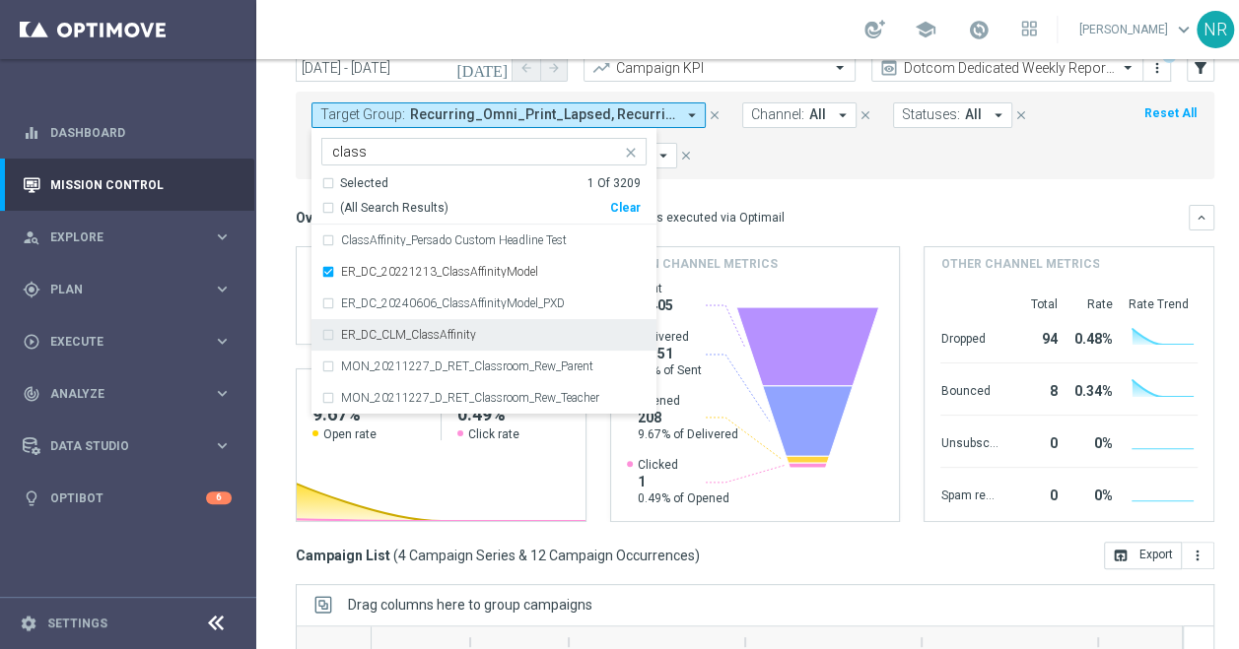
click at [506, 337] on div "ER_DC_CLM_ClassAffinity" at bounding box center [493, 335] width 305 height 12
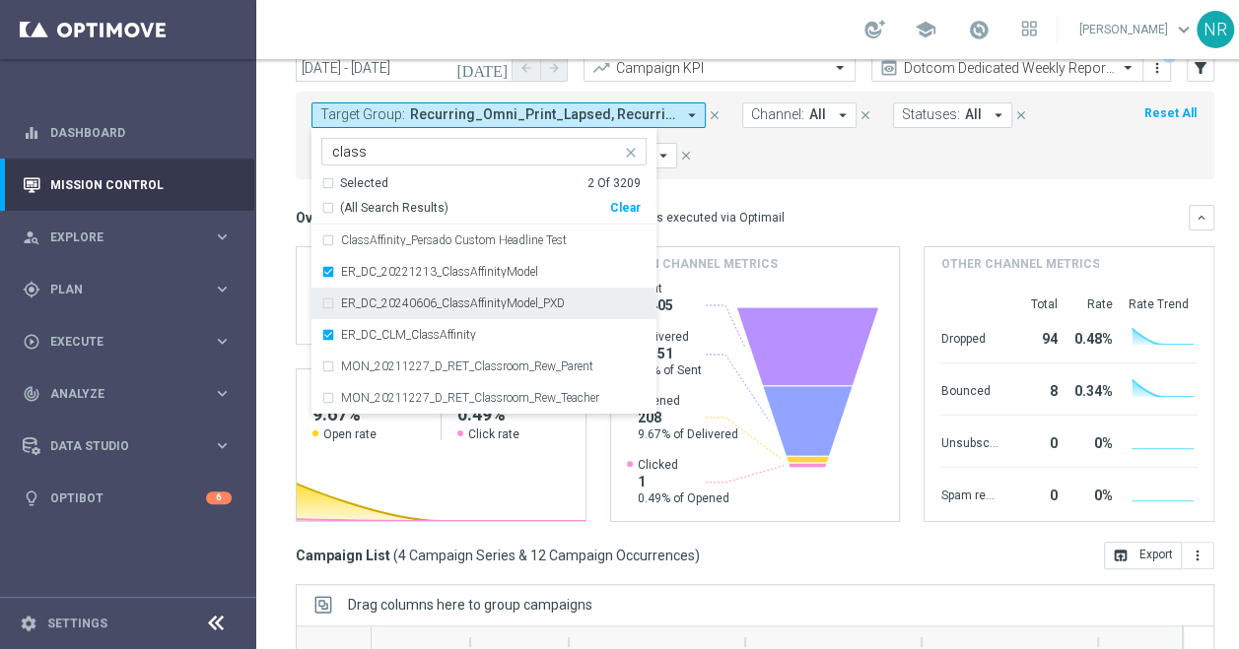
click at [843, 195] on mini-dashboard "Overview: Optimail arrow_drop_down This overview shows data of campaigns execut…" at bounding box center [755, 360] width 918 height 363
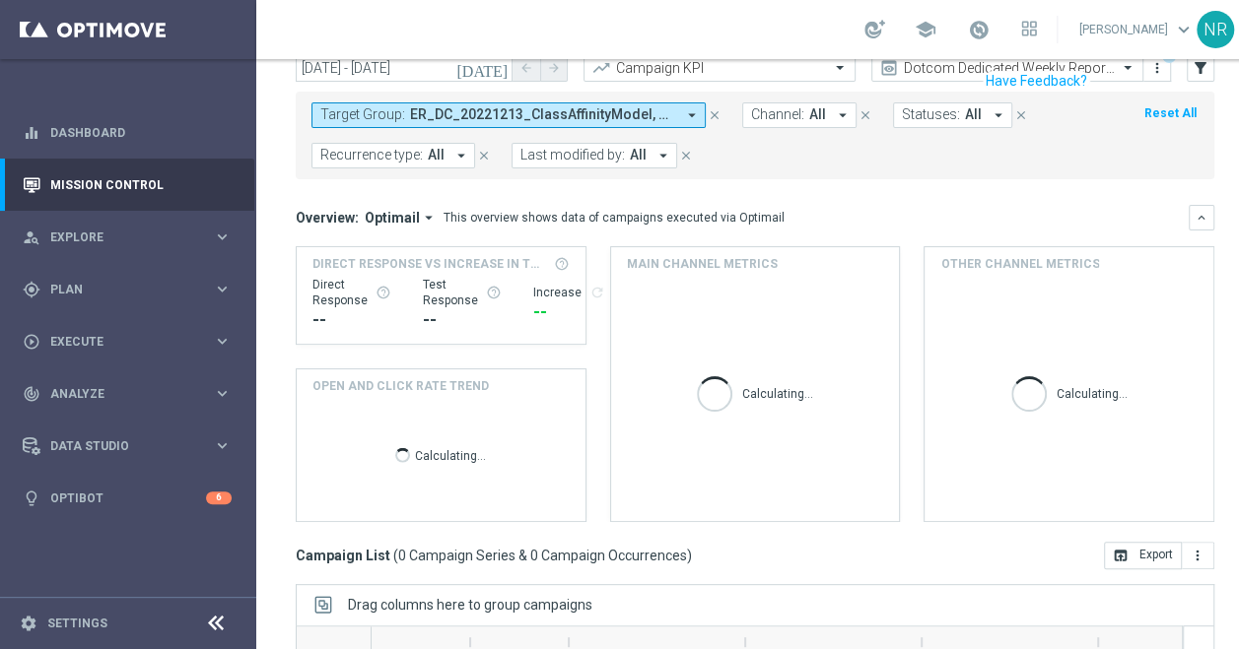
scroll to position [16, 0]
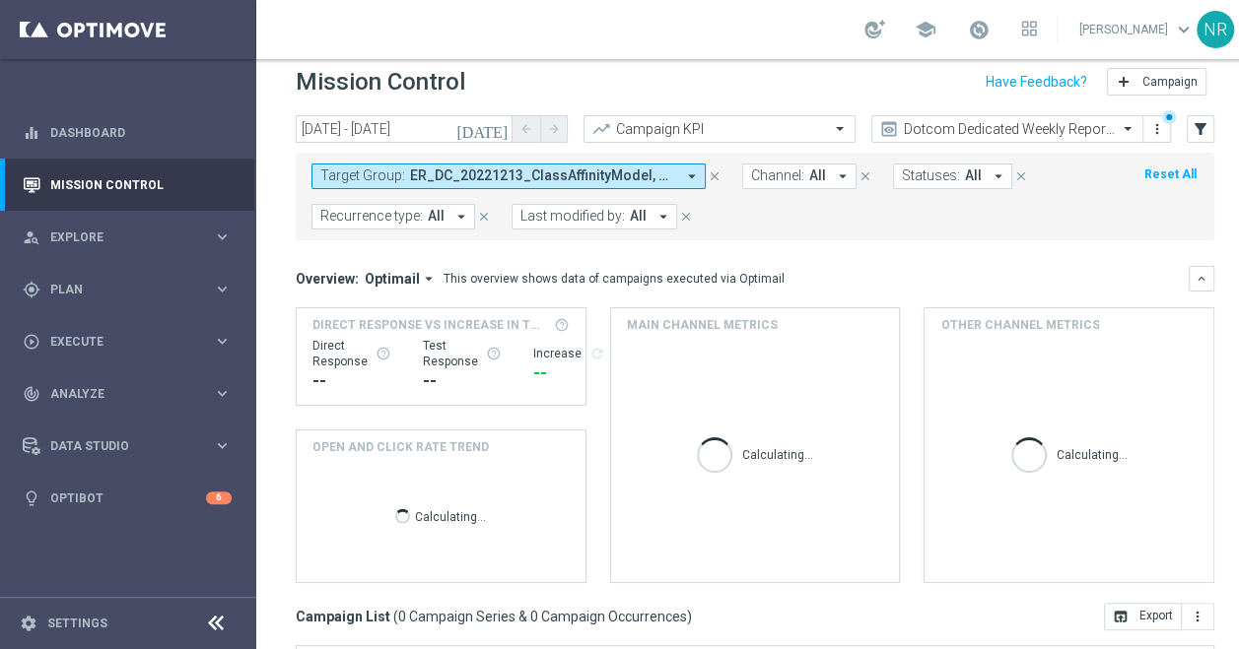
click at [501, 127] on icon "[DATE]" at bounding box center [482, 129] width 53 height 18
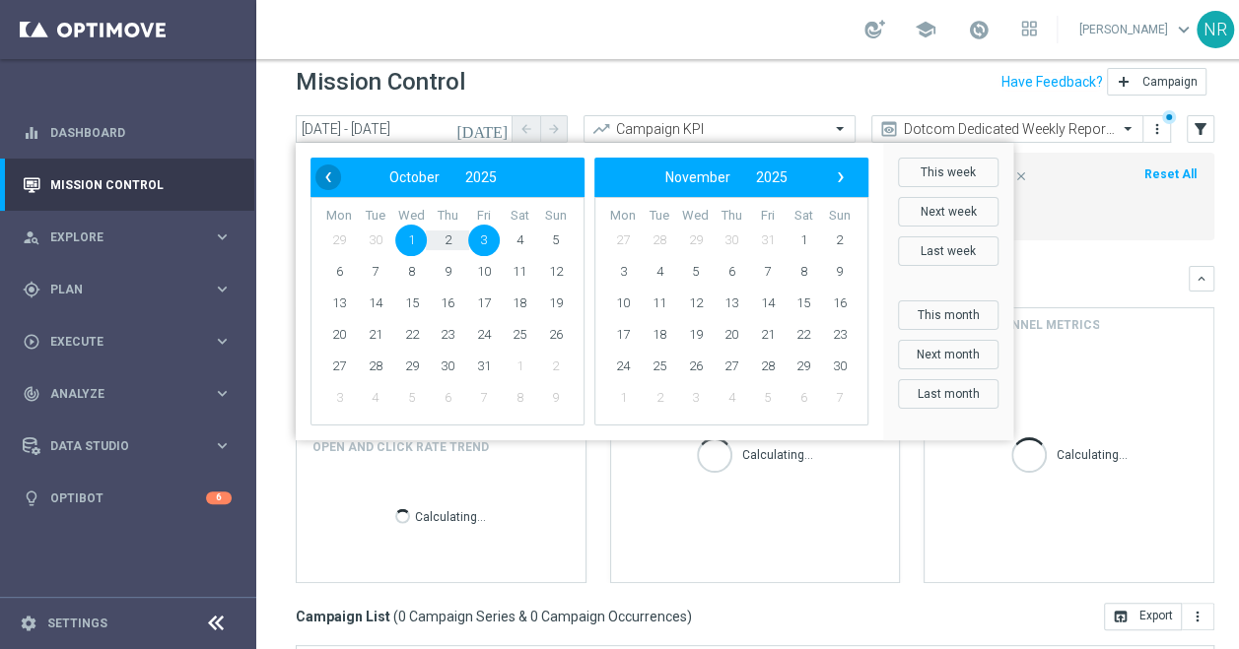
click at [325, 182] on span "‹" at bounding box center [328, 178] width 26 height 26
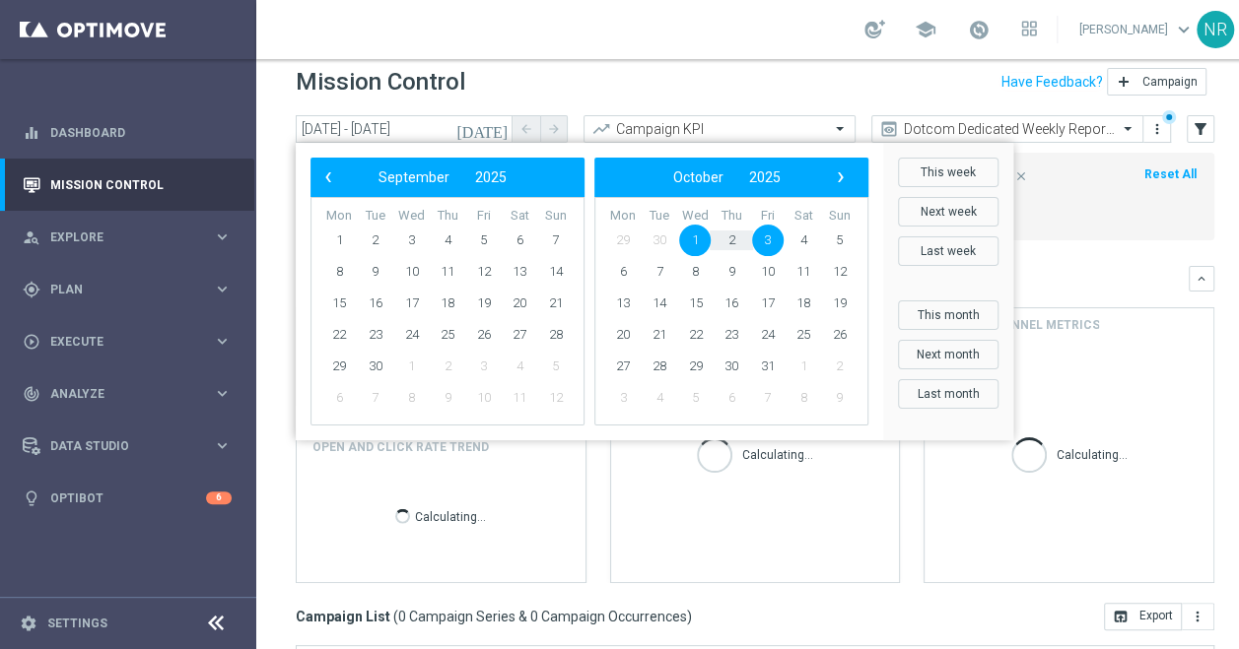
click at [325, 182] on span "‹" at bounding box center [328, 178] width 26 height 26
click at [453, 234] on span "1" at bounding box center [448, 241] width 32 height 32
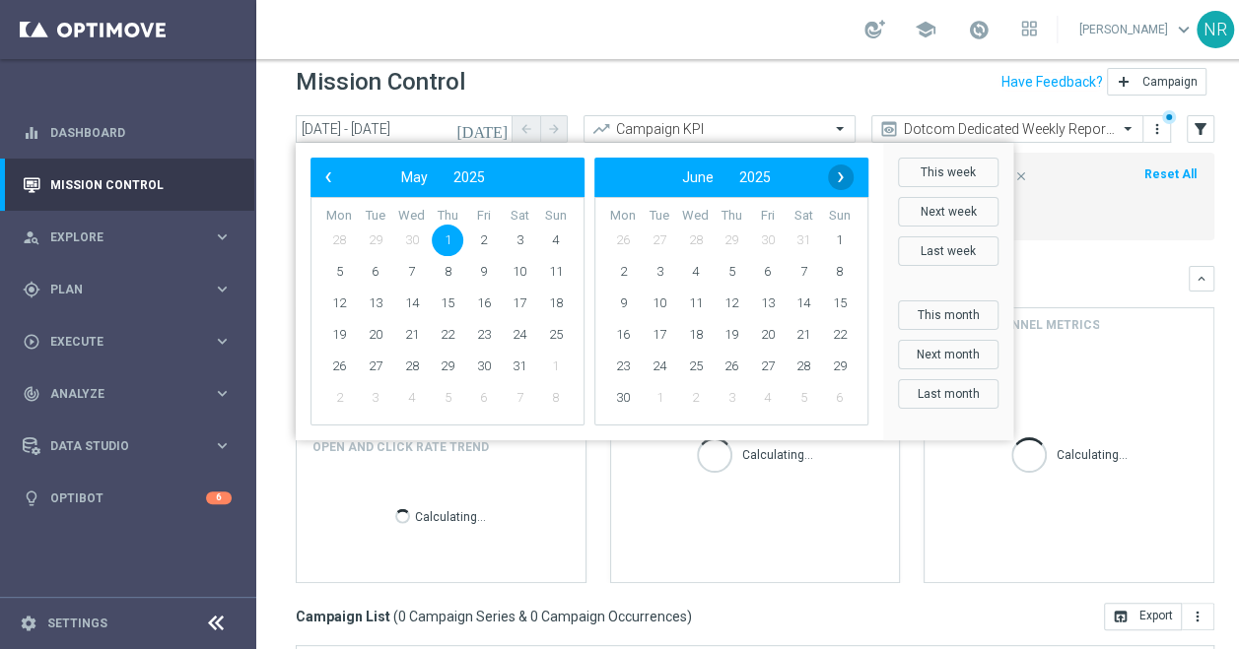
click at [844, 175] on span "›" at bounding box center [841, 178] width 26 height 26
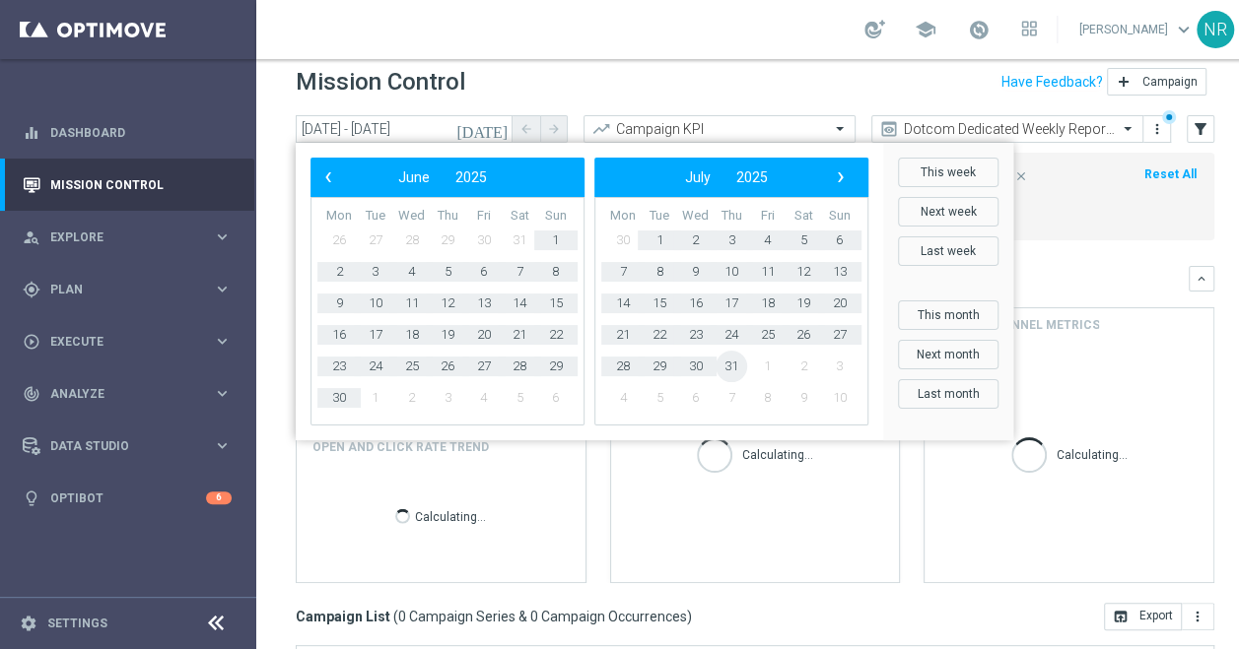
click at [722, 368] on span "31" at bounding box center [731, 367] width 32 height 32
type input "[DATE] - [DATE]"
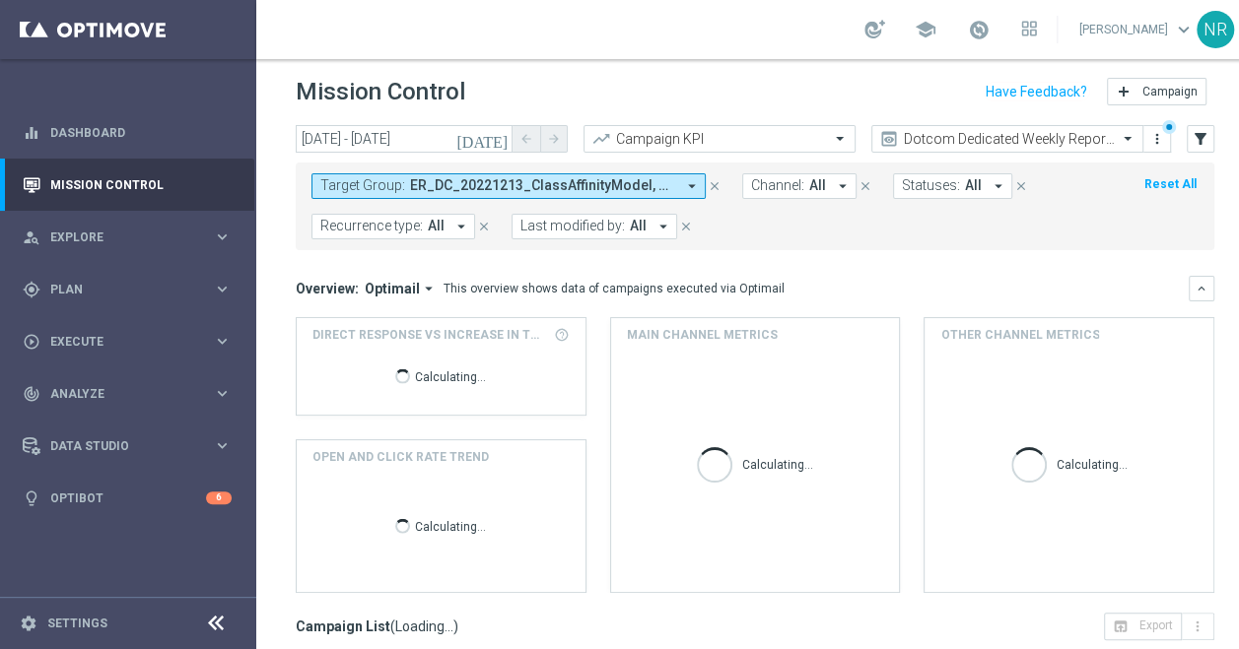
scroll to position [4, 0]
click at [474, 182] on span "ER_DC_20221213_ClassAffinityModel, ER_DC_CLM_ClassAffinity" at bounding box center [542, 187] width 265 height 17
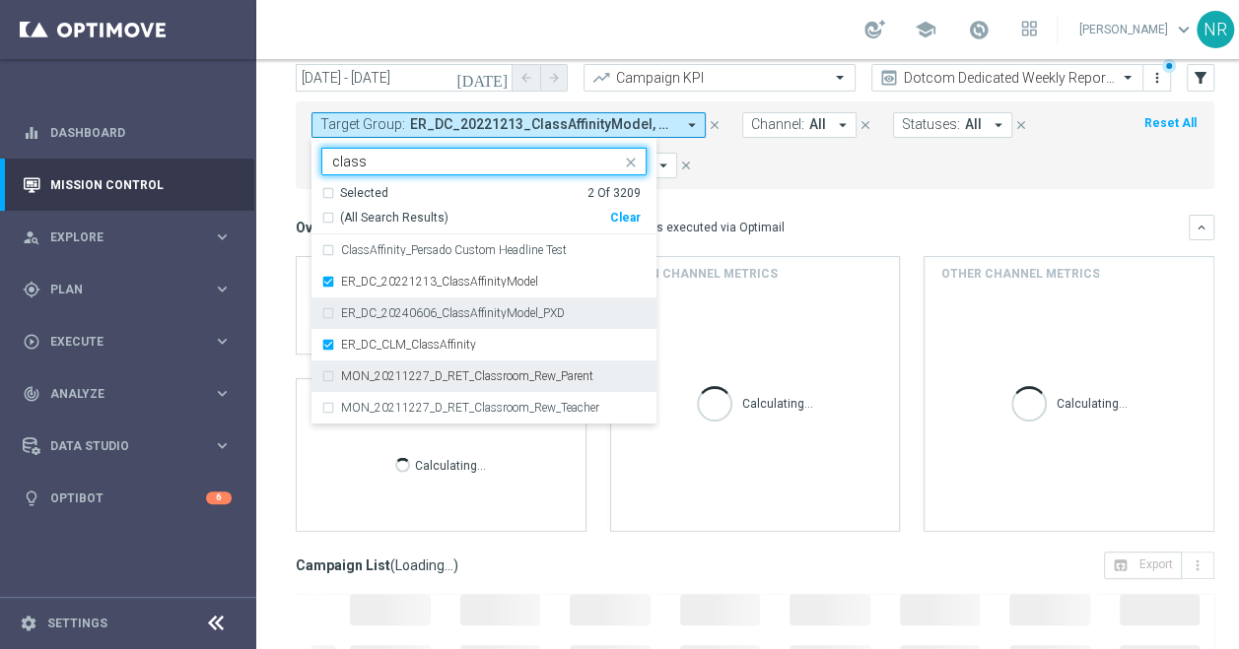
scroll to position [67, 0]
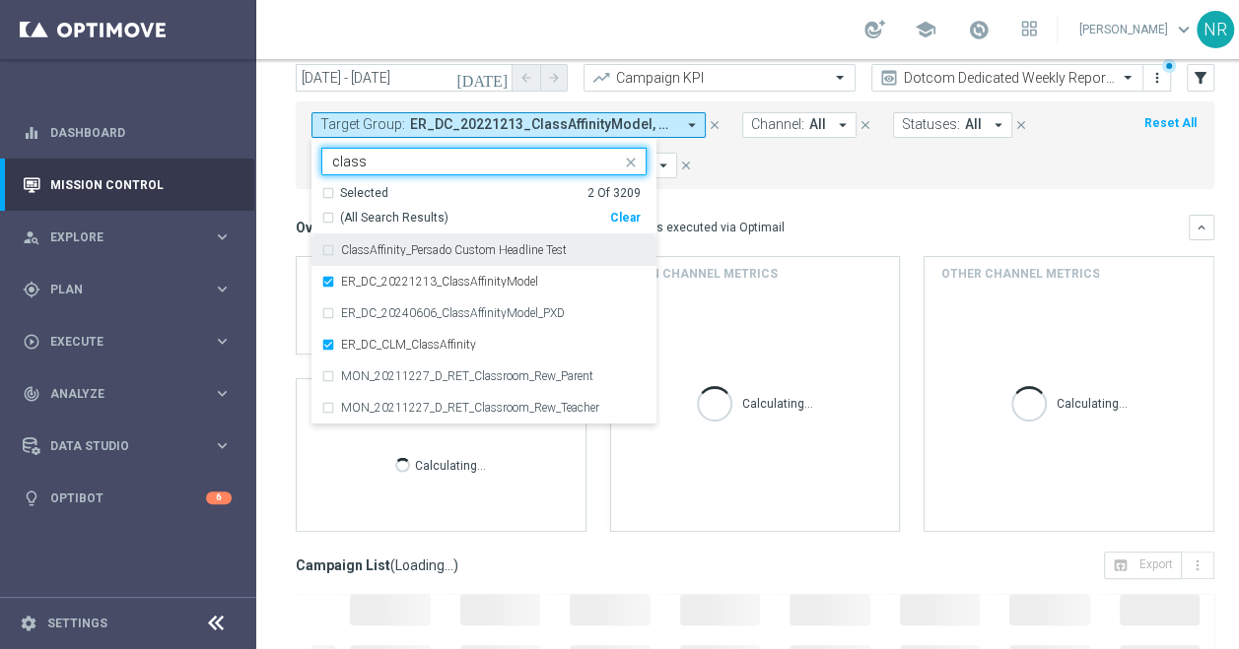
type input "class"
click at [857, 221] on div "Overview: Optimail arrow_drop_down This overview shows data of campaigns execut…" at bounding box center [742, 228] width 893 height 18
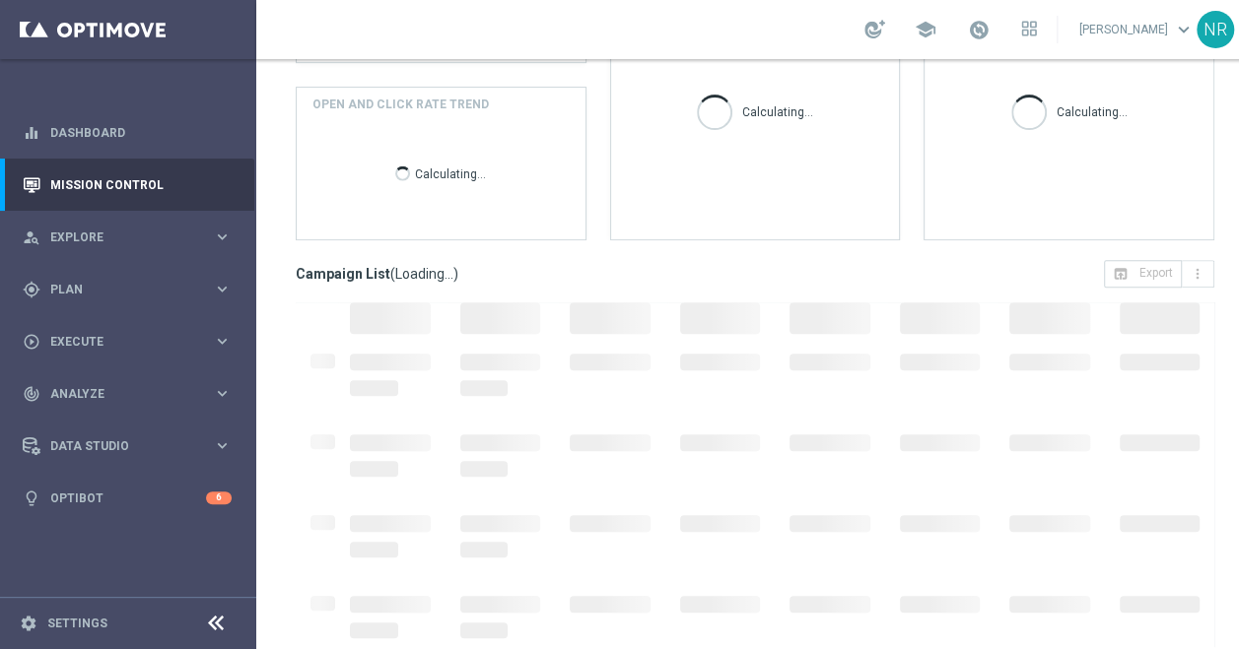
scroll to position [0, 0]
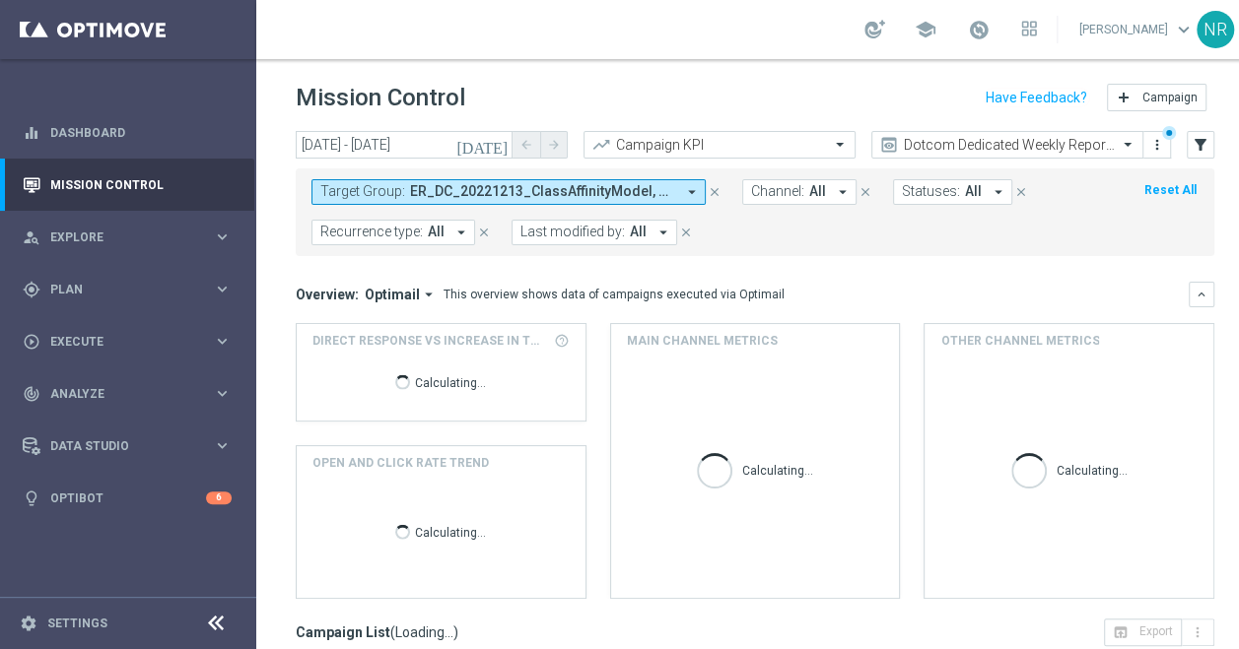
click at [792, 299] on div "Overview: Optimail arrow_drop_down This overview shows data of campaigns execut…" at bounding box center [742, 295] width 893 height 18
drag, startPoint x: 792, startPoint y: 299, endPoint x: 292, endPoint y: 290, distance: 500.7
click at [292, 290] on div "today 01 May 2025 - 31 Jul 2025 arrow_back arrow_forward Campaign KPI trending_…" at bounding box center [754, 381] width 997 height 501
drag, startPoint x: 292, startPoint y: 290, endPoint x: 270, endPoint y: 273, distance: 27.4
click at [270, 273] on div "today 01 May 2025 - 31 Jul 2025 arrow_back arrow_forward Campaign KPI trending_…" at bounding box center [754, 381] width 997 height 501
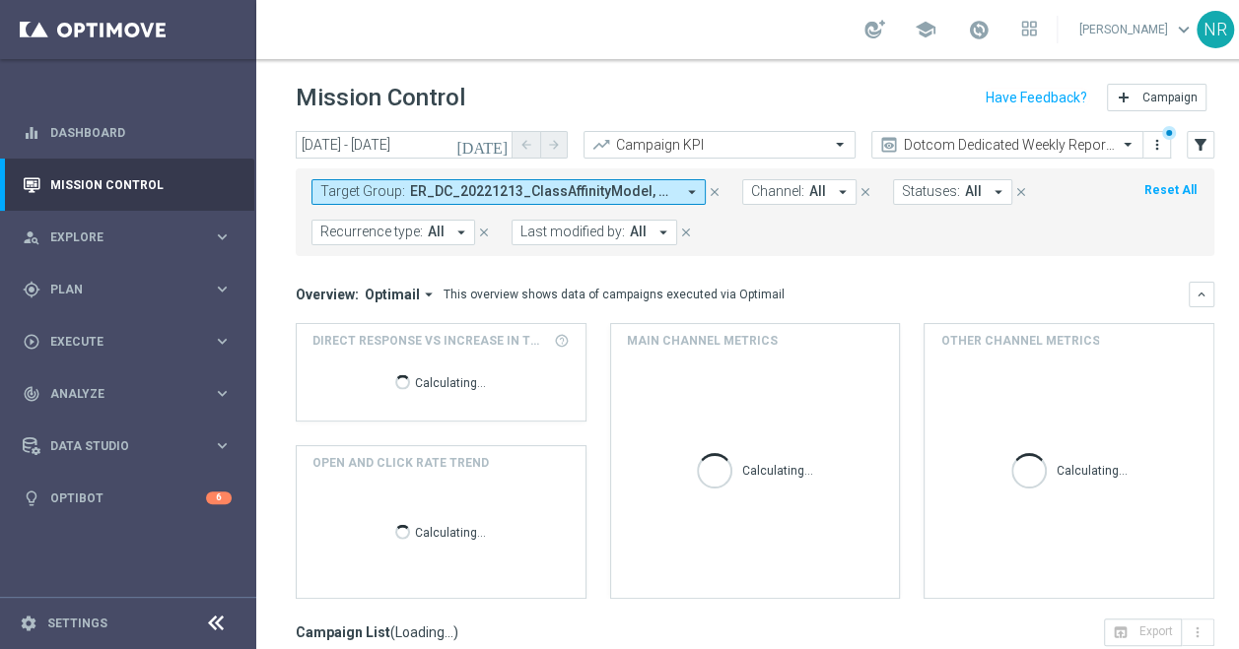
click at [286, 291] on div "today 01 May 2025 - 31 Jul 2025 arrow_back arrow_forward Campaign KPI trending_…" at bounding box center [754, 381] width 997 height 501
drag, startPoint x: 268, startPoint y: 283, endPoint x: 852, endPoint y: 291, distance: 584.4
click at [852, 291] on div "today 01 May 2025 - 31 Jul 2025 arrow_back arrow_forward Campaign KPI trending_…" at bounding box center [754, 381] width 997 height 501
drag, startPoint x: 852, startPoint y: 291, endPoint x: 753, endPoint y: 274, distance: 100.9
click at [753, 274] on mini-dashboard "Overview: Optimail arrow_drop_down This overview shows data of campaigns execut…" at bounding box center [755, 437] width 918 height 363
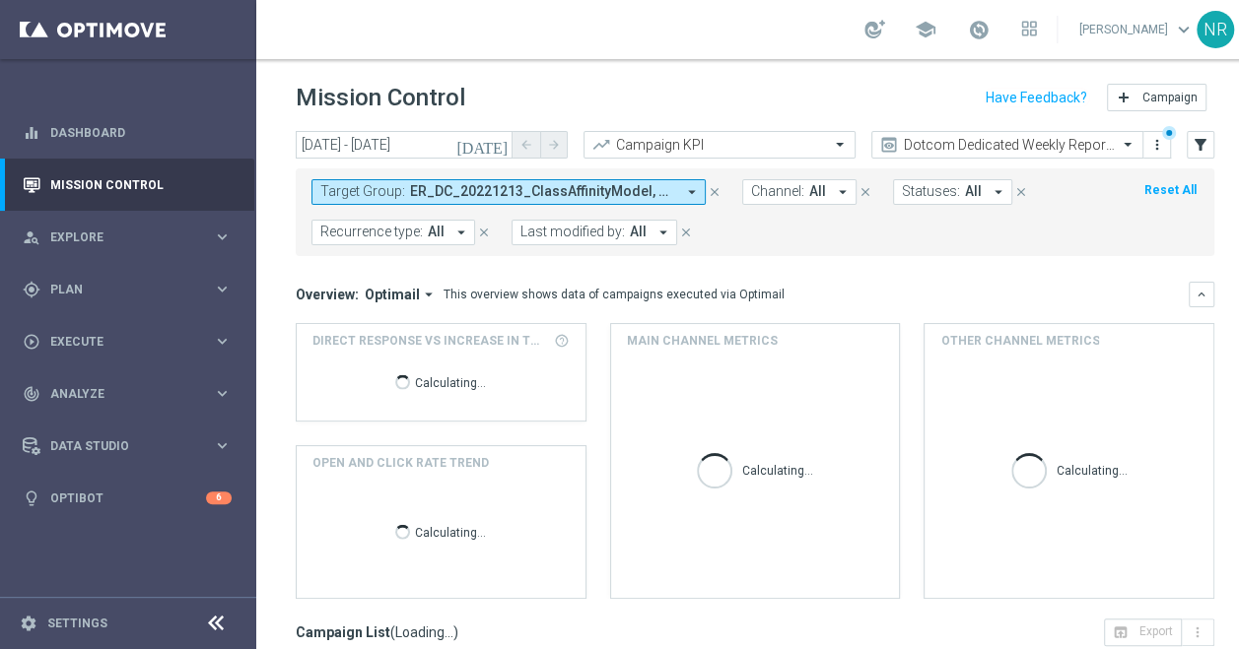
click at [767, 283] on div "Overview: Optimail arrow_drop_down This overview shows data of campaigns execut…" at bounding box center [755, 295] width 918 height 26
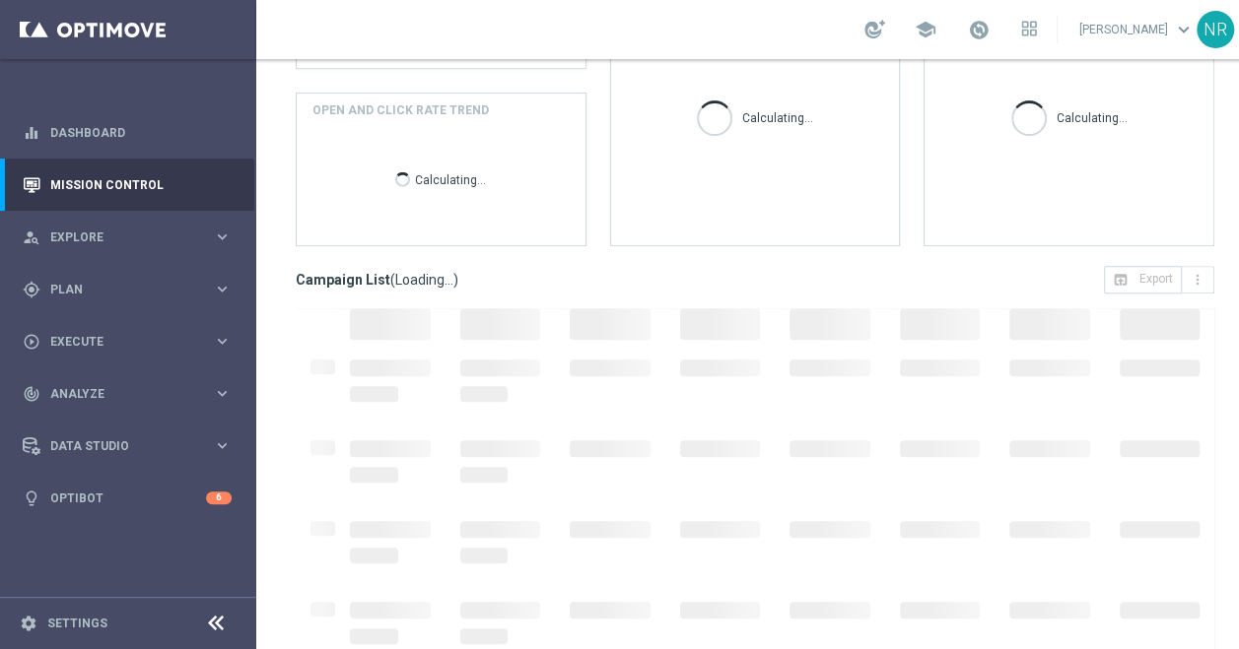
scroll to position [359, 0]
click at [654, 256] on mini-dashboard "Overview: Optimail arrow_drop_down This overview shows data of campaigns execut…" at bounding box center [755, 79] width 918 height 363
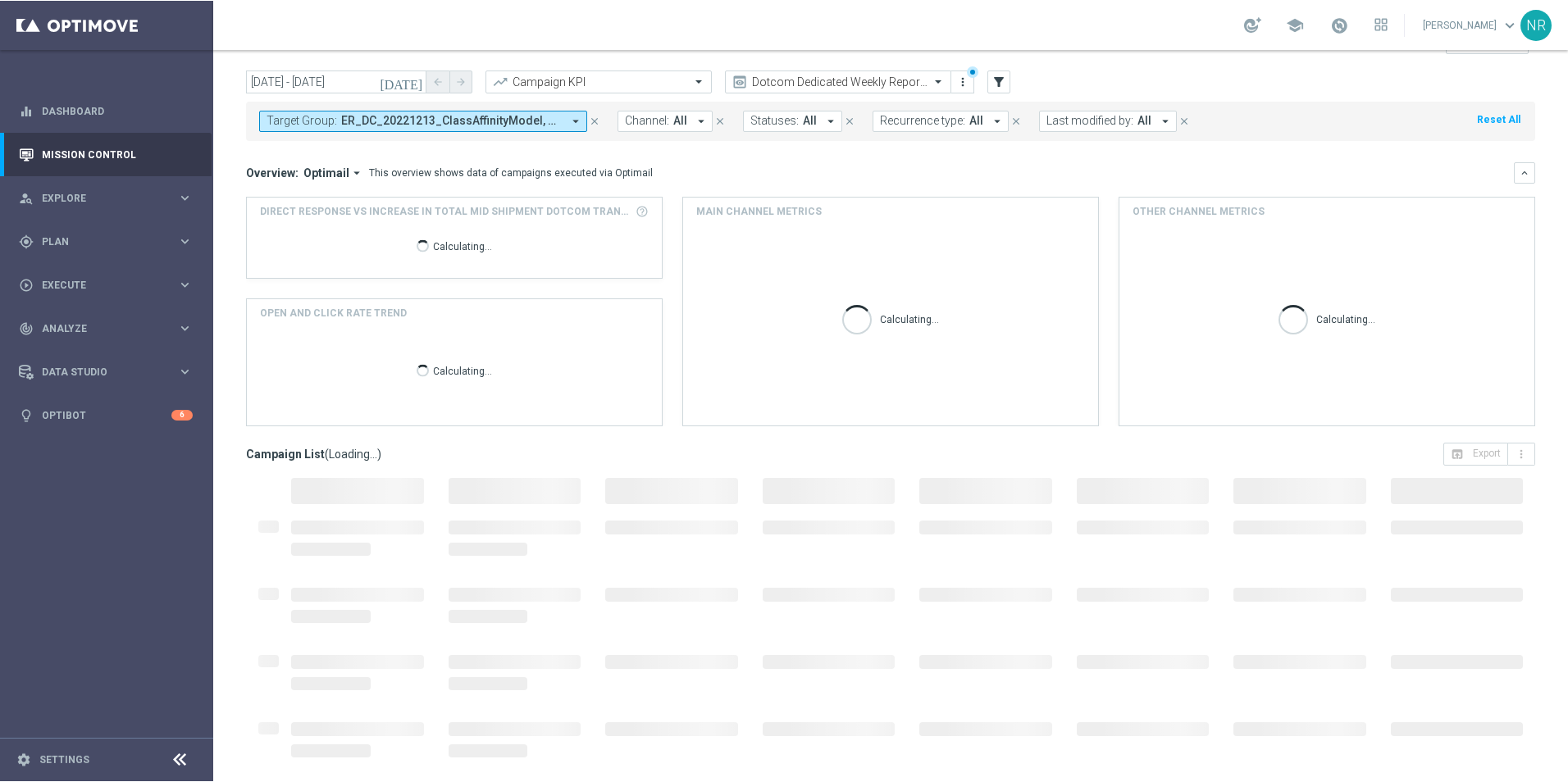
scroll to position [37, 0]
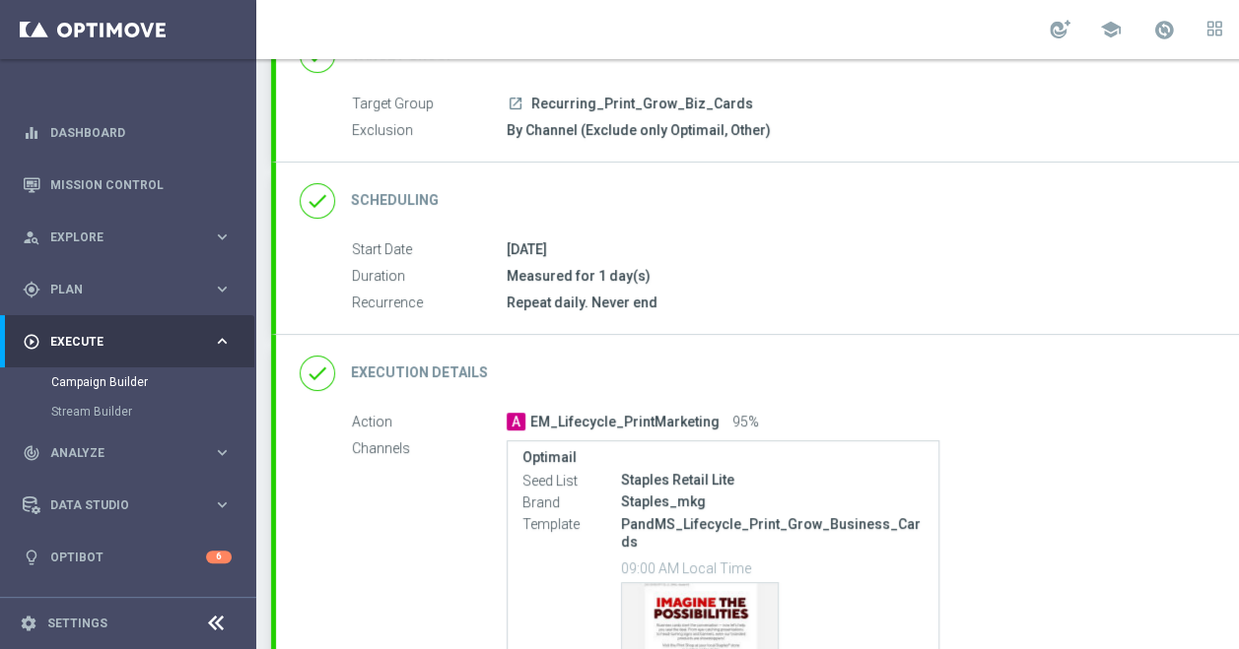
scroll to position [187, 0]
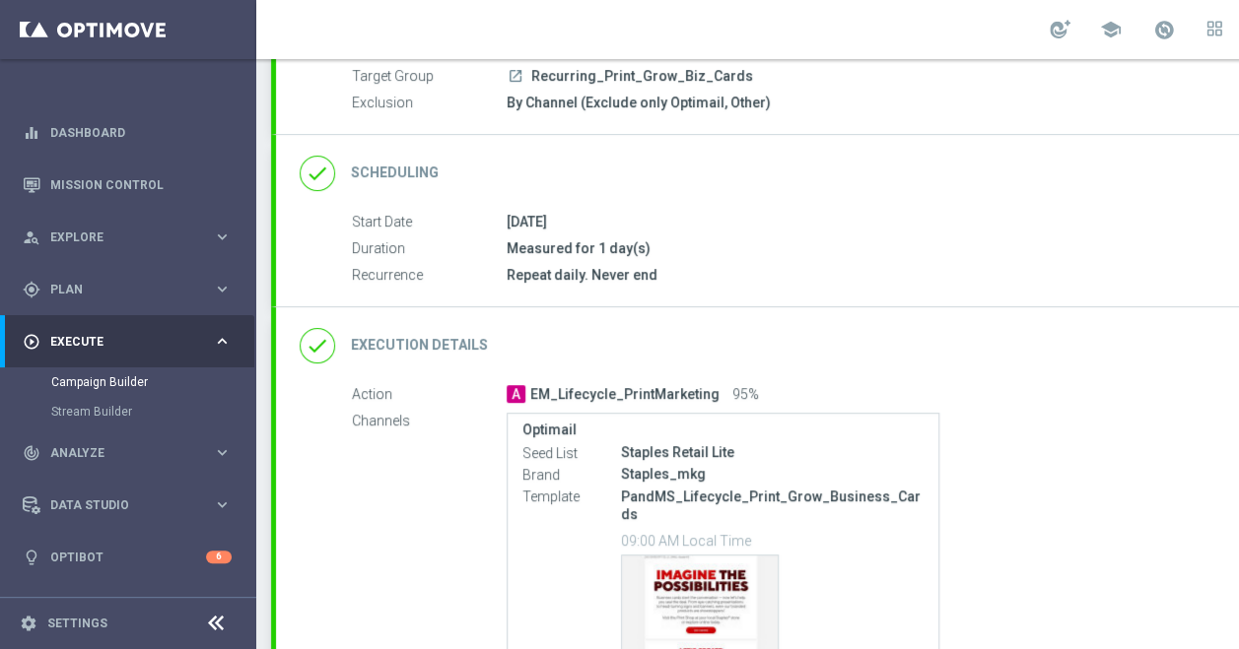
click at [765, 338] on div "done Execution Details keyboard_arrow_down" at bounding box center [850, 345] width 1101 height 37
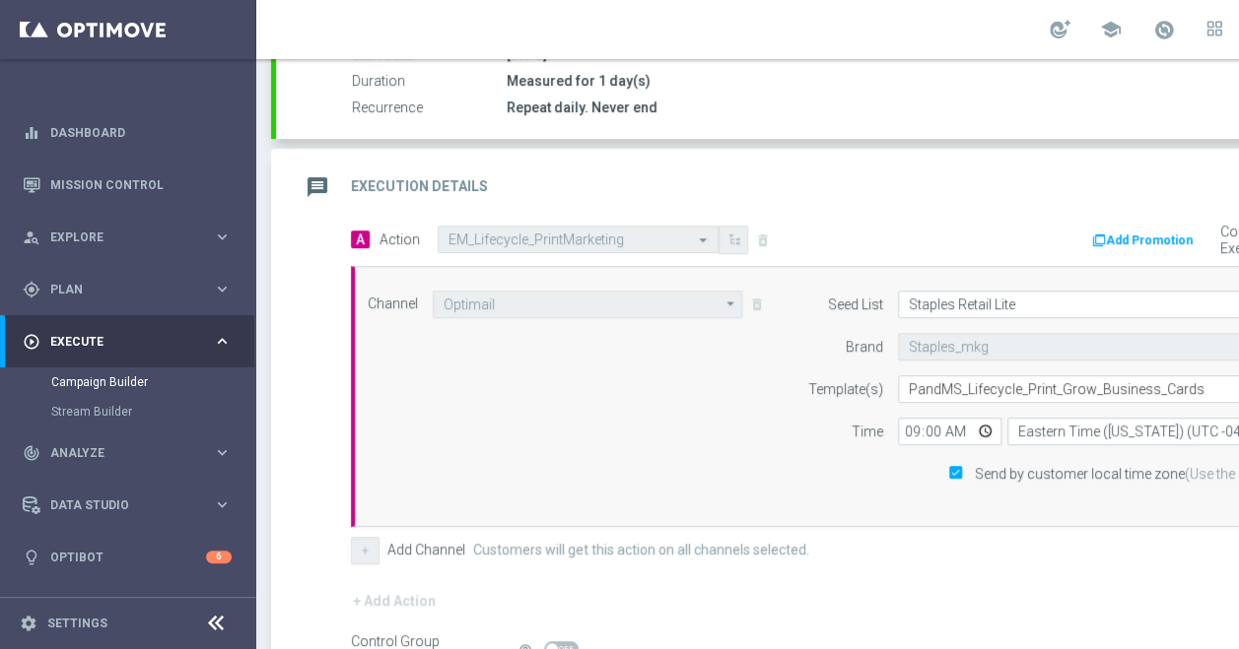
scroll to position [307, 0]
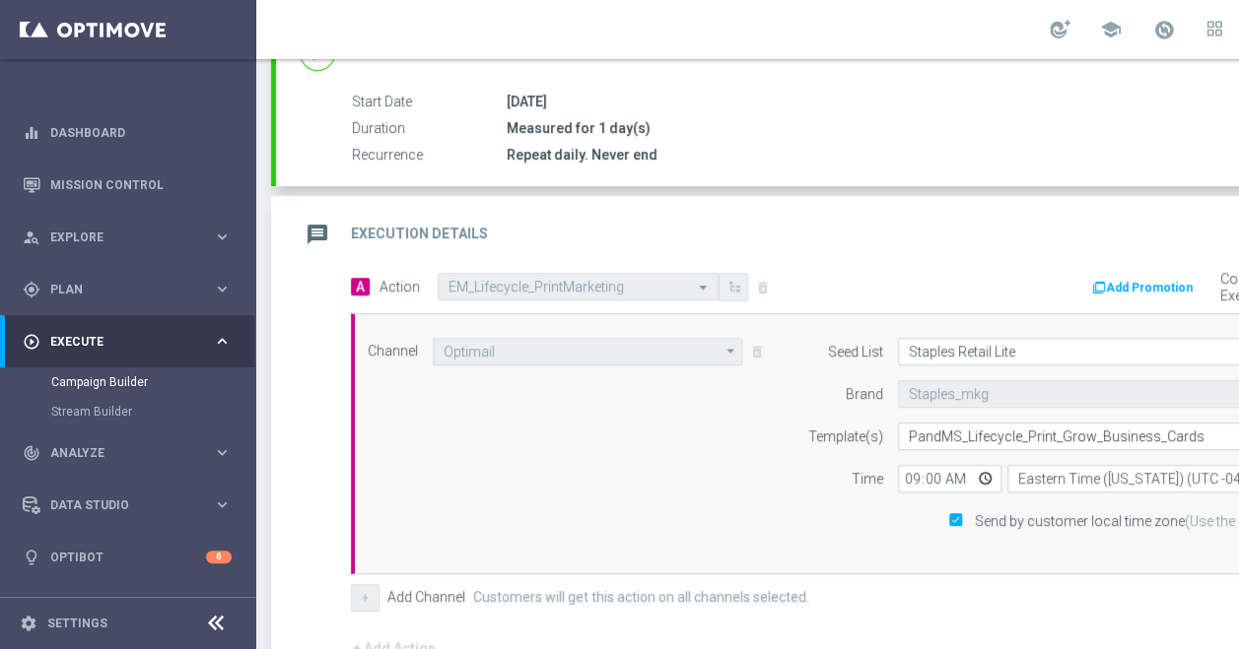
click at [853, 216] on div "message Execution Details keyboard_arrow_up" at bounding box center [850, 234] width 1101 height 37
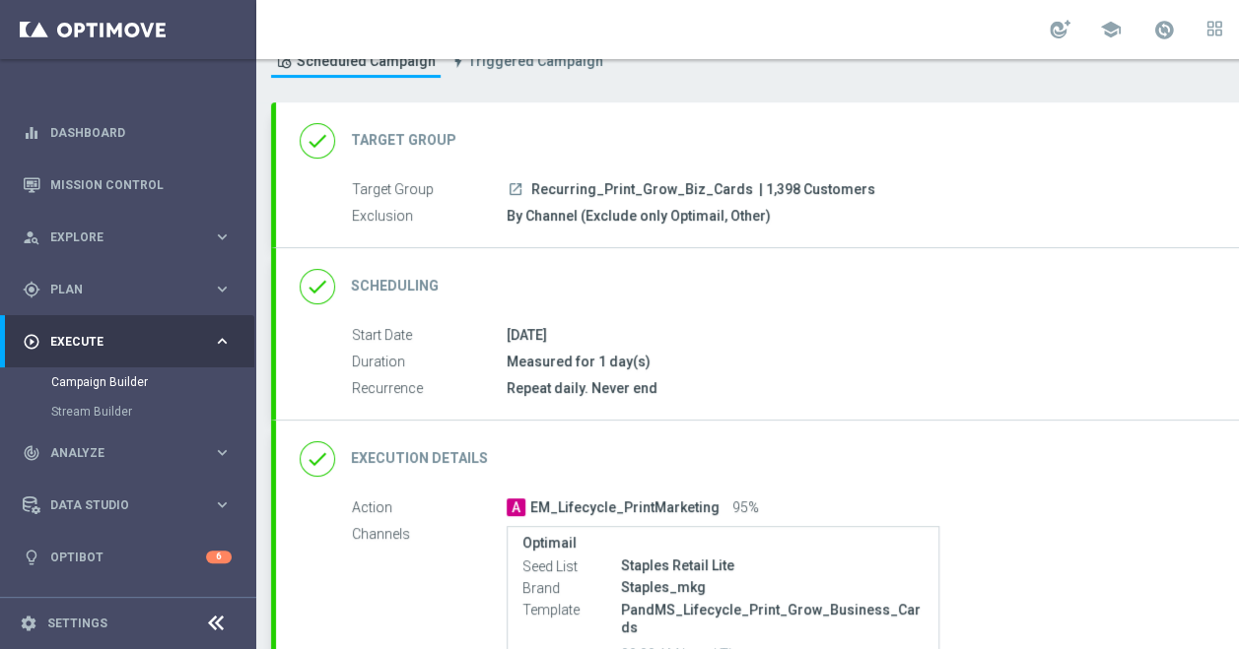
scroll to position [0, 0]
